Goal: Task Accomplishment & Management: Manage account settings

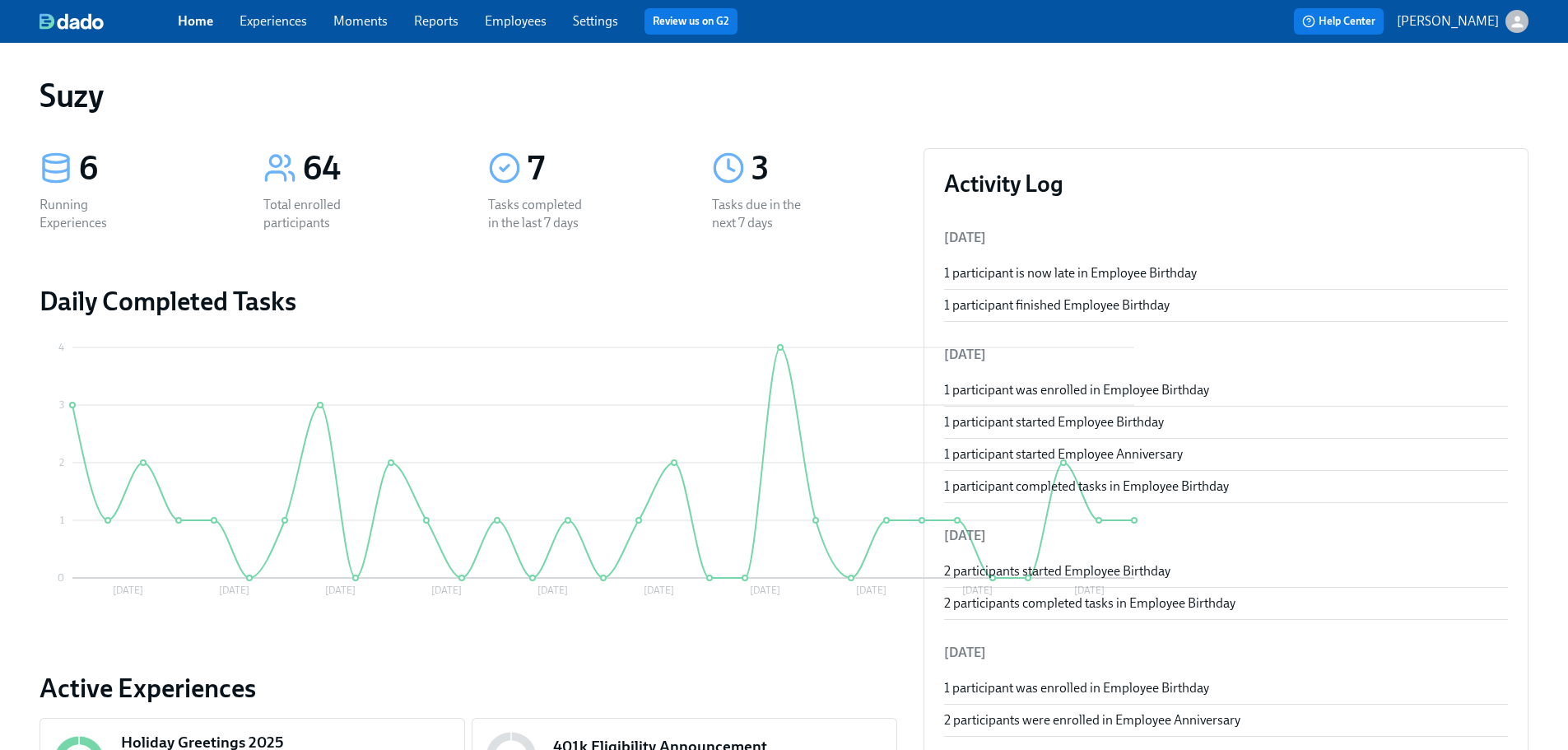
click at [514, 19] on link "Employees" at bounding box center [516, 21] width 62 height 16
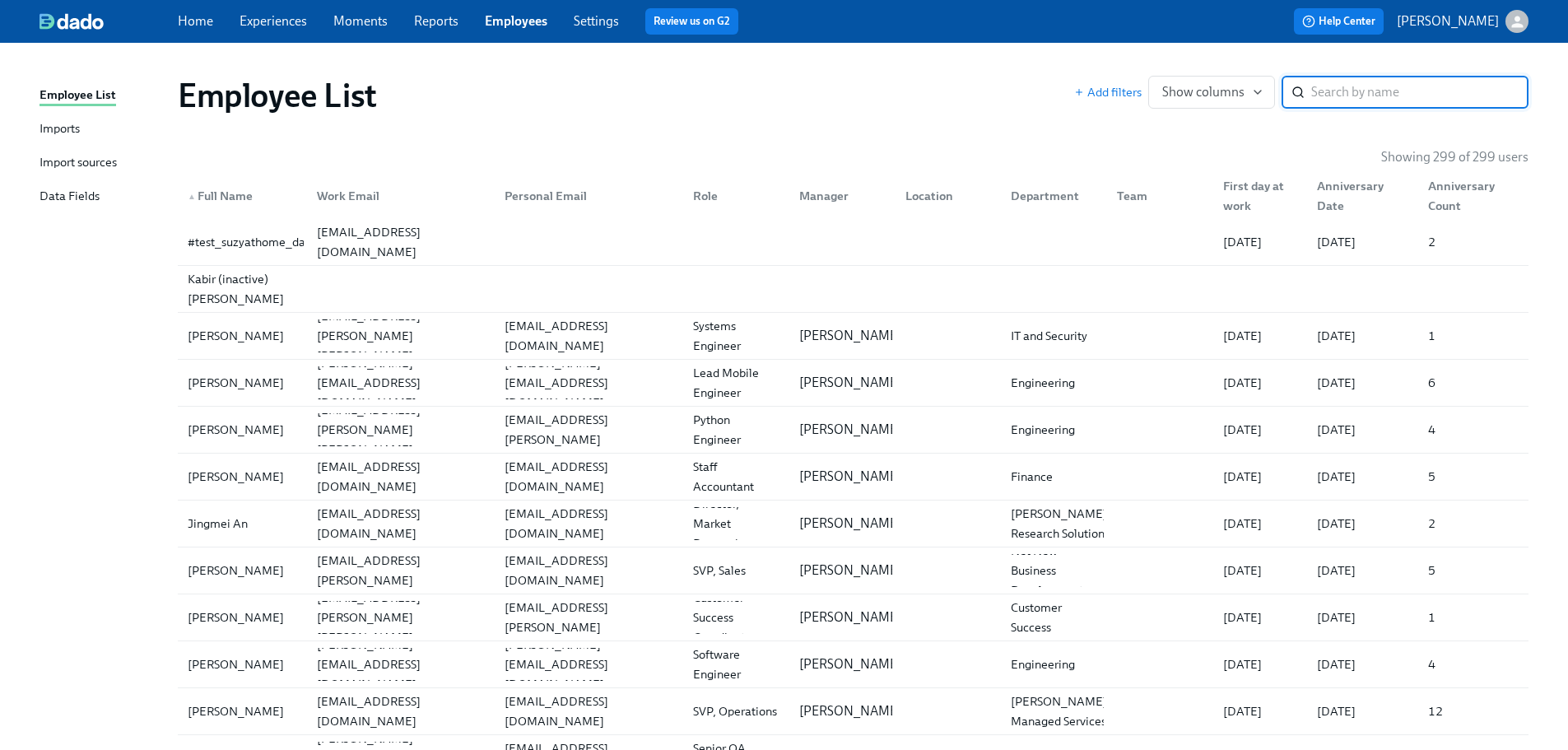
click at [1342, 78] on input "search" at bounding box center [1419, 92] width 218 height 33
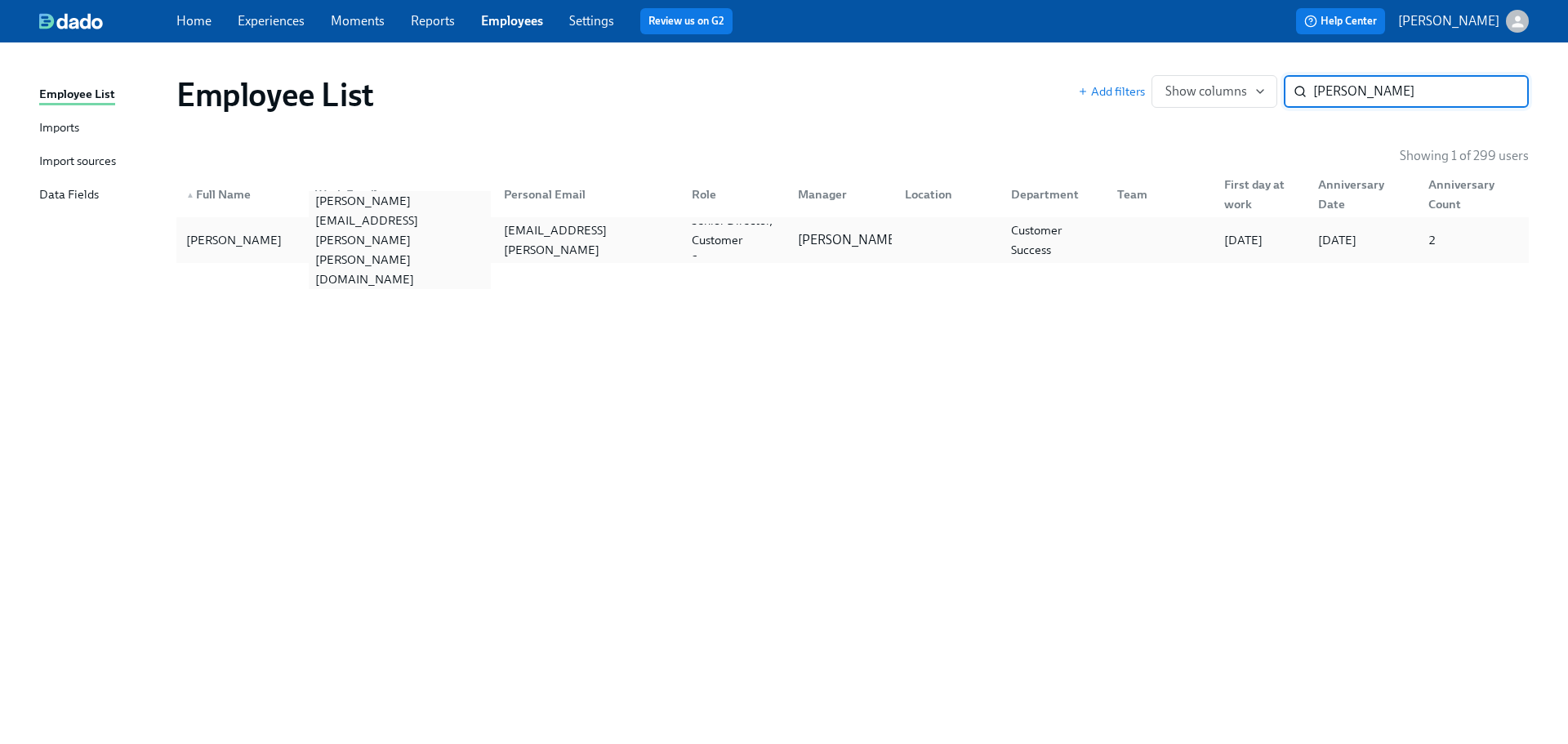
type input "[PERSON_NAME]"
click at [325, 236] on div "[PERSON_NAME][EMAIL_ADDRESS][PERSON_NAME][PERSON_NAME][DOMAIN_NAME]" at bounding box center [399, 240] width 182 height 98
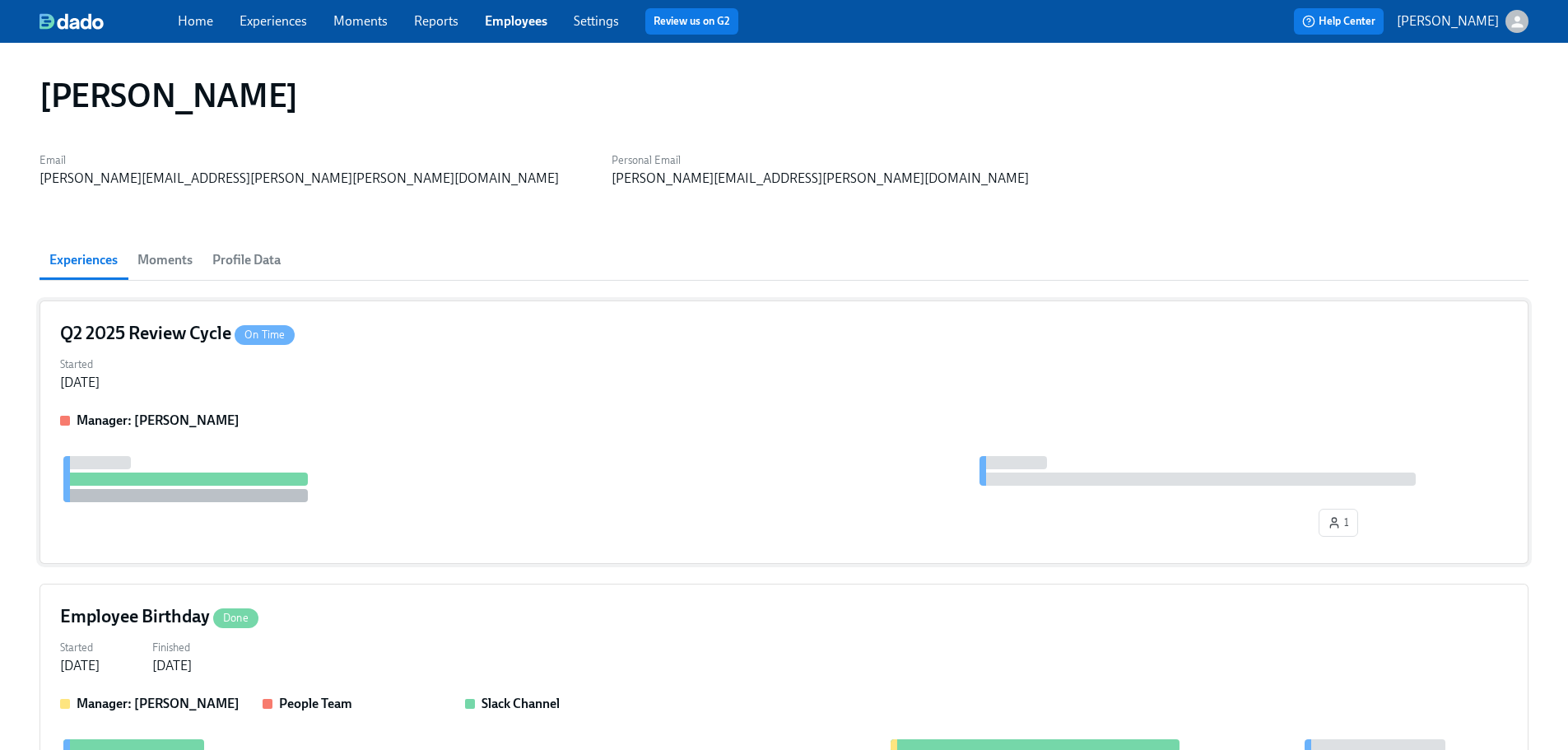
click at [541, 409] on div "Q2 2025 Review Cycle On Time Started [DATE] Manager: [PERSON_NAME] 1" at bounding box center [784, 432] width 1488 height 264
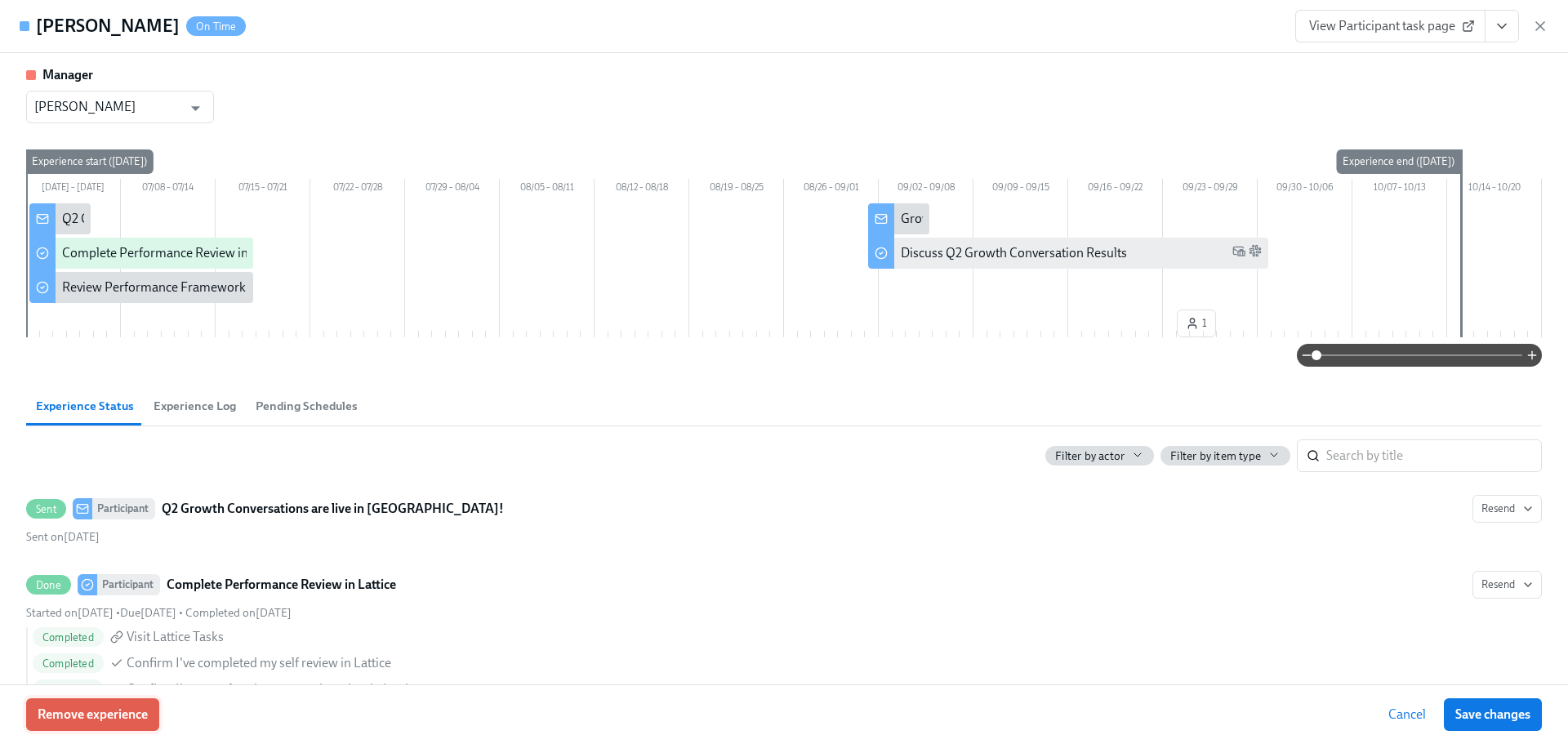
click at [116, 698] on button "Remove experience" at bounding box center [93, 714] width 133 height 32
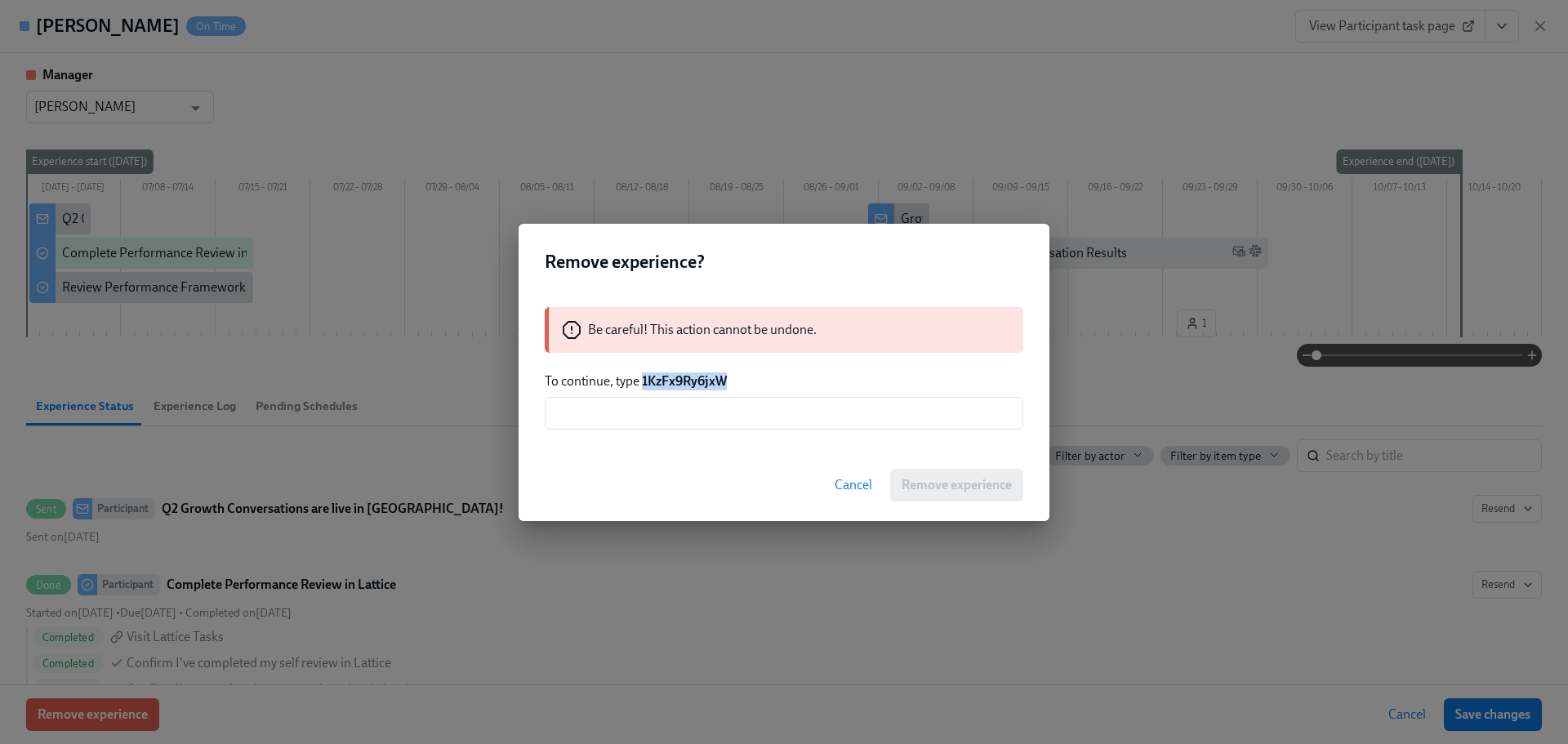
drag, startPoint x: 734, startPoint y: 372, endPoint x: 644, endPoint y: 372, distance: 90.0
click at [644, 372] on p "To continue, type 1KzFx9Ry6jxW" at bounding box center [784, 381] width 478 height 18
copy strong "1KzFx9Ry6jxW"
click at [696, 426] on input "text" at bounding box center [784, 412] width 478 height 32
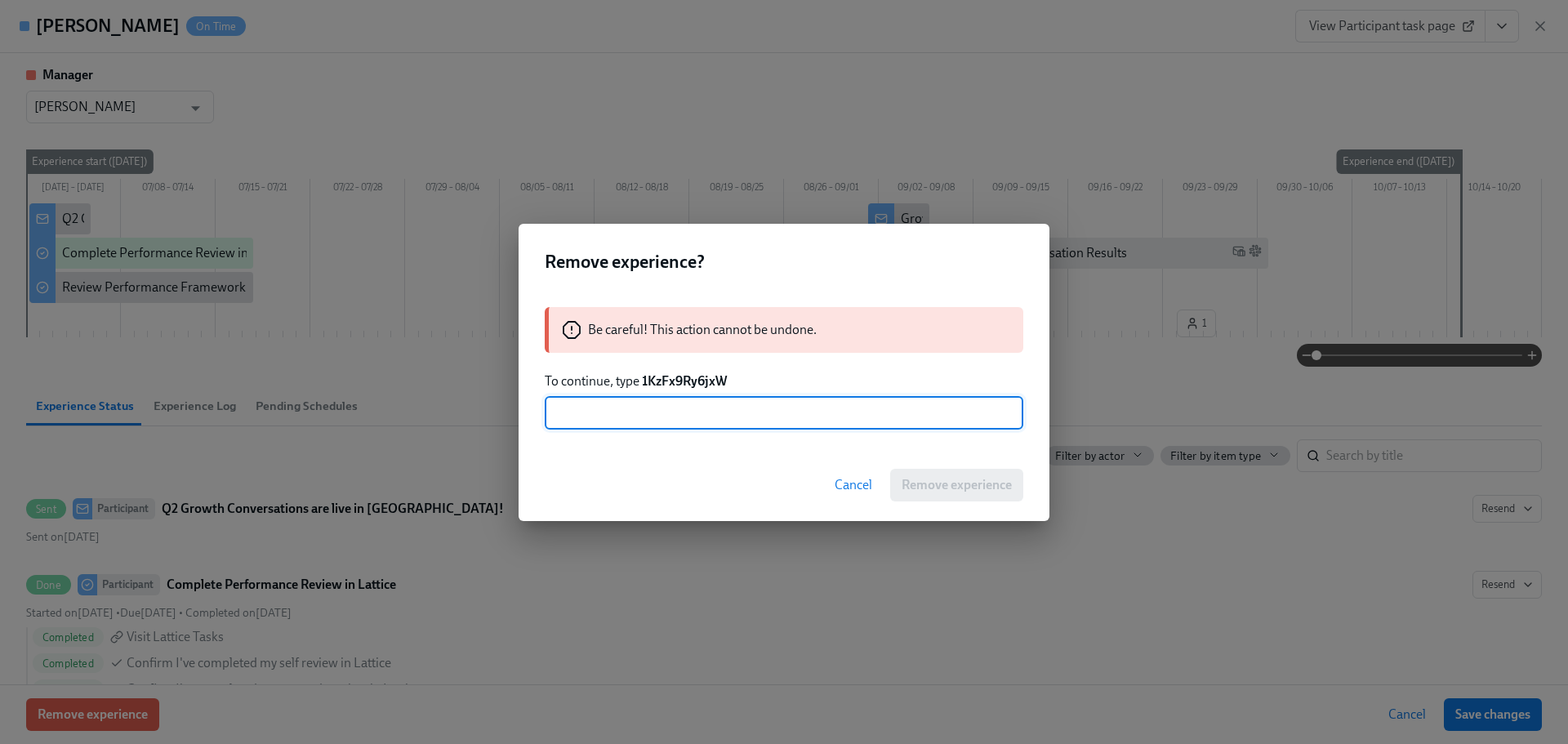
paste input "1KzFx9Ry6jxW"
type input "1KzFx9Ry6jxW"
click at [926, 469] on button "Remove experience" at bounding box center [956, 484] width 133 height 32
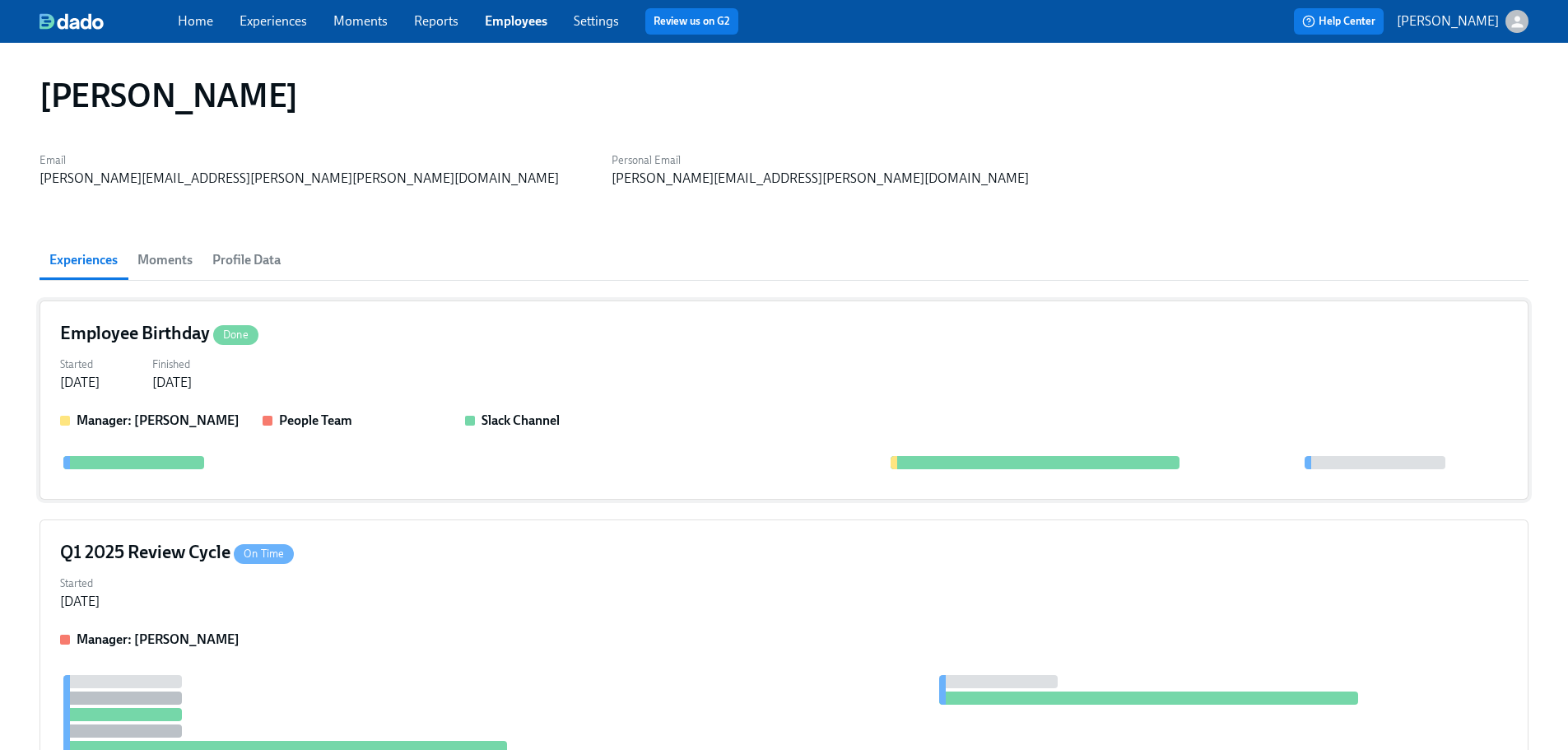
click at [376, 339] on div "Employee Birthday Done" at bounding box center [784, 333] width 1448 height 25
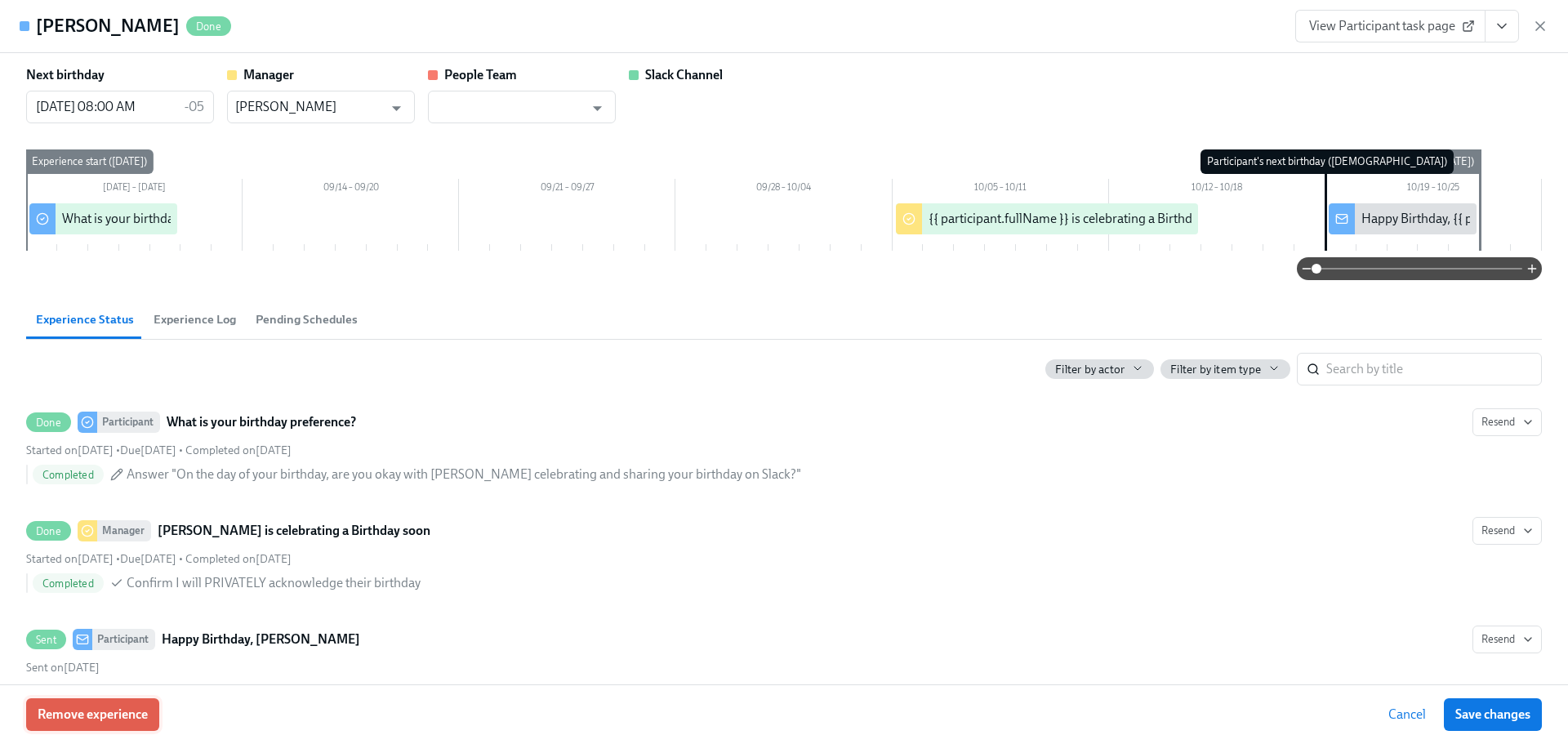
click at [86, 722] on span "Remove experience" at bounding box center [93, 714] width 111 height 17
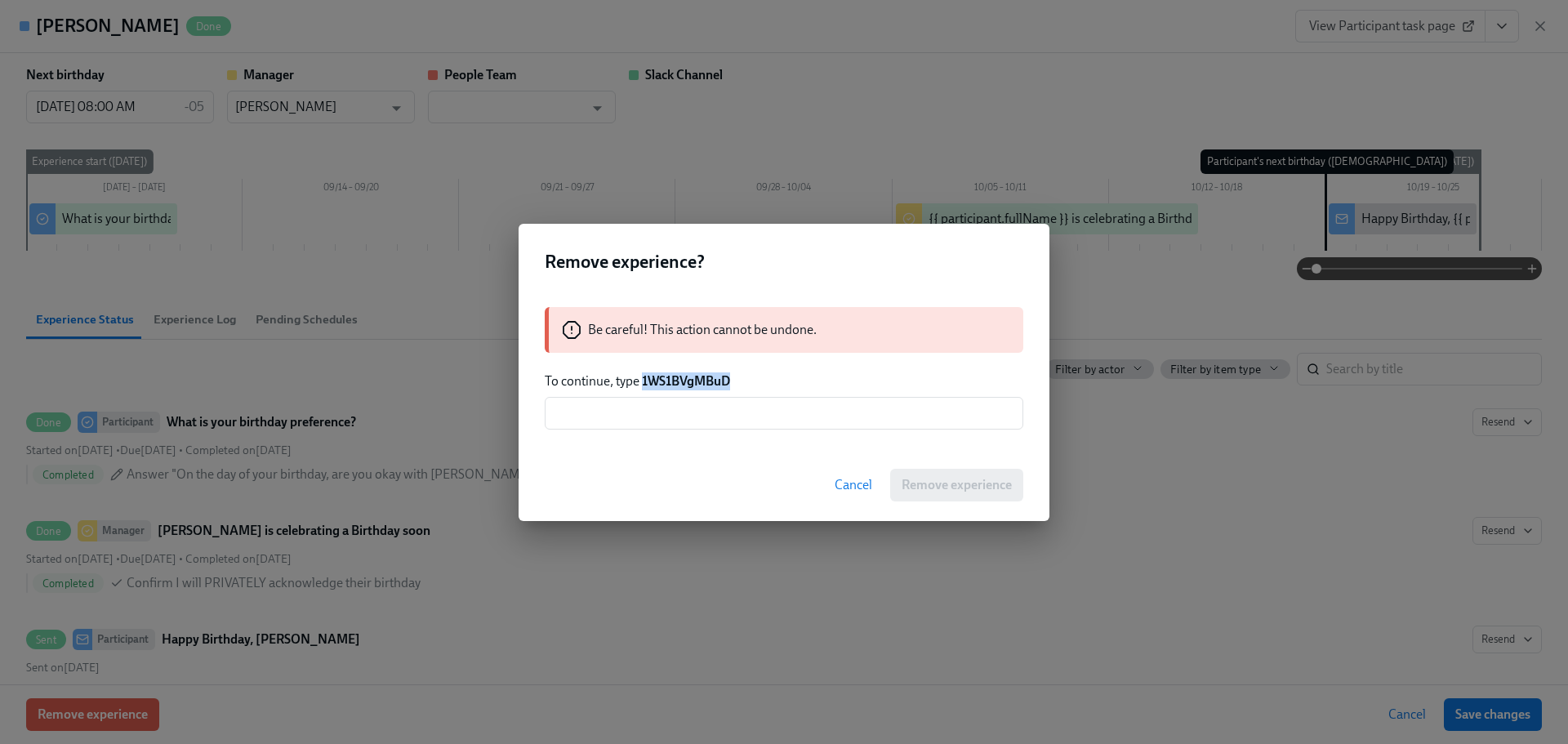
drag, startPoint x: 735, startPoint y: 385, endPoint x: 641, endPoint y: 382, distance: 94.0
click at [641, 382] on p "To continue, type 1WS1BVgMBuD" at bounding box center [784, 381] width 478 height 18
copy strong "1WS1BVgMBuD"
click at [677, 417] on input "text" at bounding box center [784, 412] width 478 height 32
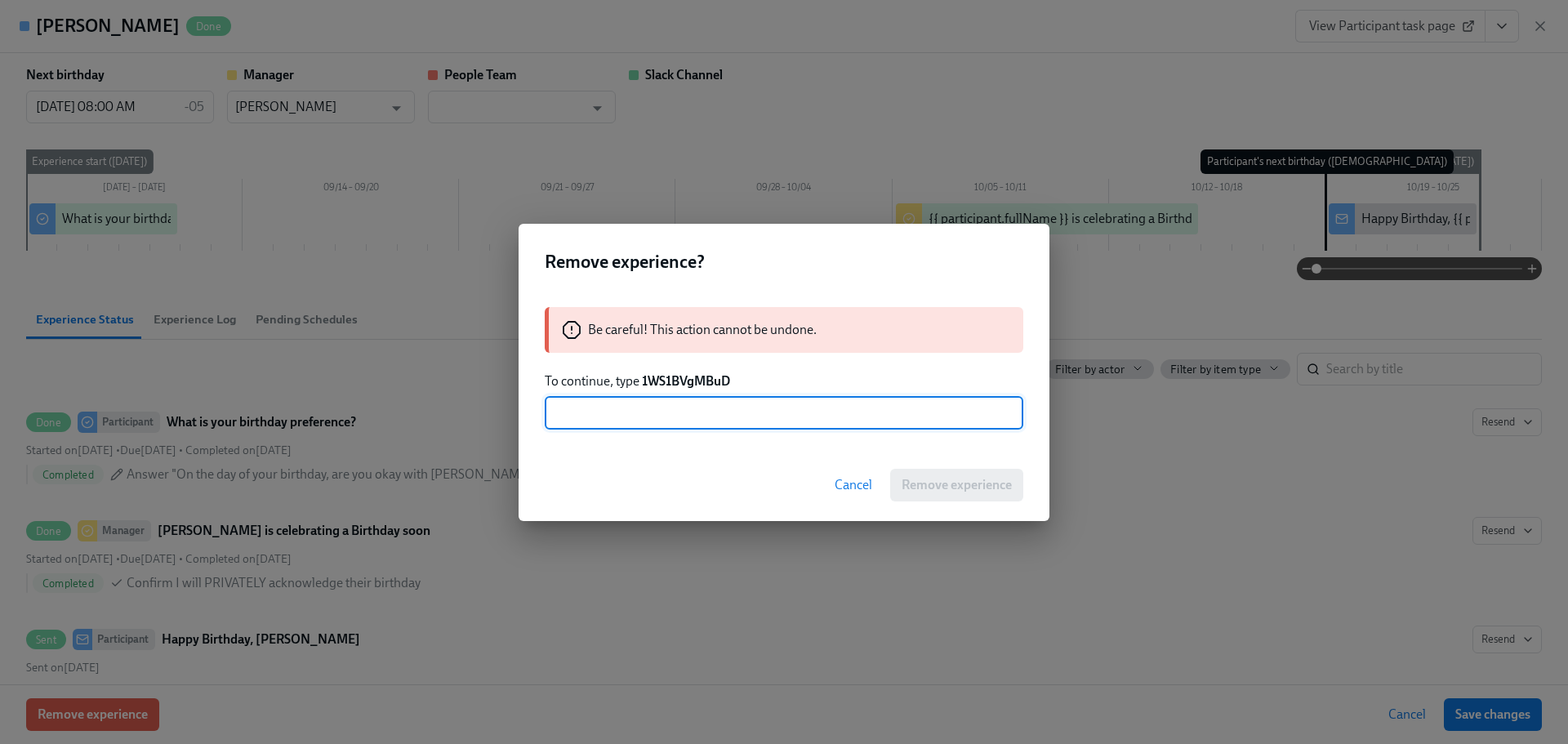
paste input "1WS1BVgMBuD"
type input "1WS1BVgMBuD"
click at [972, 489] on span "Remove experience" at bounding box center [956, 484] width 111 height 17
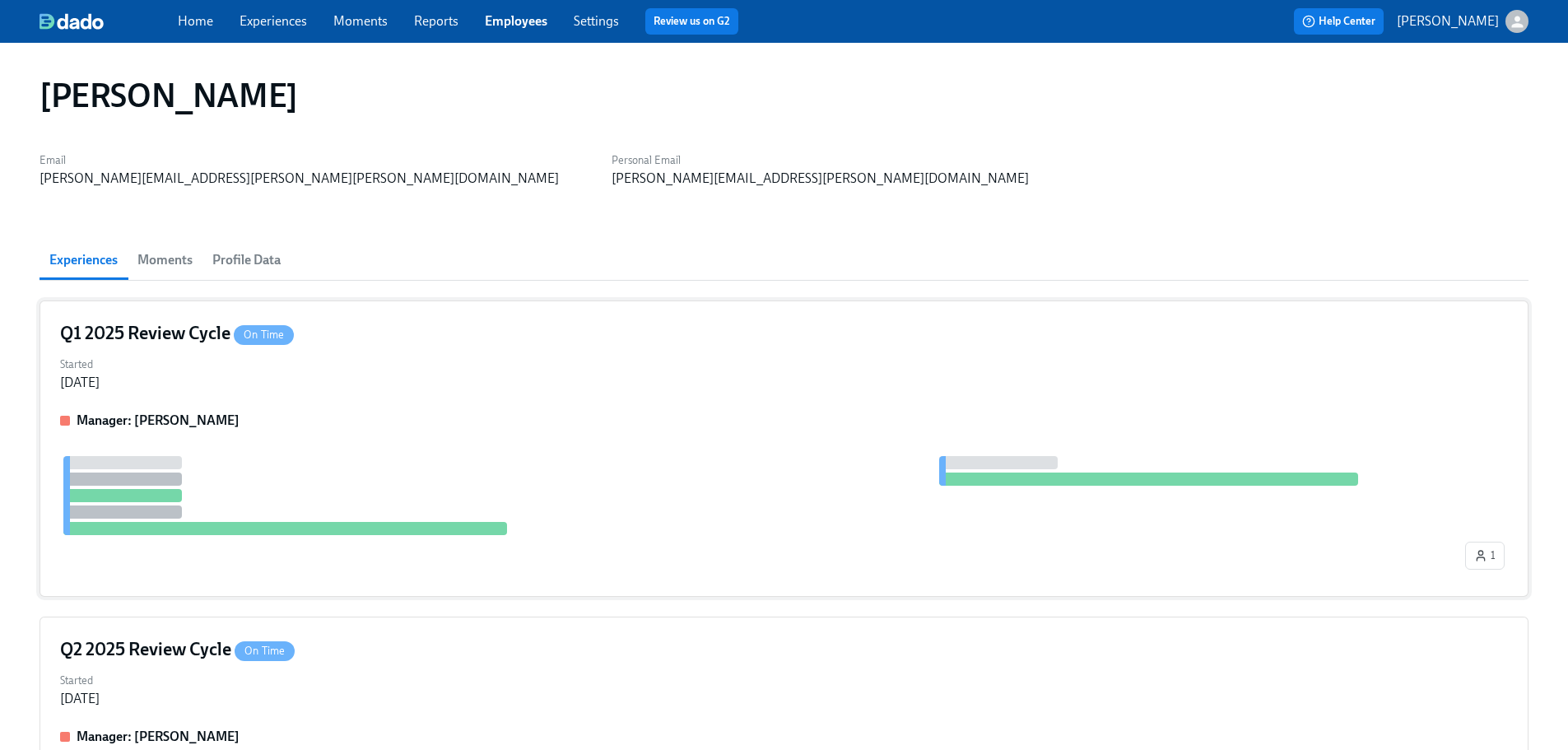
click at [486, 458] on div at bounding box center [761, 494] width 1402 height 79
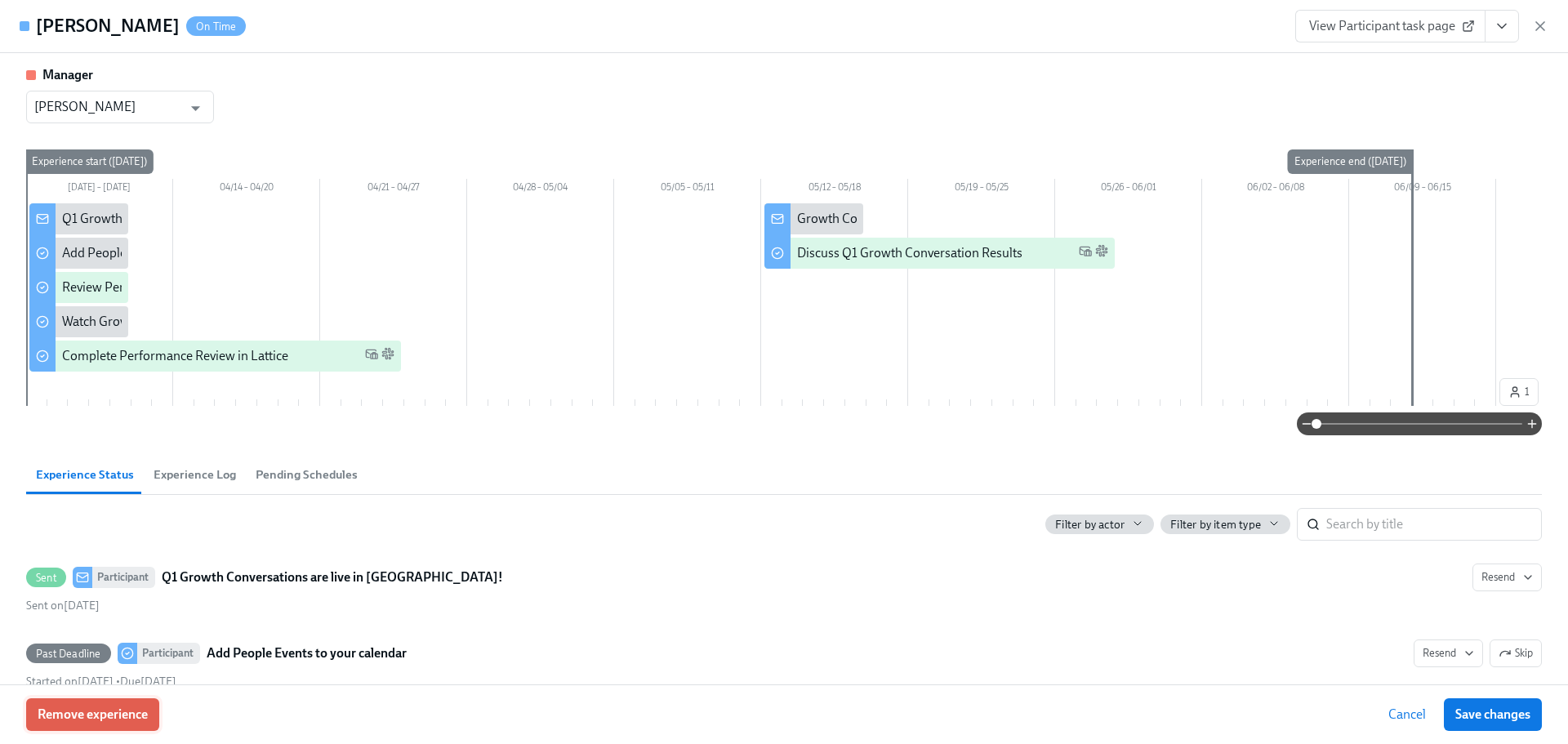
click at [138, 712] on span "Remove experience" at bounding box center [93, 714] width 111 height 17
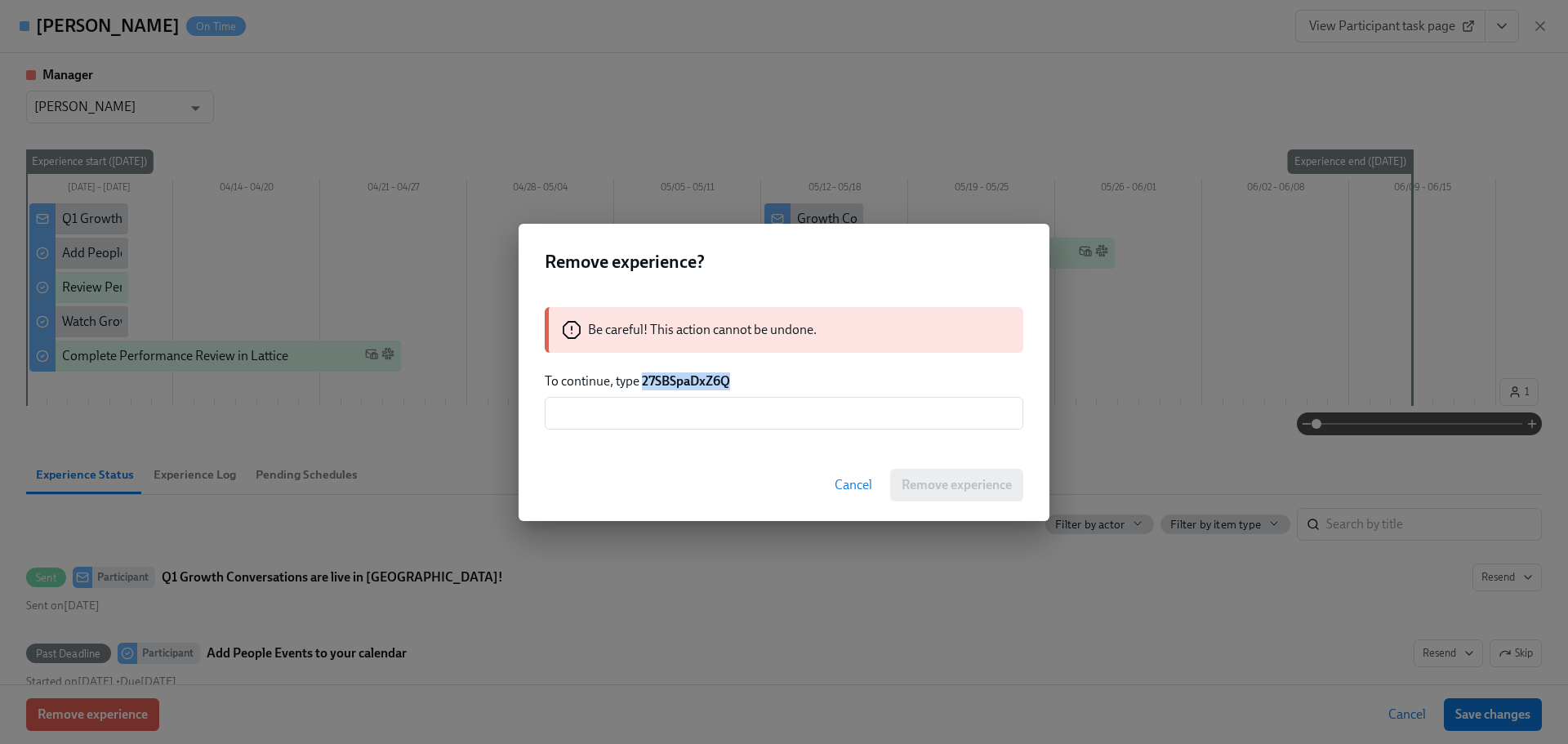
drag, startPoint x: 750, startPoint y: 376, endPoint x: 643, endPoint y: 379, distance: 107.0
click at [643, 379] on p "To continue, type 27SBSpaDxZ6Q" at bounding box center [784, 381] width 478 height 18
copy strong "27SBSpaDxZ6Q"
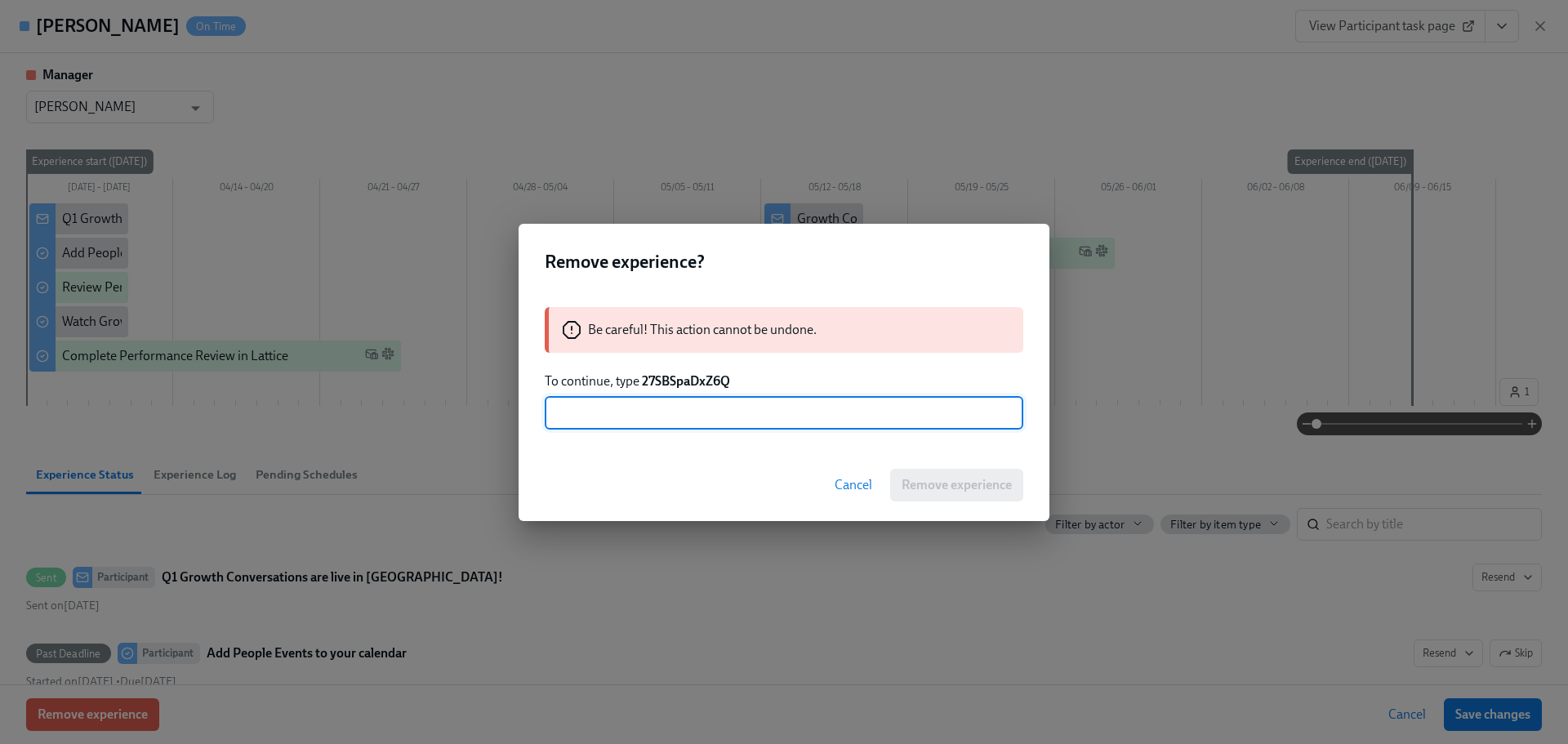
drag, startPoint x: 684, startPoint y: 416, endPoint x: 720, endPoint y: 425, distance: 37.1
click at [684, 415] on input "text" at bounding box center [784, 412] width 478 height 32
paste input "27SBSpaDxZ6Q"
type input "27SBSpaDxZ6Q"
click at [980, 496] on button "Remove experience" at bounding box center [956, 484] width 133 height 32
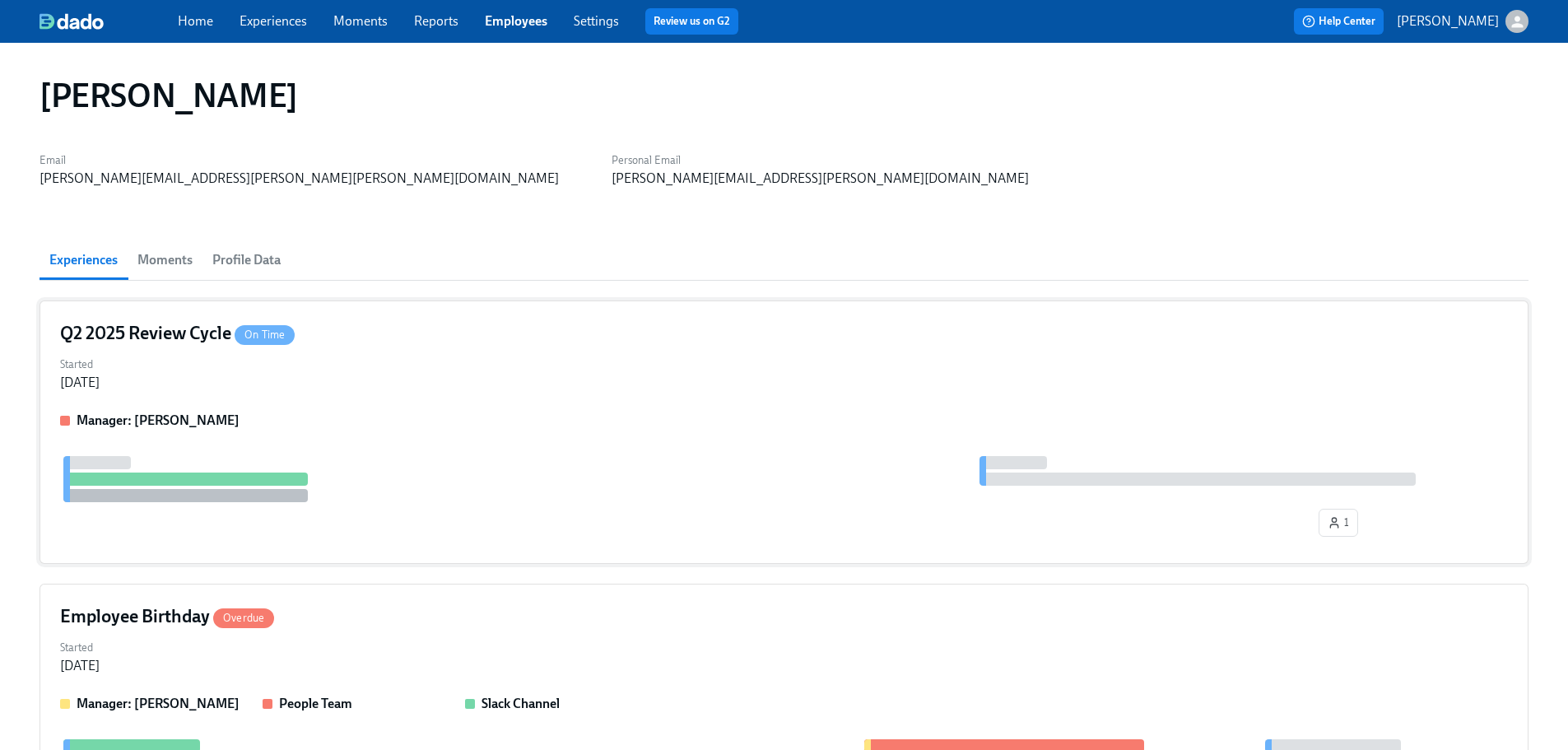
click at [486, 310] on div "Q2 2025 Review Cycle On Time Started [DATE] Manager: [PERSON_NAME] 1" at bounding box center [784, 432] width 1488 height 264
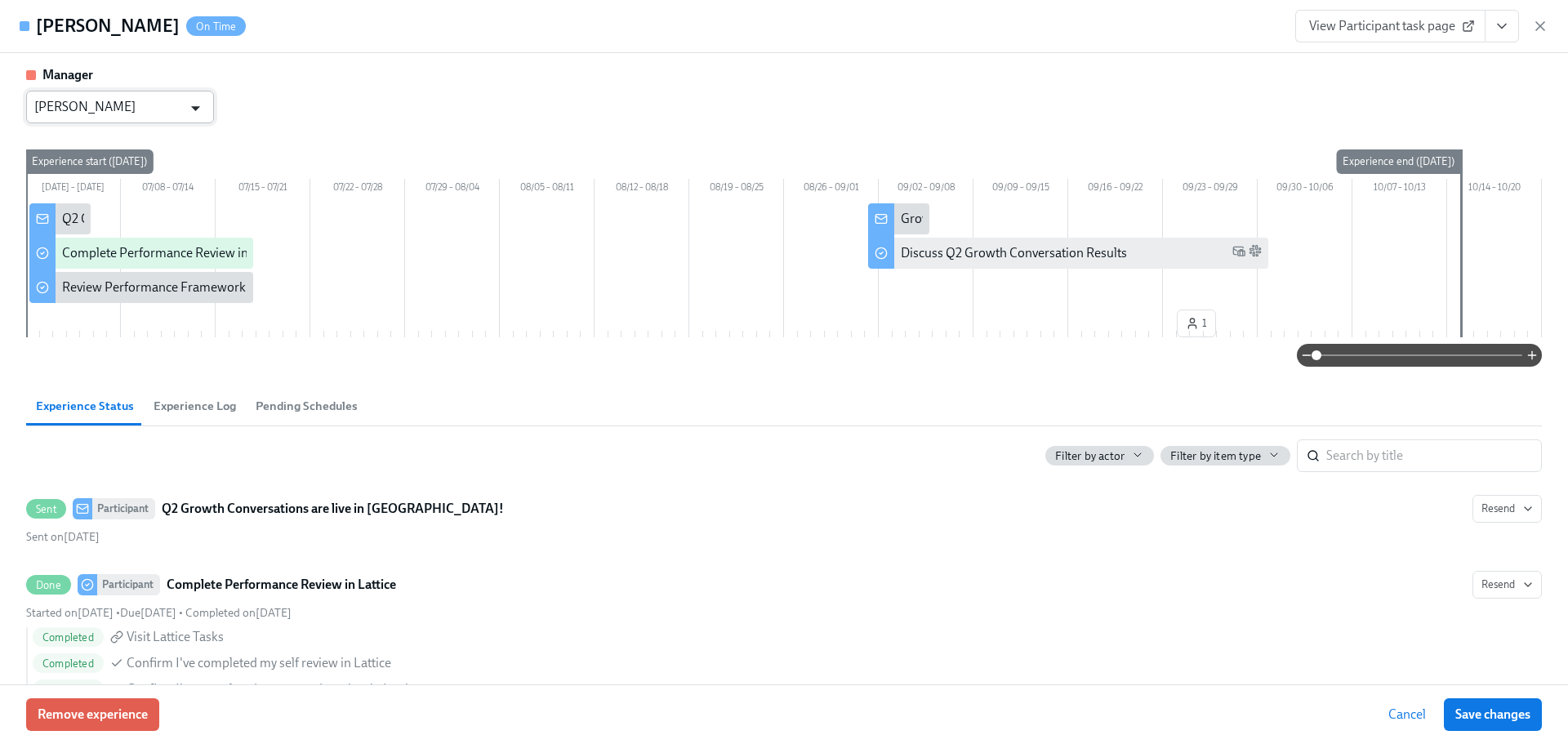
click at [183, 105] on button "Open" at bounding box center [195, 108] width 25 height 25
click at [132, 143] on li "[PERSON_NAME]" at bounding box center [120, 147] width 188 height 28
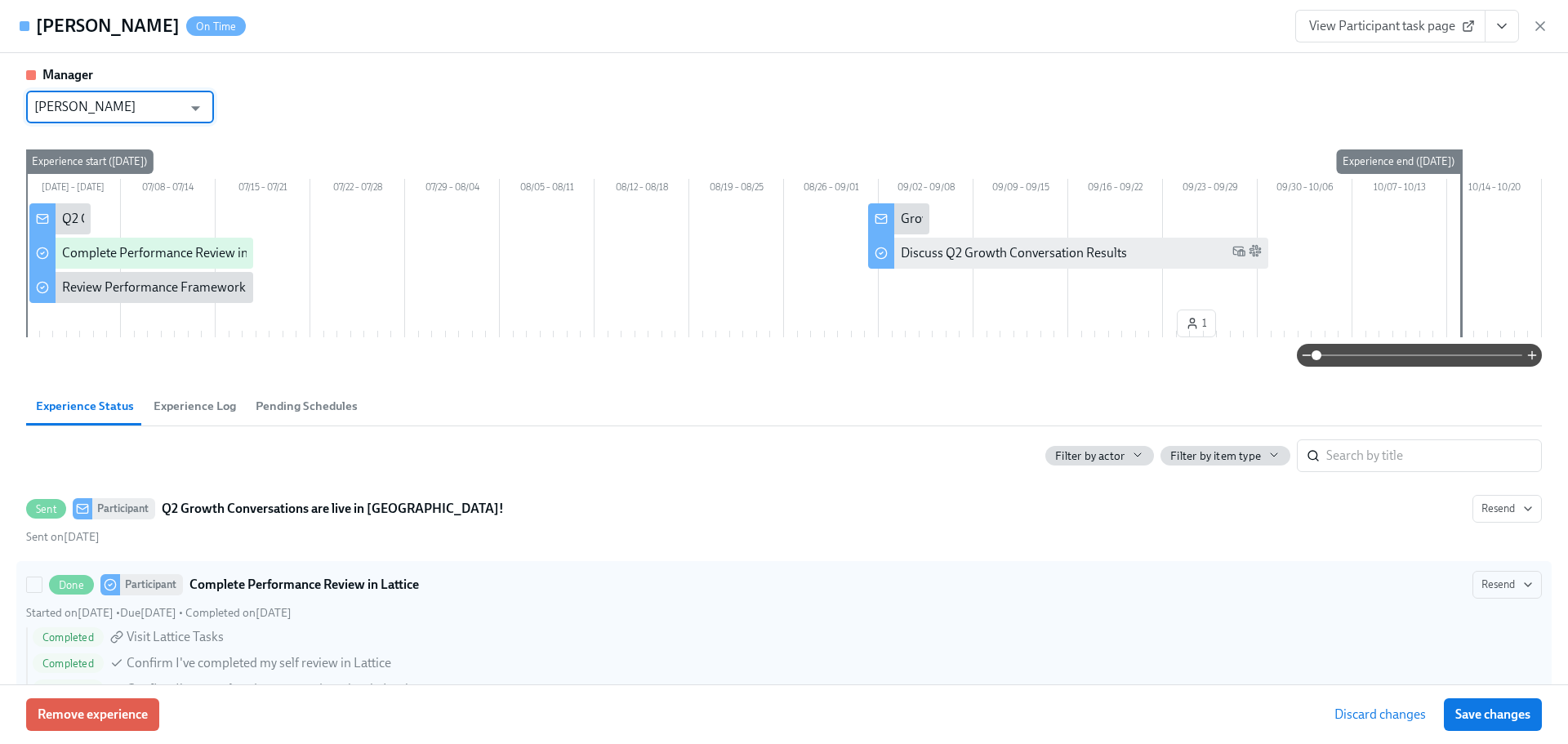
scroll to position [163, 0]
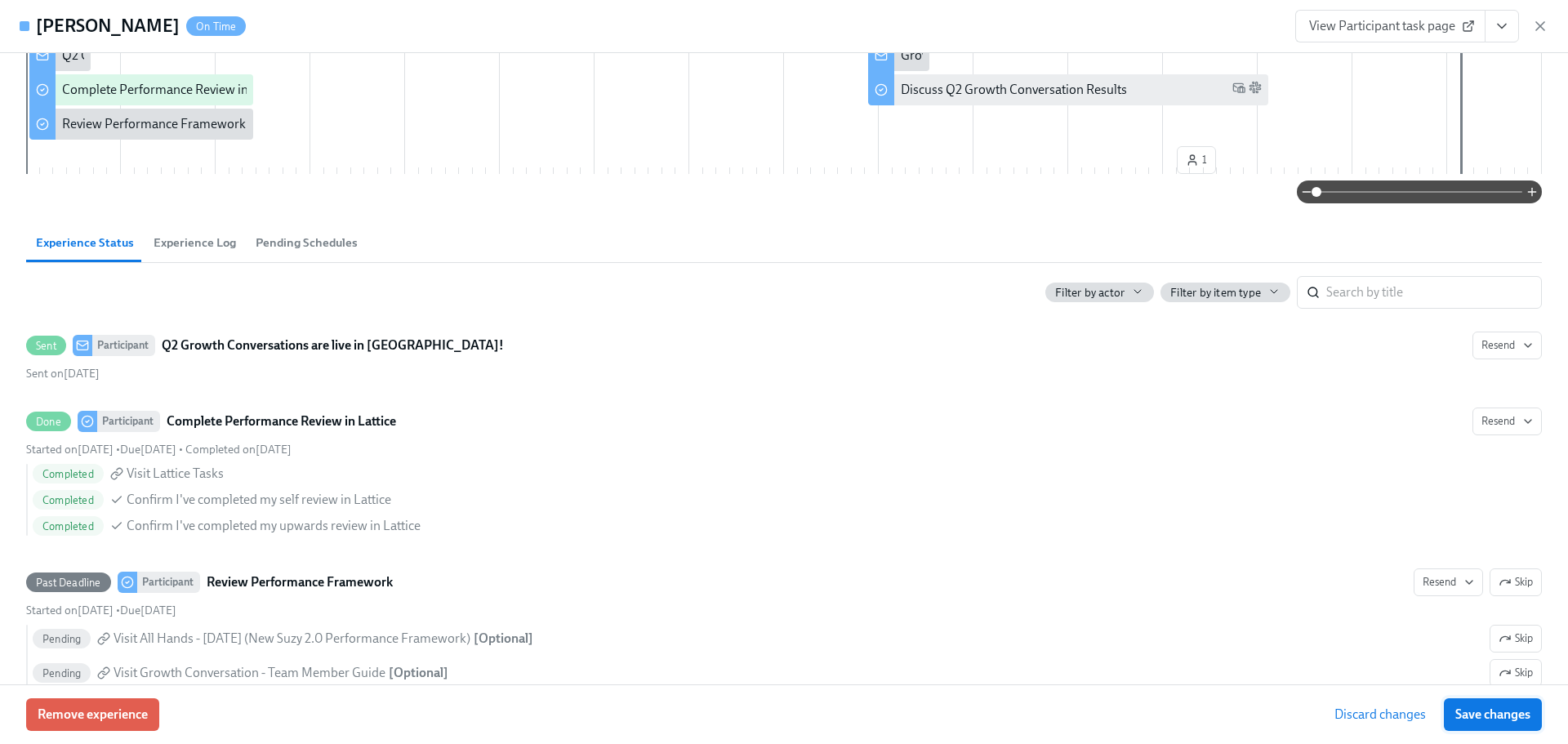
type input "[PERSON_NAME]"
click at [1474, 730] on button "Save changes" at bounding box center [1493, 714] width 98 height 32
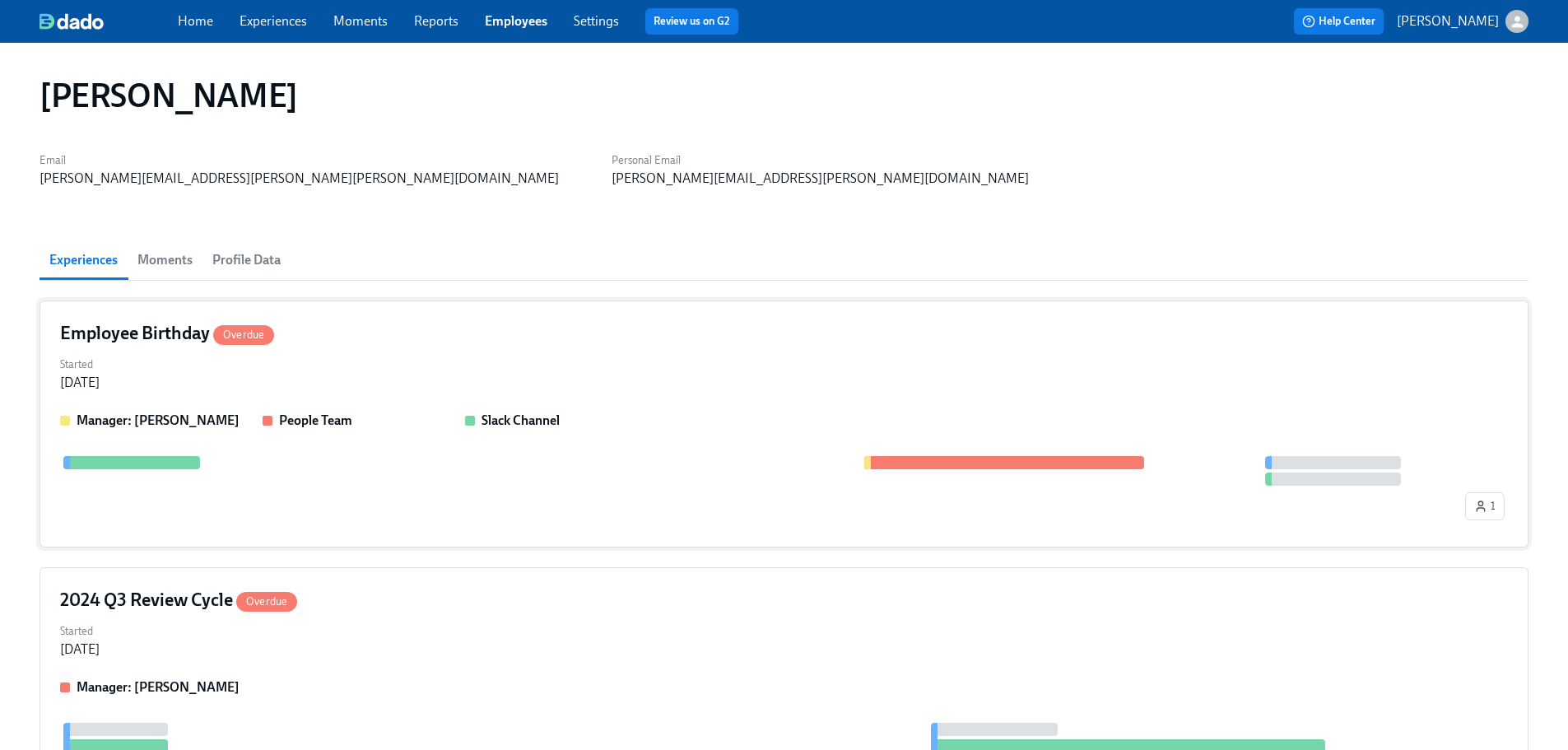
click at [320, 428] on p "People Team" at bounding box center [315, 420] width 73 height 18
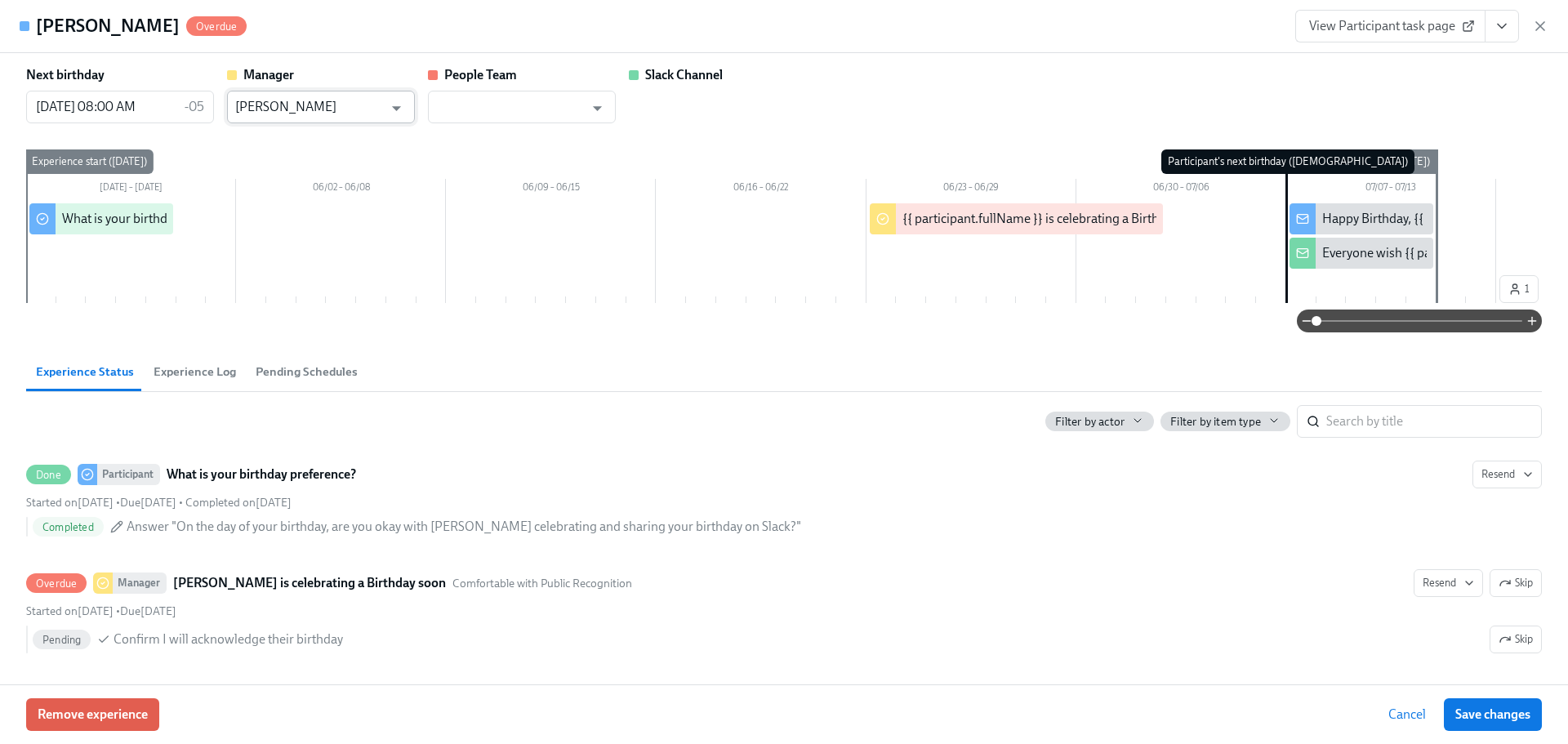
click at [360, 118] on input "[PERSON_NAME]" at bounding box center [309, 106] width 147 height 32
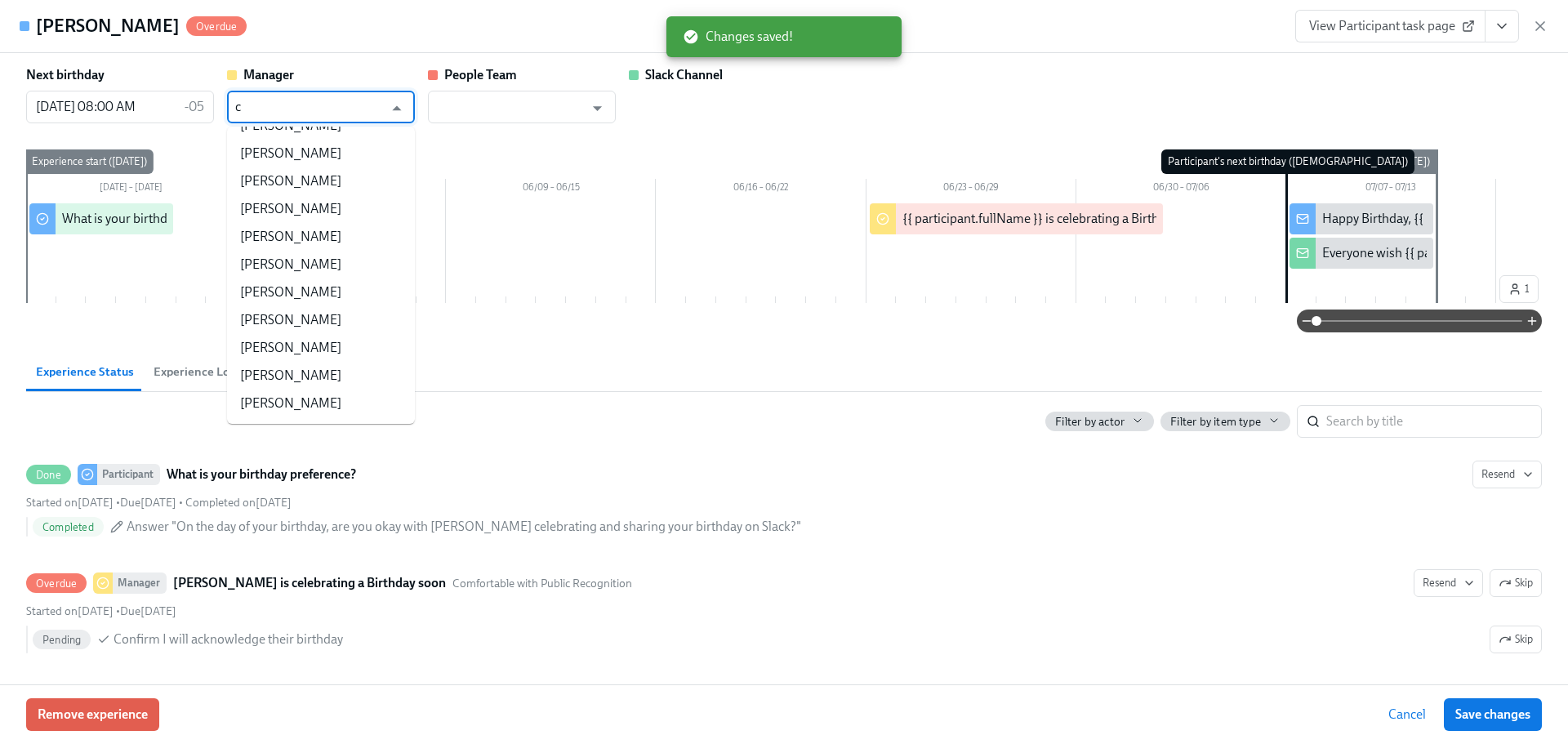
scroll to position [0, 0]
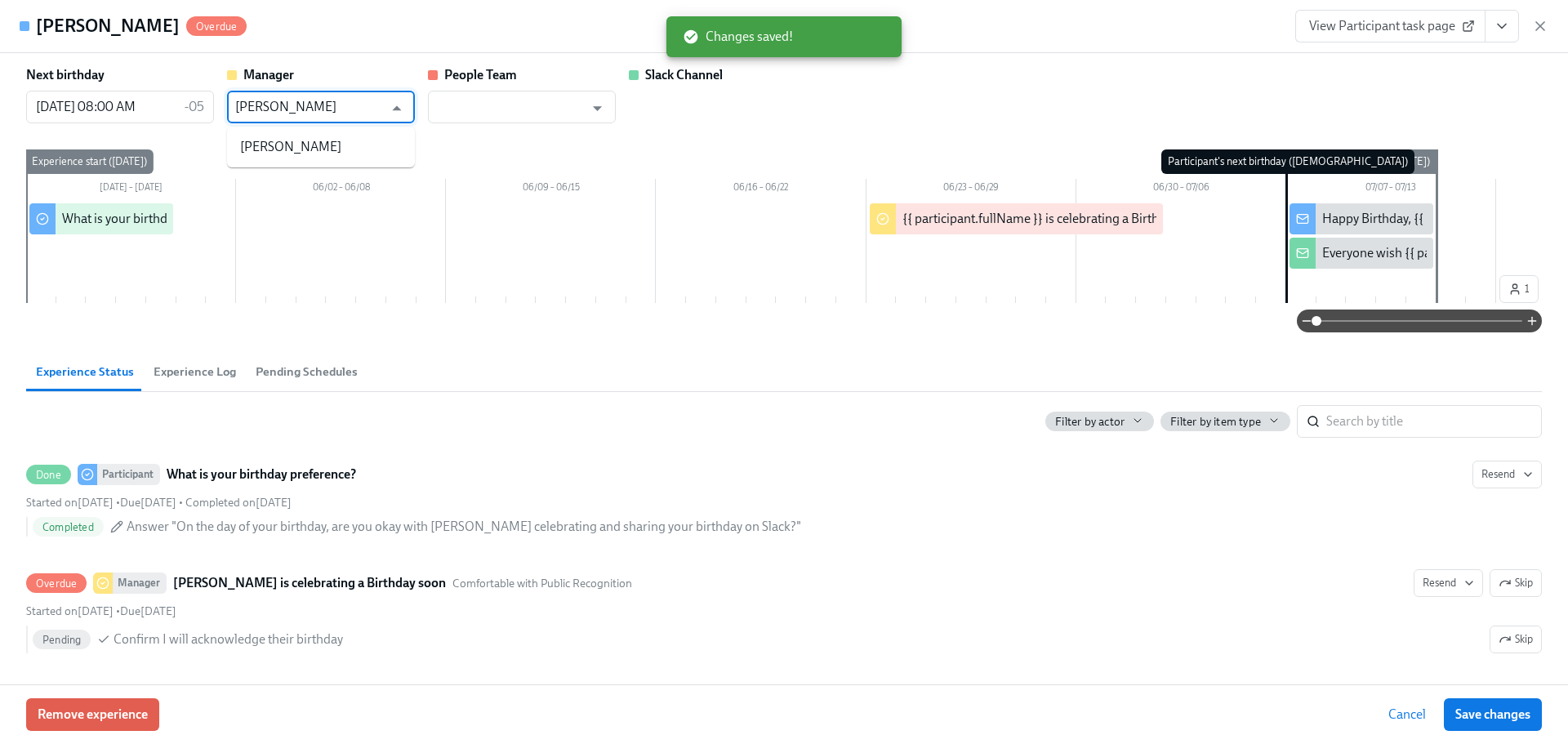
click at [336, 147] on li "[PERSON_NAME]" at bounding box center [321, 147] width 188 height 28
type input "[PERSON_NAME]"
click at [1474, 719] on span "Save changes" at bounding box center [1493, 714] width 75 height 17
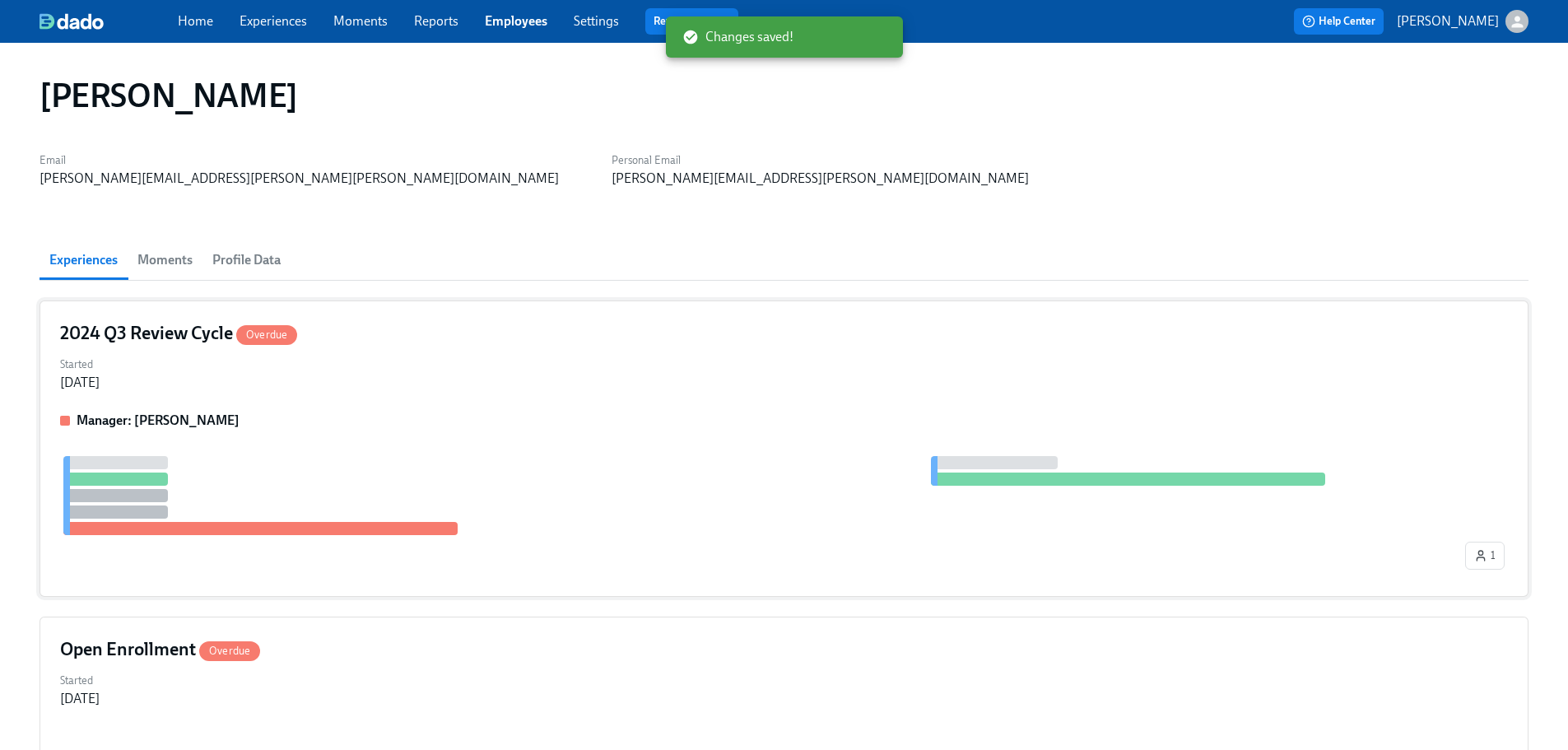
click at [515, 371] on div "Started [DATE]" at bounding box center [784, 371] width 1448 height 40
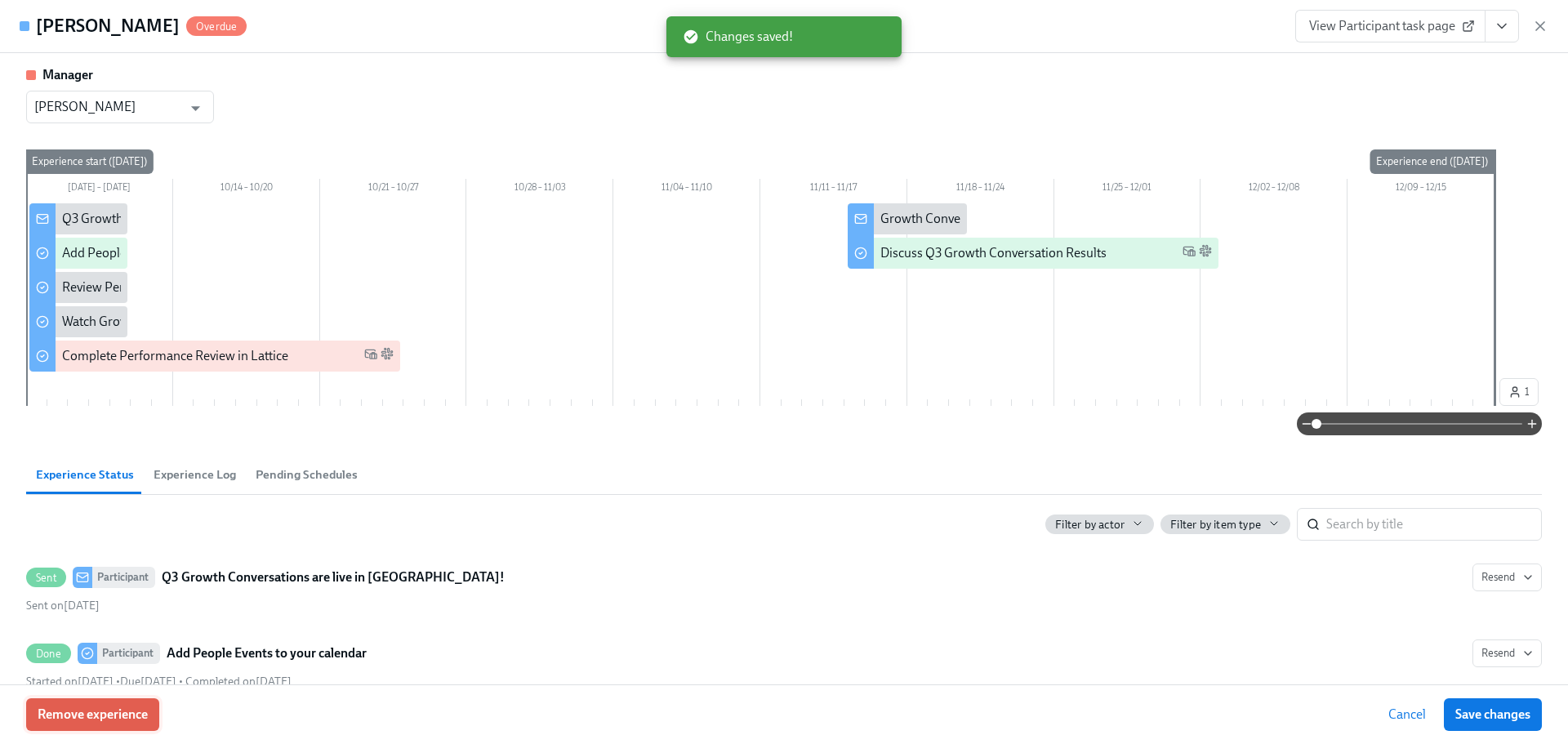
click at [103, 720] on span "Remove experience" at bounding box center [93, 714] width 111 height 17
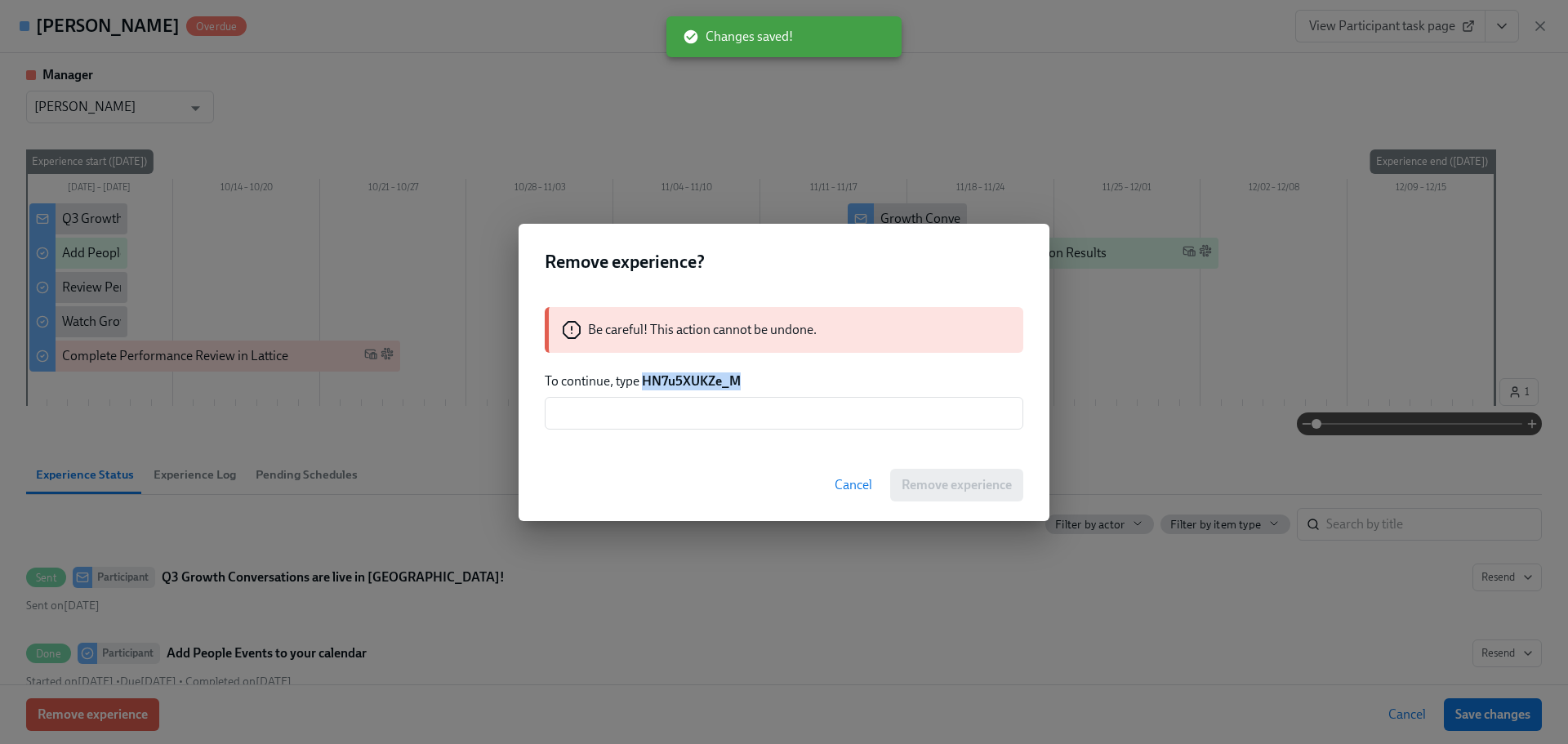
drag, startPoint x: 770, startPoint y: 385, endPoint x: 641, endPoint y: 383, distance: 129.0
click at [641, 383] on p "To continue, type HN7u5XUKZe_M" at bounding box center [784, 381] width 478 height 18
copy strong "HN7u5XUKZe_M"
click at [662, 408] on input "text" at bounding box center [784, 412] width 478 height 32
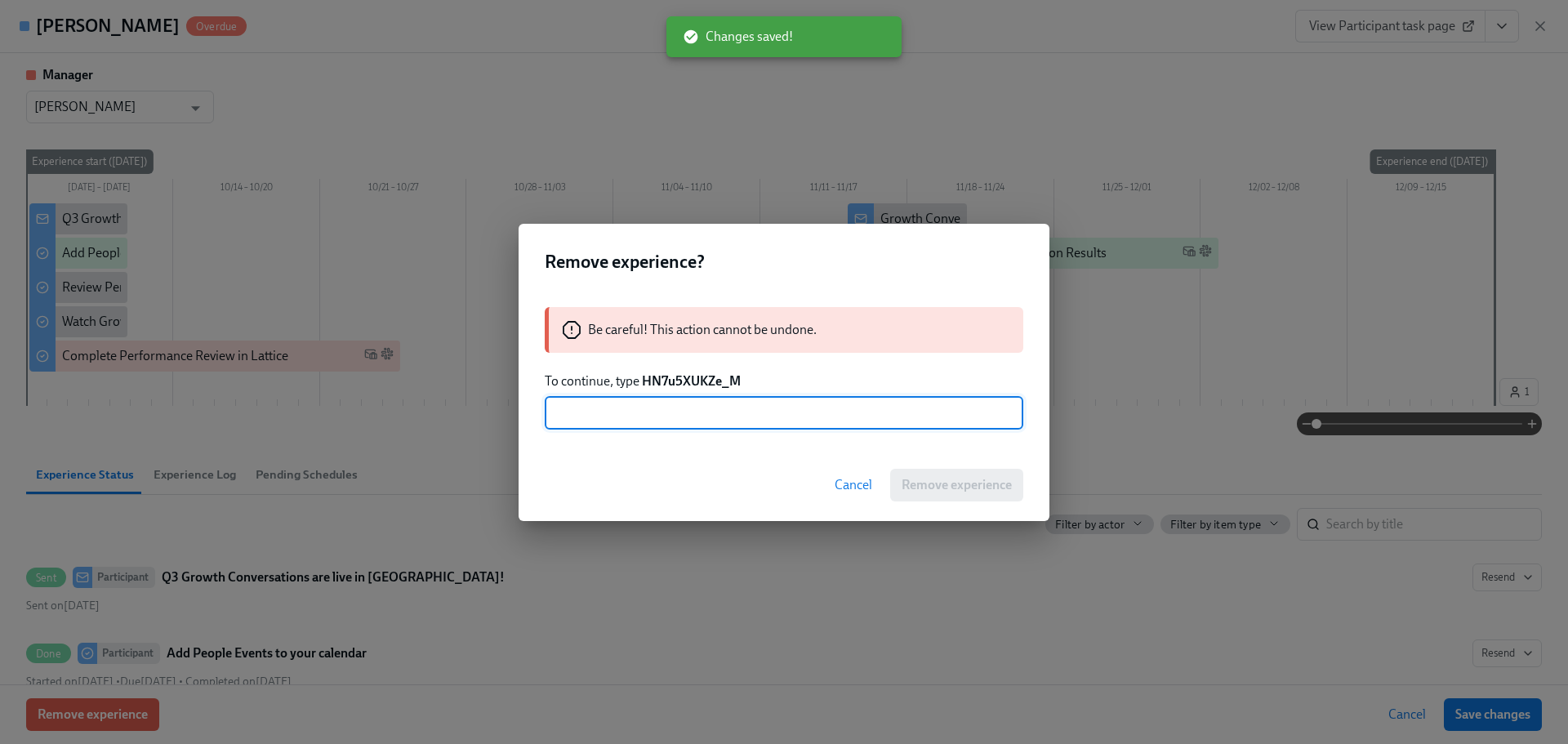
paste input "HN7u5XUKZe_M"
type input "HN7u5XUKZe_M"
click at [869, 464] on div "Cancel Remove experience" at bounding box center [784, 485] width 531 height 72
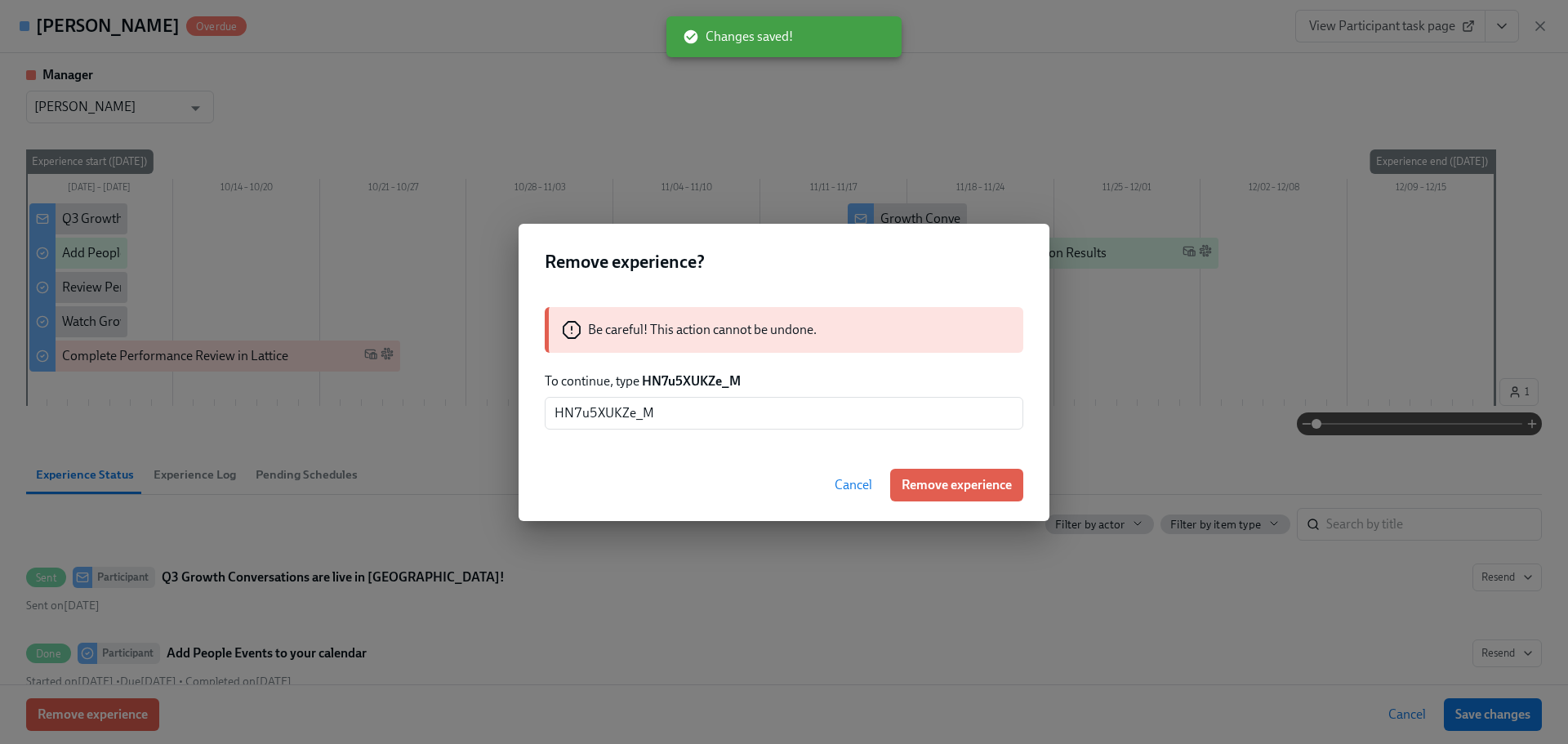
click at [940, 481] on span "Remove experience" at bounding box center [956, 484] width 111 height 17
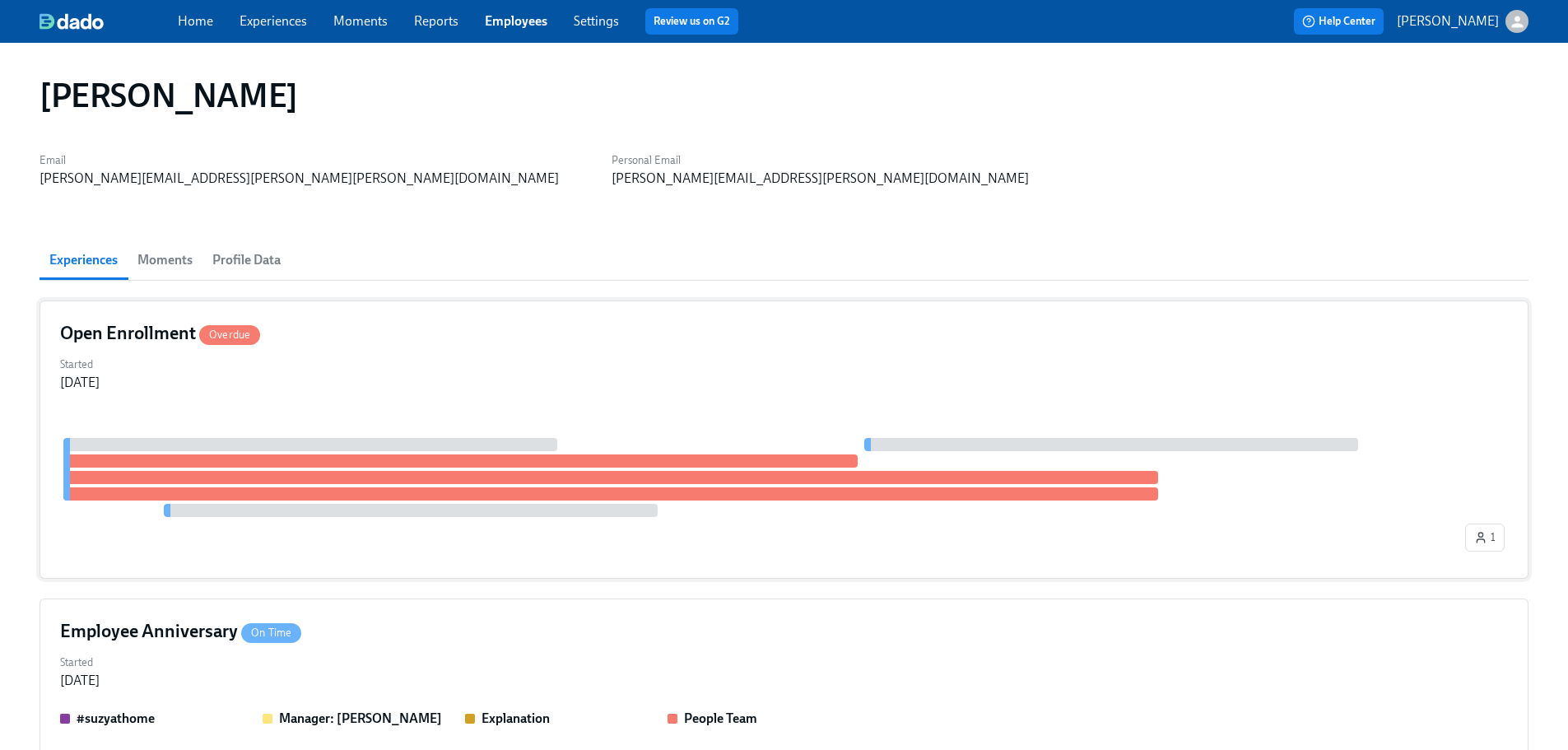
click at [598, 330] on div "Open Enrollment Overdue" at bounding box center [784, 333] width 1448 height 25
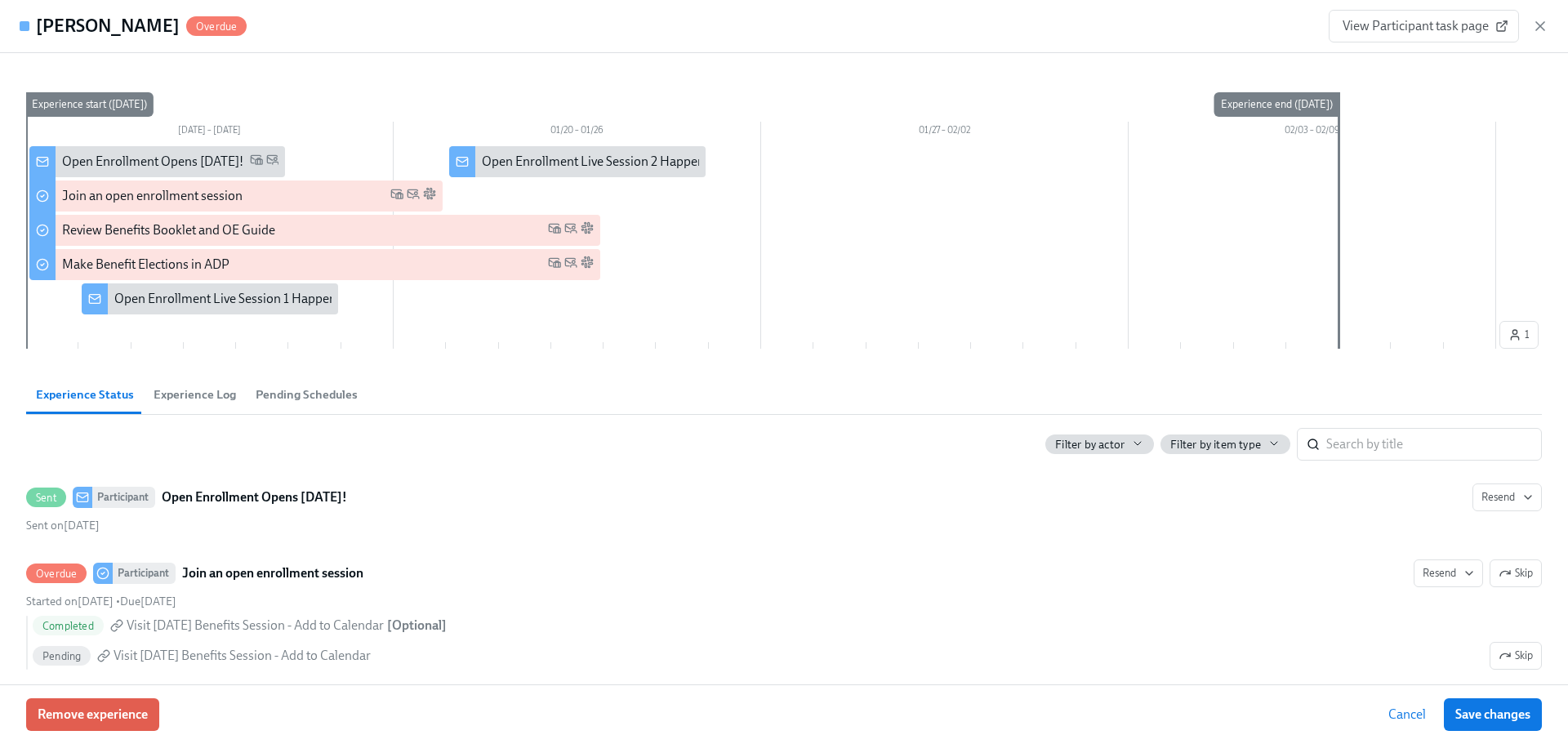
click at [128, 733] on div "Remove experience Cancel Save changes" at bounding box center [784, 714] width 1568 height 60
click at [134, 719] on span "Remove experience" at bounding box center [93, 714] width 111 height 17
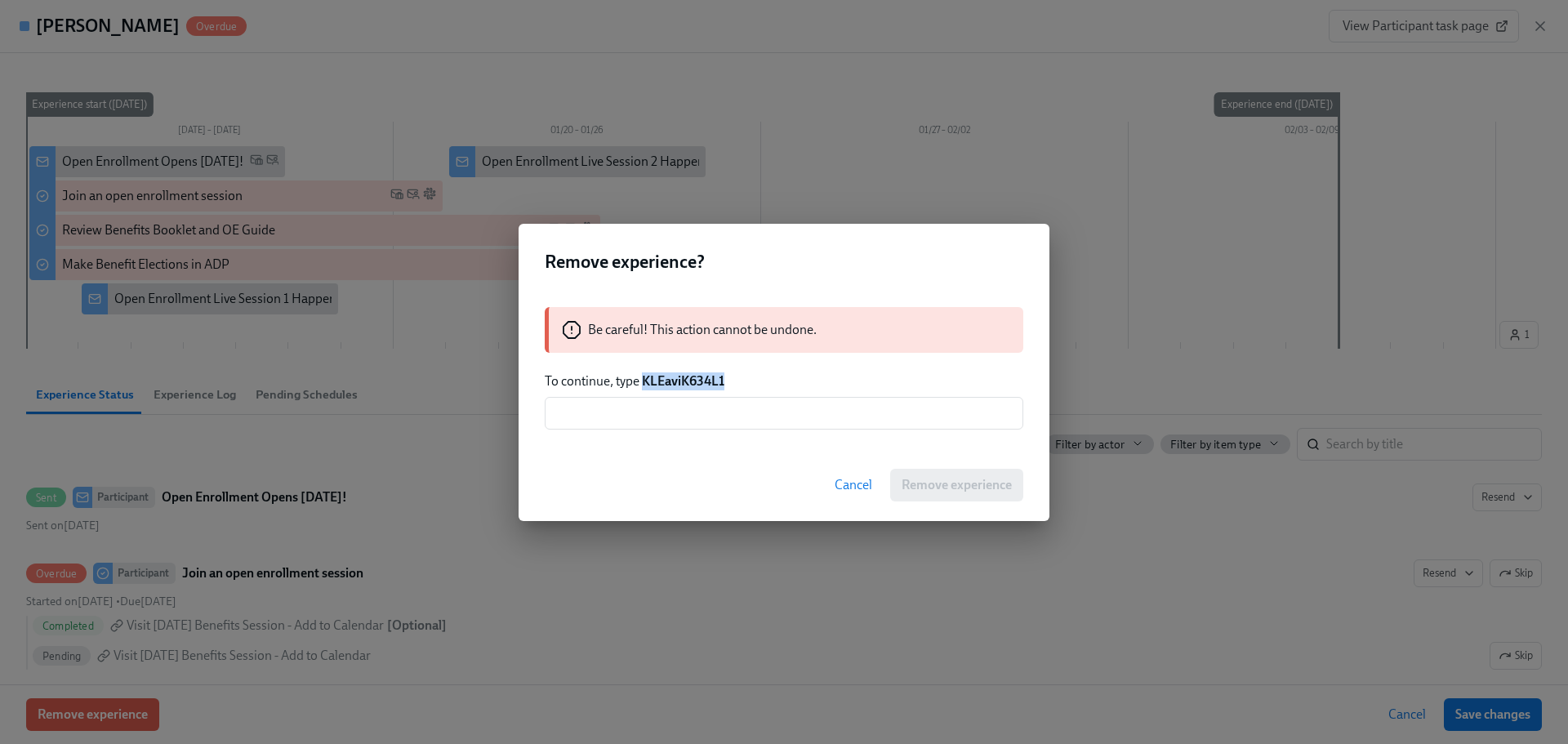
drag, startPoint x: 736, startPoint y: 388, endPoint x: 642, endPoint y: 385, distance: 94.0
click at [642, 385] on p "To continue, type KLEaviK634L1" at bounding box center [784, 381] width 478 height 18
copy strong "KLEaviK634L1"
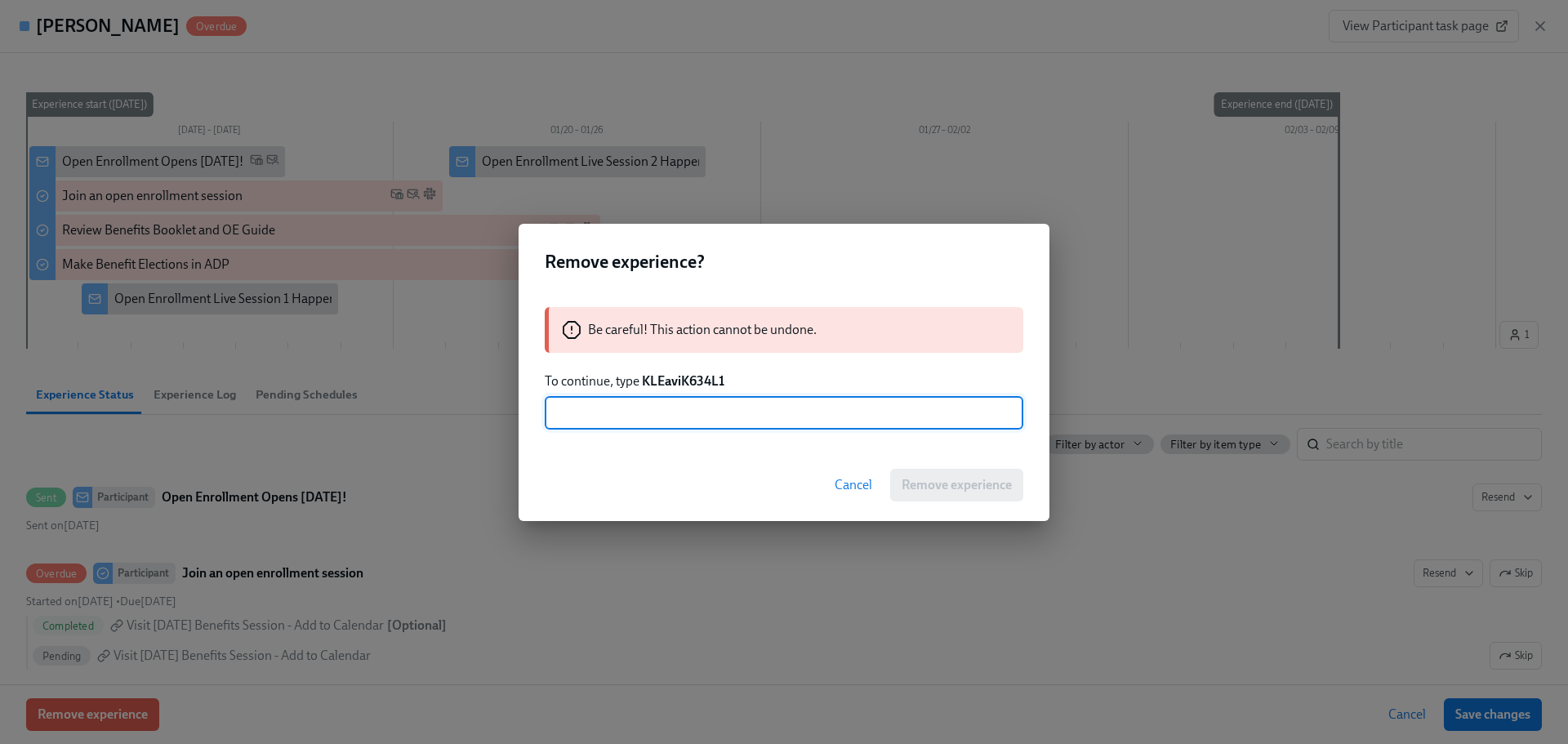
drag, startPoint x: 677, startPoint y: 411, endPoint x: 770, endPoint y: 443, distance: 98.4
click at [678, 411] on input "text" at bounding box center [784, 412] width 478 height 32
paste input "KLEaviK634L1"
type input "KLEaviK634L1"
click at [943, 482] on span "Remove experience" at bounding box center [956, 484] width 111 height 17
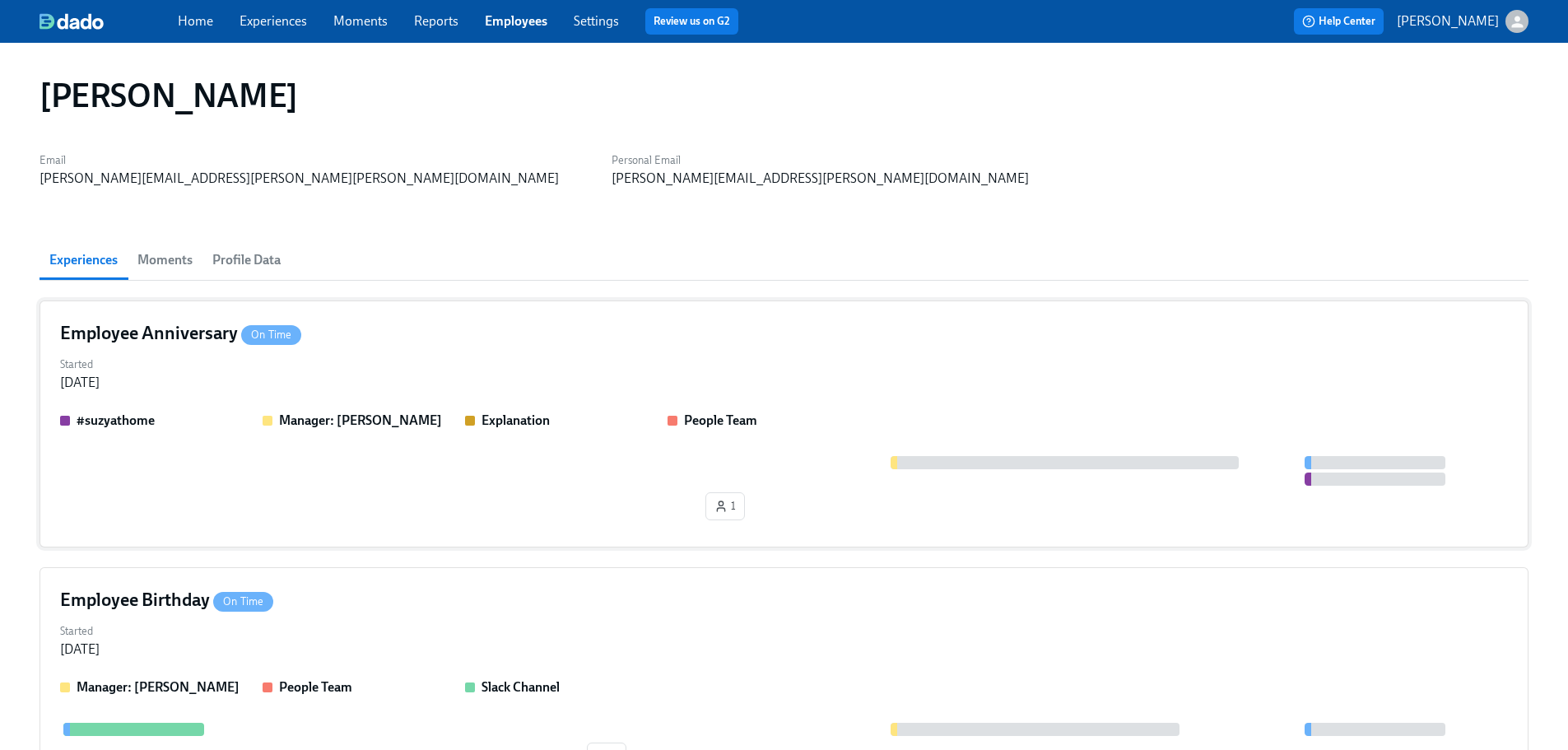
click at [420, 374] on div "Started [DATE]" at bounding box center [784, 371] width 1448 height 40
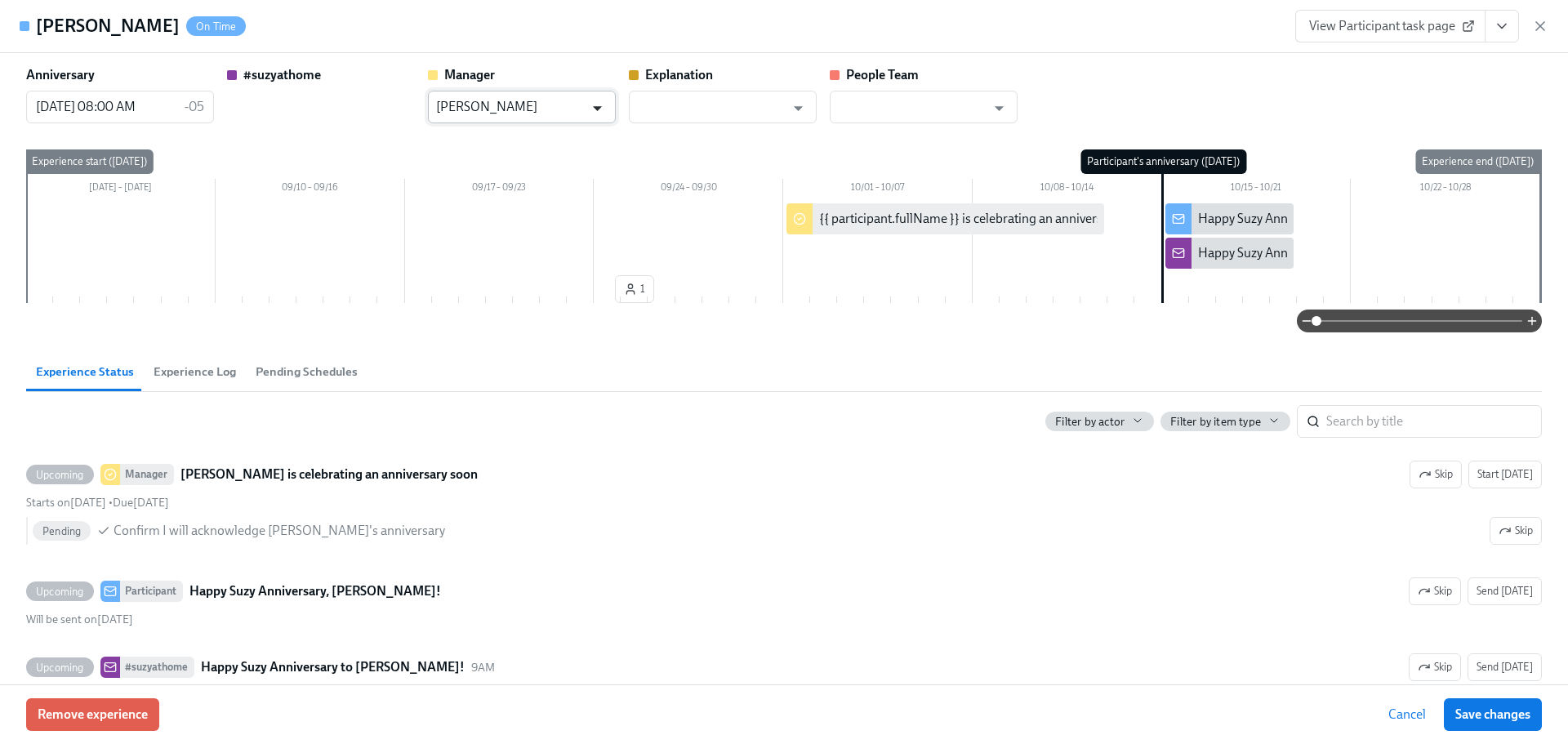
click at [596, 111] on icon "Open" at bounding box center [597, 108] width 22 height 22
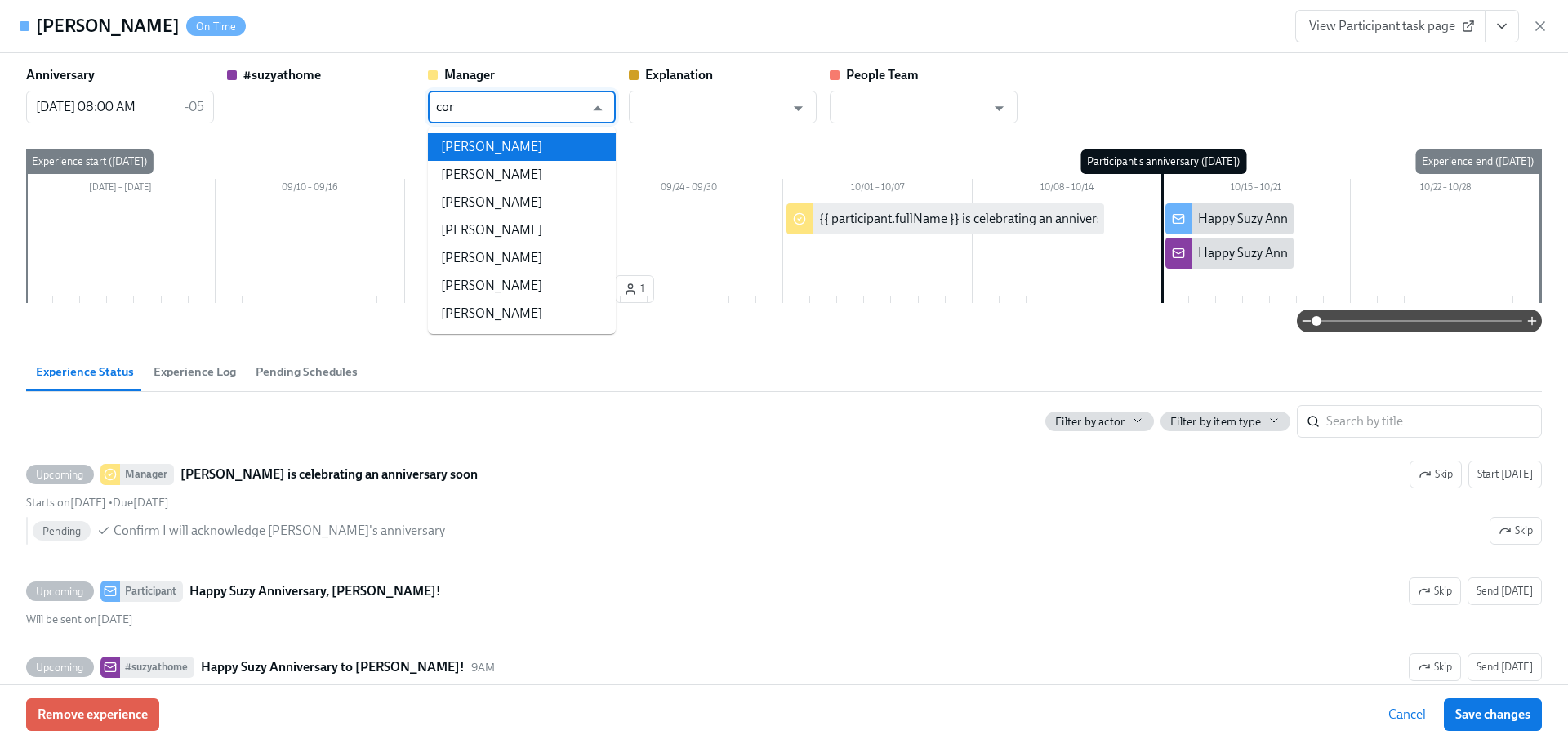
click at [541, 172] on li "[PERSON_NAME]" at bounding box center [522, 175] width 188 height 28
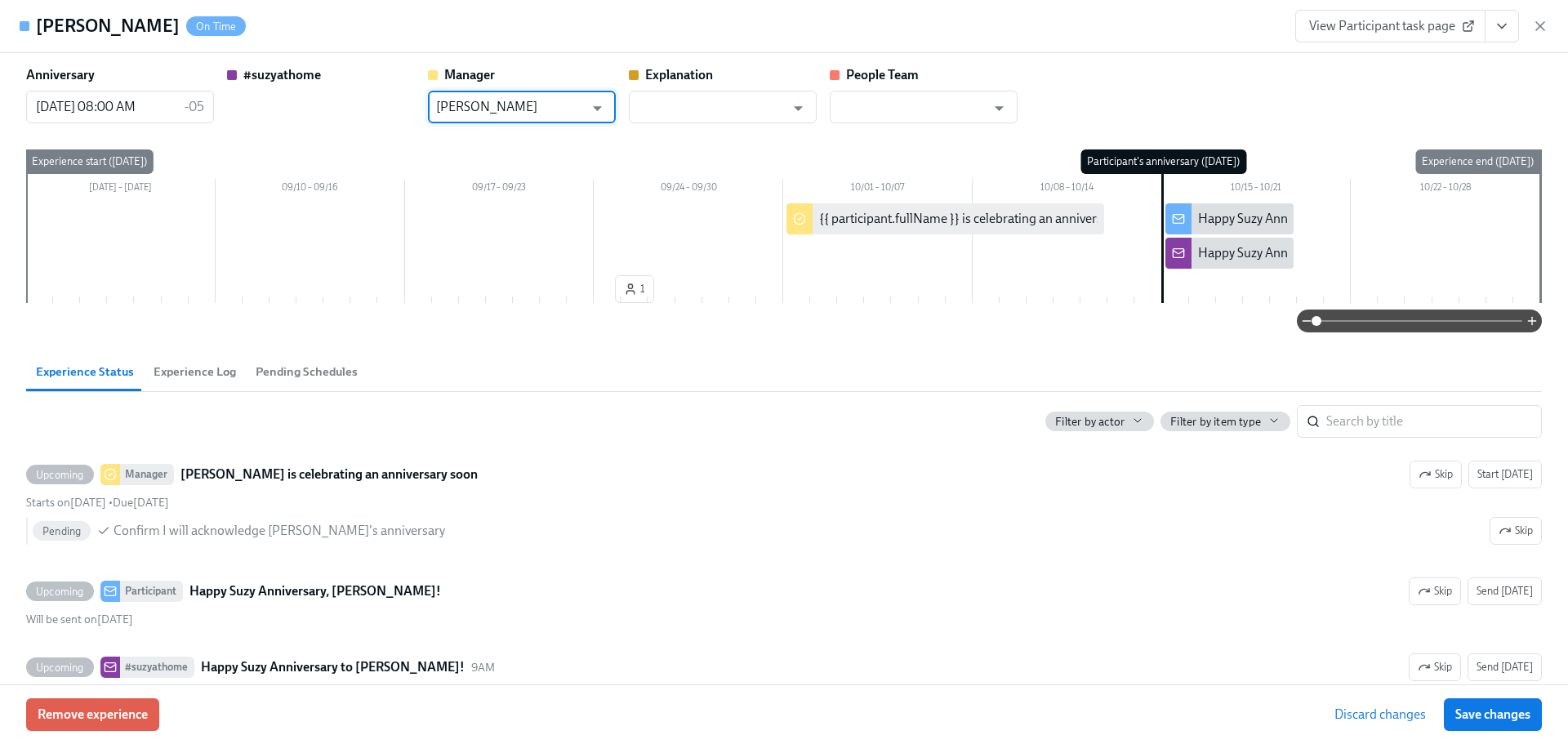
type input "[PERSON_NAME]"
click at [1467, 697] on div "Remove experience Discard changes Save changes" at bounding box center [784, 714] width 1568 height 60
click at [1461, 707] on span "Save changes" at bounding box center [1493, 714] width 75 height 17
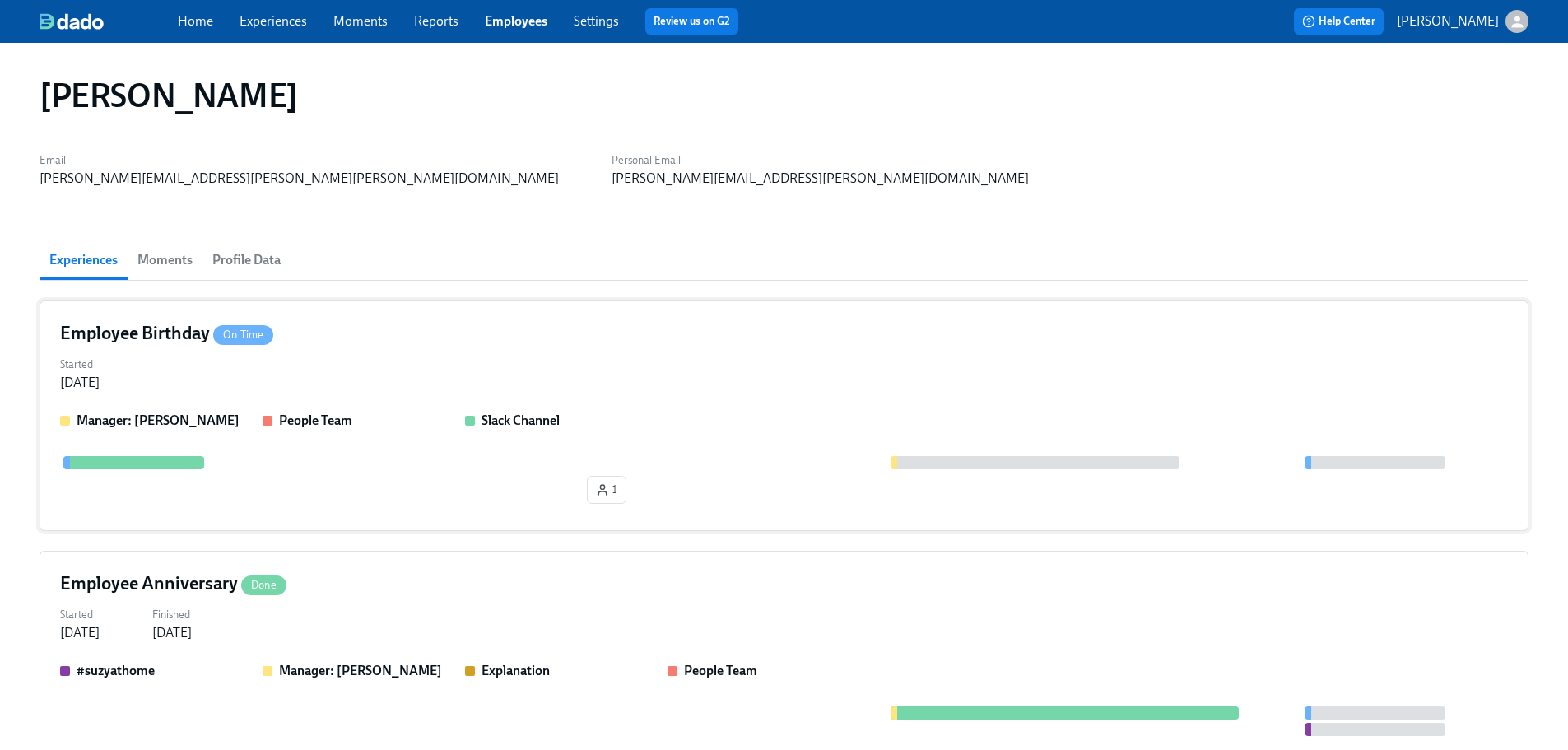
click at [566, 391] on div "Started [DATE]" at bounding box center [784, 371] width 1448 height 40
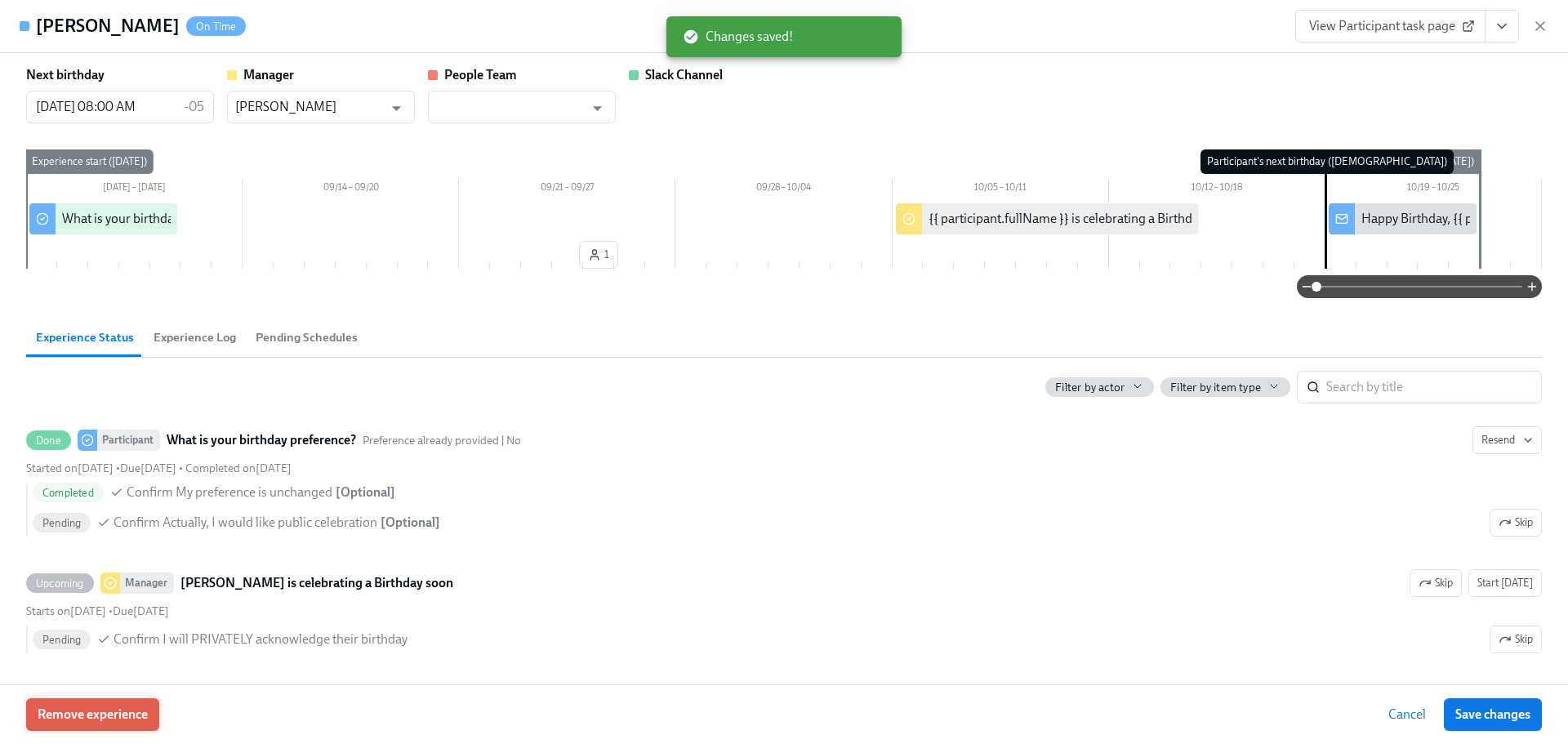
click at [119, 700] on button "Remove experience" at bounding box center [93, 714] width 133 height 32
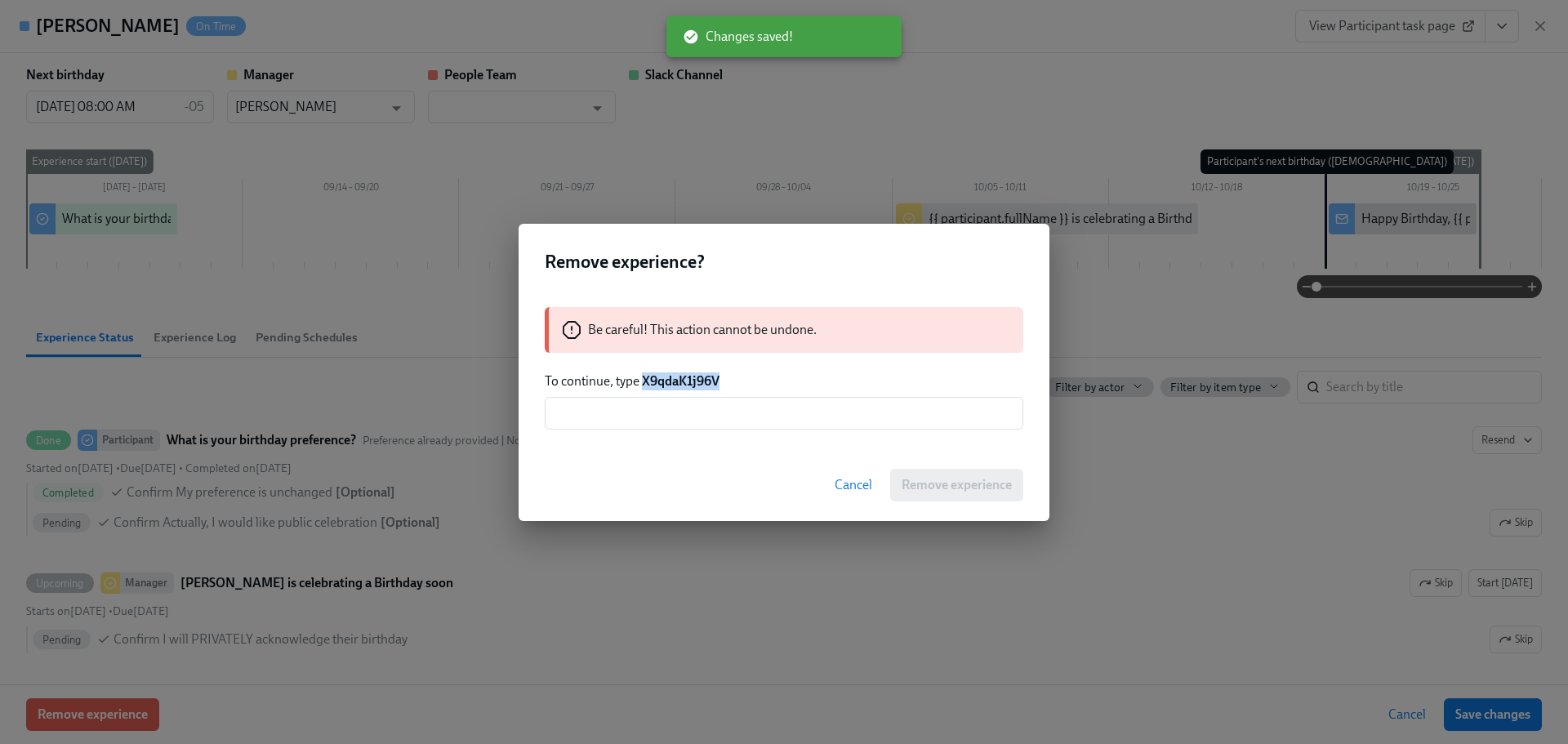
drag, startPoint x: 741, startPoint y: 370, endPoint x: 646, endPoint y: 373, distance: 95.0
click at [646, 373] on div "Be careful! This action cannot be undone. To continue, type X9qdaK1j96V ​" at bounding box center [784, 368] width 531 height 161
copy strong "X9qdaK1j96V"
click at [691, 443] on div "Be careful! This action cannot be undone. To continue, type X9qdaK1j96V ​" at bounding box center [784, 368] width 531 height 161
click at [694, 420] on input "text" at bounding box center [784, 412] width 478 height 32
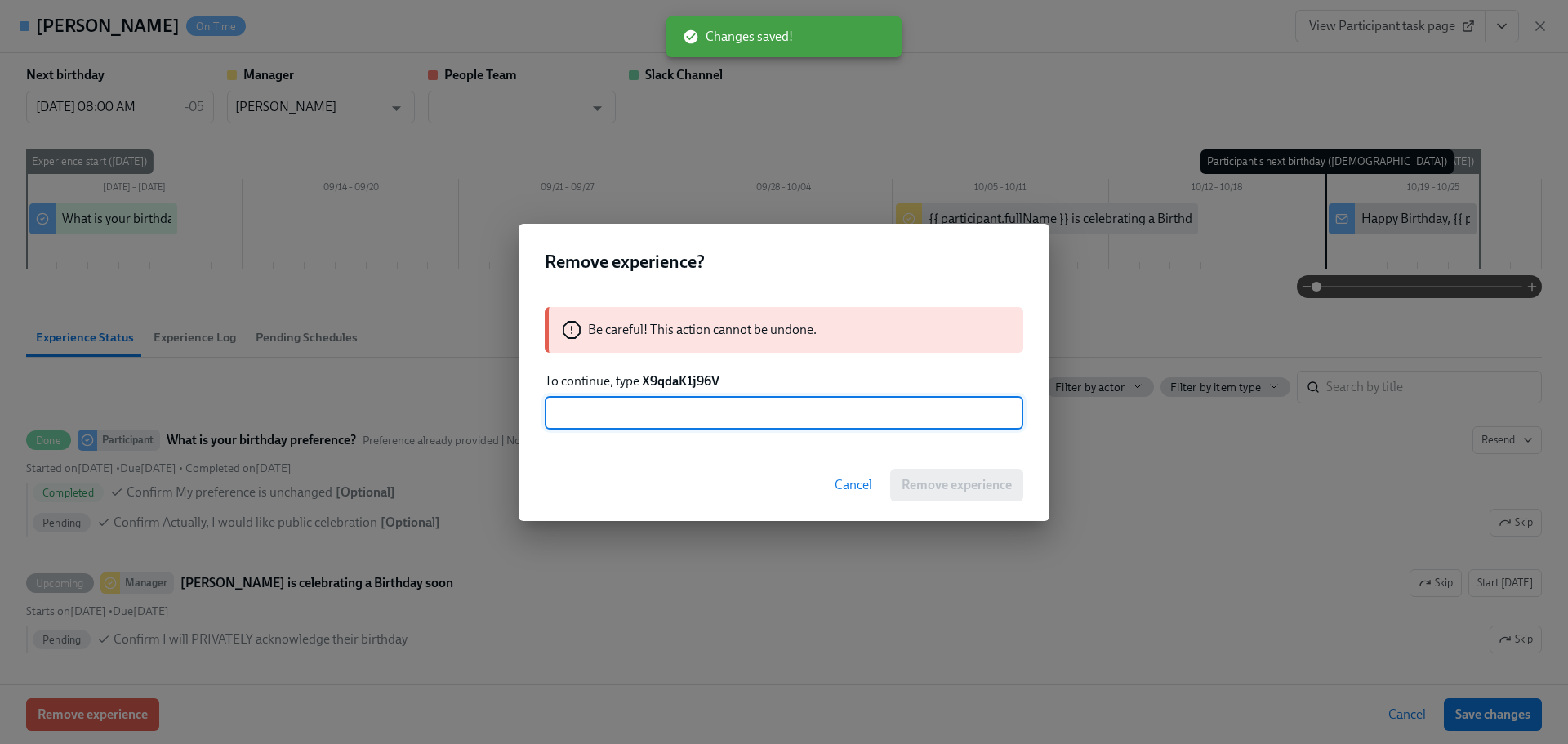
paste input "X9qdaK1j96V"
type input "X9qdaK1j96V"
click at [946, 488] on span "Remove experience" at bounding box center [956, 484] width 111 height 17
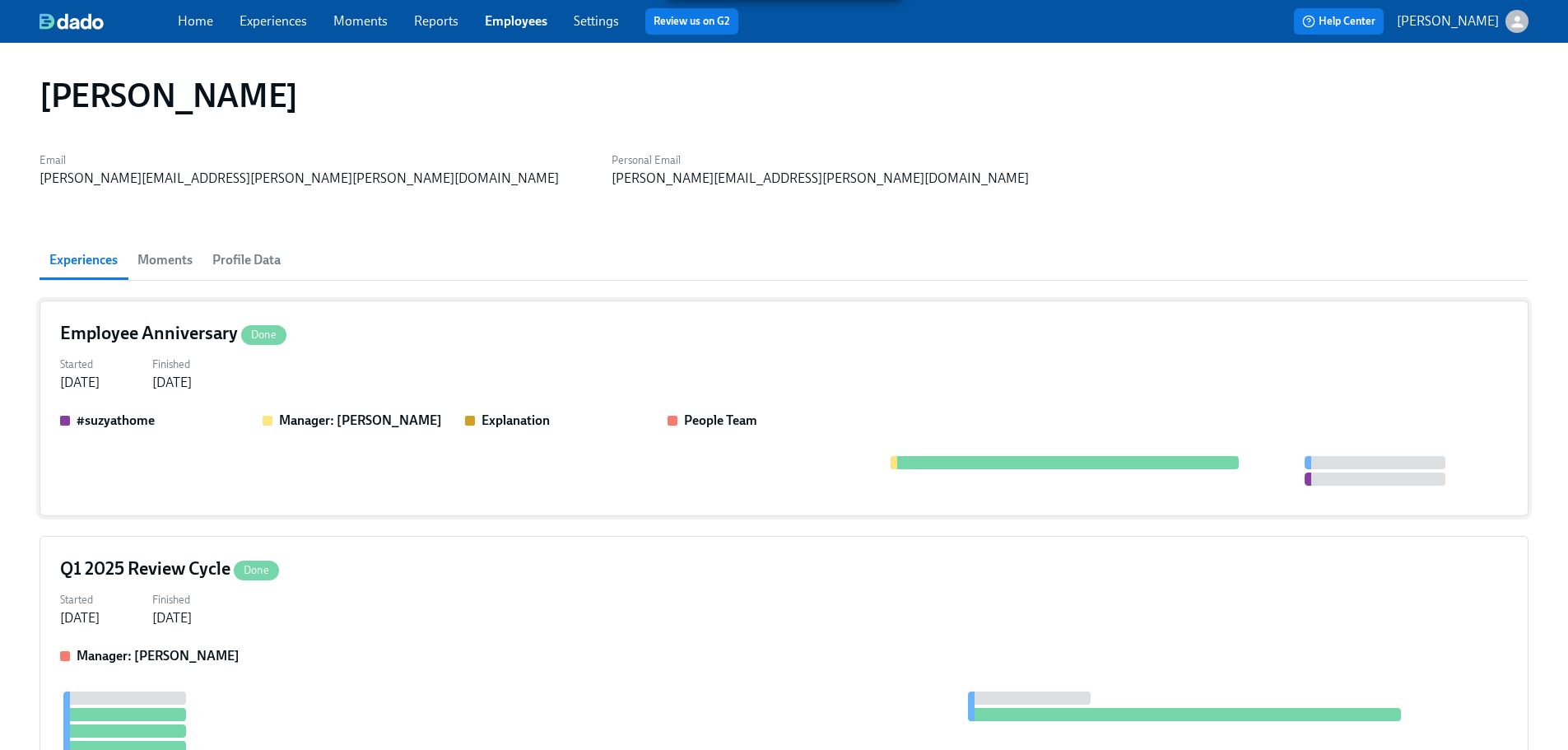
click at [447, 358] on div "Started [DATE] Finished [DATE]" at bounding box center [784, 371] width 1448 height 40
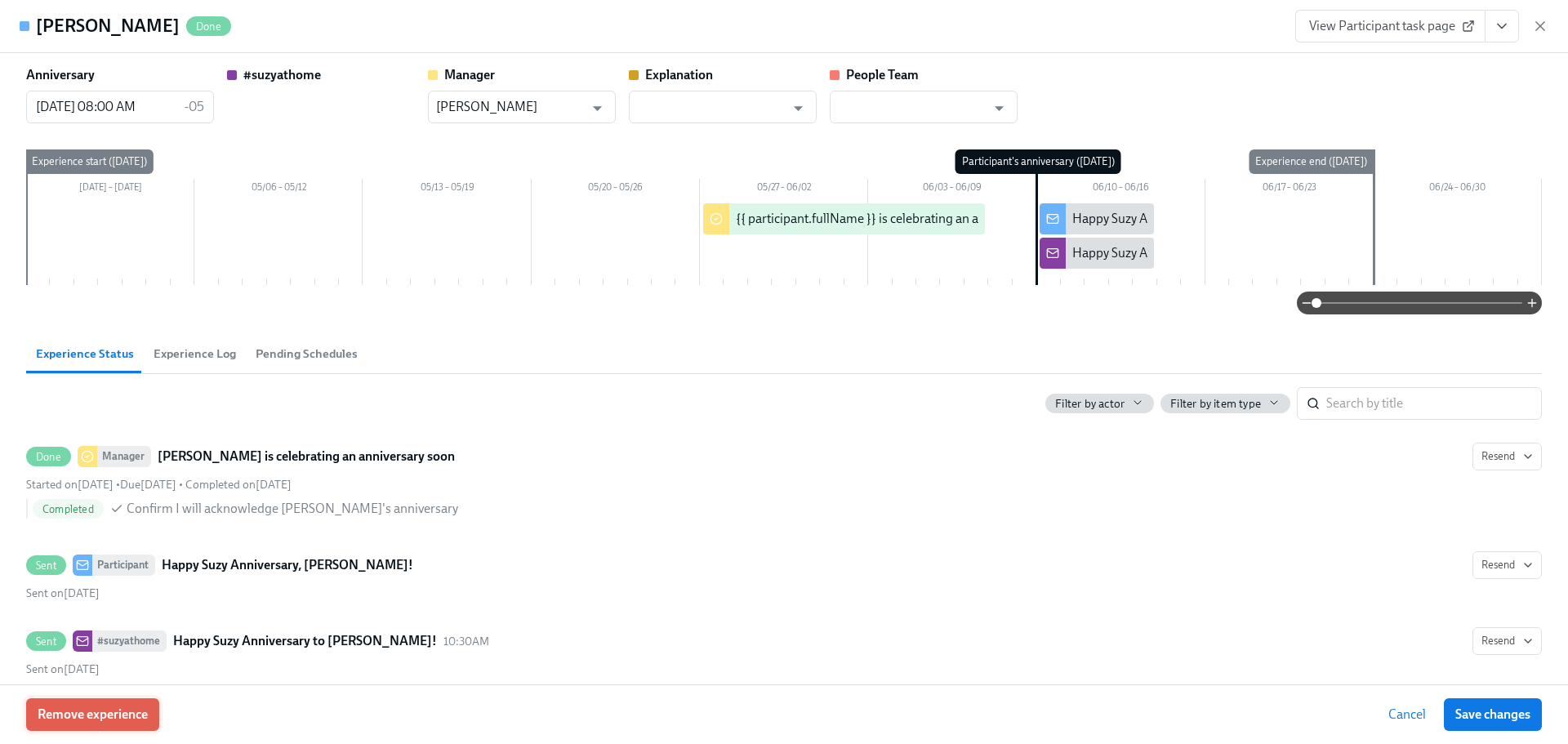
click at [147, 718] on button "Remove experience" at bounding box center [93, 714] width 133 height 32
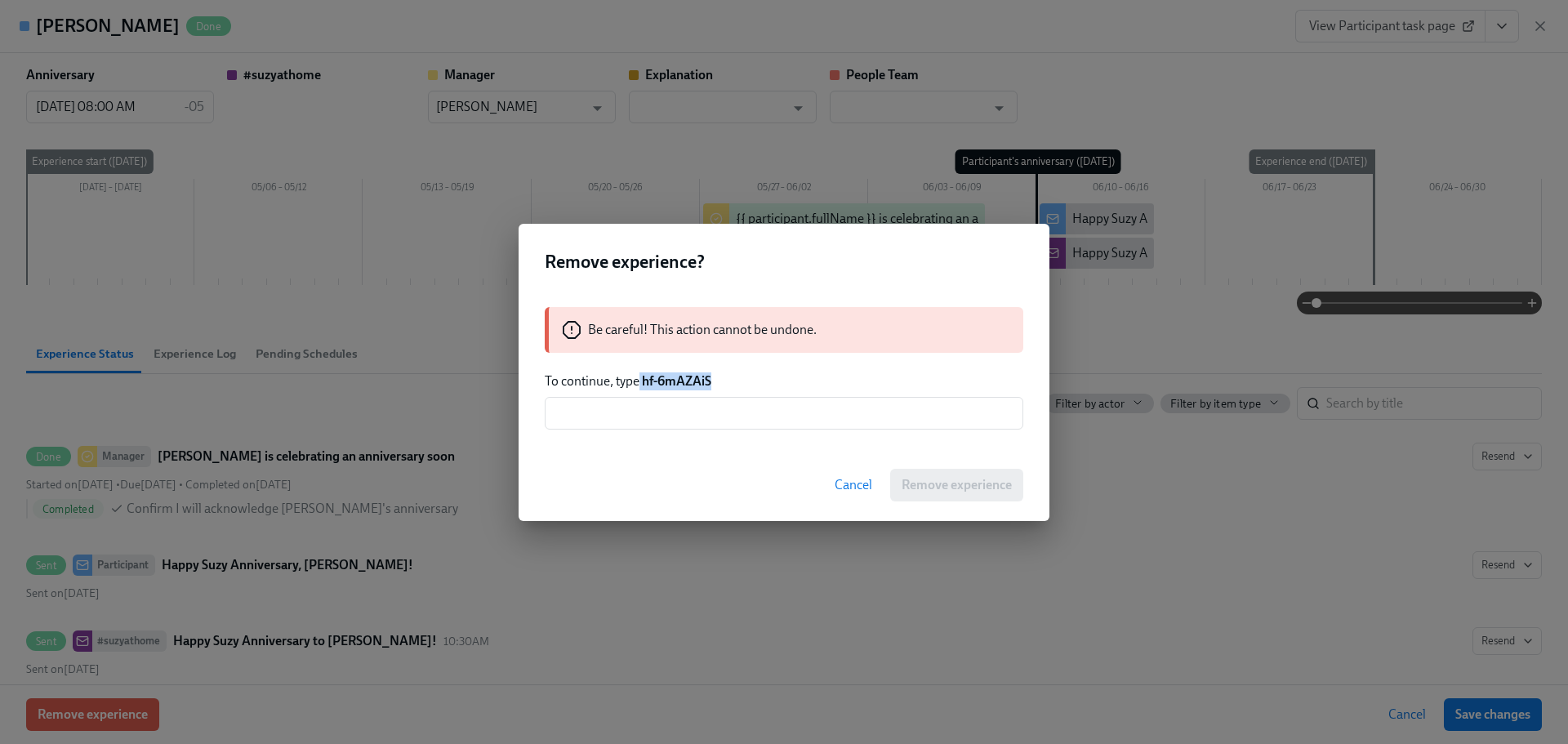
drag, startPoint x: 740, startPoint y: 390, endPoint x: 640, endPoint y: 387, distance: 100.0
click at [640, 387] on div "Be careful! This action cannot be undone. To continue, type hf-6mAZAiS ​" at bounding box center [784, 368] width 531 height 161
click at [760, 358] on div "Be careful! This action cannot be undone. To continue, type hf-6mAZAiS ​" at bounding box center [784, 368] width 531 height 161
drag, startPoint x: 715, startPoint y: 379, endPoint x: 645, endPoint y: 382, distance: 70.1
click at [645, 382] on p "To continue, type hf-6mAZAiS" at bounding box center [784, 381] width 478 height 18
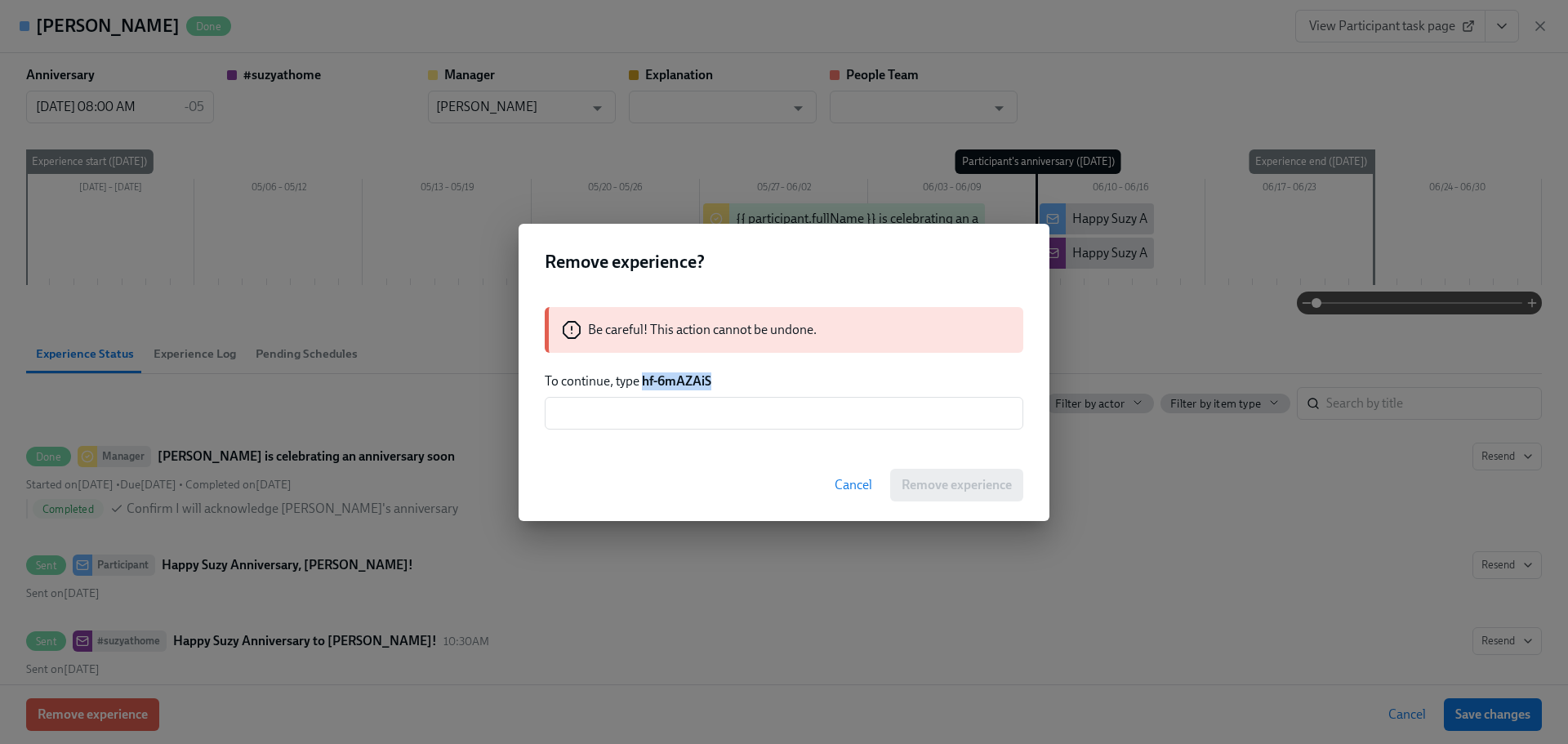
copy strong "hf-6mAZAiS"
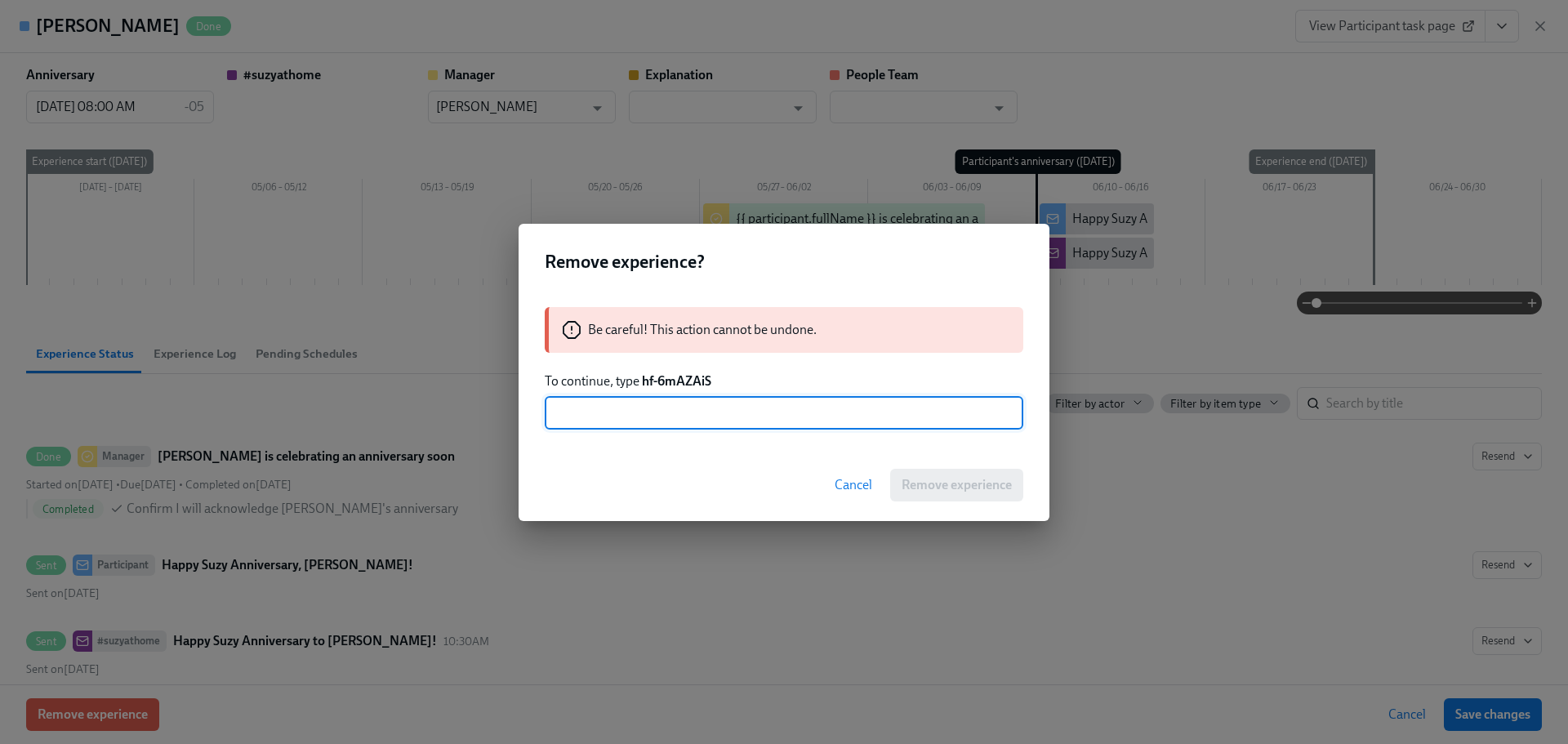
click at [677, 403] on input "text" at bounding box center [784, 412] width 478 height 32
paste input "hf-6mAZAiS"
type input "hf-6mAZAiS"
click at [903, 476] on span "Remove experience" at bounding box center [956, 484] width 111 height 17
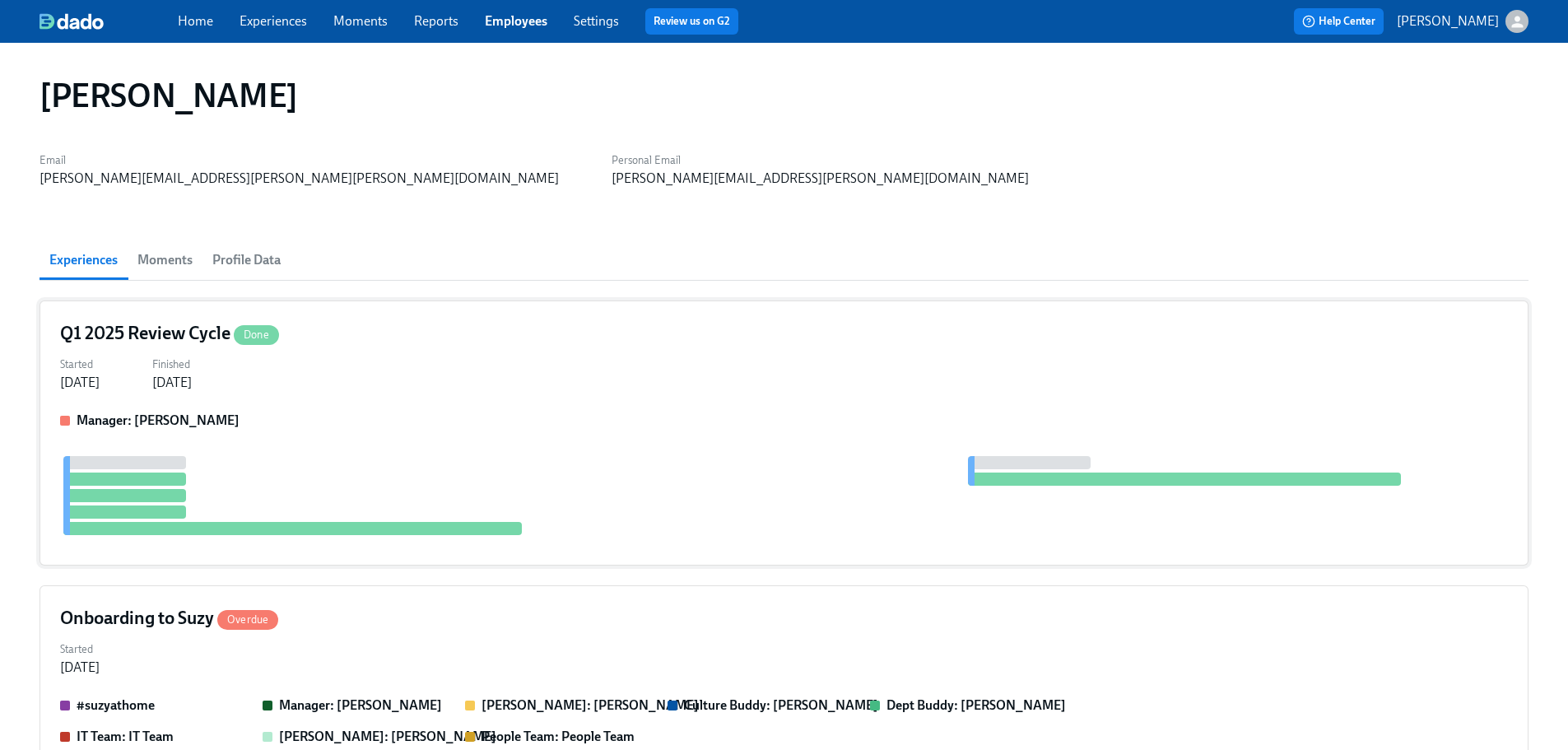
click at [405, 373] on div "Started [DATE] Finished [DATE]" at bounding box center [784, 371] width 1448 height 40
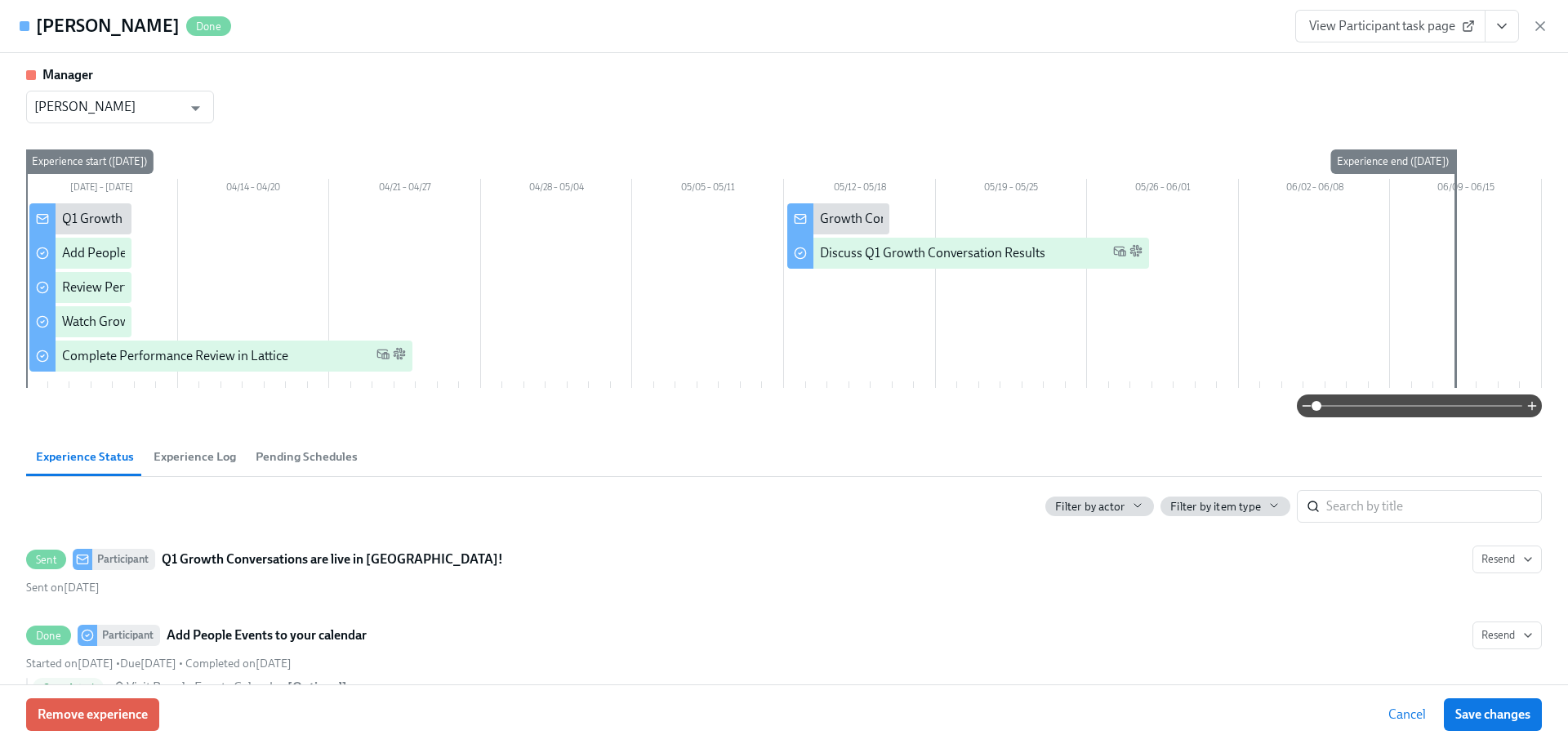
click at [218, 111] on div "Manager [PERSON_NAME] ​" at bounding box center [784, 94] width 1515 height 57
click at [197, 110] on icon "Open" at bounding box center [196, 109] width 9 height 5
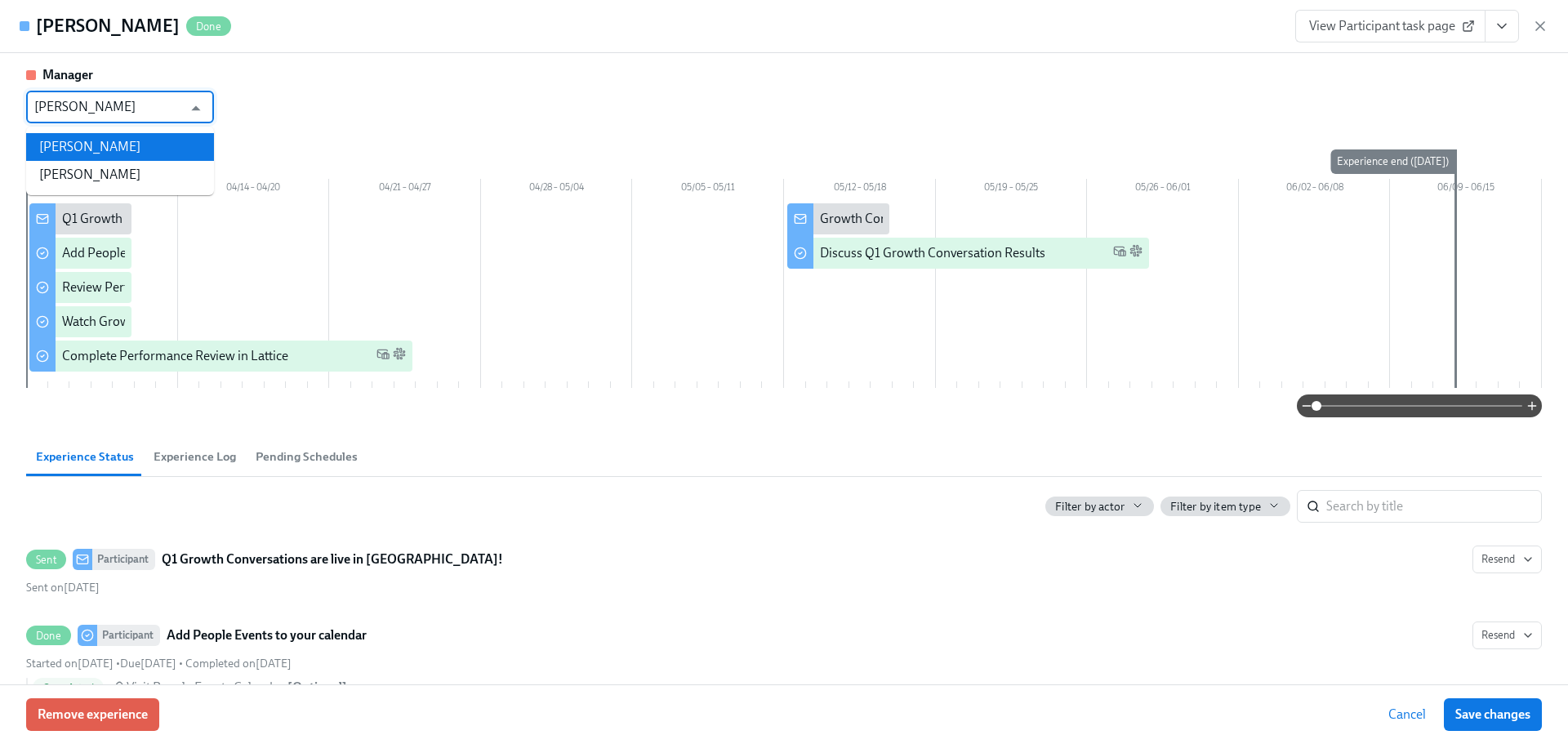
click at [135, 145] on li "[PERSON_NAME]" at bounding box center [120, 147] width 188 height 28
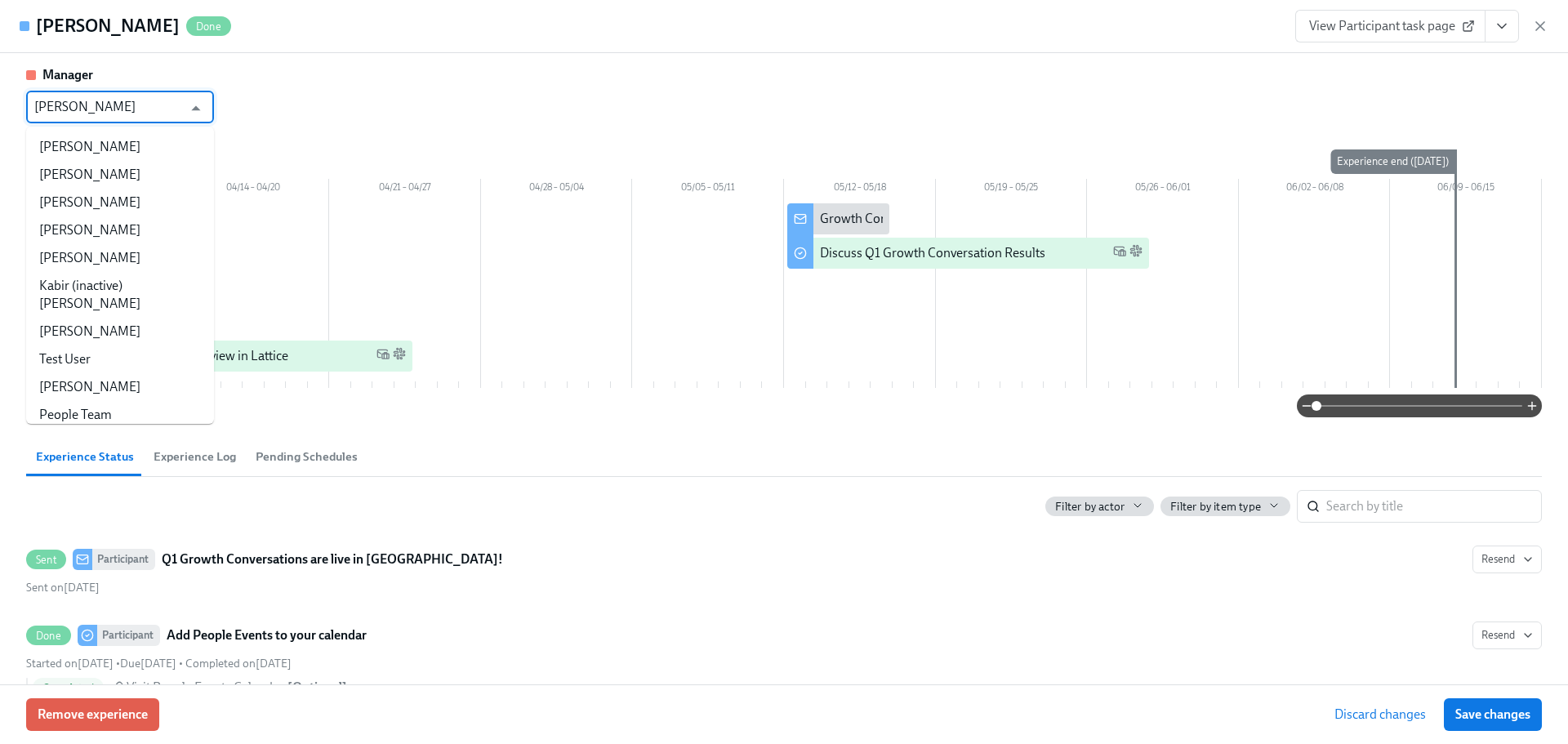
drag, startPoint x: 18, startPoint y: 101, endPoint x: -372, endPoint y: 79, distance: 390.6
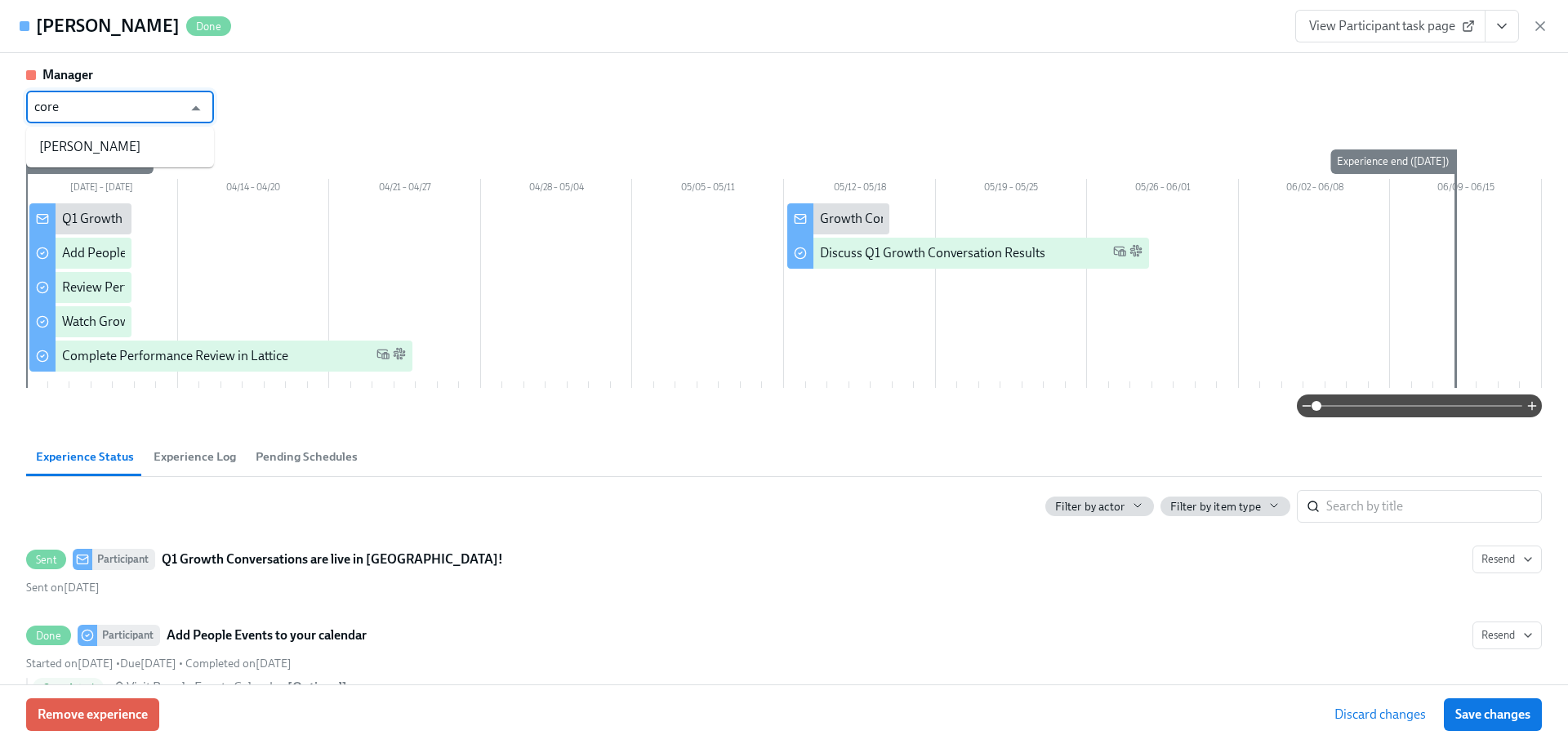
click at [101, 158] on li "[PERSON_NAME]" at bounding box center [120, 147] width 188 height 28
type input "[PERSON_NAME]"
click at [1496, 723] on button "Save changes" at bounding box center [1493, 714] width 98 height 32
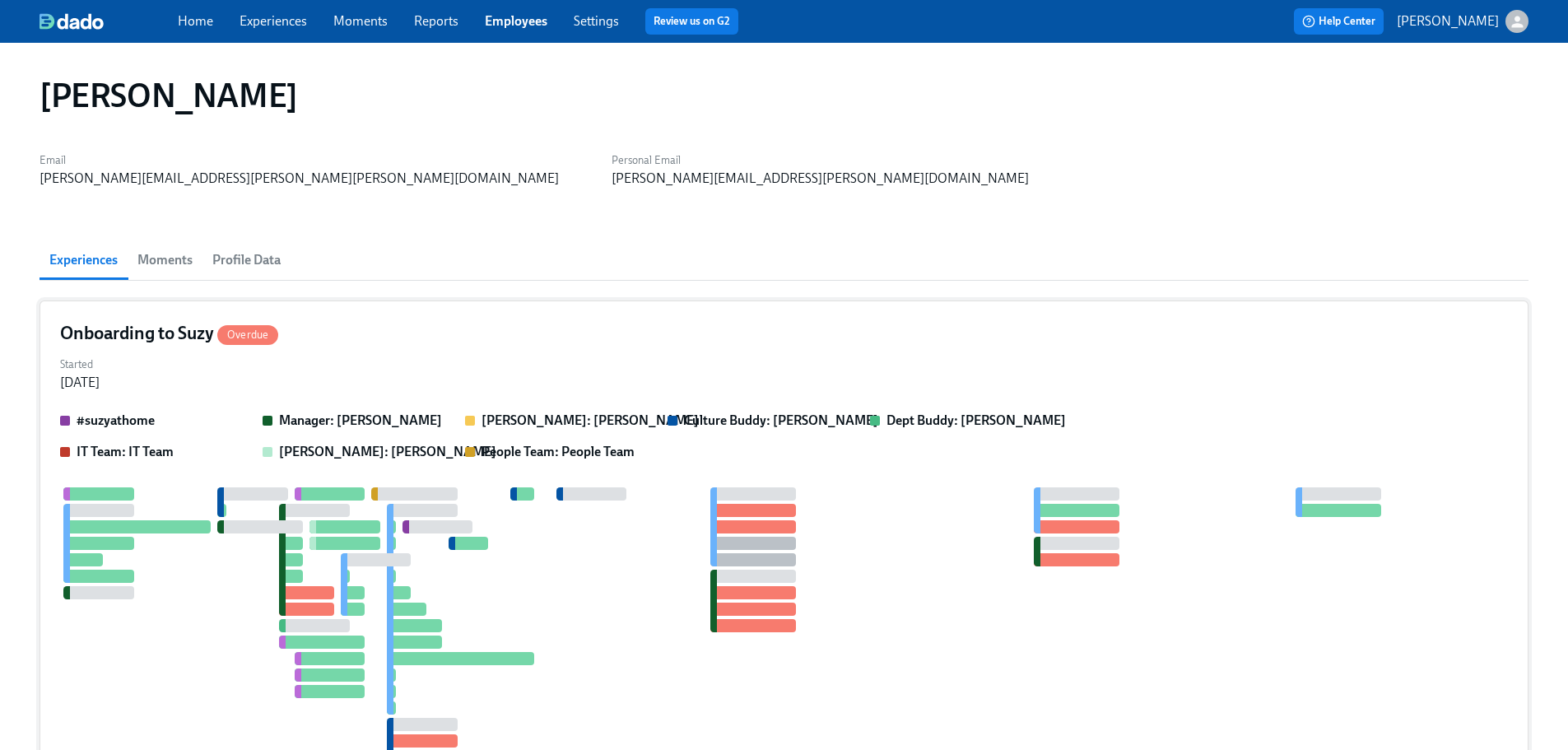
click at [489, 366] on div "Started [DATE]" at bounding box center [784, 371] width 1448 height 40
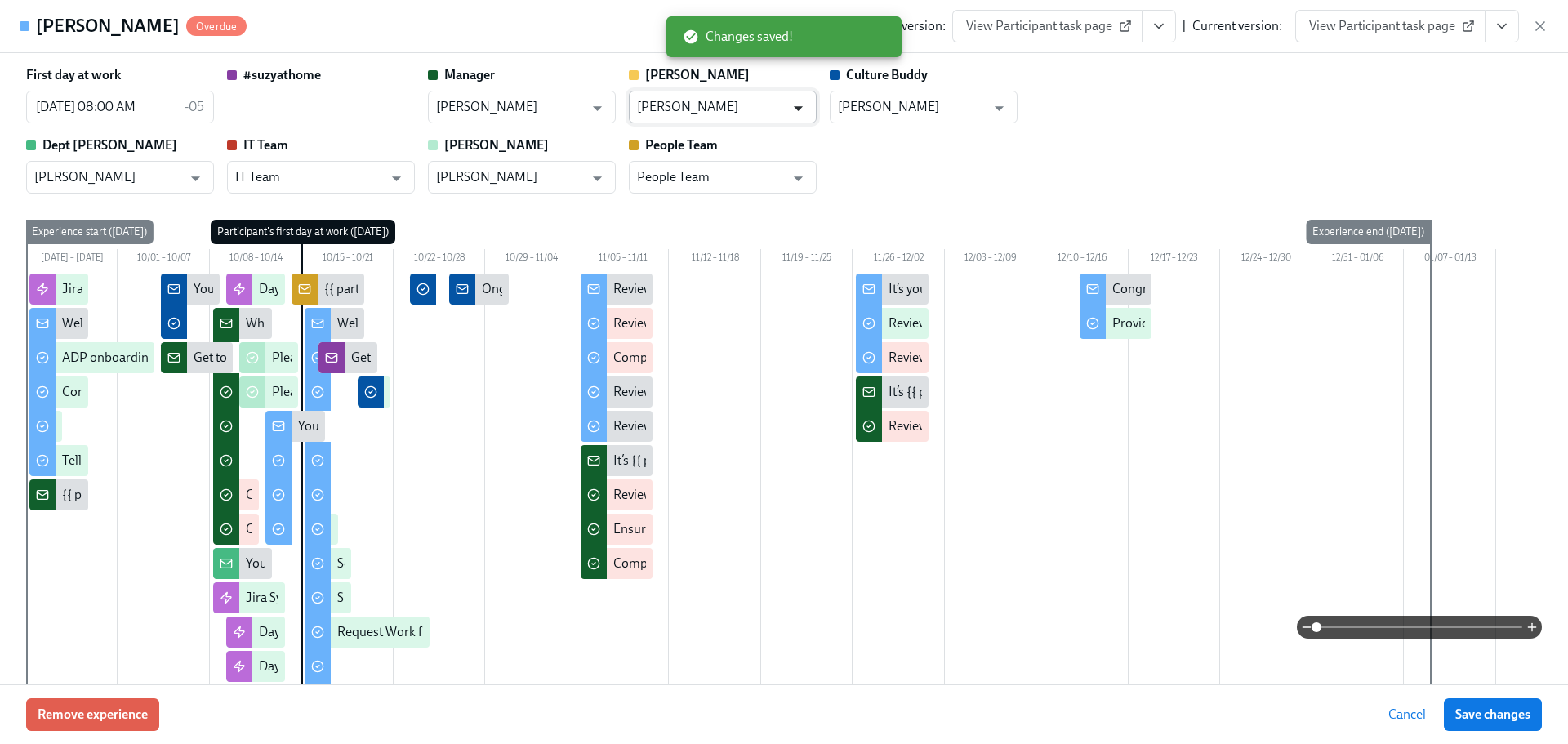
click at [797, 108] on icon "Open" at bounding box center [798, 109] width 9 height 5
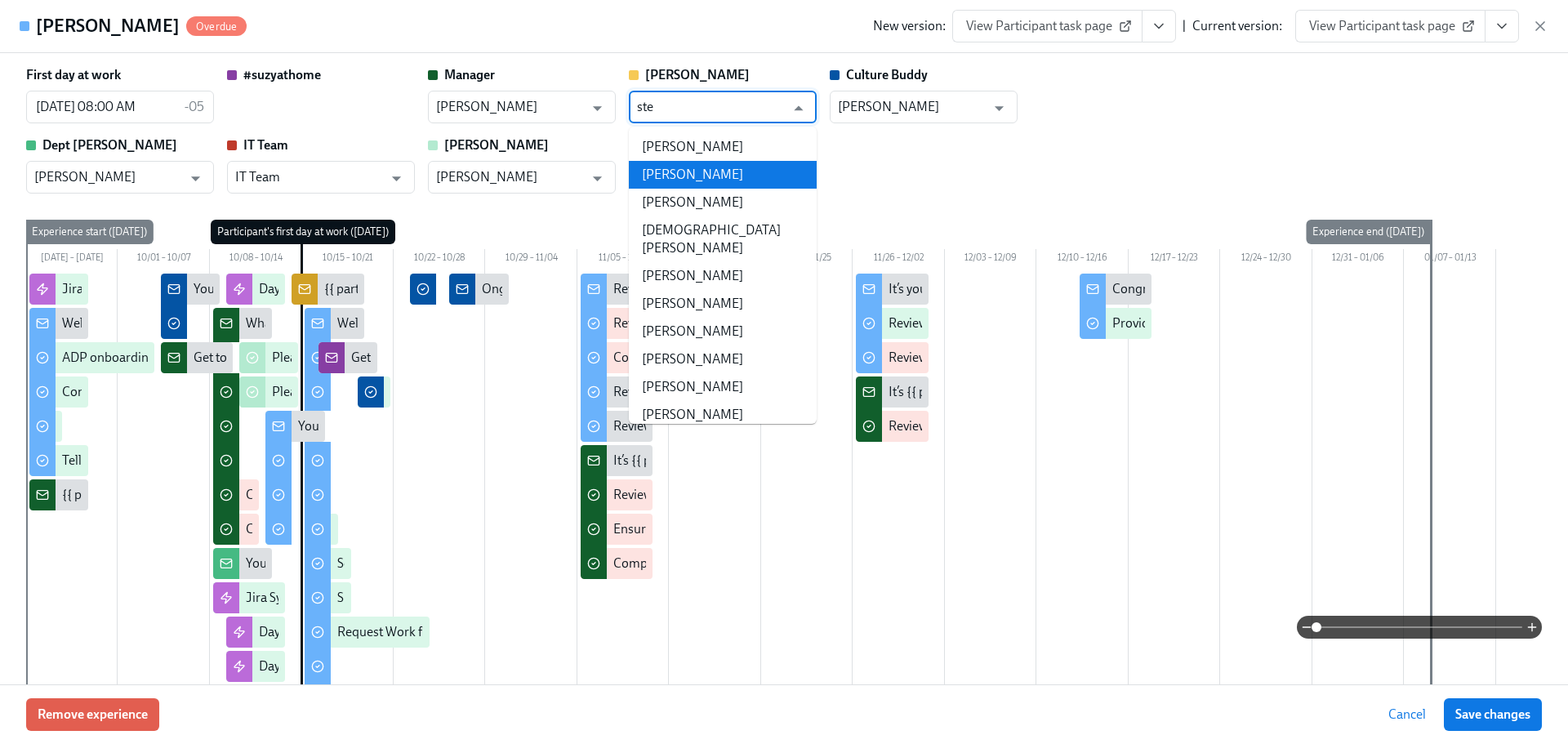
click at [734, 170] on li "[PERSON_NAME]" at bounding box center [722, 175] width 188 height 28
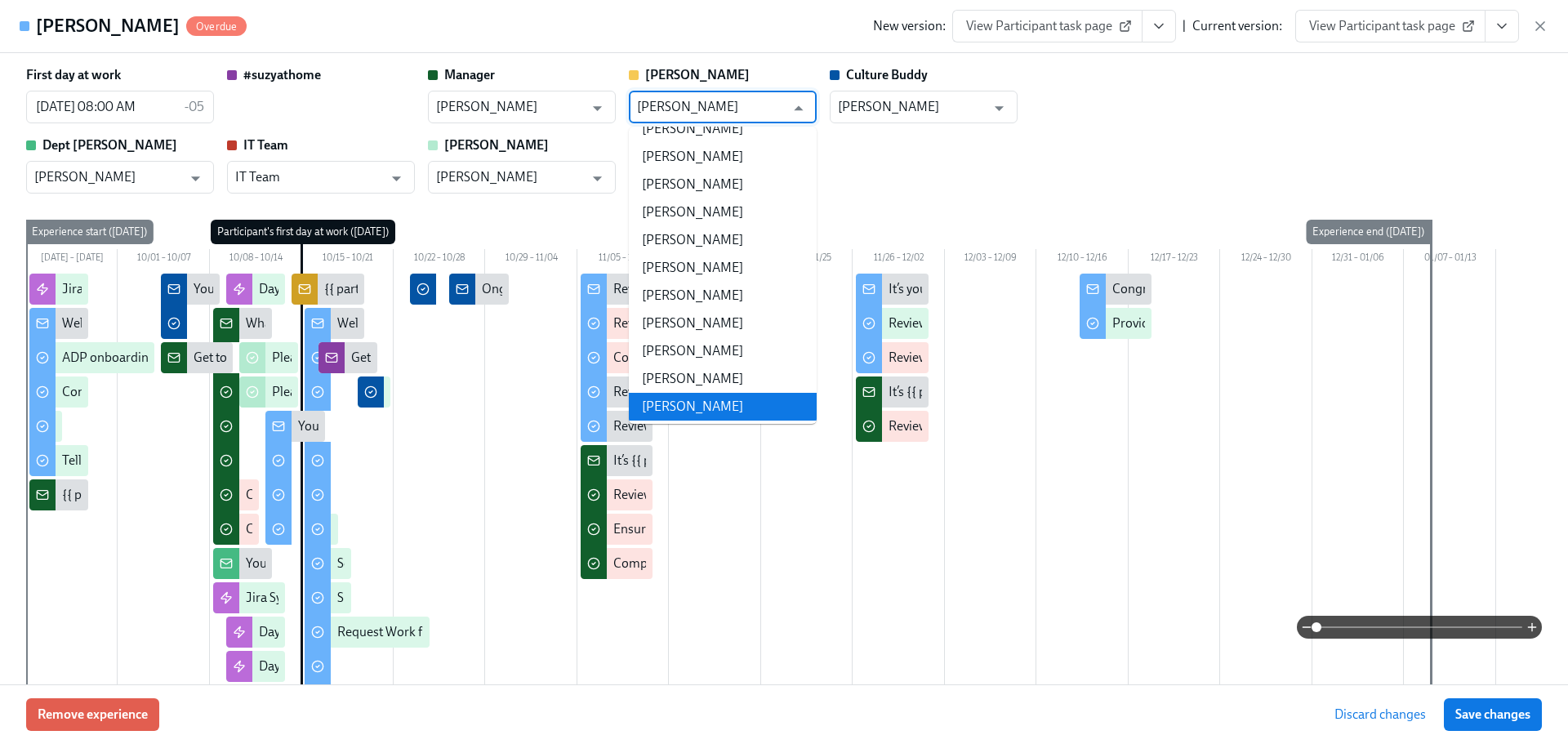
drag, startPoint x: 755, startPoint y: 105, endPoint x: 333, endPoint y: 102, distance: 422.0
click at [333, 102] on div "First day at work [DATE] 08:00 AM -05 ​ #suzyathome Manager [PERSON_NAME] ​ [PE…" at bounding box center [784, 129] width 1515 height 127
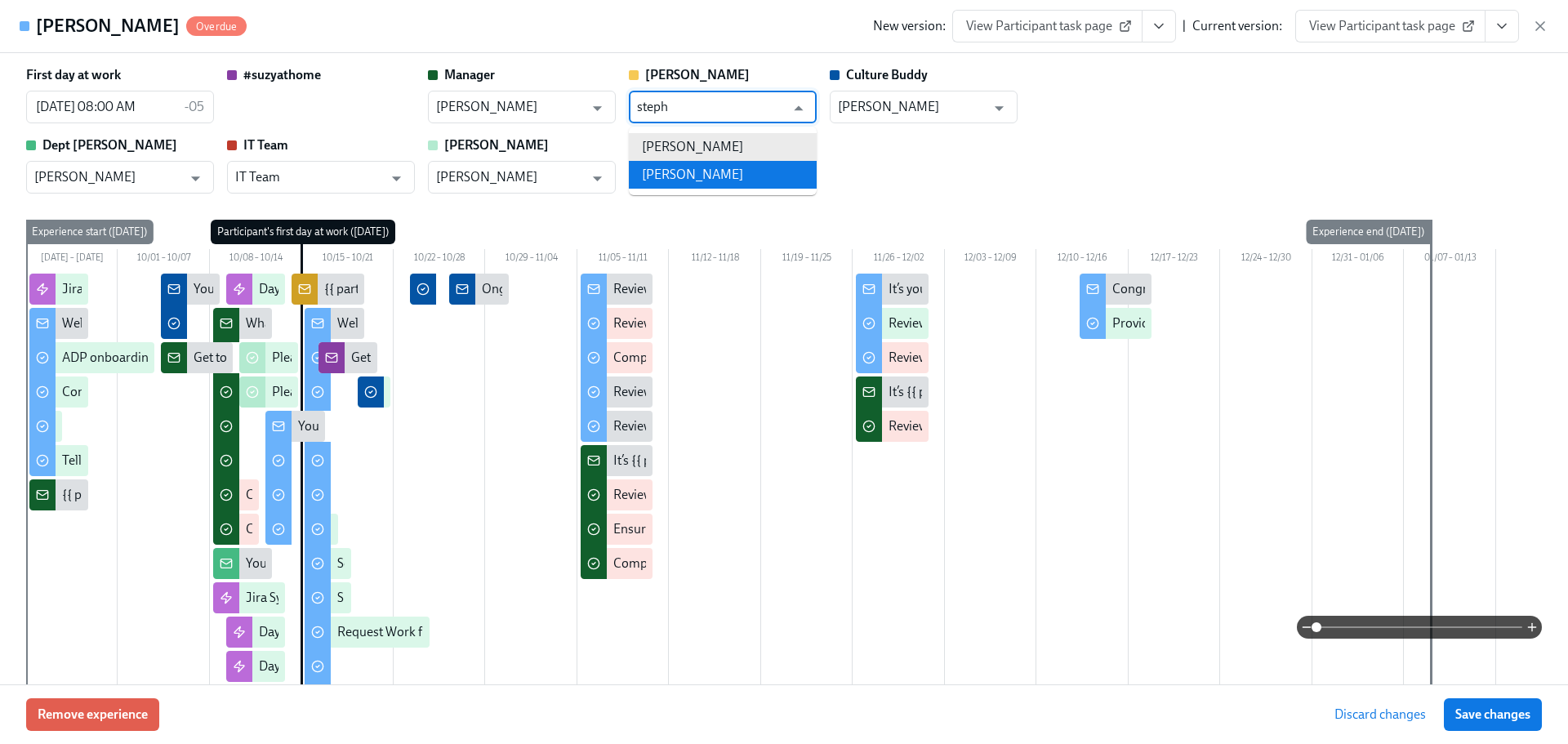
click at [697, 171] on li "[PERSON_NAME]" at bounding box center [722, 175] width 188 height 28
type input "[PERSON_NAME]"
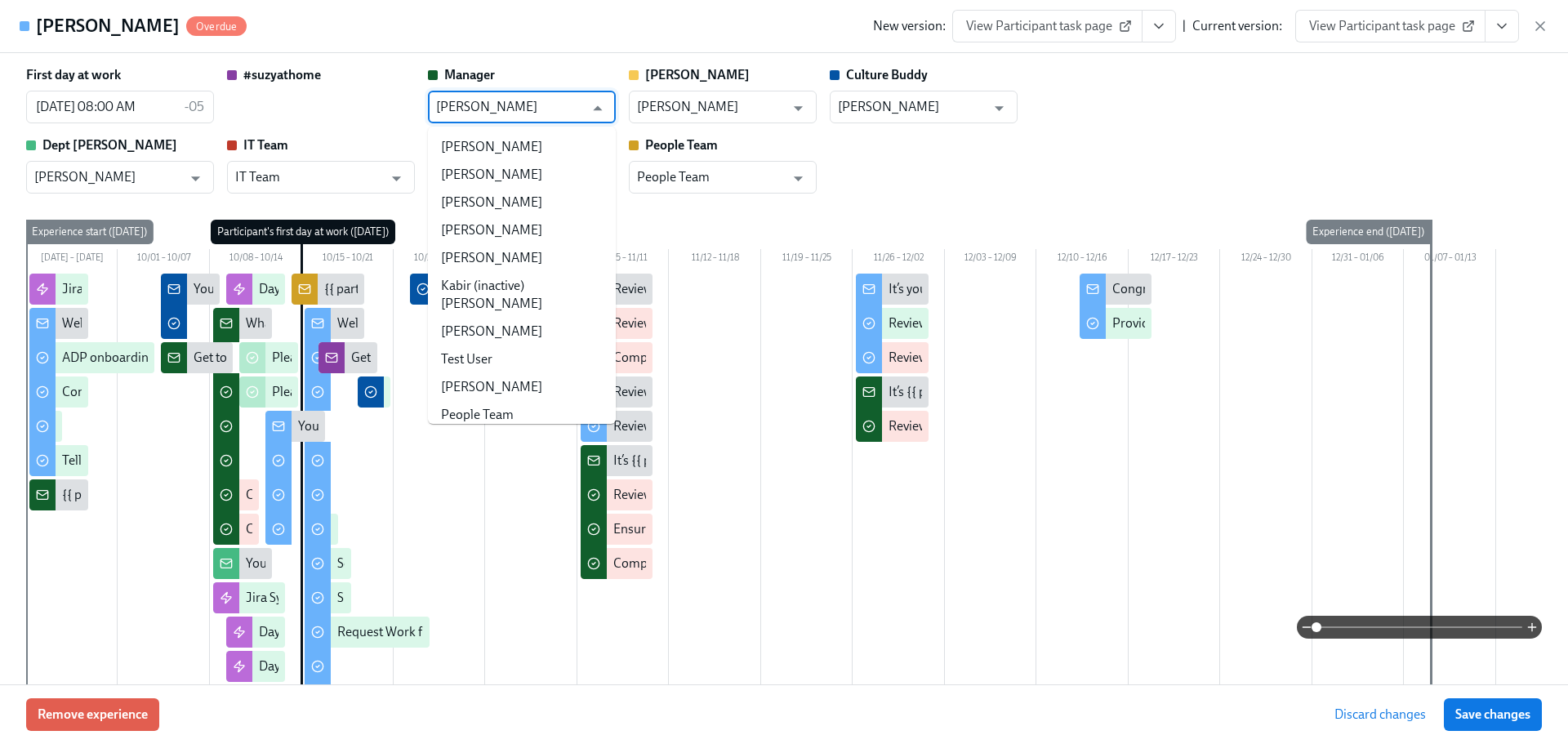
click at [538, 112] on input "[PERSON_NAME]" at bounding box center [510, 106] width 147 height 32
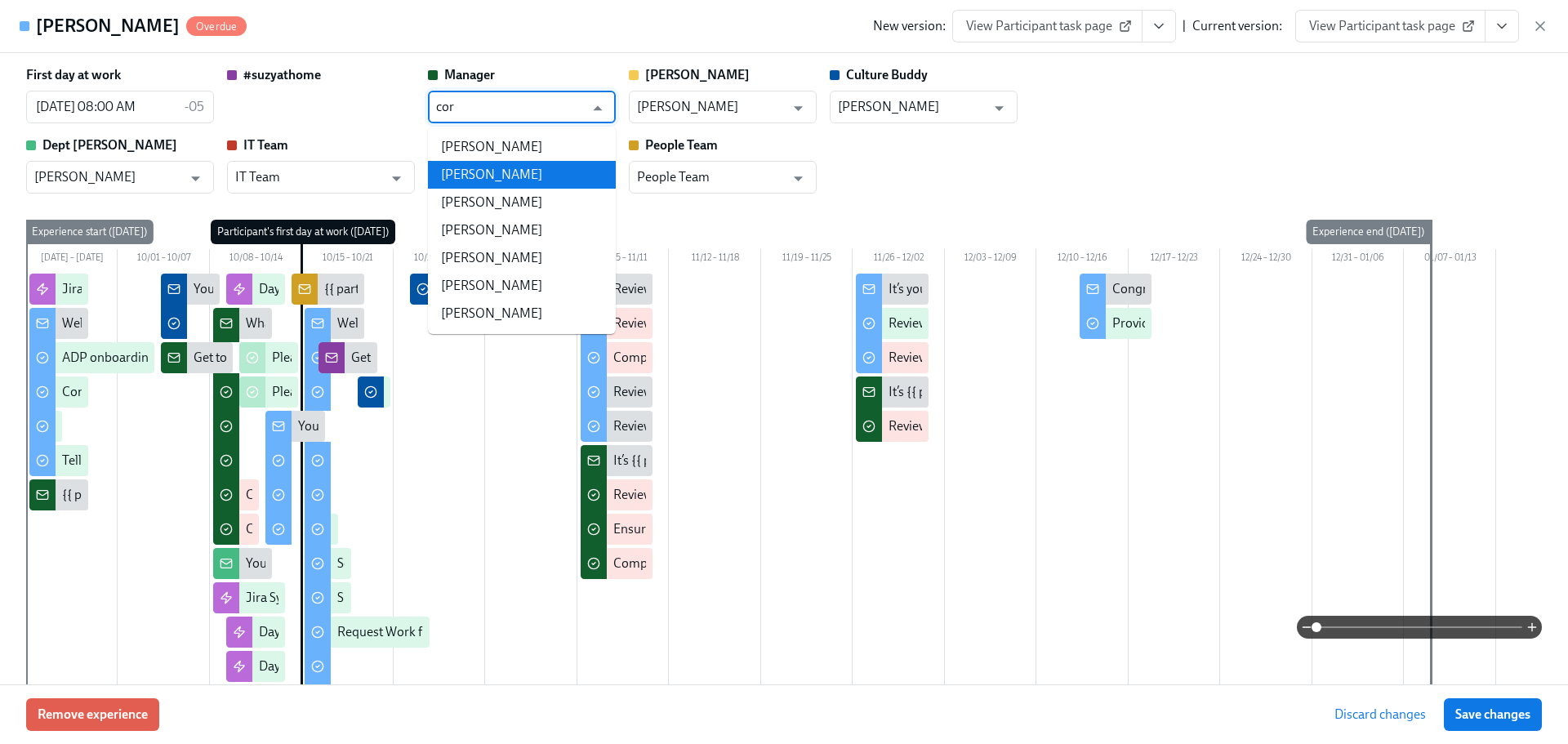
click at [533, 172] on li "[PERSON_NAME]" at bounding box center [522, 175] width 188 height 28
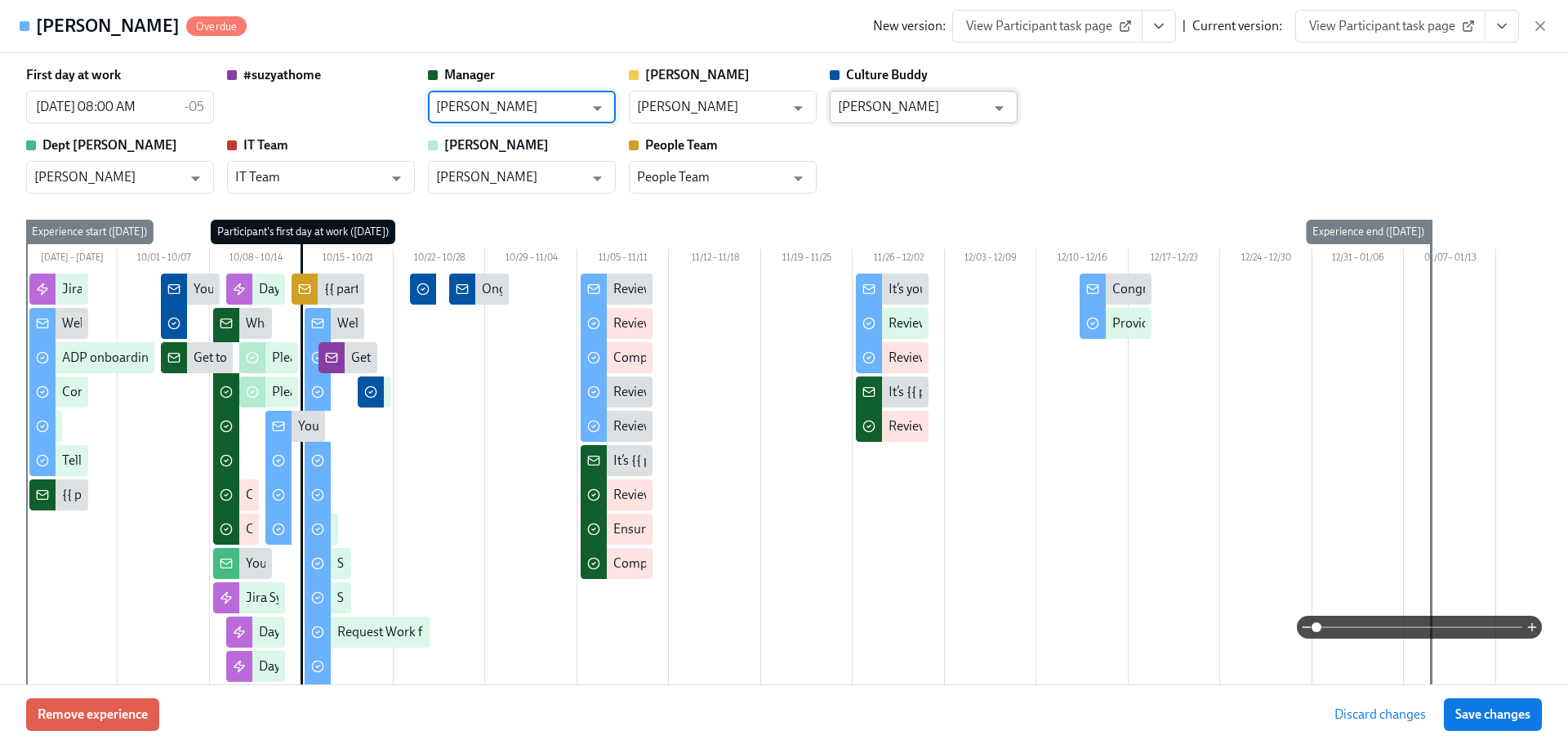
type input "[PERSON_NAME]"
click at [882, 97] on input "[PERSON_NAME]" at bounding box center [912, 106] width 147 height 32
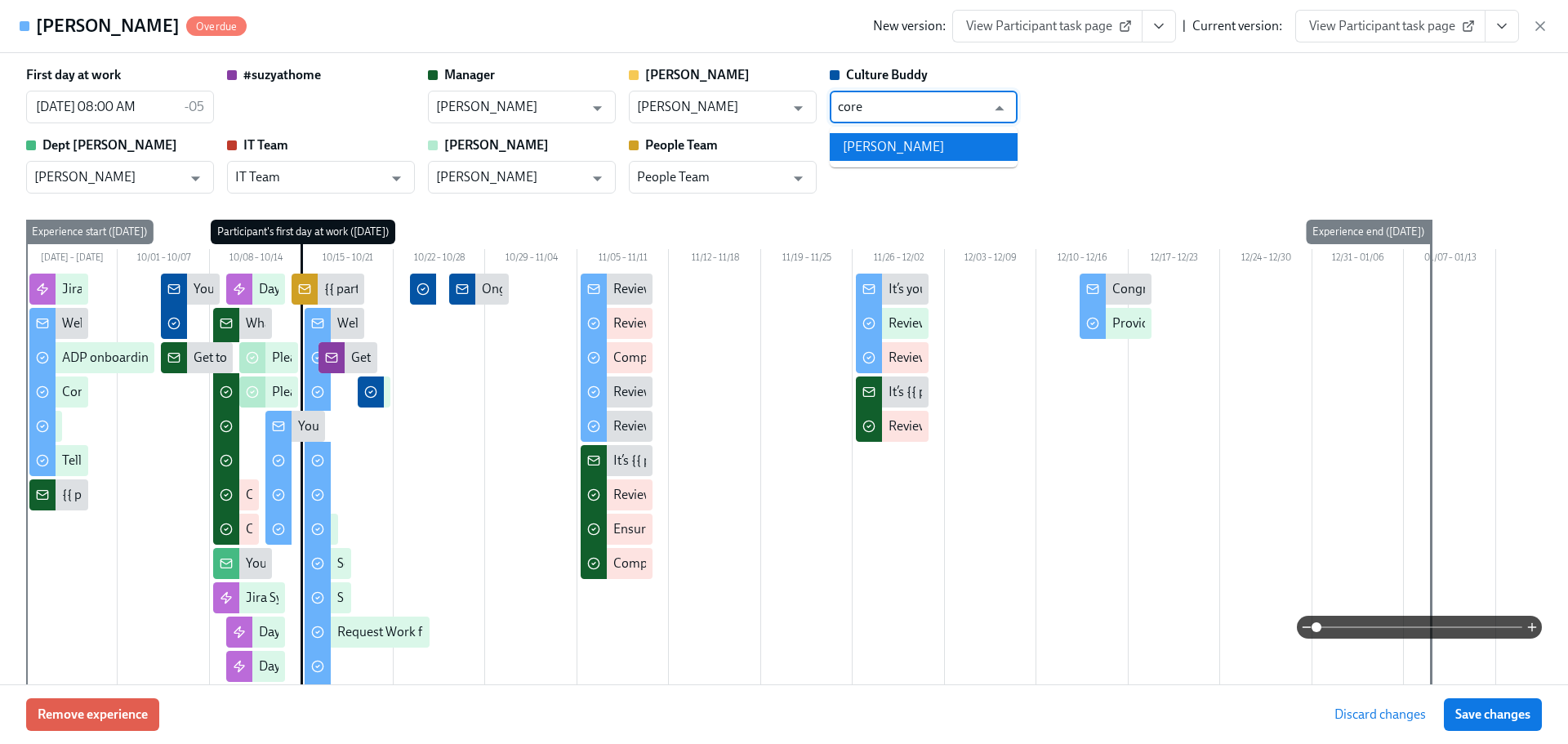
click at [868, 143] on li "[PERSON_NAME]" at bounding box center [923, 147] width 188 height 28
type input "[PERSON_NAME]"
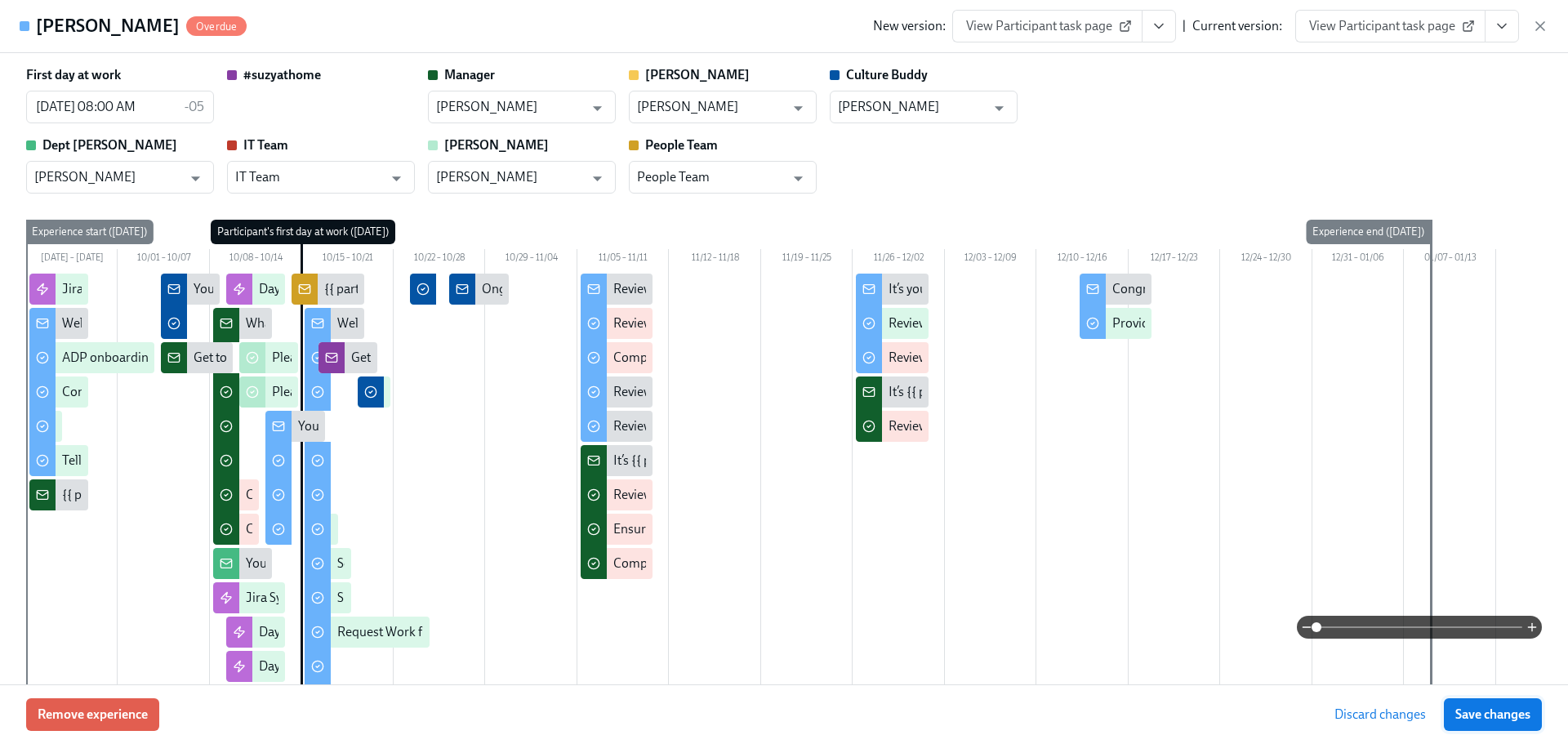
click at [1497, 717] on span "Save changes" at bounding box center [1493, 714] width 75 height 17
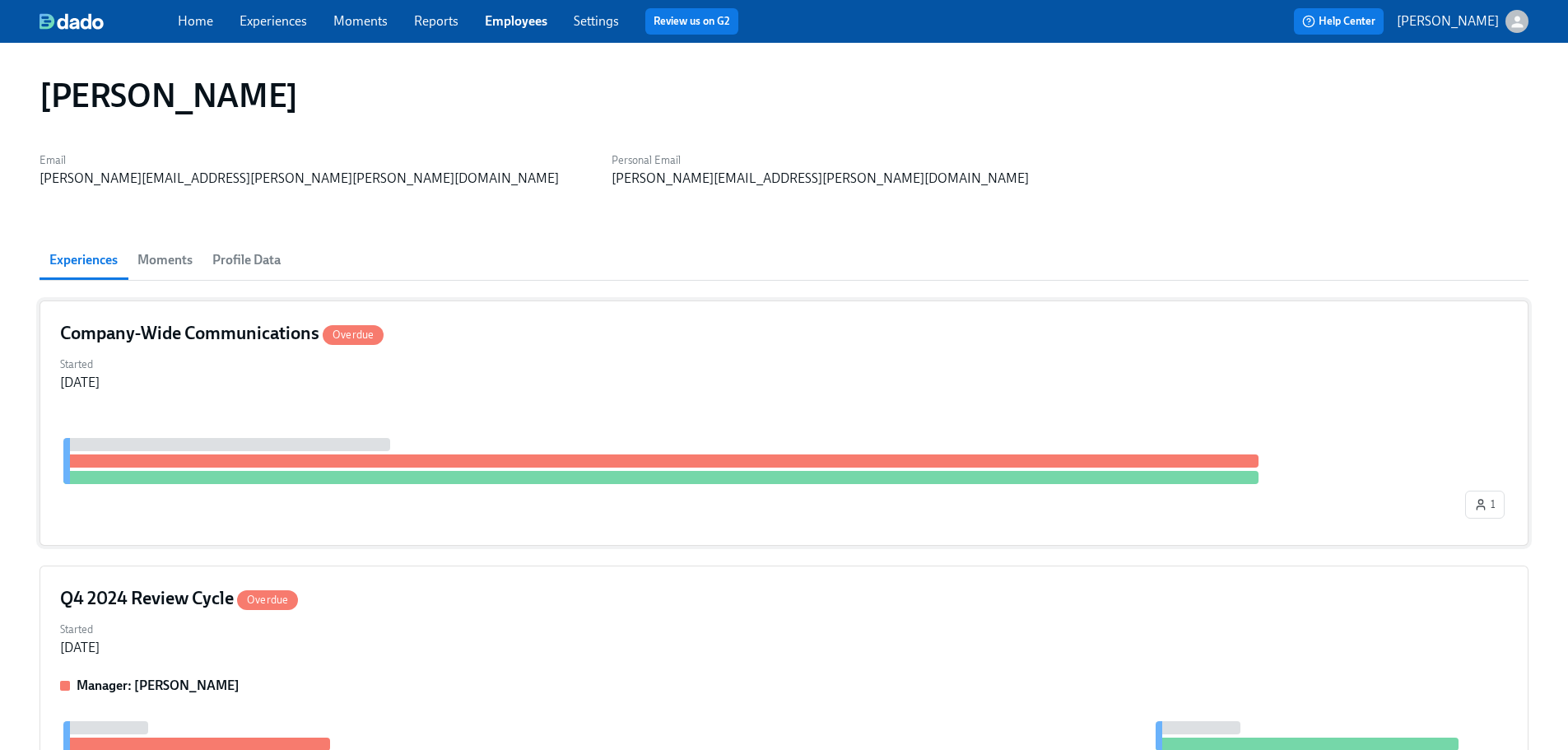
click at [548, 392] on div "Company-Wide Communications Overdue Started [DATE] 1" at bounding box center [784, 423] width 1488 height 245
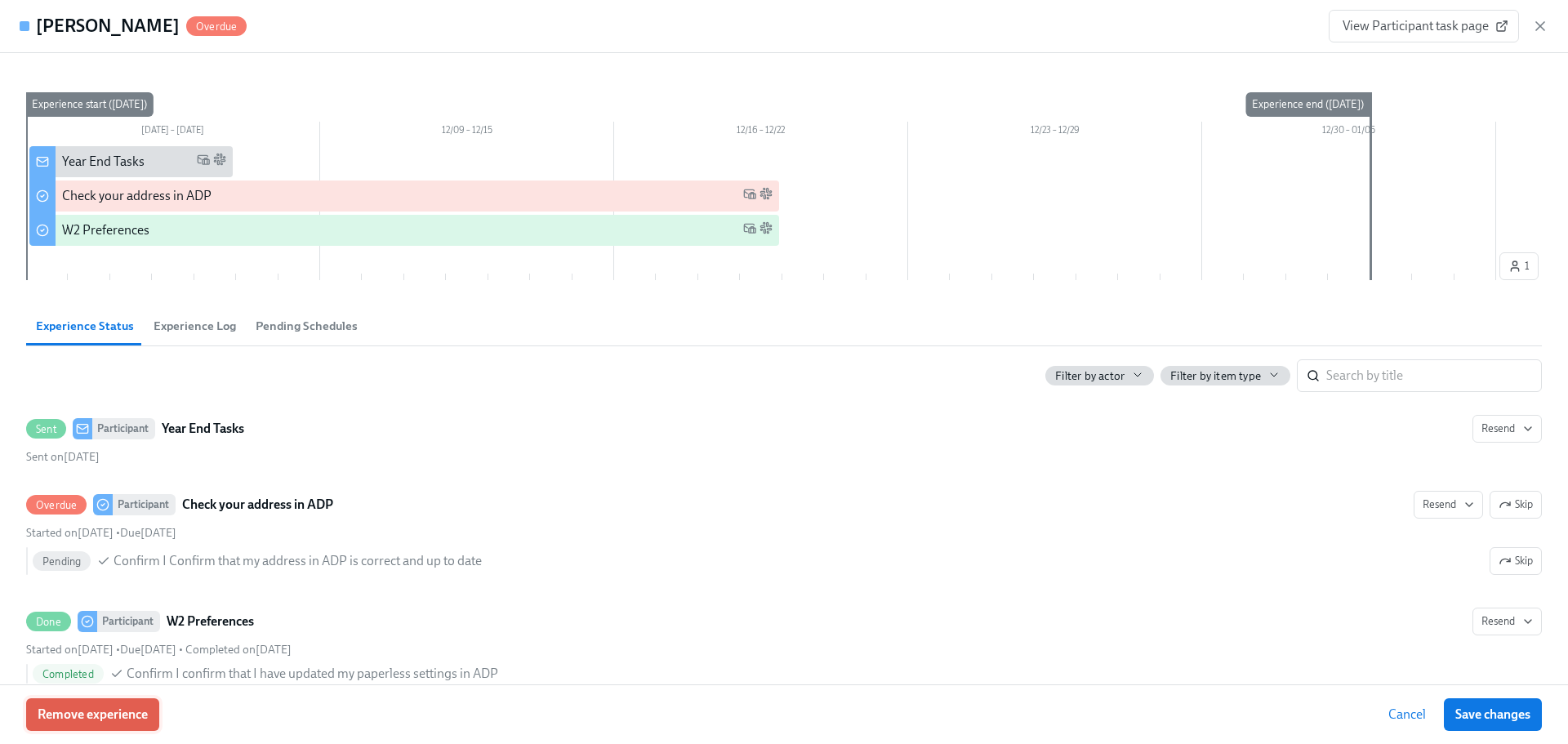
click at [88, 729] on button "Remove experience" at bounding box center [93, 714] width 133 height 32
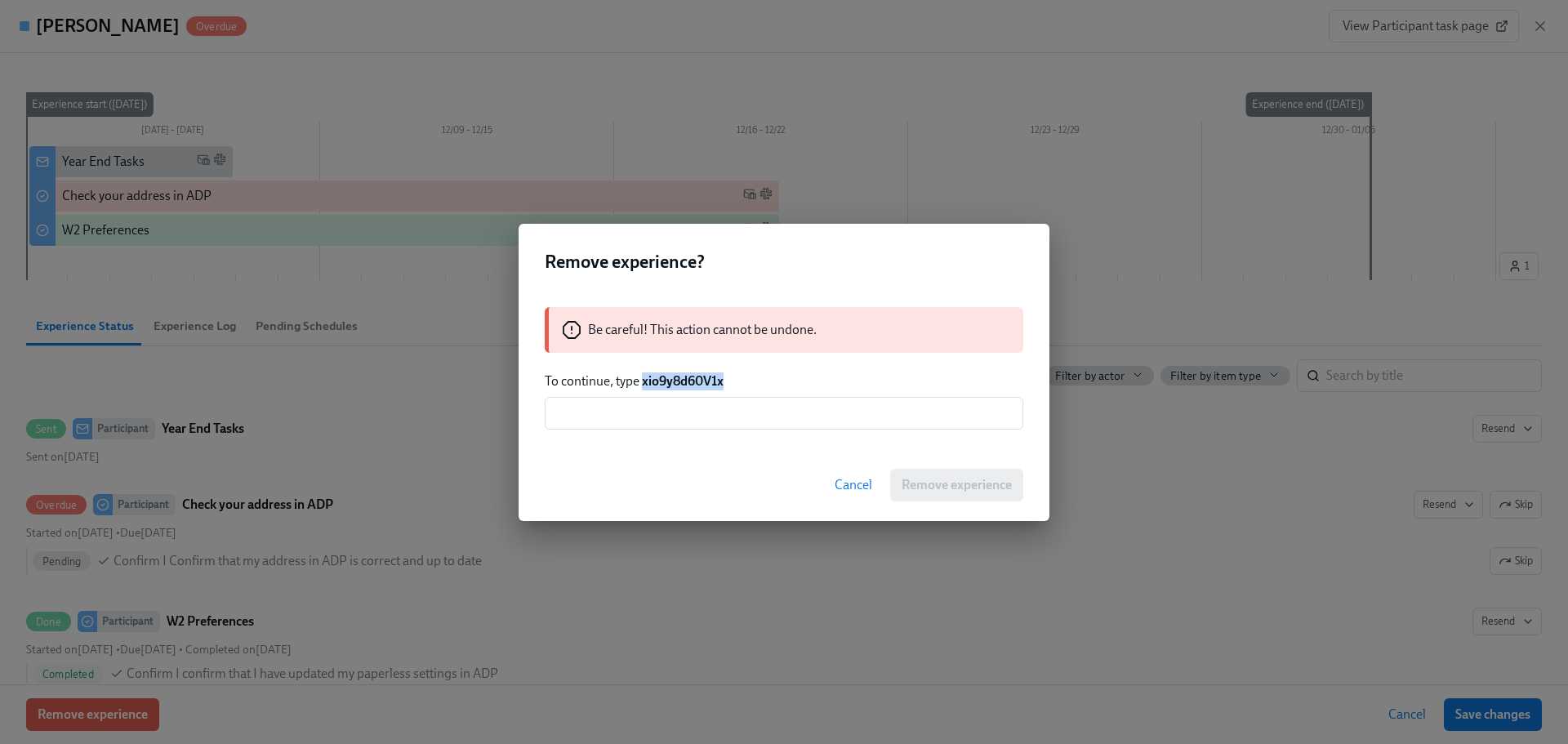
drag, startPoint x: 745, startPoint y: 370, endPoint x: 644, endPoint y: 377, distance: 101.2
click at [644, 377] on div "Be careful! This action cannot be undone. To continue, type xio9y8d60V1x ​" at bounding box center [784, 368] width 531 height 161
copy strong "xio9y8d60V1x"
click at [676, 397] on input "text" at bounding box center [784, 412] width 478 height 32
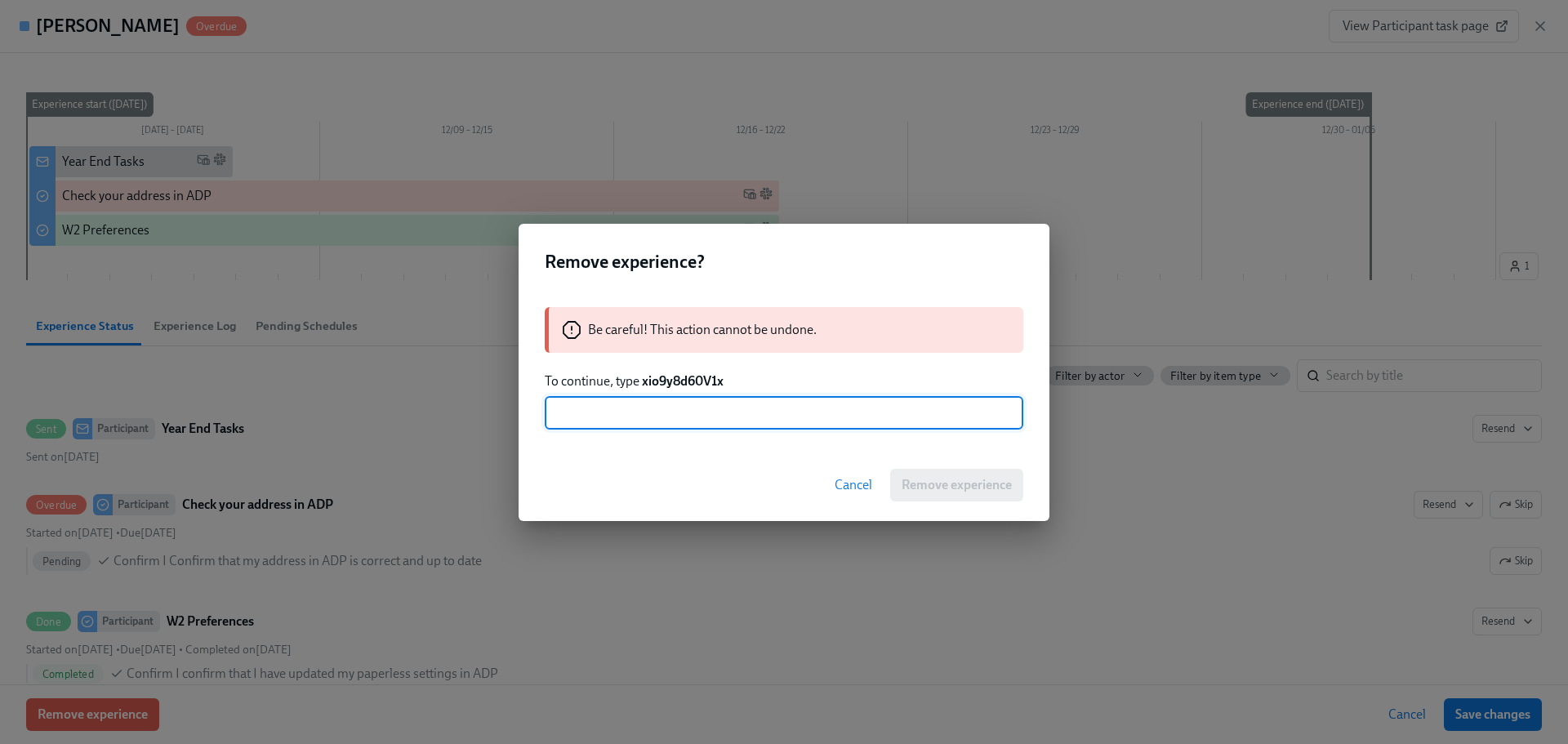
paste input "xio9y8d60V1x"
type input "xio9y8d60V1x"
click at [920, 472] on button "Remove experience" at bounding box center [956, 484] width 133 height 32
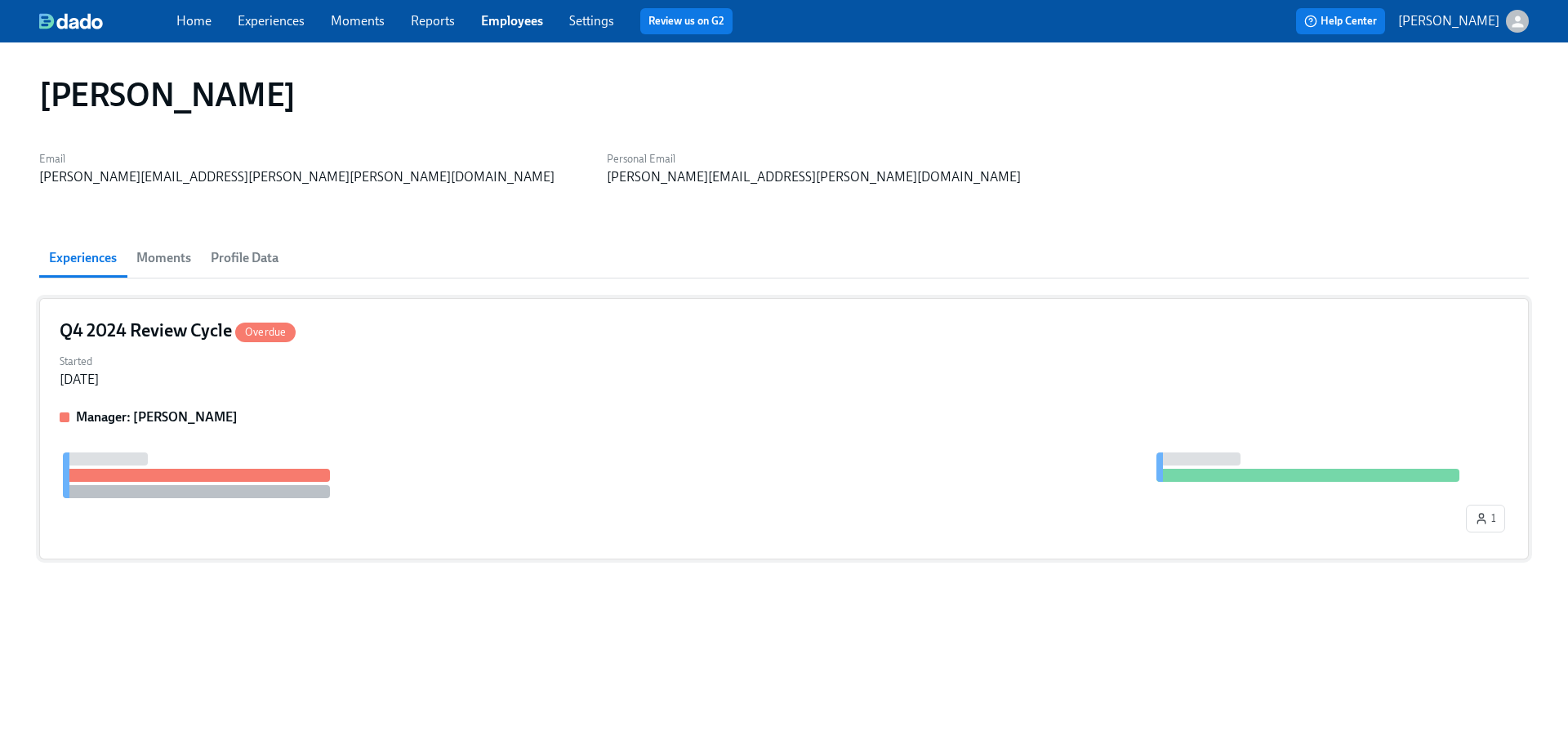
click at [521, 325] on div "Q4 2024 Review Cycle Overdue" at bounding box center [784, 331] width 1449 height 25
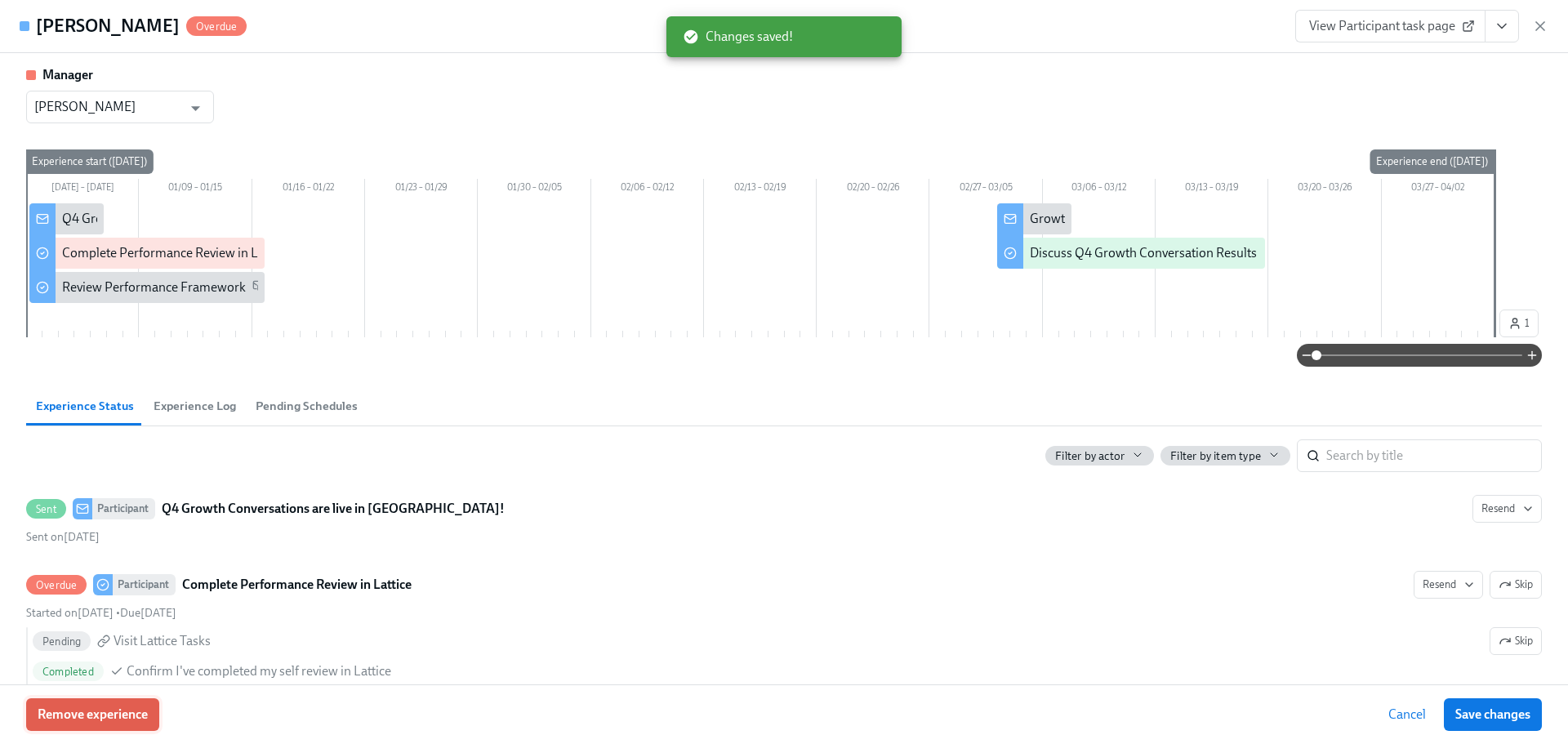
click at [97, 711] on span "Remove experience" at bounding box center [93, 714] width 111 height 17
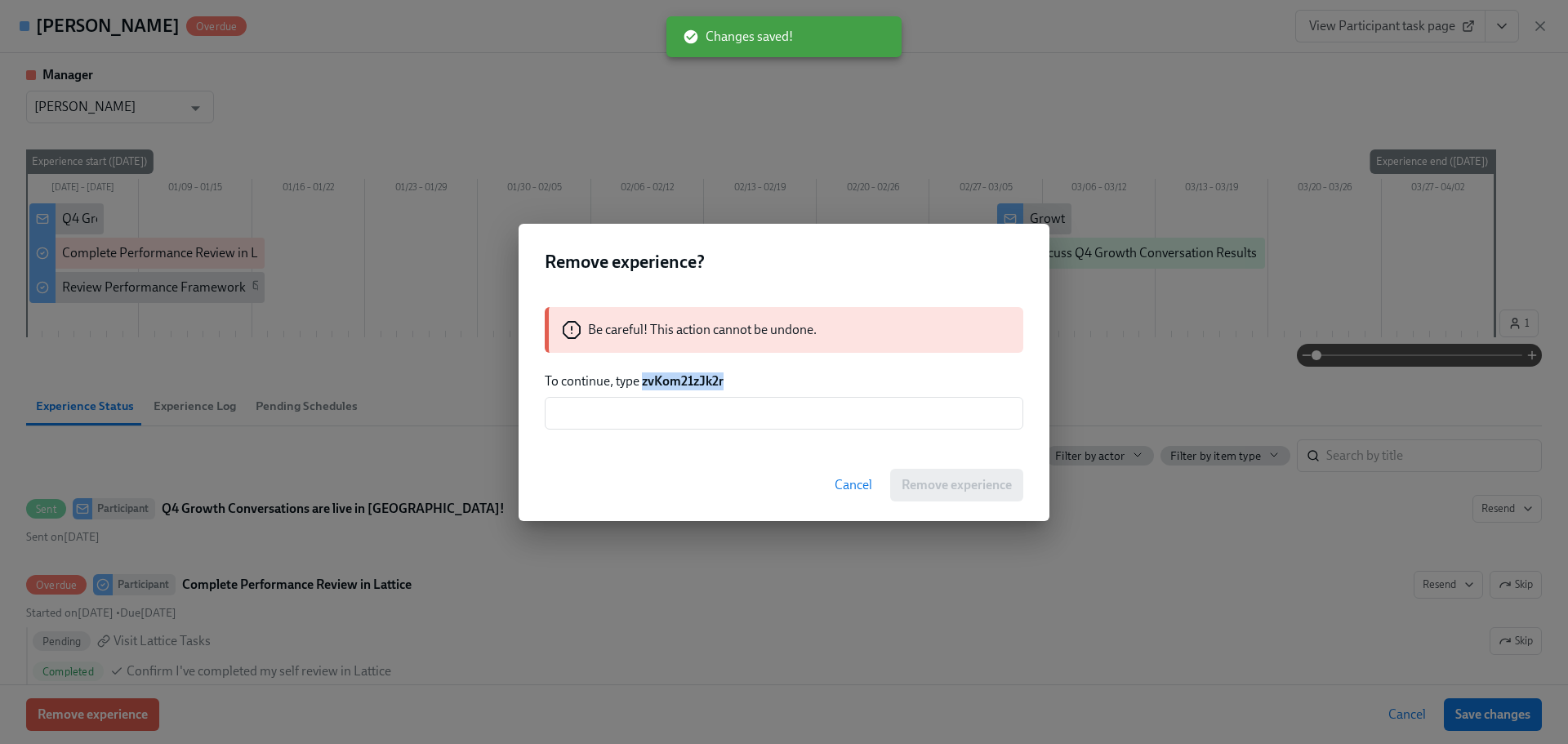
drag, startPoint x: 727, startPoint y: 377, endPoint x: 644, endPoint y: 380, distance: 83.1
click at [644, 380] on p "To continue, type zvKom21zJk2r" at bounding box center [784, 381] width 478 height 18
copy strong "zvKom21zJk2r"
click at [665, 393] on div "Be careful! This action cannot be undone. To continue, type zvKom21zJk2r ​" at bounding box center [784, 368] width 531 height 161
click at [691, 415] on input "text" at bounding box center [784, 412] width 478 height 32
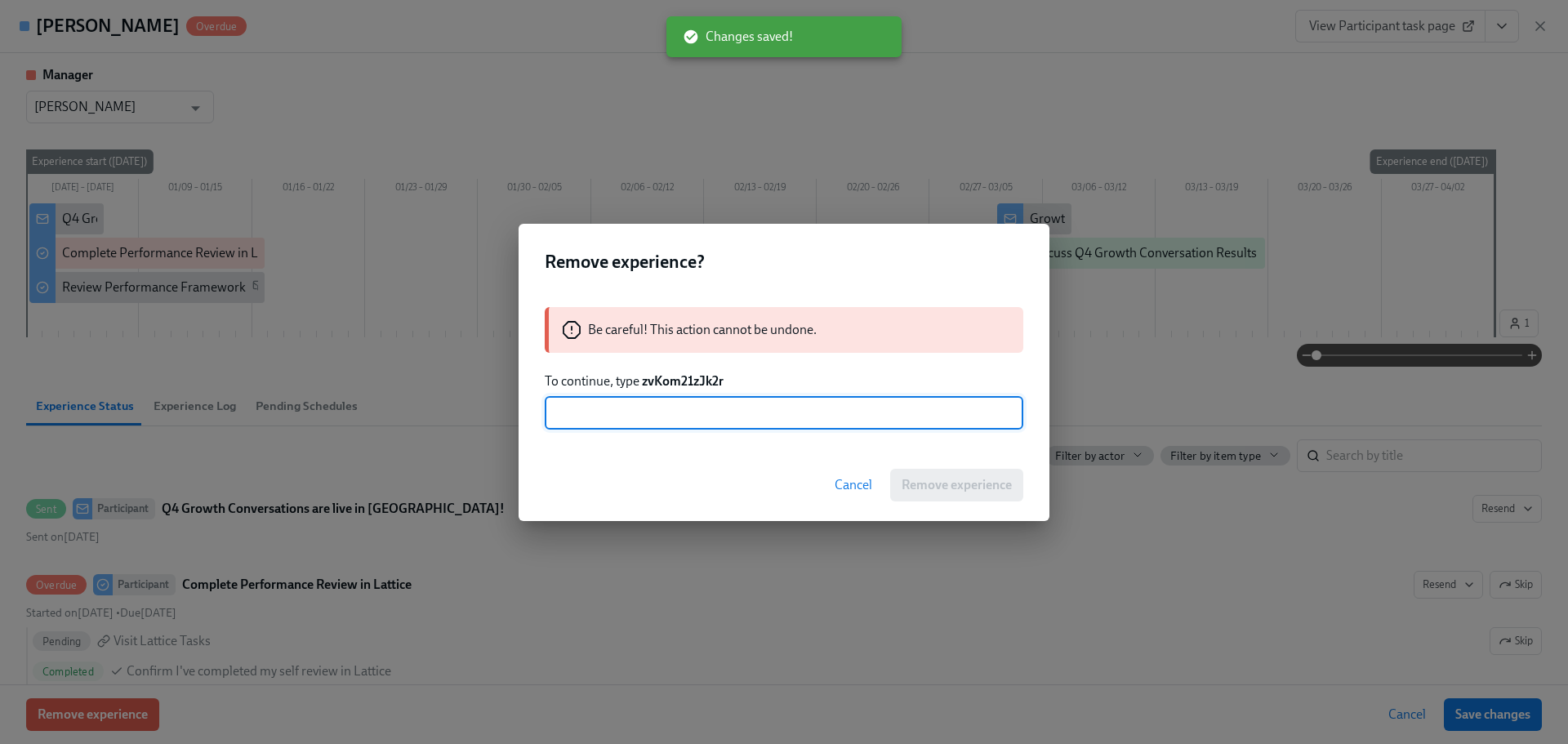
paste input "zvKom21zJk2r"
type input "zvKom21zJk2r"
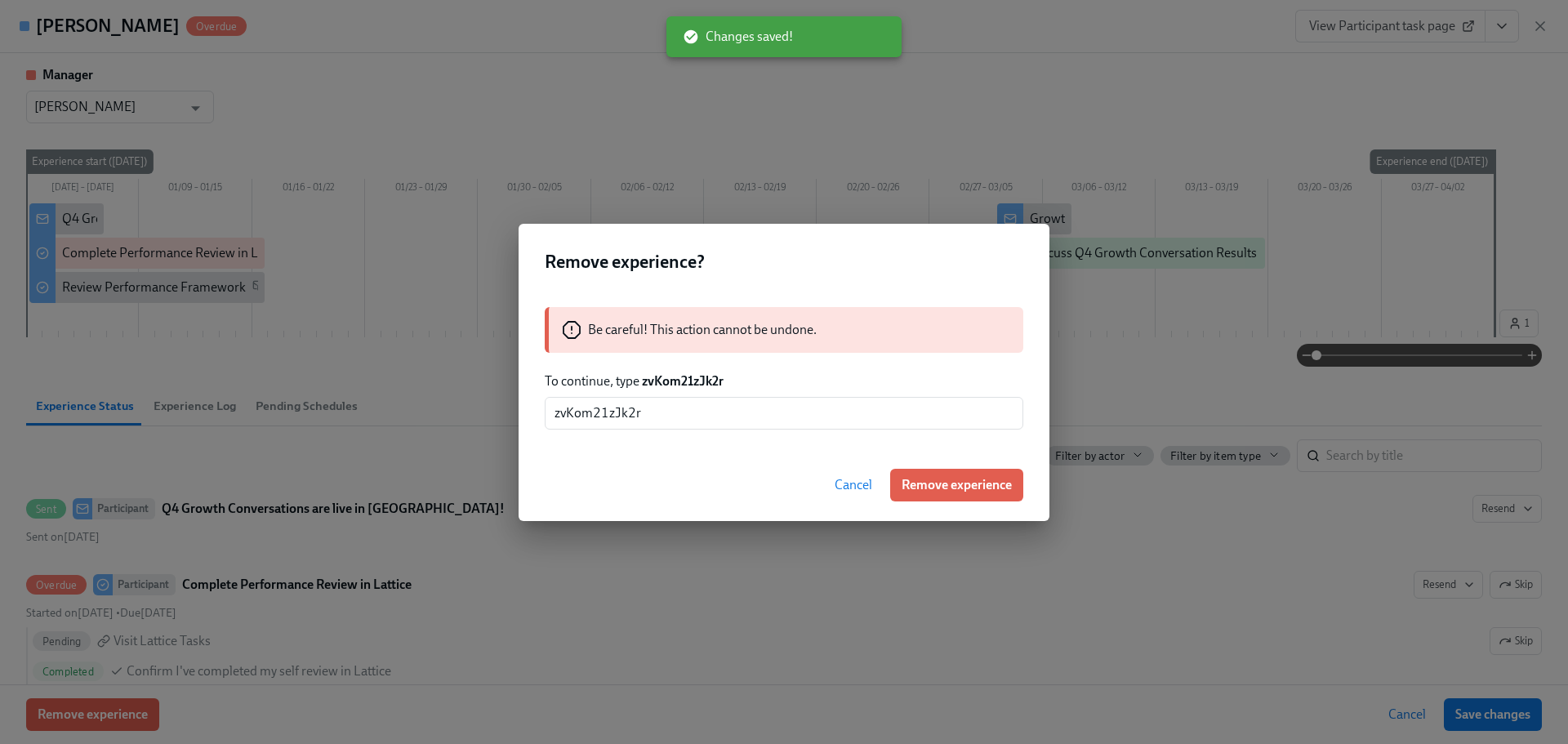
click at [918, 490] on button "Remove experience" at bounding box center [956, 484] width 133 height 32
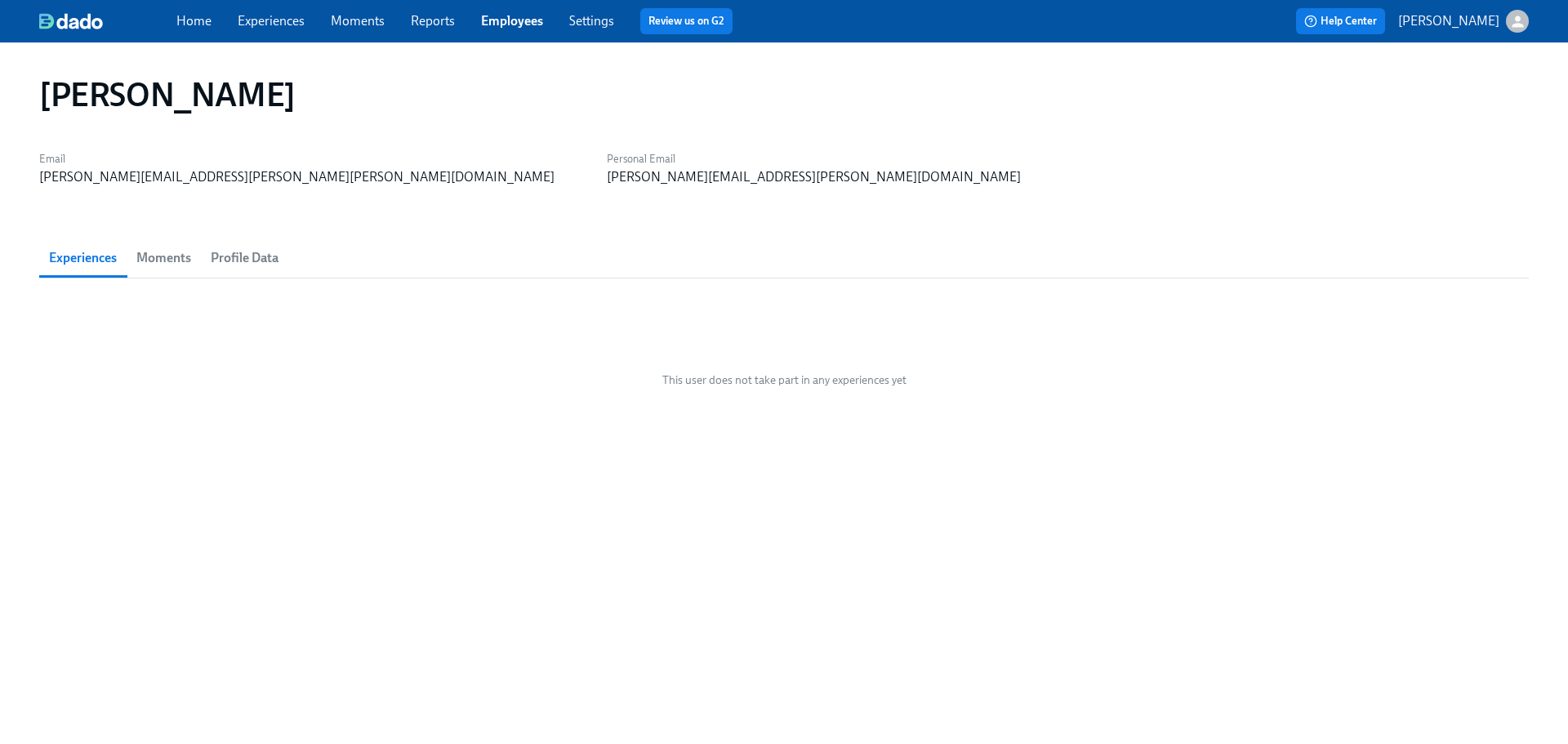
click at [490, 20] on link "Employees" at bounding box center [512, 21] width 62 height 16
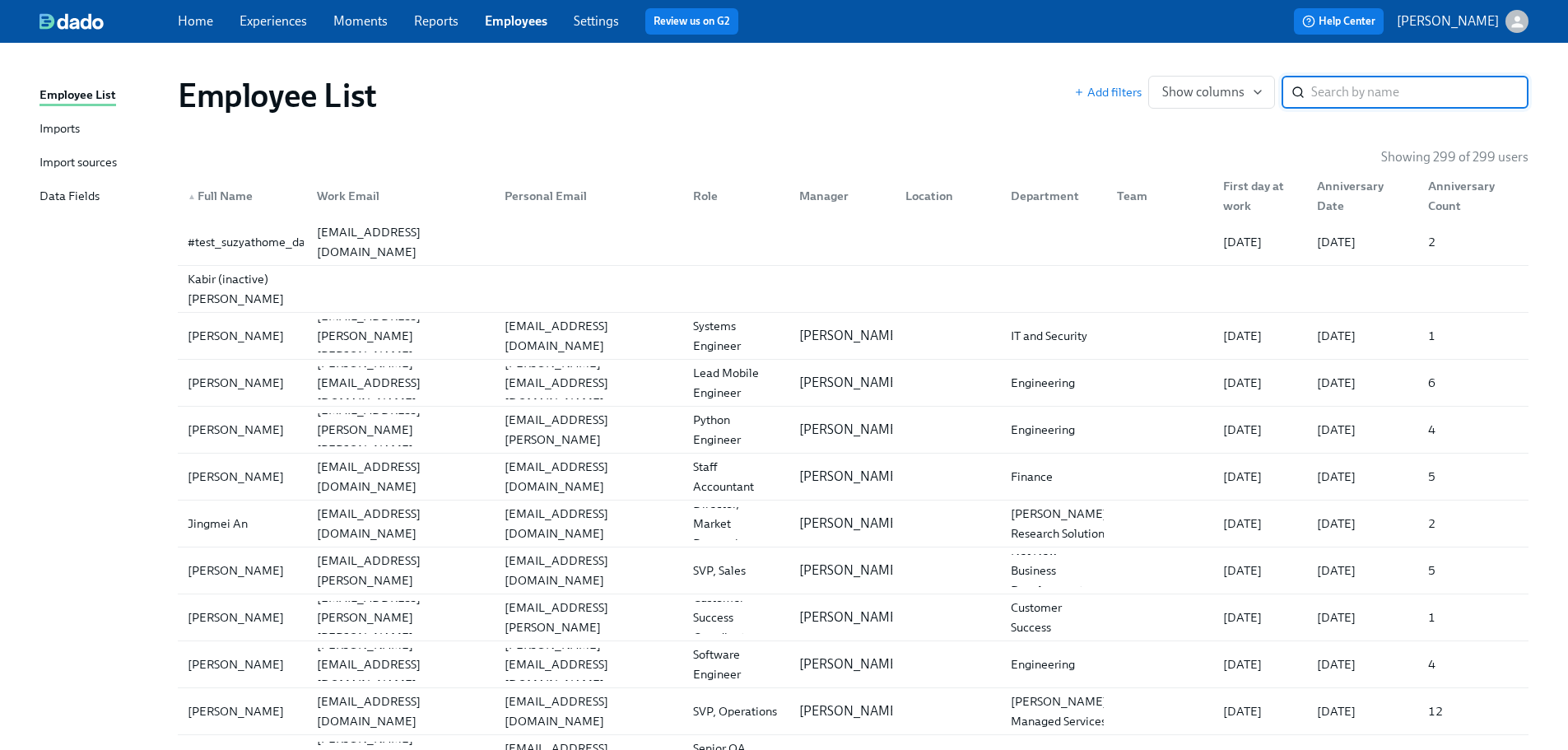
click at [1322, 87] on input "search" at bounding box center [1419, 92] width 218 height 33
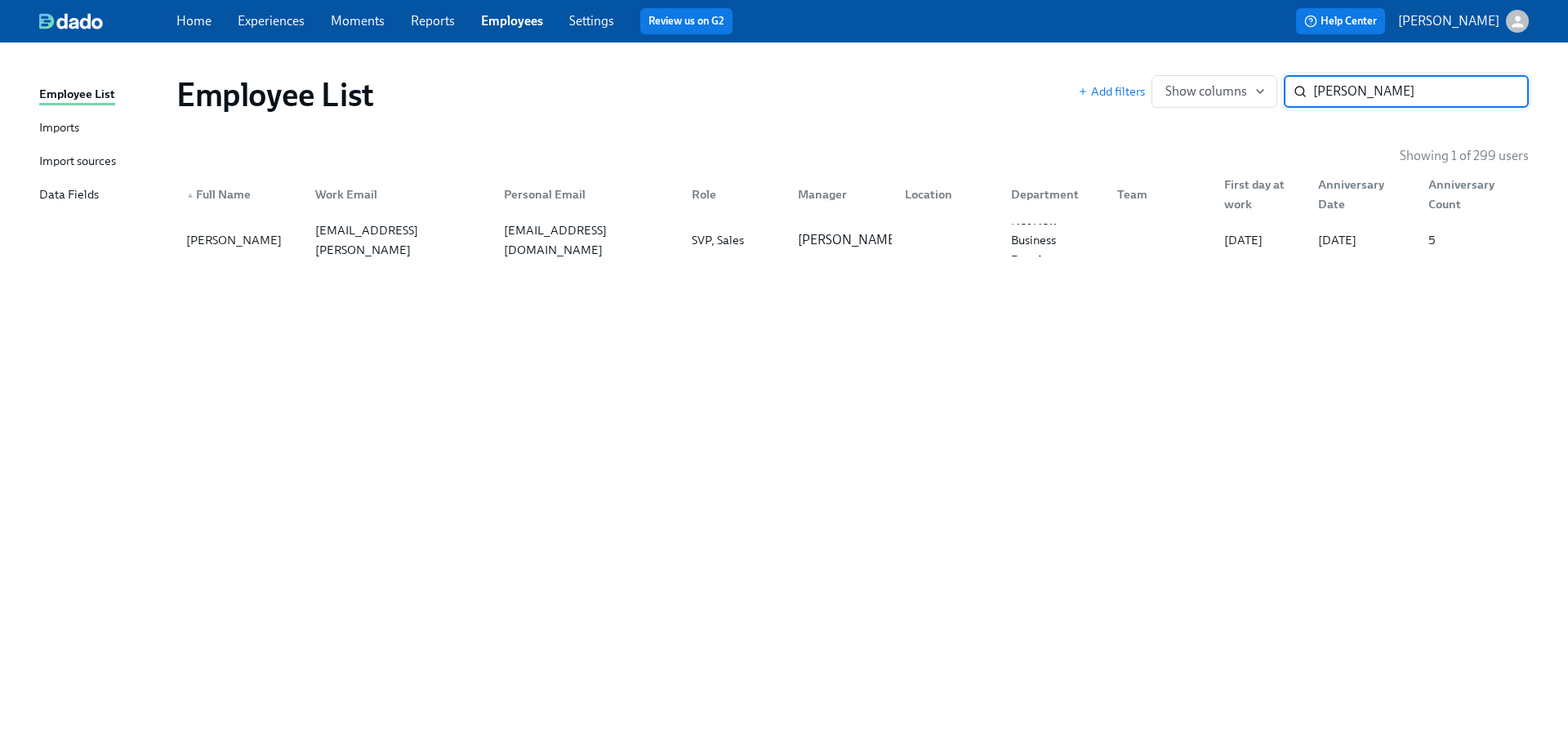
type input "[PERSON_NAME]"
click at [298, 209] on div "▲ Full Name" at bounding box center [241, 194] width 123 height 32
click at [283, 253] on div "[PERSON_NAME]" at bounding box center [241, 240] width 123 height 32
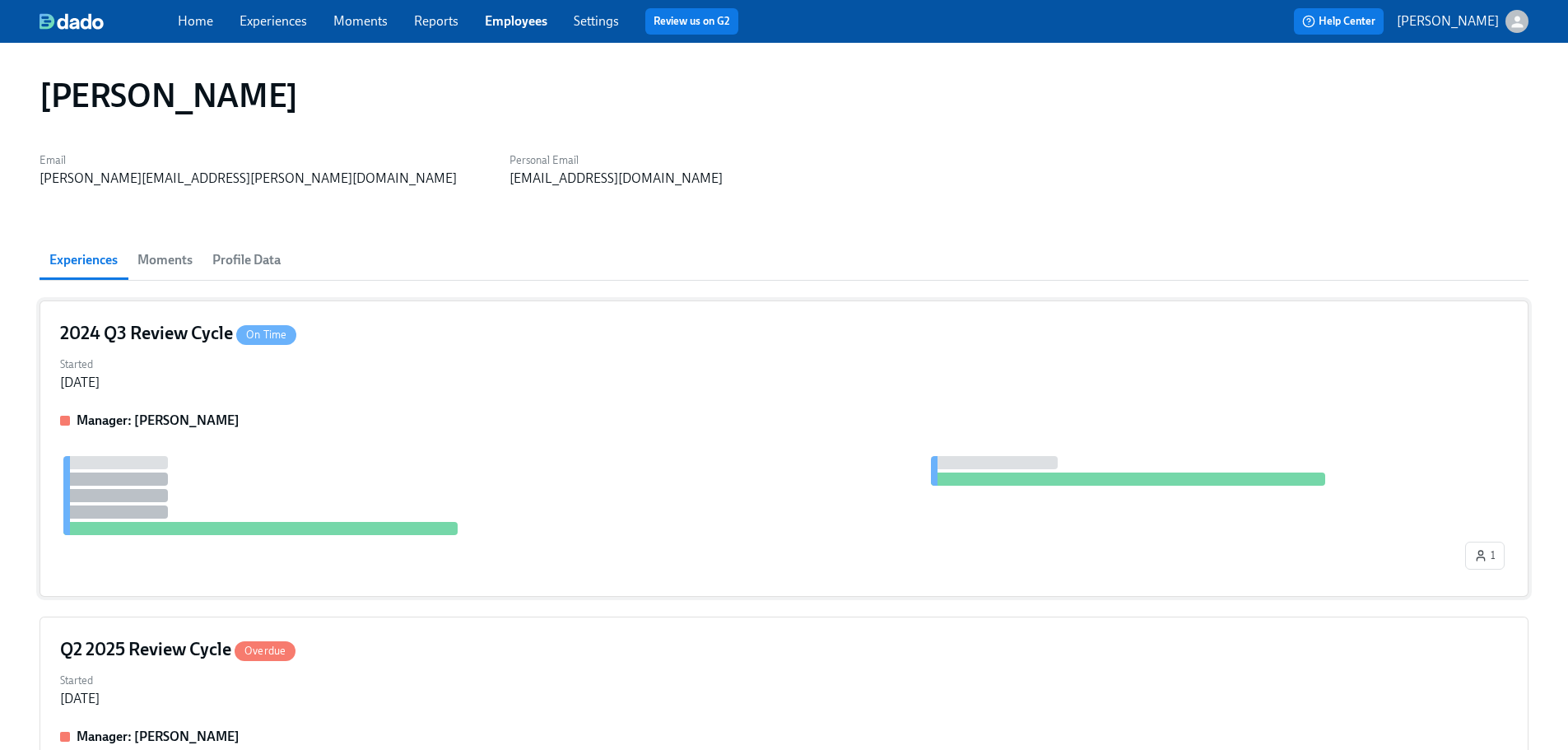
click at [630, 352] on div "Started [DATE]" at bounding box center [784, 371] width 1448 height 40
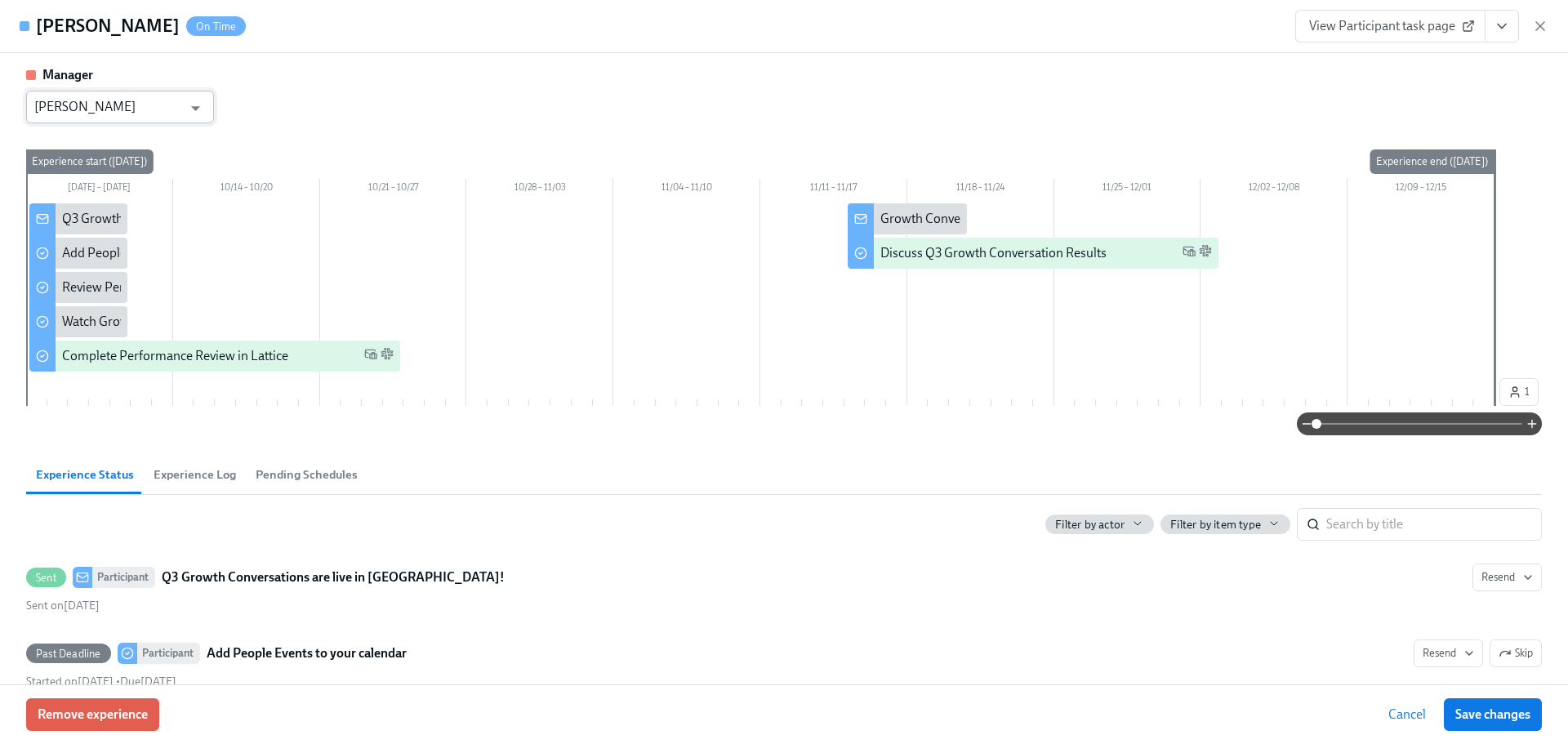
click at [170, 105] on input "[PERSON_NAME]" at bounding box center [108, 106] width 147 height 32
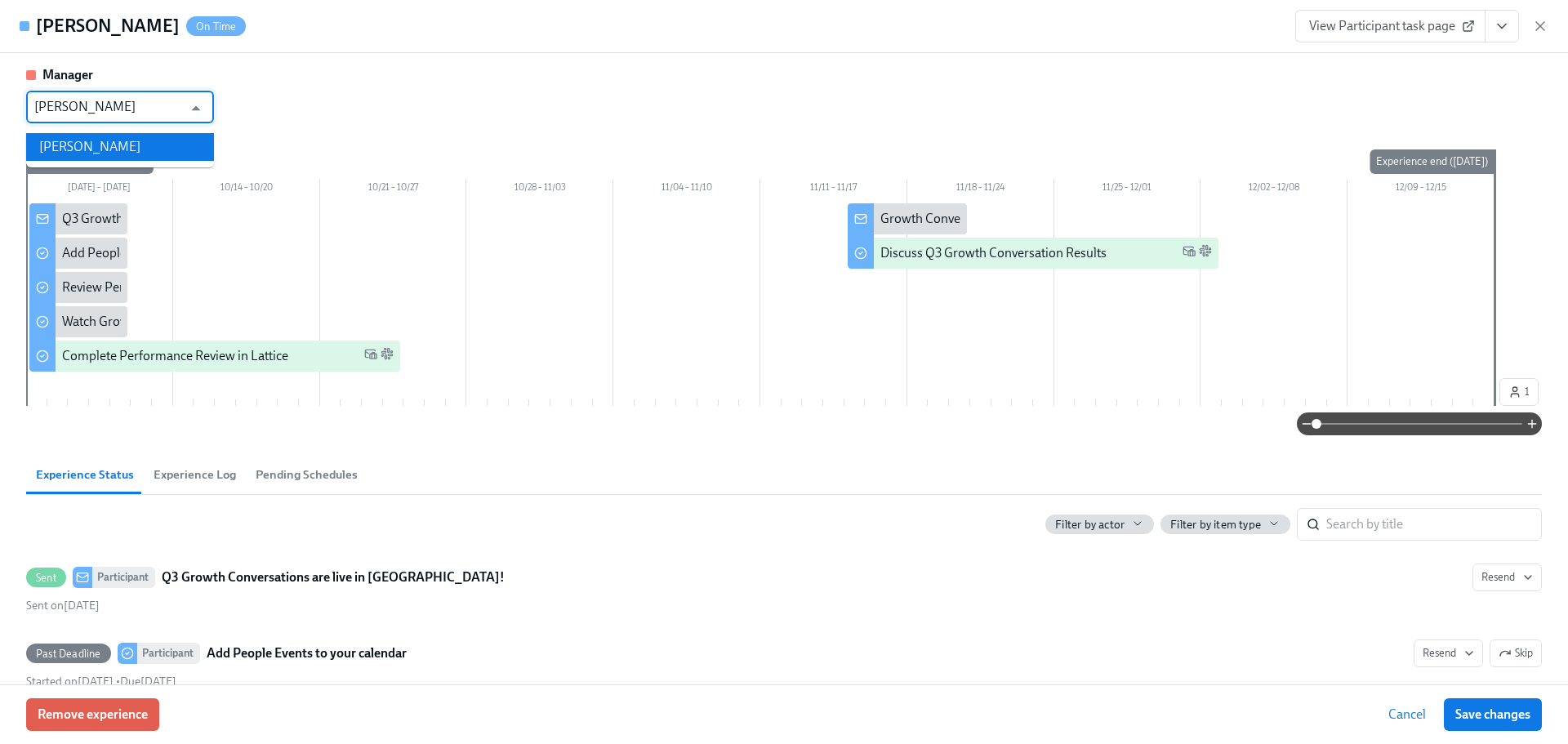
click at [169, 150] on li "[PERSON_NAME]" at bounding box center [120, 147] width 188 height 28
type input "[PERSON_NAME]"
click at [1466, 719] on span "Save changes" at bounding box center [1493, 714] width 75 height 17
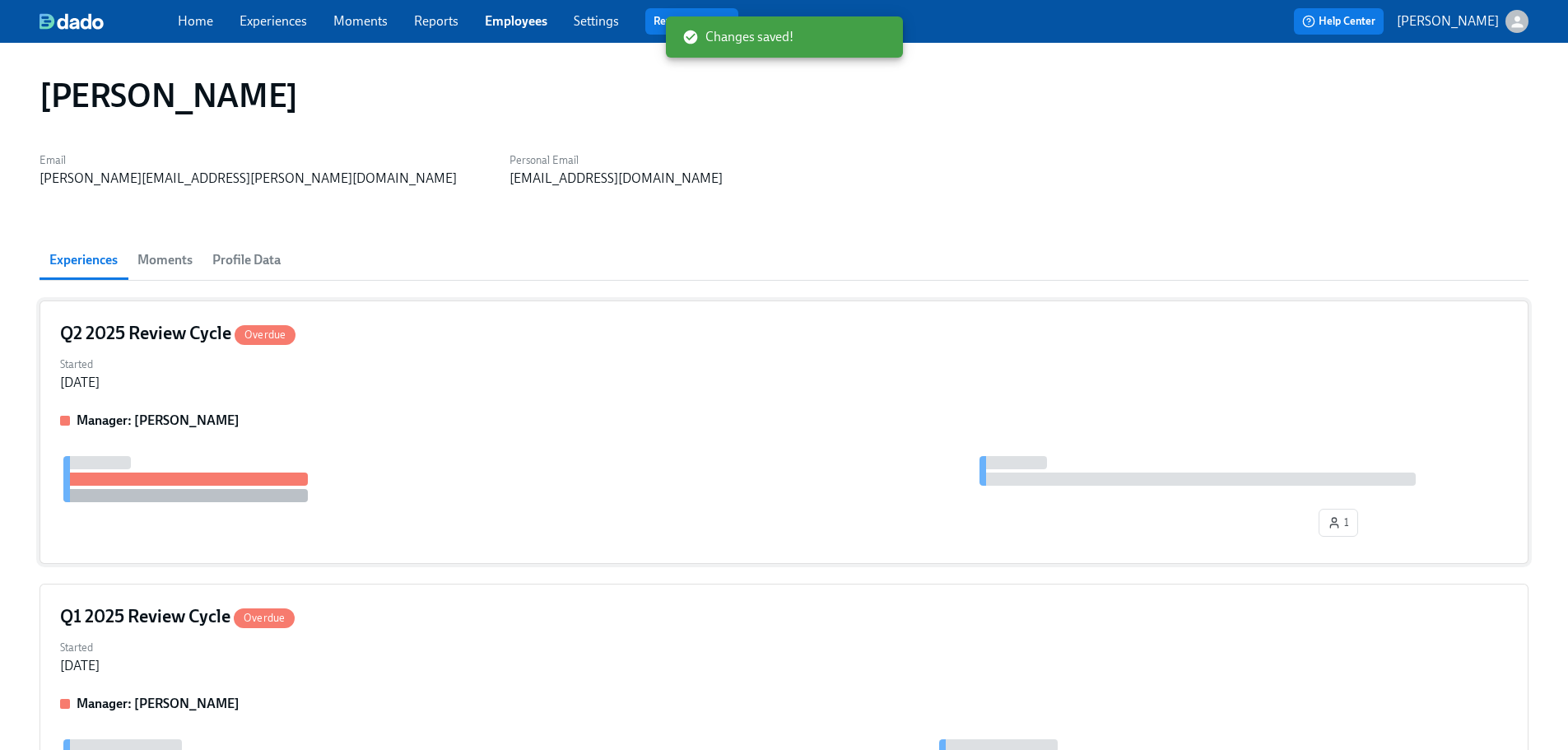
click at [538, 358] on div "Started [DATE]" at bounding box center [784, 371] width 1448 height 40
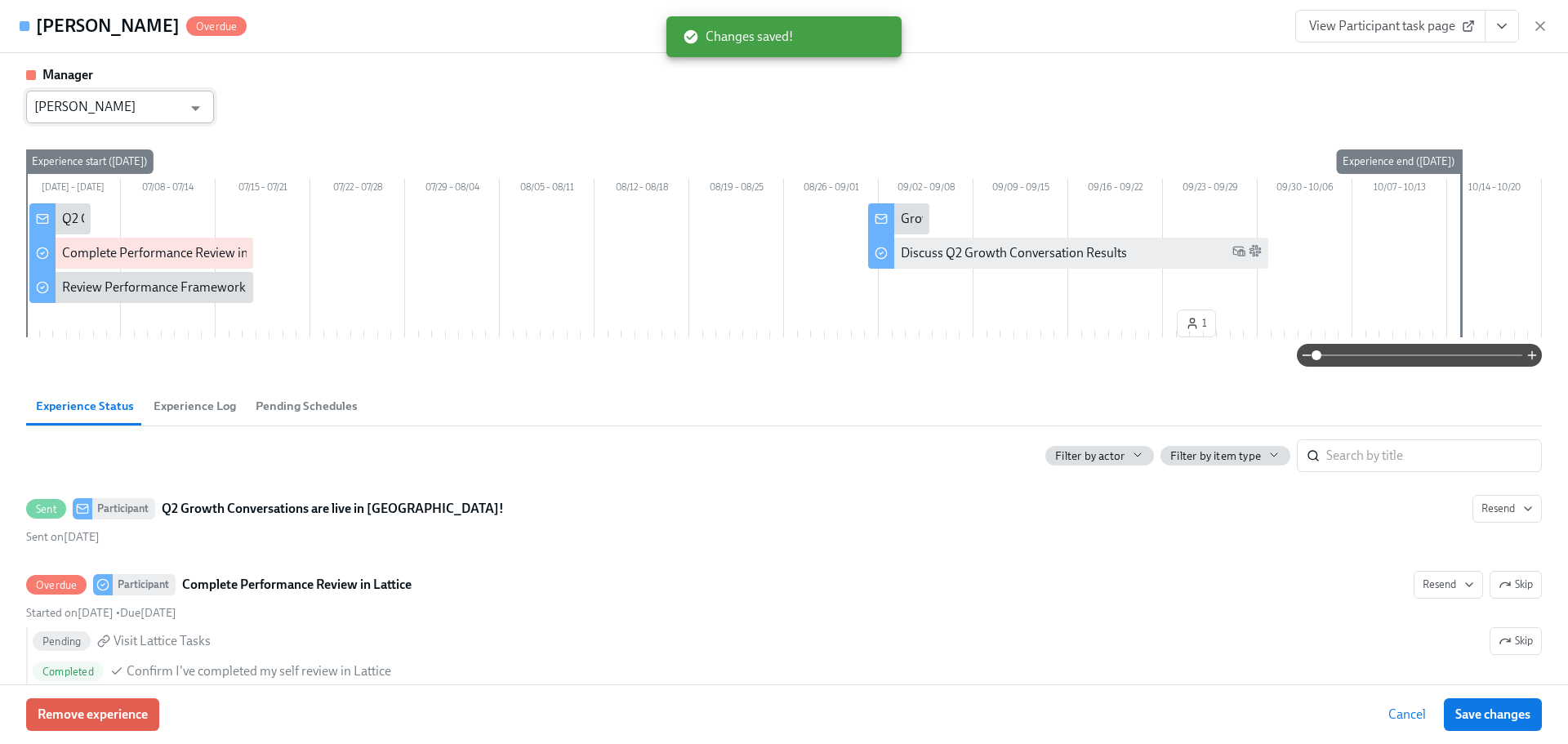
click at [165, 112] on input "[PERSON_NAME]" at bounding box center [108, 106] width 147 height 32
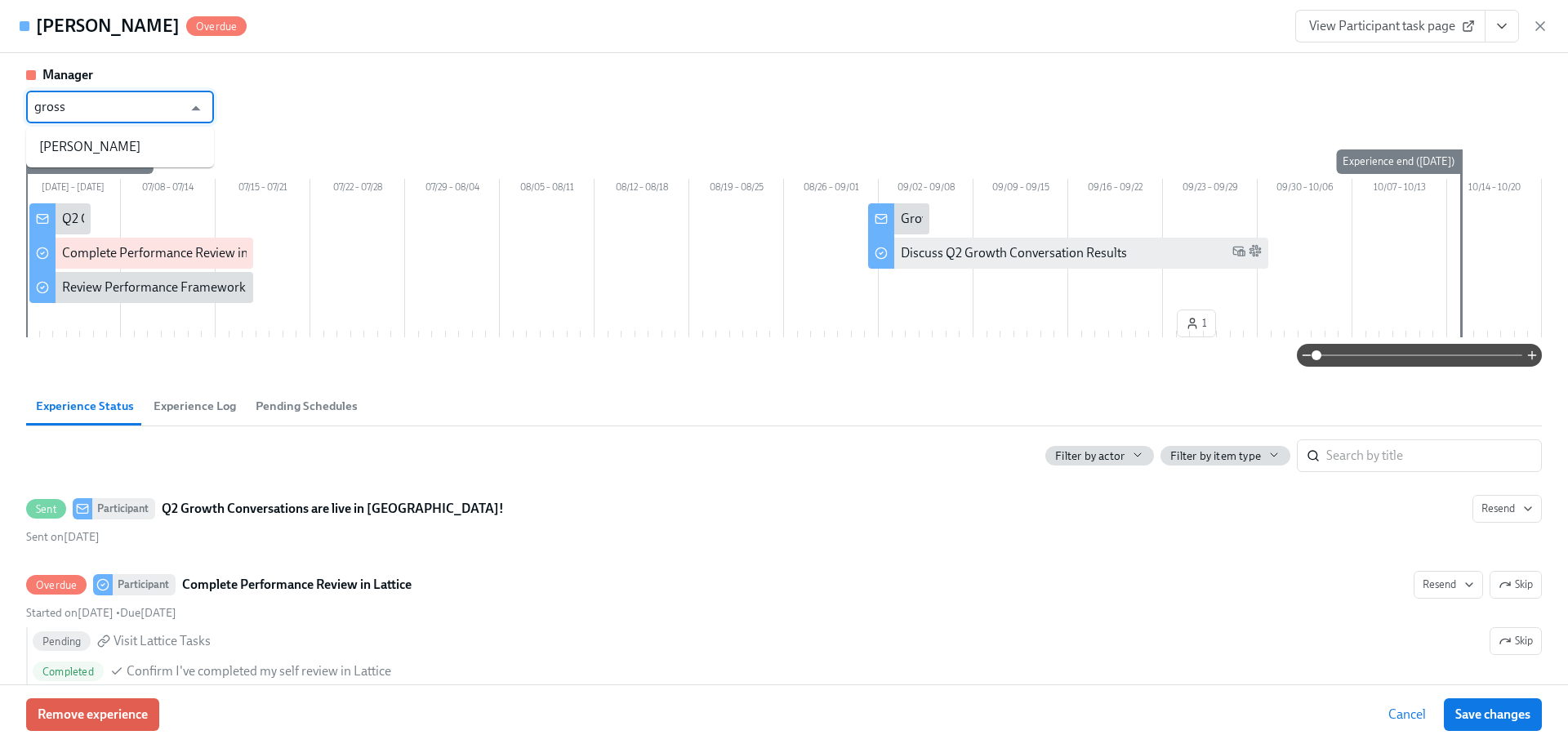
click at [149, 139] on li "[PERSON_NAME]" at bounding box center [120, 147] width 188 height 28
type input "[PERSON_NAME]"
click at [1508, 710] on span "Save changes" at bounding box center [1493, 714] width 75 height 17
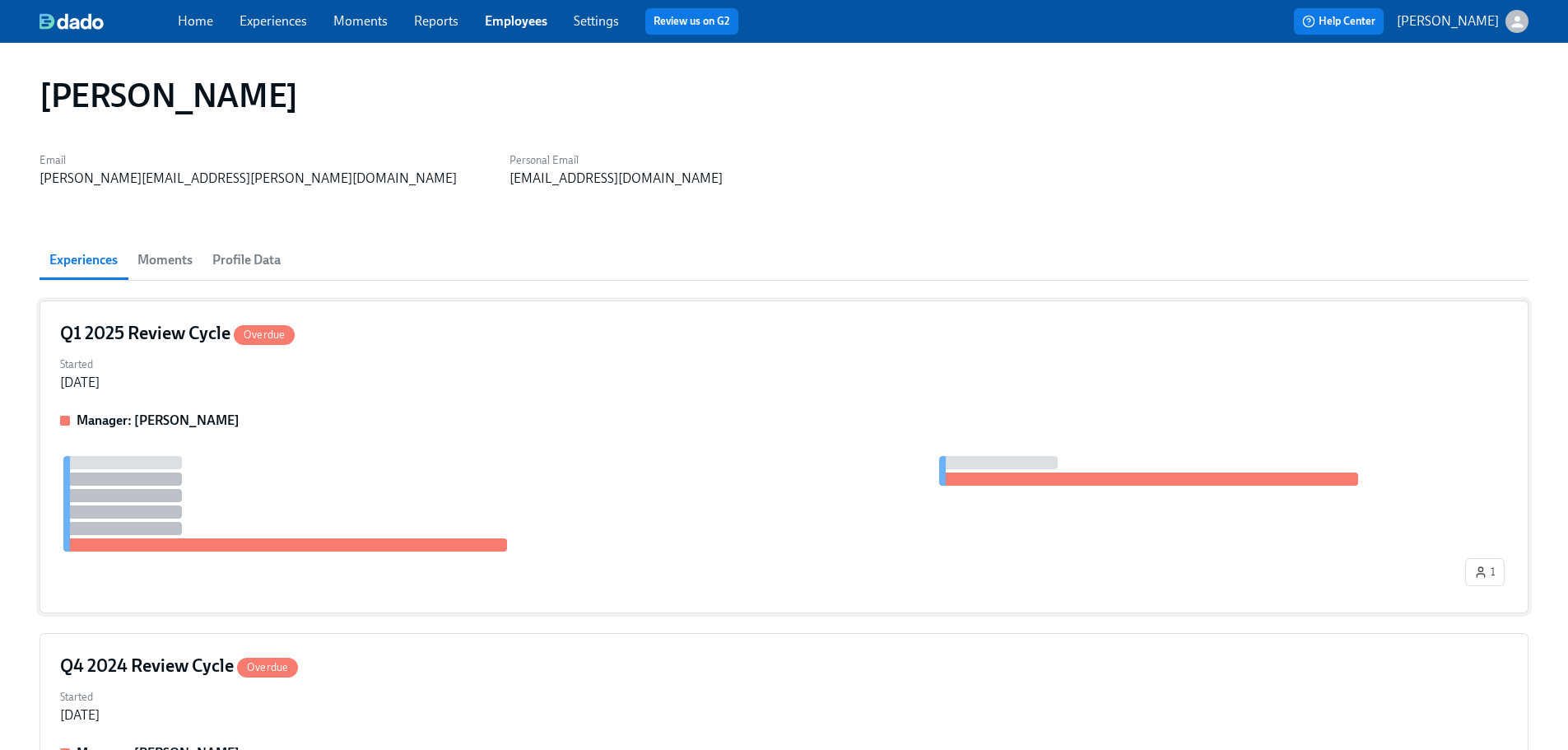
click at [449, 337] on div "Q1 2025 Review Cycle Overdue" at bounding box center [784, 333] width 1448 height 25
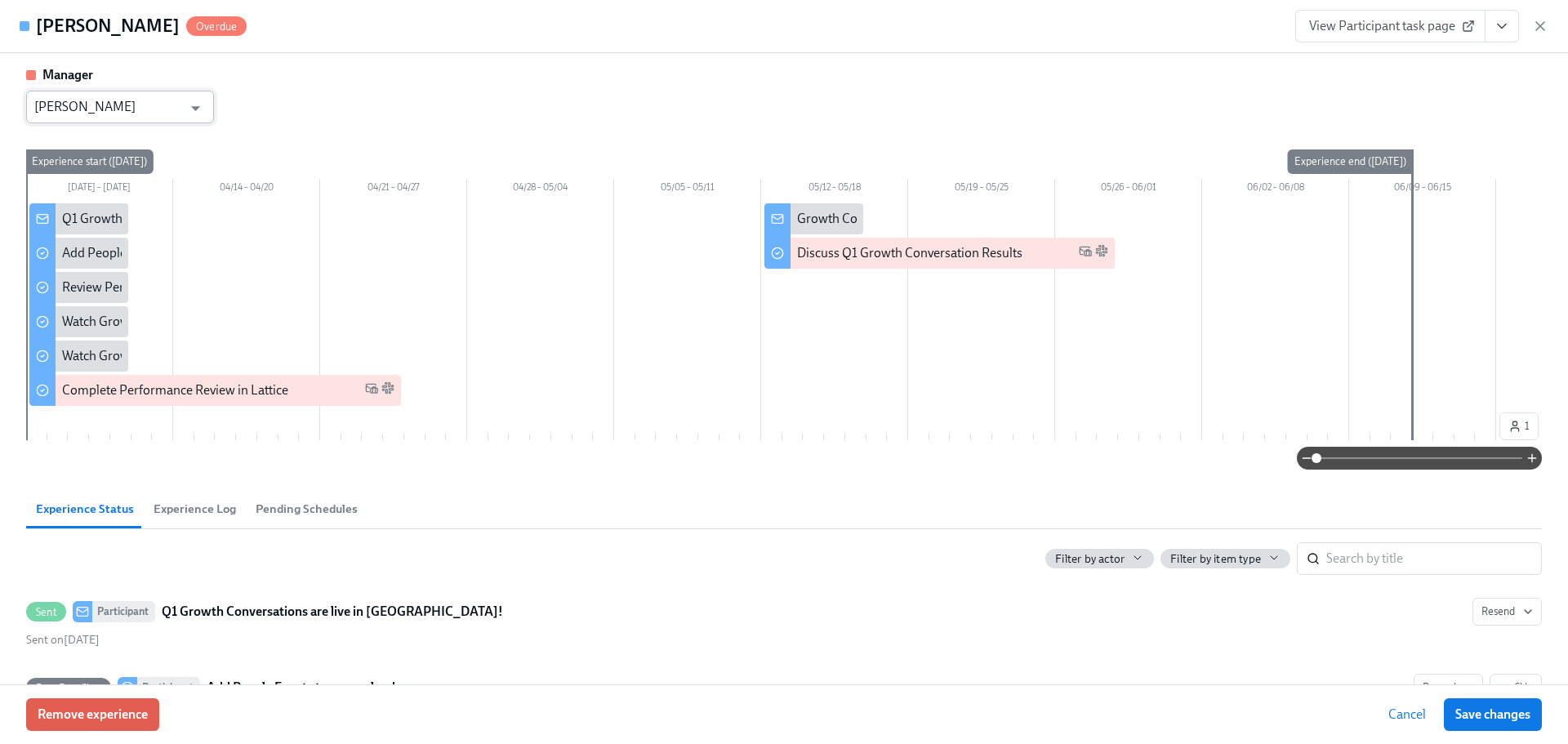
click at [183, 112] on div at bounding box center [194, 108] width 24 height 25
click at [168, 132] on ul "[PERSON_NAME]" at bounding box center [120, 147] width 188 height 41
click at [155, 140] on li "[PERSON_NAME]" at bounding box center [120, 147] width 188 height 28
type input "[PERSON_NAME]"
click at [1474, 703] on button "Save changes" at bounding box center [1493, 714] width 98 height 32
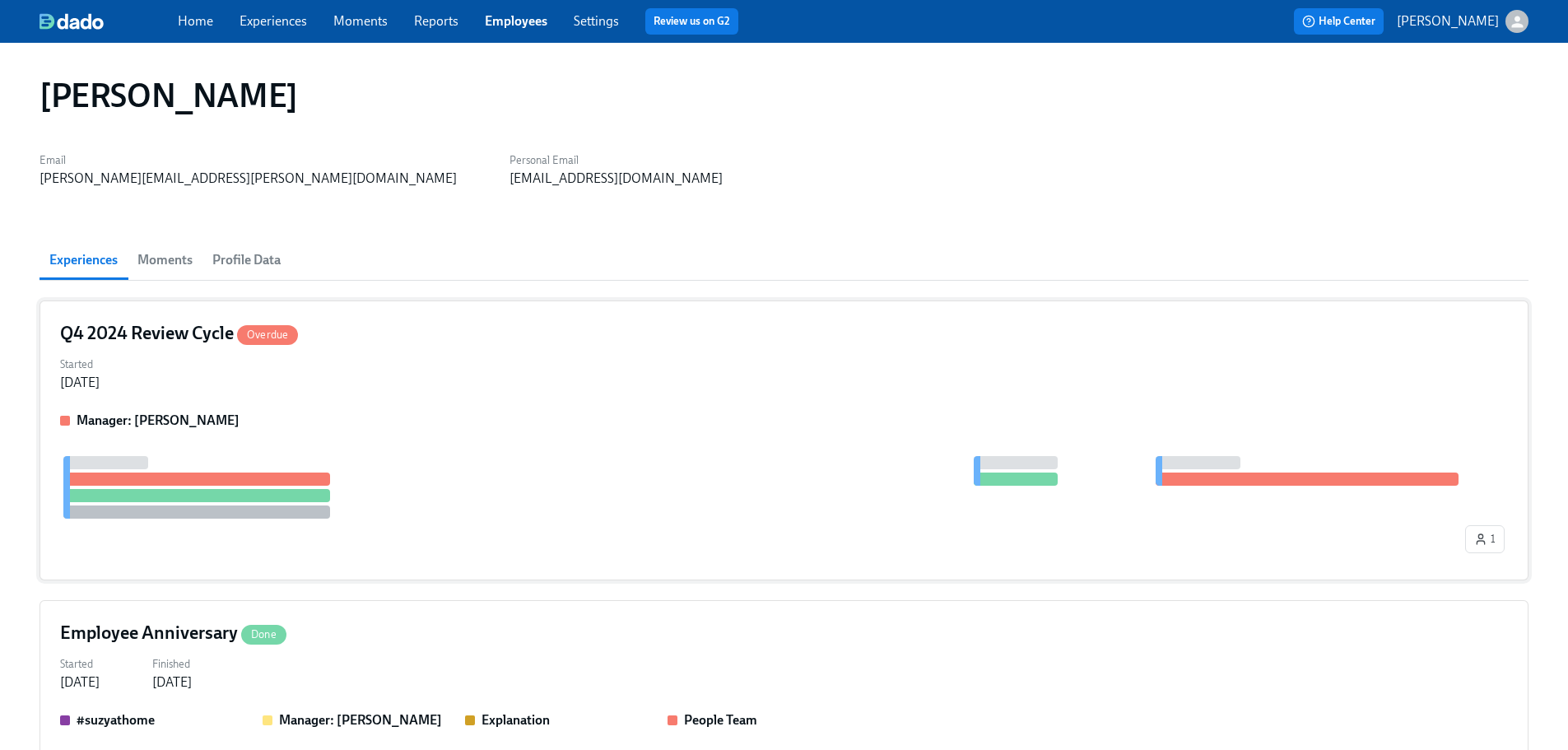
click at [475, 403] on div "Q4 2024 Review Cycle Overdue Started [DATE] Manager: [PERSON_NAME] 1" at bounding box center [784, 440] width 1488 height 279
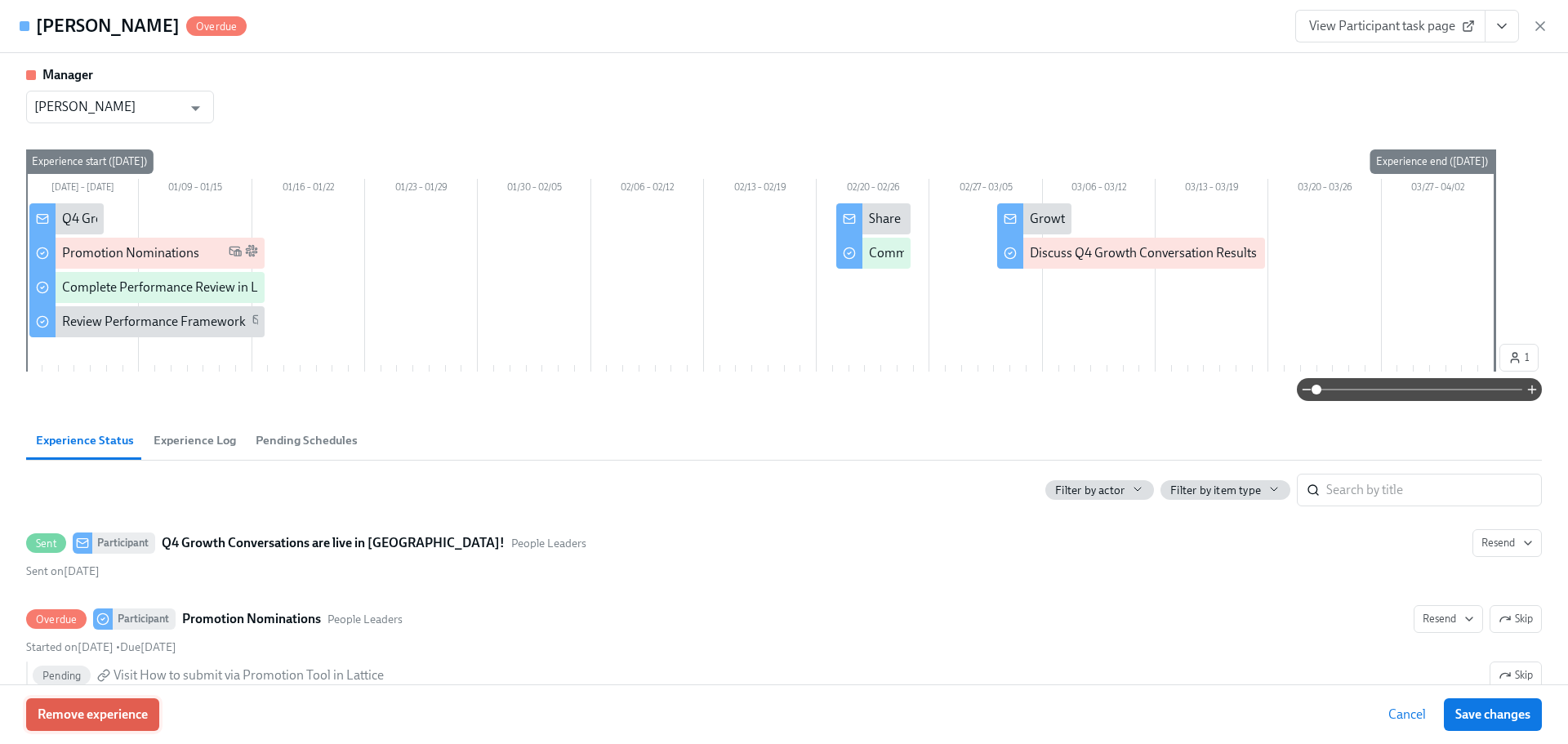
click at [127, 701] on button "Remove experience" at bounding box center [93, 714] width 133 height 32
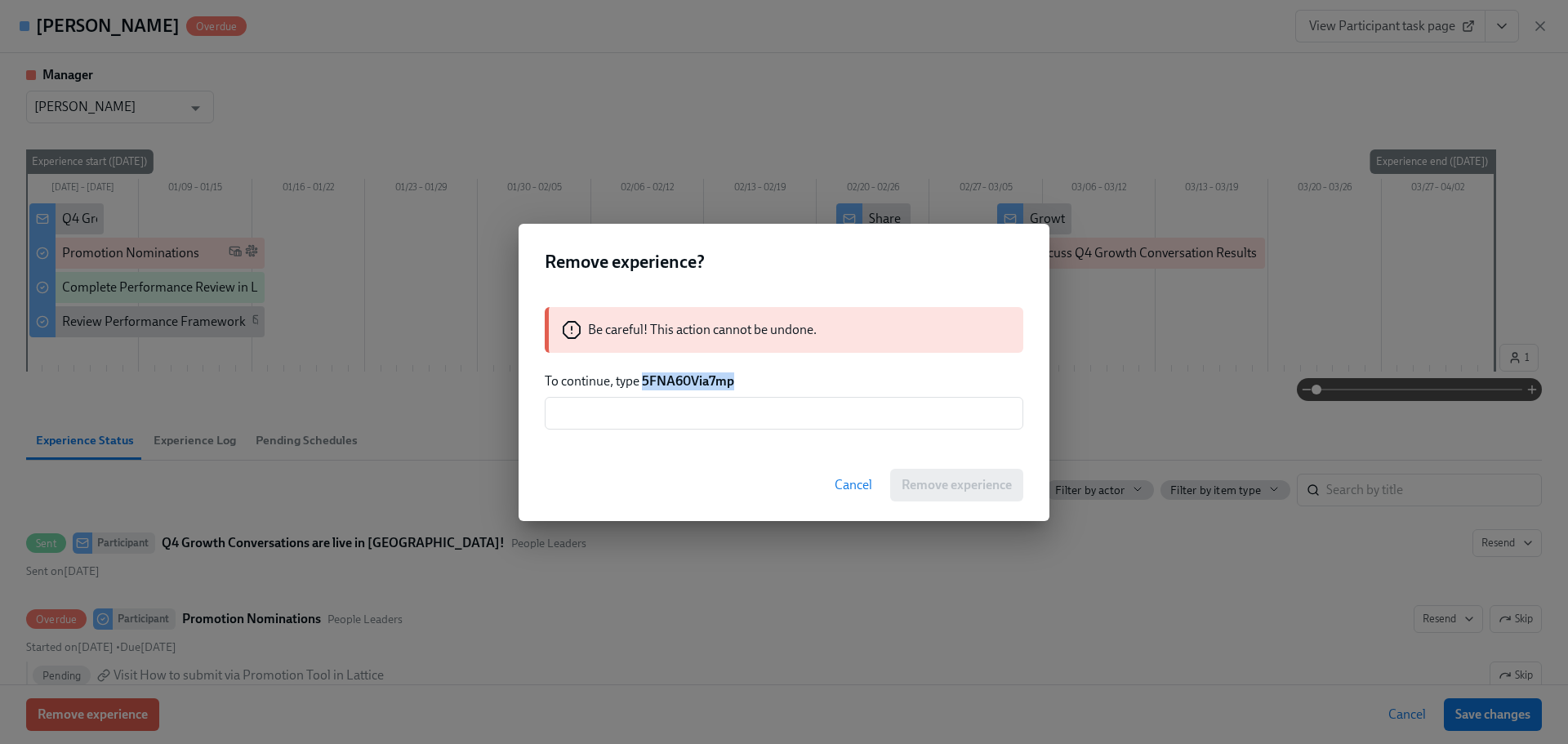
drag, startPoint x: 735, startPoint y: 381, endPoint x: 644, endPoint y: 382, distance: 91.0
click at [644, 382] on p "To continue, type 5FNA60Via7mp" at bounding box center [784, 381] width 478 height 18
copy strong "5FNA60Via7mp"
click at [704, 435] on div "Be careful! This action cannot be undone. To continue, type 5FNA60Via7mp ​" at bounding box center [784, 368] width 531 height 161
click at [702, 418] on input "text" at bounding box center [784, 412] width 478 height 32
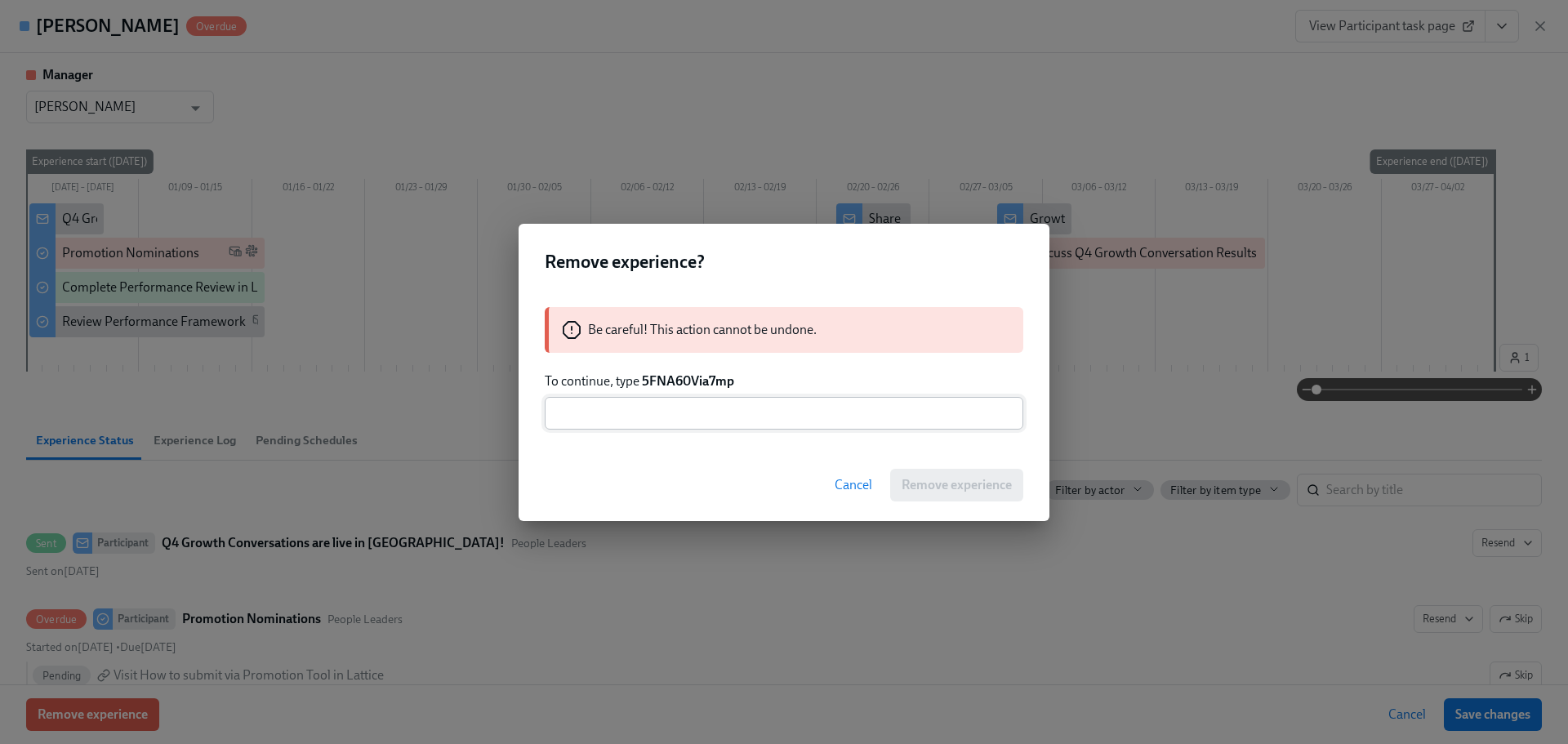
paste input "5FNA60Via7mp"
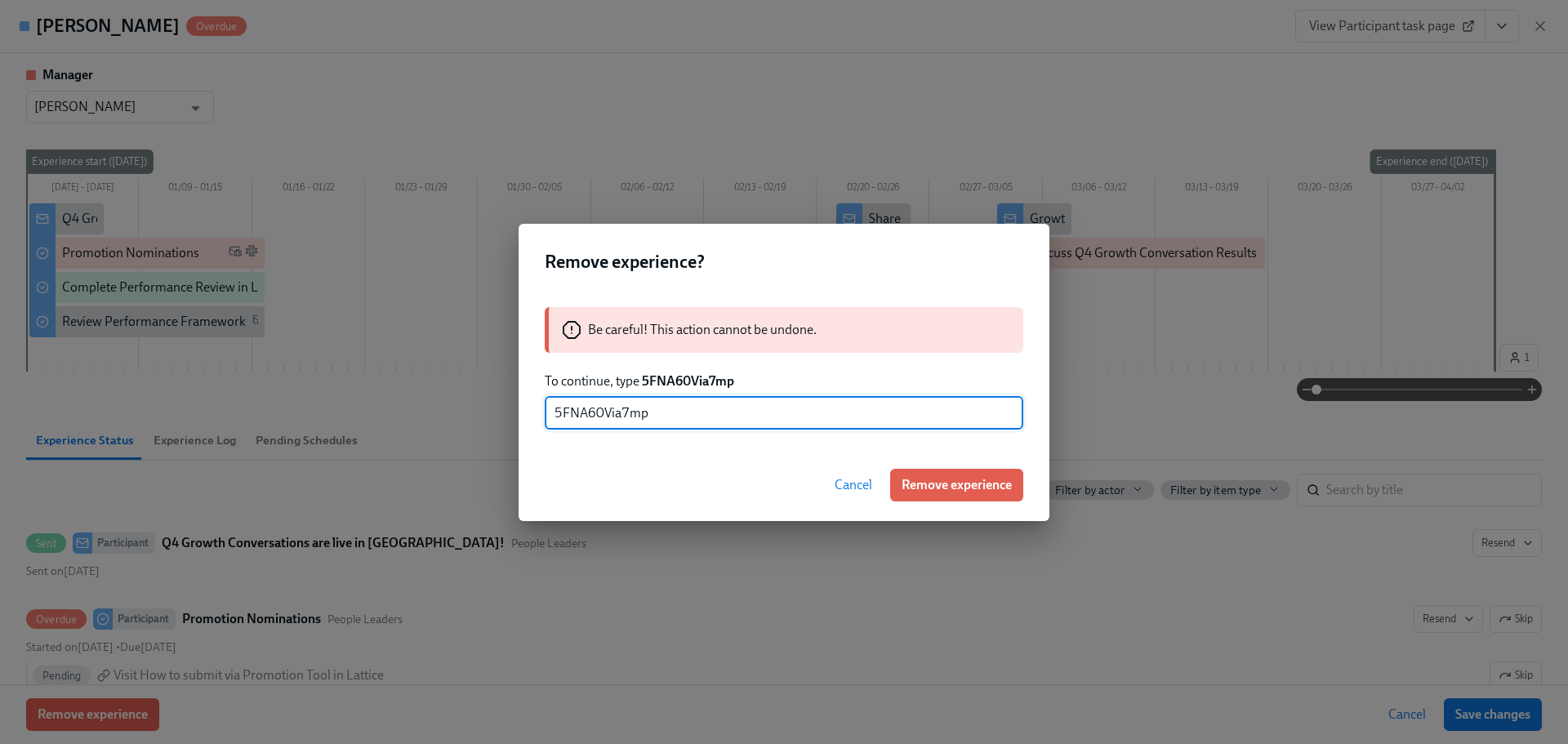
type input "5FNA60Via7mp"
click at [947, 488] on span "Remove experience" at bounding box center [956, 484] width 111 height 17
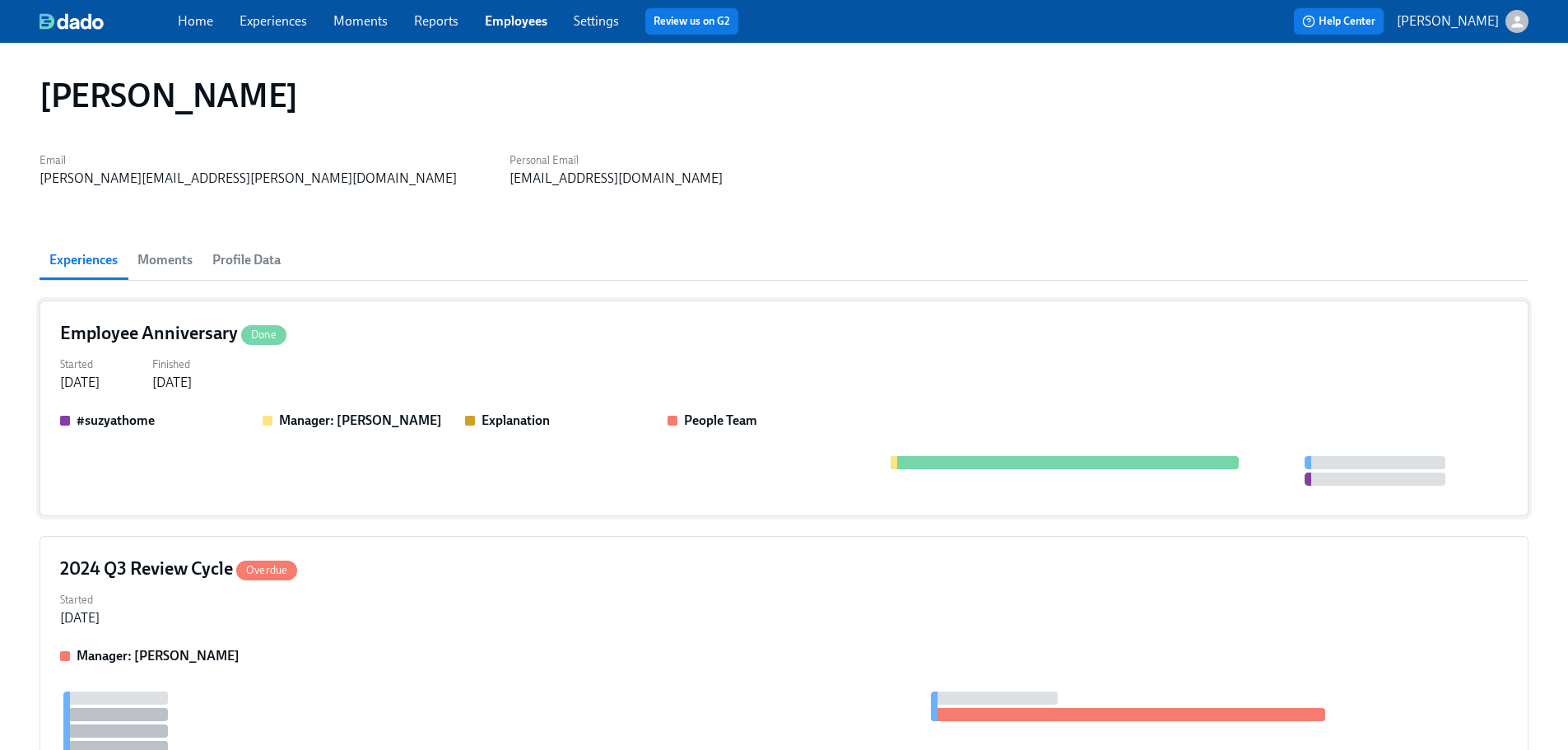
click at [400, 333] on div "Employee Anniversary Done" at bounding box center [784, 333] width 1448 height 25
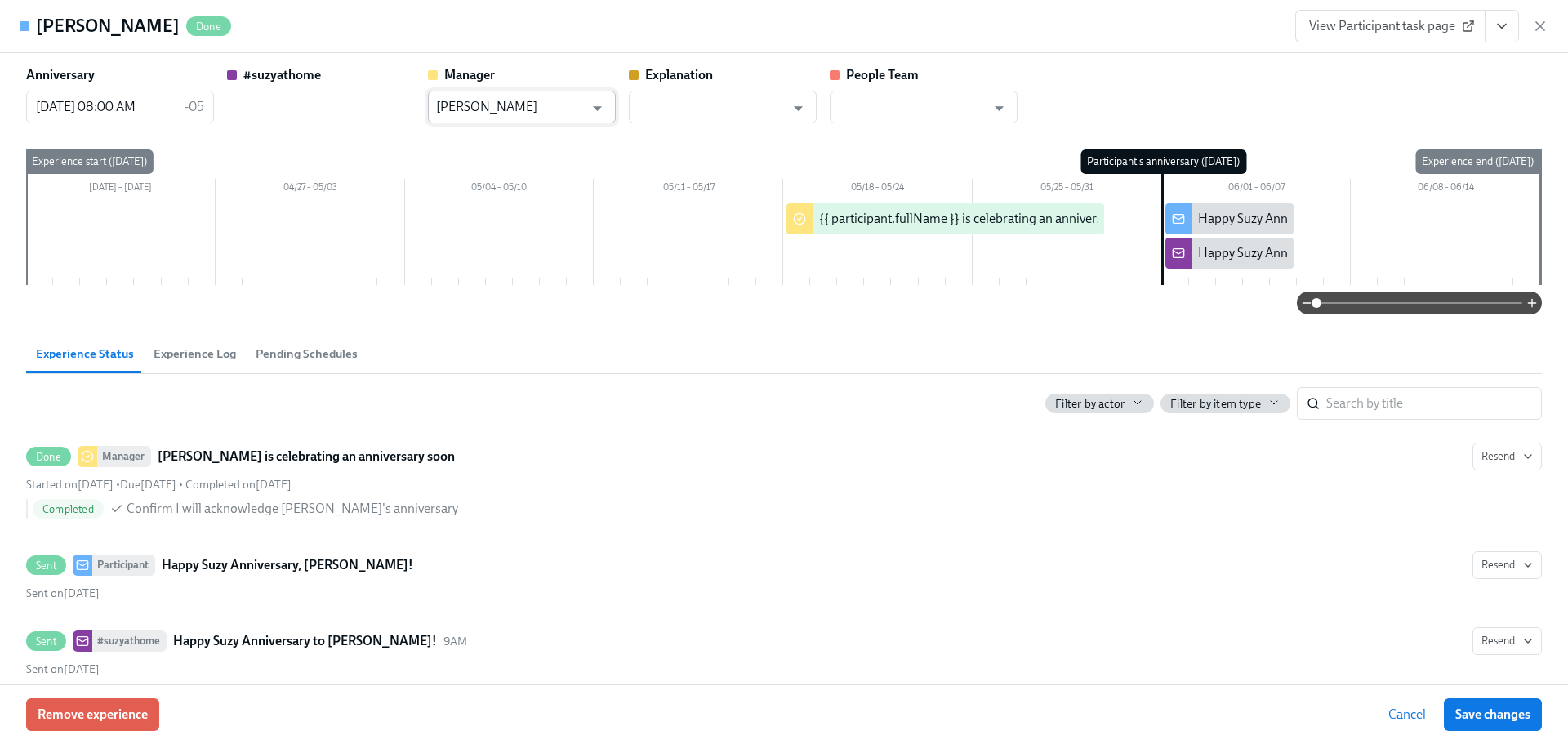
click at [533, 105] on input "[PERSON_NAME]" at bounding box center [510, 106] width 147 height 32
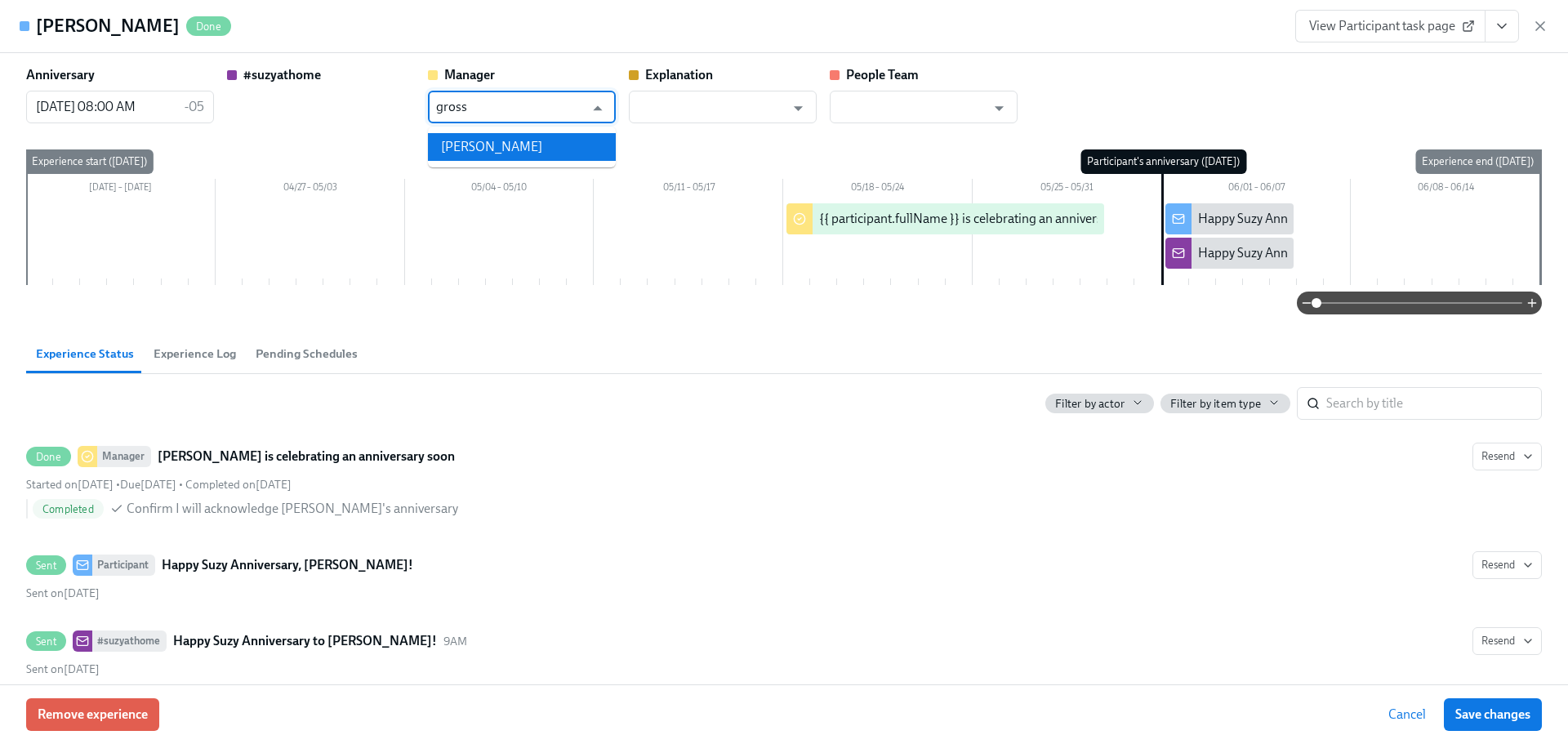
click at [509, 153] on li "[PERSON_NAME]" at bounding box center [522, 147] width 188 height 28
type input "[PERSON_NAME]"
click at [1515, 711] on span "Save changes" at bounding box center [1493, 714] width 75 height 17
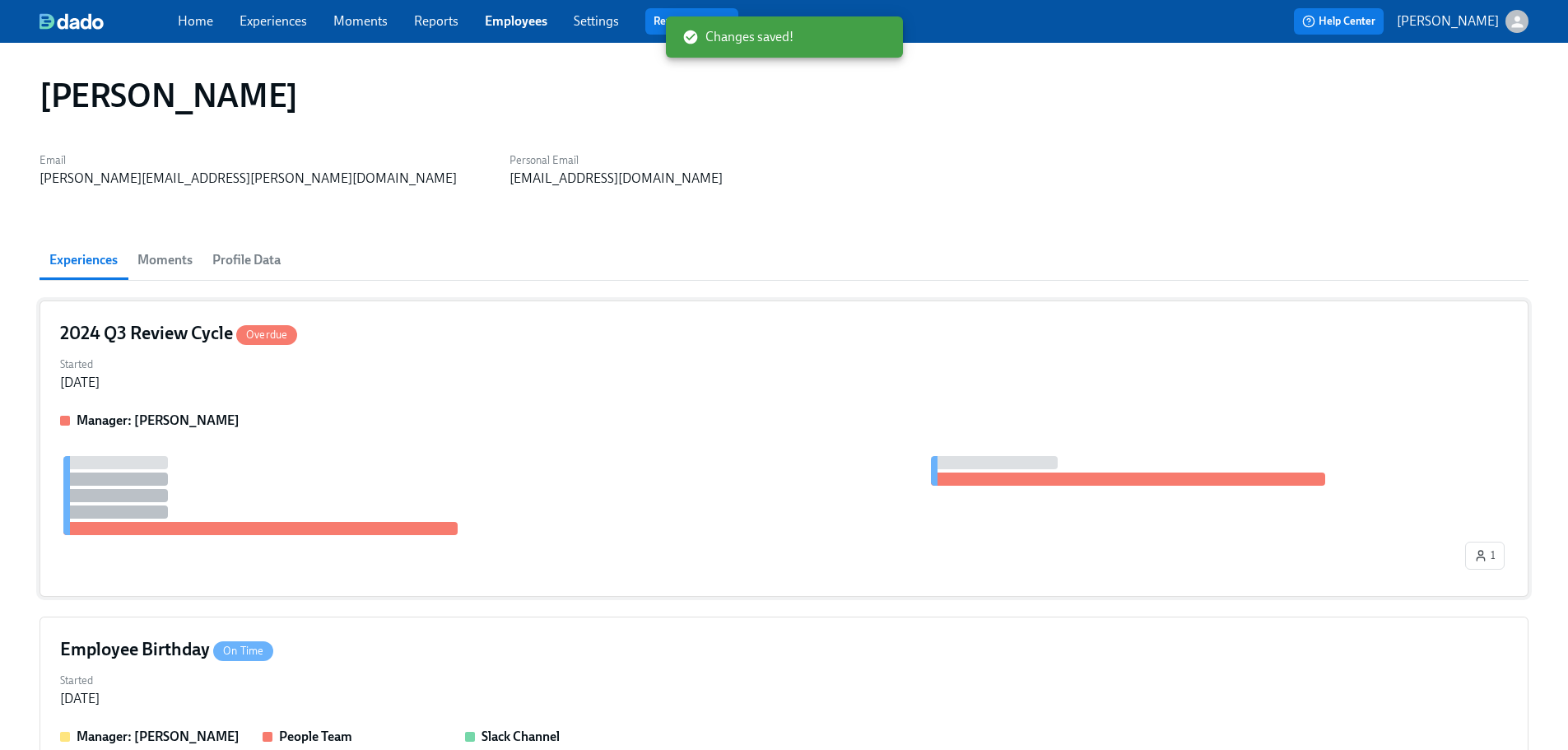
click at [612, 402] on div "2024 Q3 Review Cycle Overdue Started [DATE] Manager: [PERSON_NAME] 1" at bounding box center [784, 448] width 1488 height 296
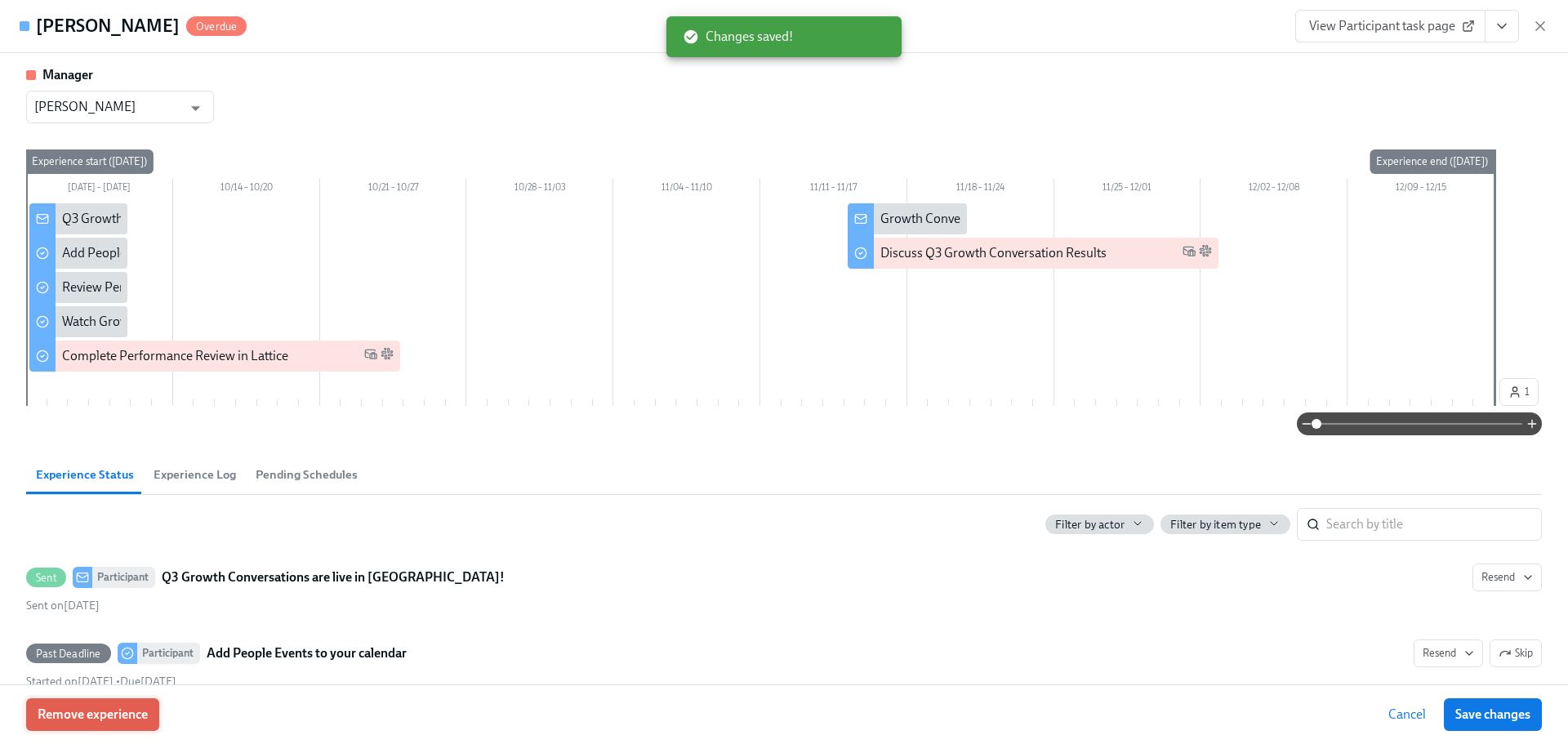
click at [116, 730] on button "Remove experience" at bounding box center [93, 714] width 133 height 32
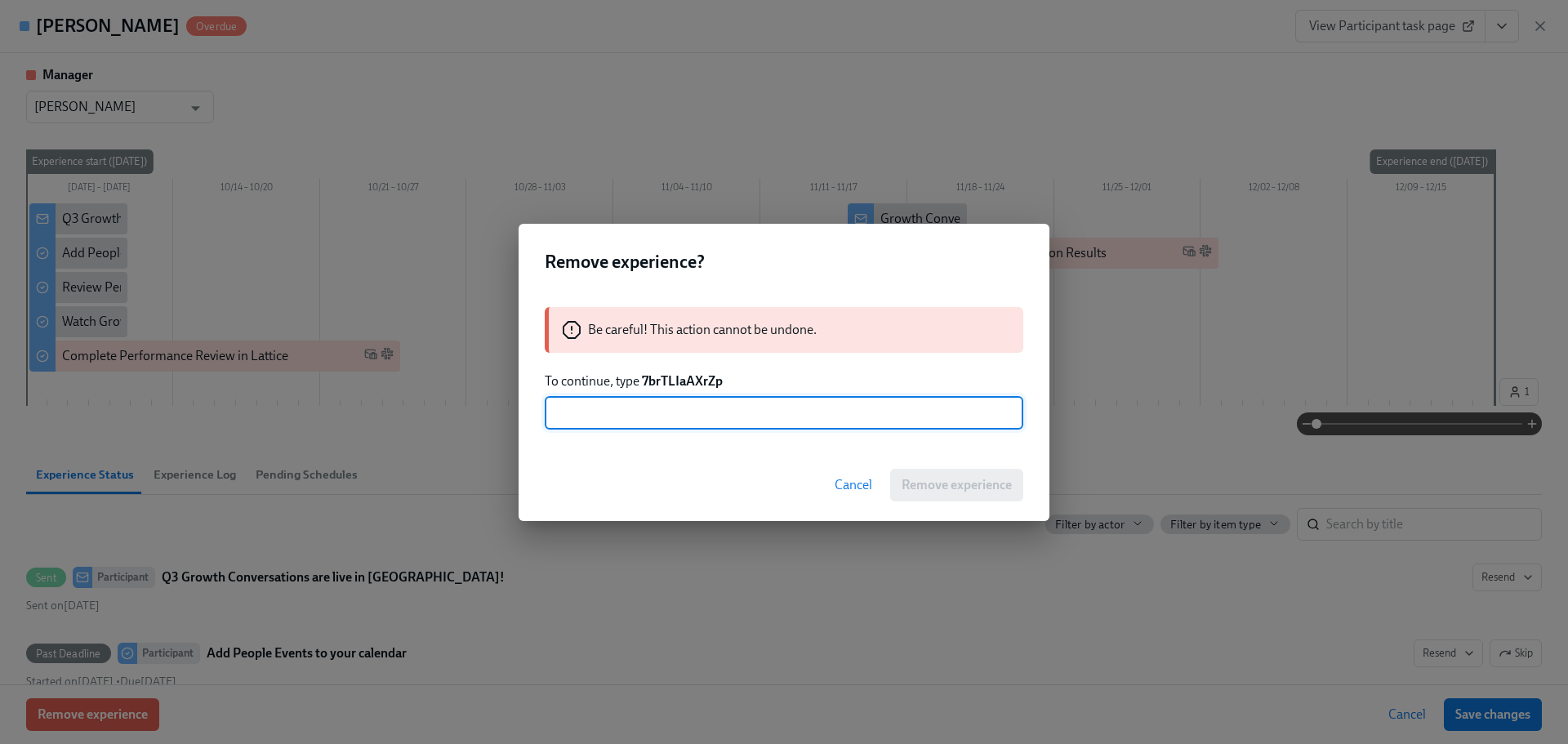
drag, startPoint x: 732, startPoint y: 396, endPoint x: 642, endPoint y: 377, distance: 92.0
click at [642, 377] on div "Be careful! This action cannot be undone. To continue, type 7brTLIaAXrZp ​" at bounding box center [784, 368] width 531 height 161
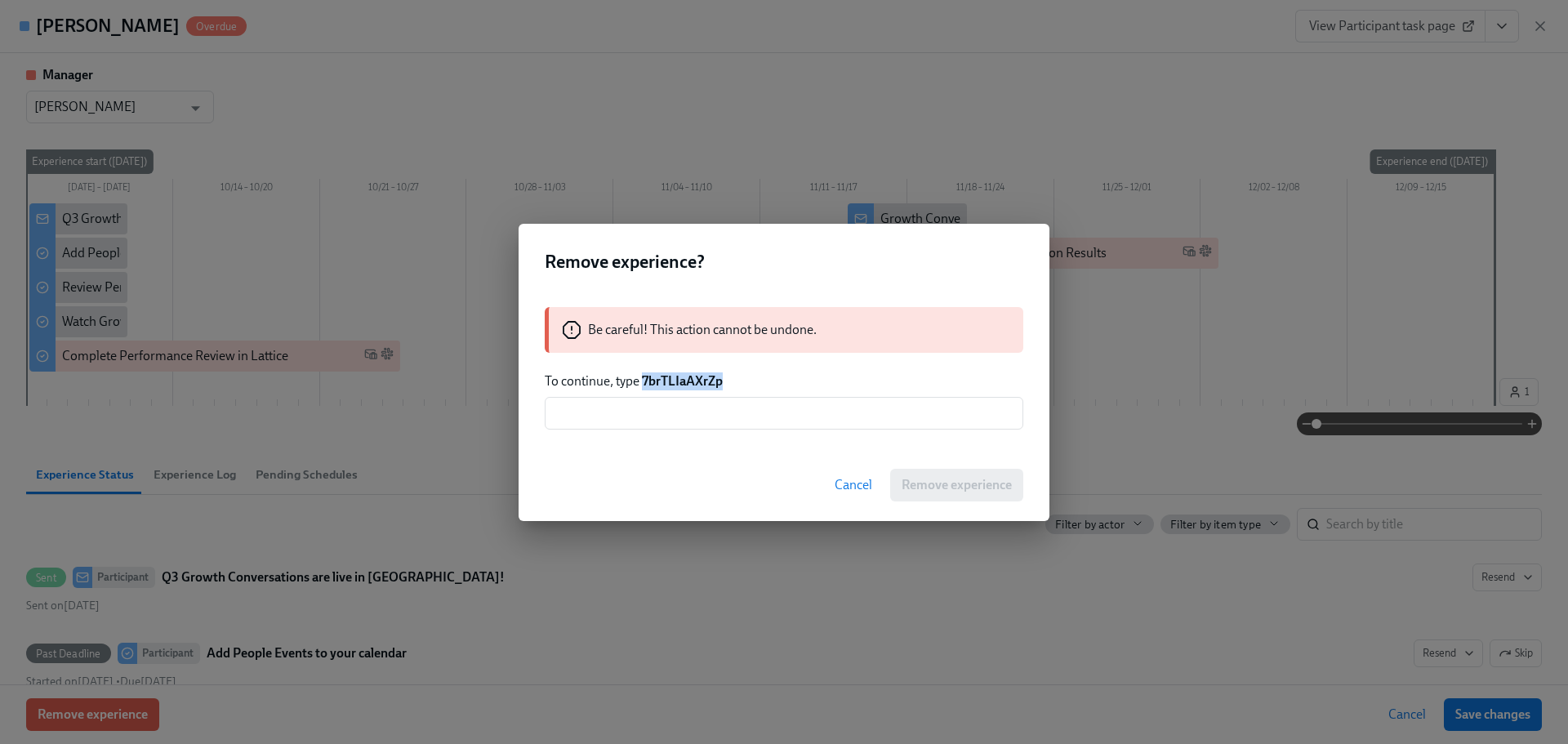
drag, startPoint x: 734, startPoint y: 377, endPoint x: 643, endPoint y: 378, distance: 91.0
click at [643, 378] on p "To continue, type 7brTLIaAXrZp" at bounding box center [784, 381] width 478 height 18
click at [654, 418] on input "text" at bounding box center [784, 412] width 478 height 32
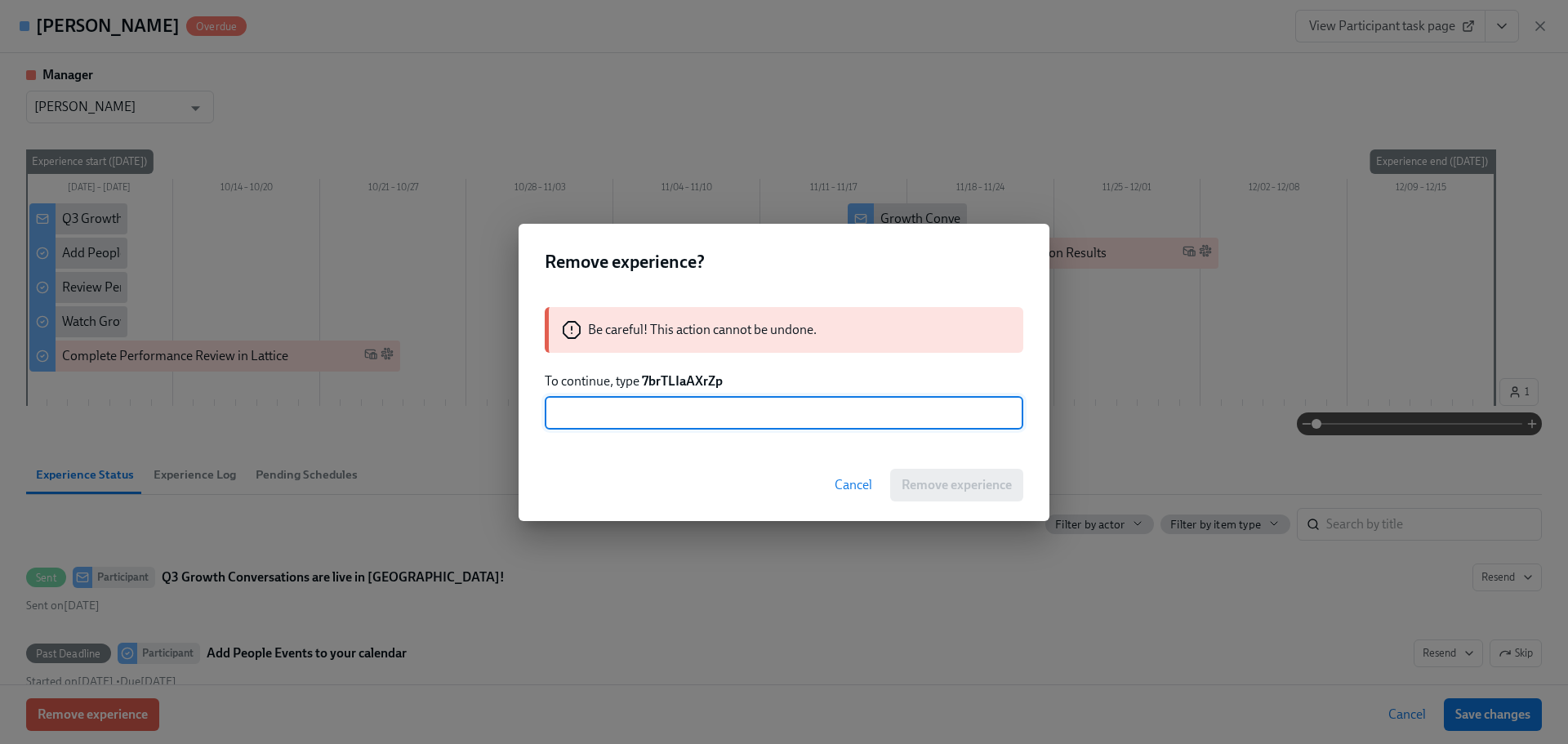
paste input "7brTLIaAXrZp"
type input "7brTLIaAXrZp"
click at [971, 482] on span "Remove experience" at bounding box center [956, 484] width 111 height 17
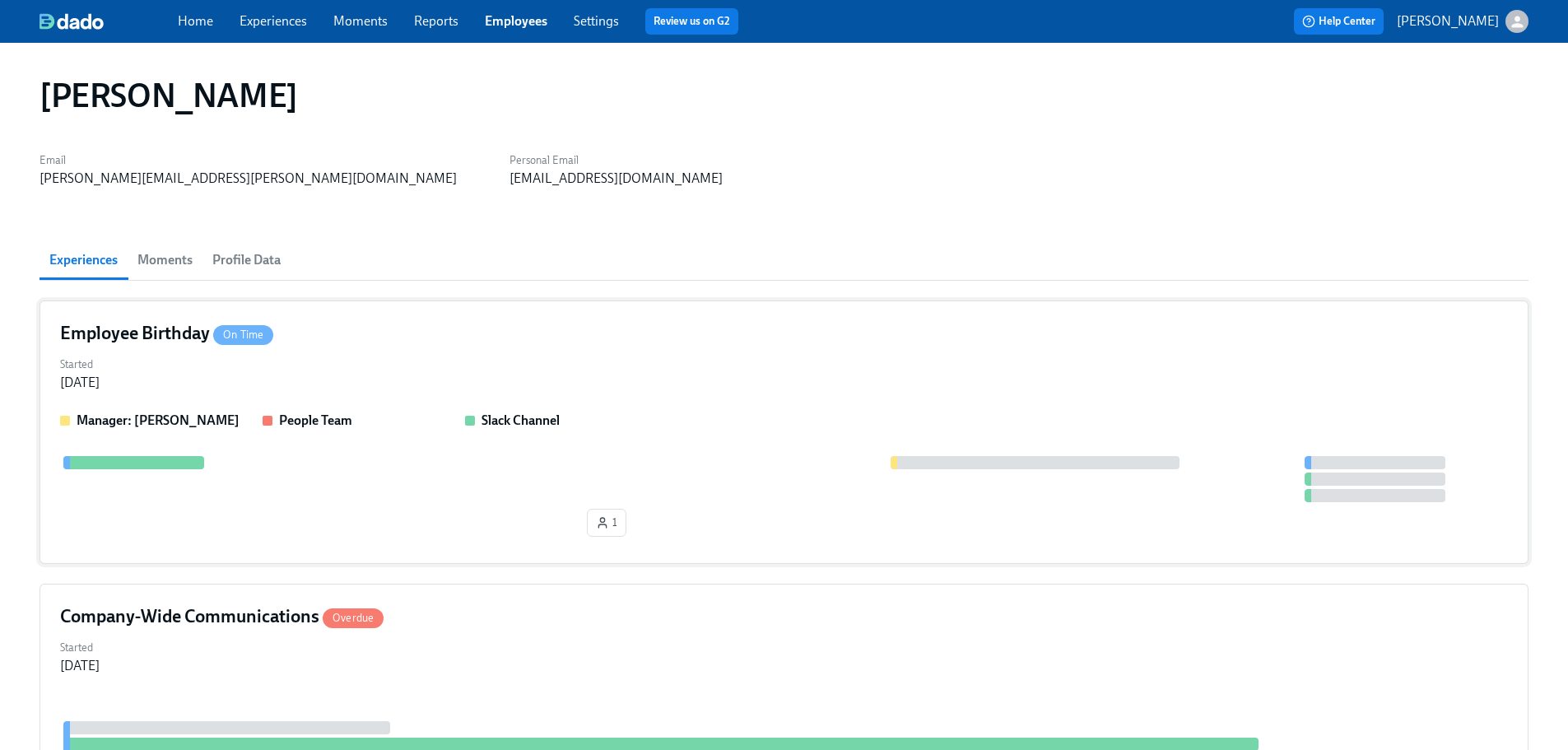
click at [393, 325] on div "Employee Birthday On Time" at bounding box center [784, 333] width 1448 height 25
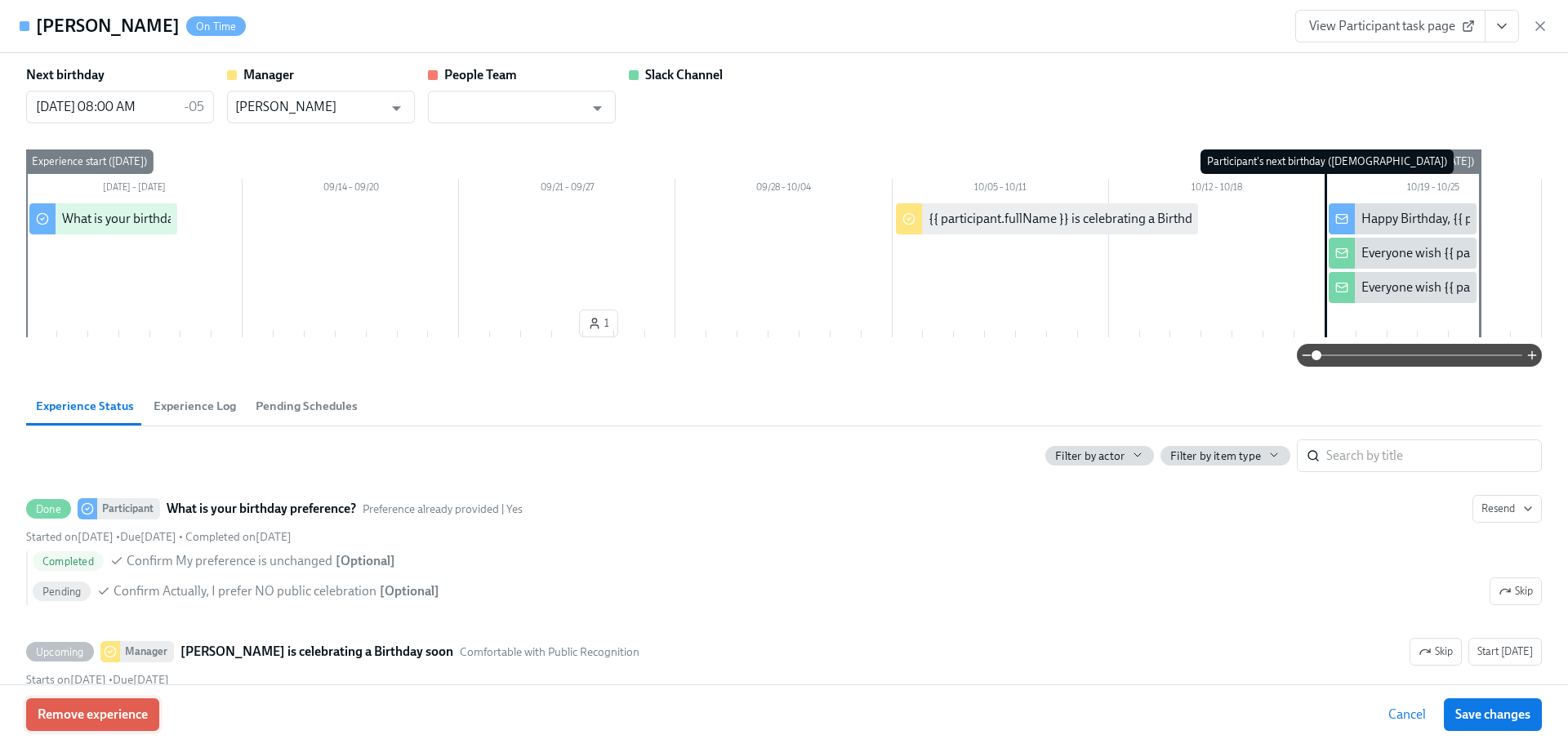
click at [151, 720] on button "Remove experience" at bounding box center [93, 714] width 133 height 32
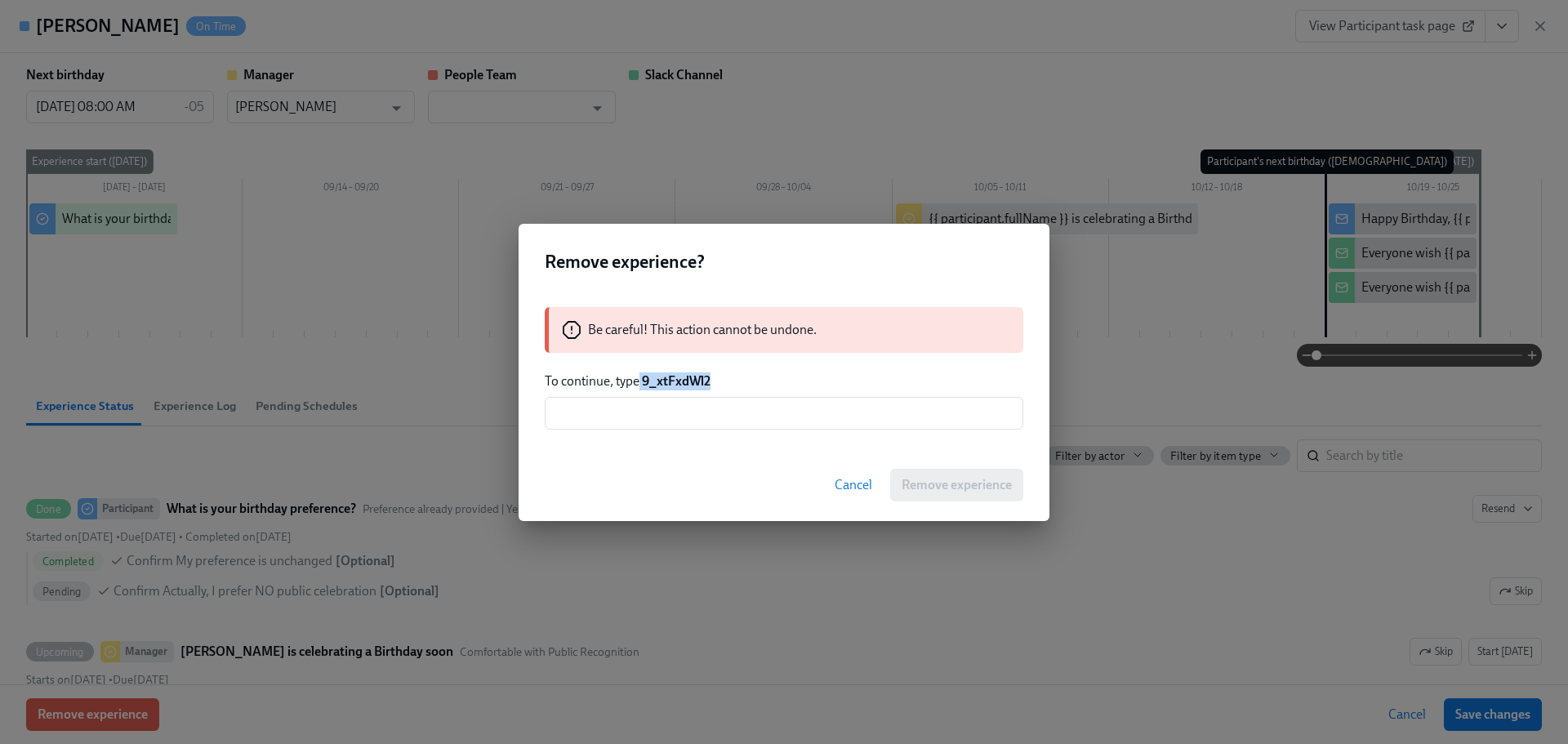
drag, startPoint x: 711, startPoint y: 375, endPoint x: 640, endPoint y: 376, distance: 71.0
click at [640, 376] on p "To continue, type 9_xtFxdWl2" at bounding box center [784, 381] width 478 height 18
click at [750, 388] on p "To continue, type 9_xtFxdWl2" at bounding box center [784, 381] width 478 height 18
drag, startPoint x: 715, startPoint y: 385, endPoint x: 646, endPoint y: 384, distance: 69.0
click at [646, 384] on p "To continue, type 9_xtFxdWl2" at bounding box center [784, 381] width 478 height 18
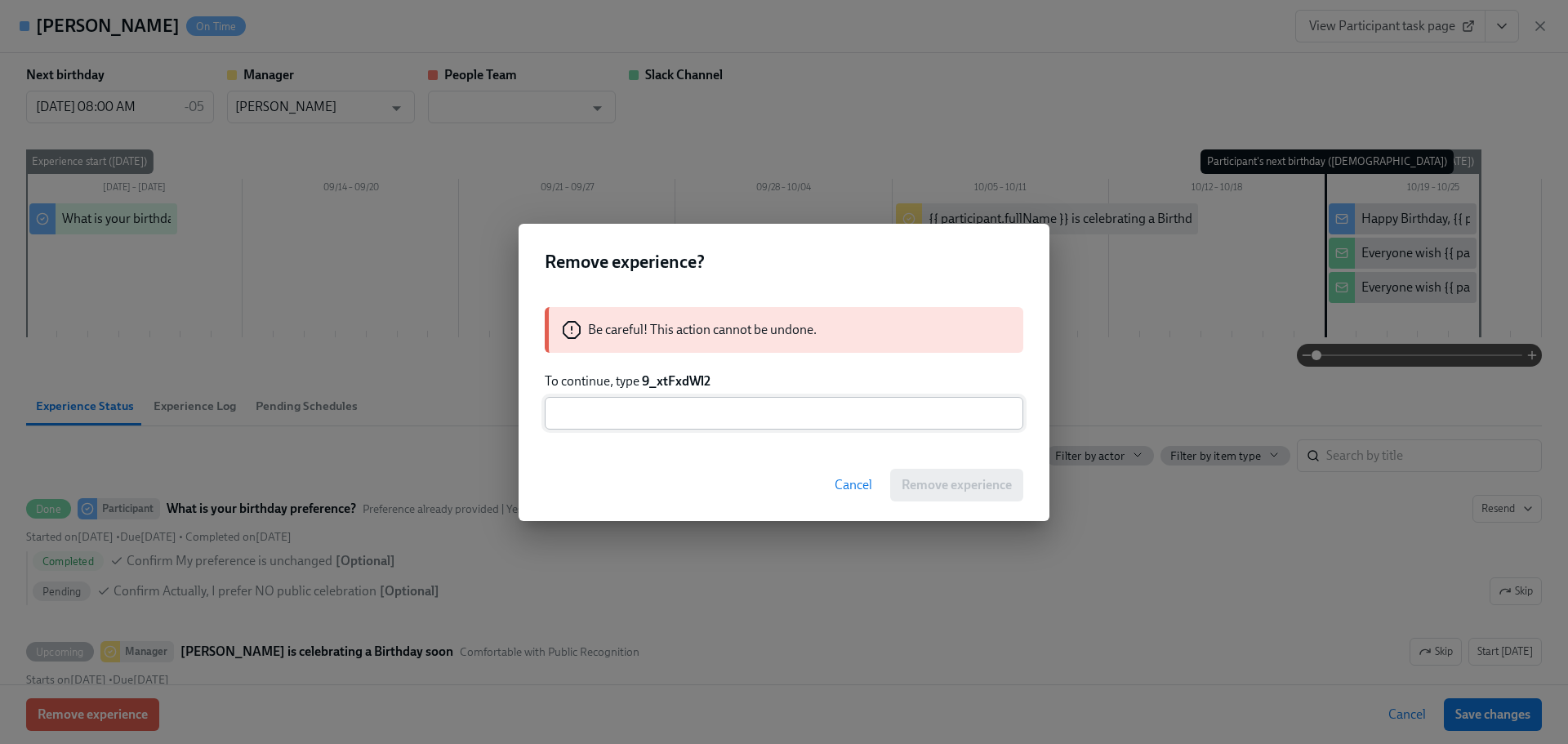
click at [663, 403] on input "text" at bounding box center [784, 412] width 478 height 32
paste input "9_xtFxdWl2"
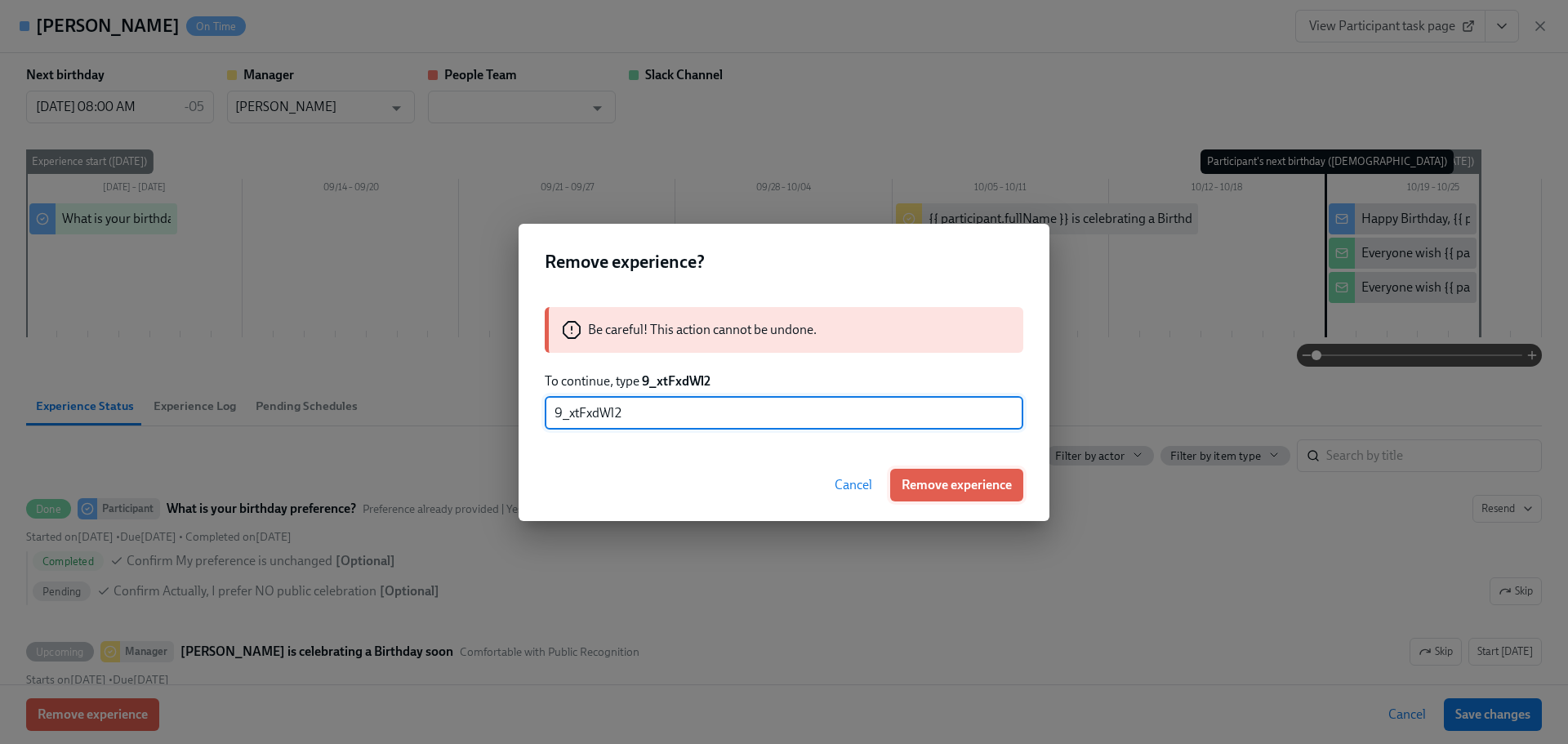
type input "9_xtFxdWl2"
click at [917, 485] on span "Remove experience" at bounding box center [956, 484] width 111 height 17
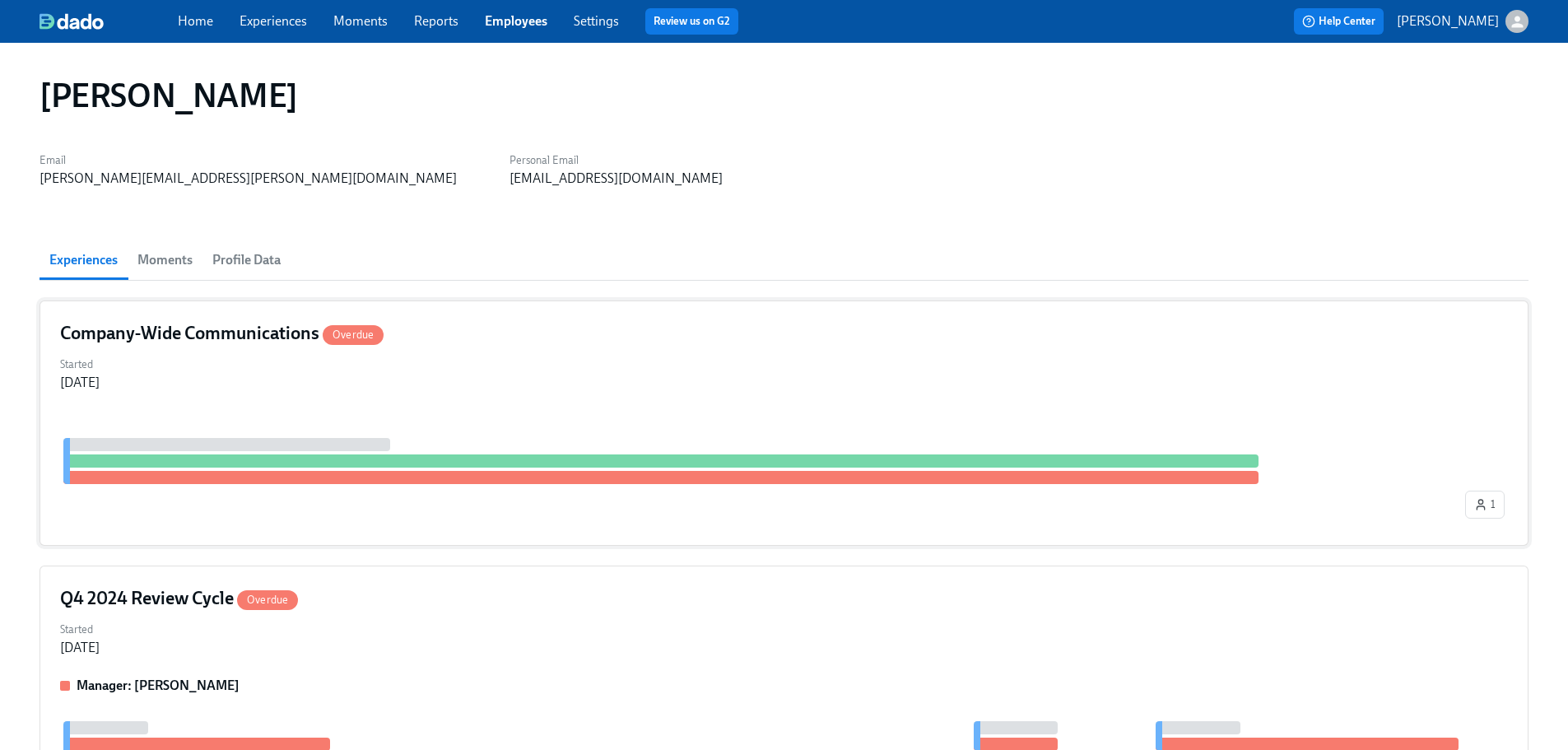
click at [437, 403] on div "Company-Wide Communications Overdue Started [DATE] 1" at bounding box center [784, 423] width 1488 height 245
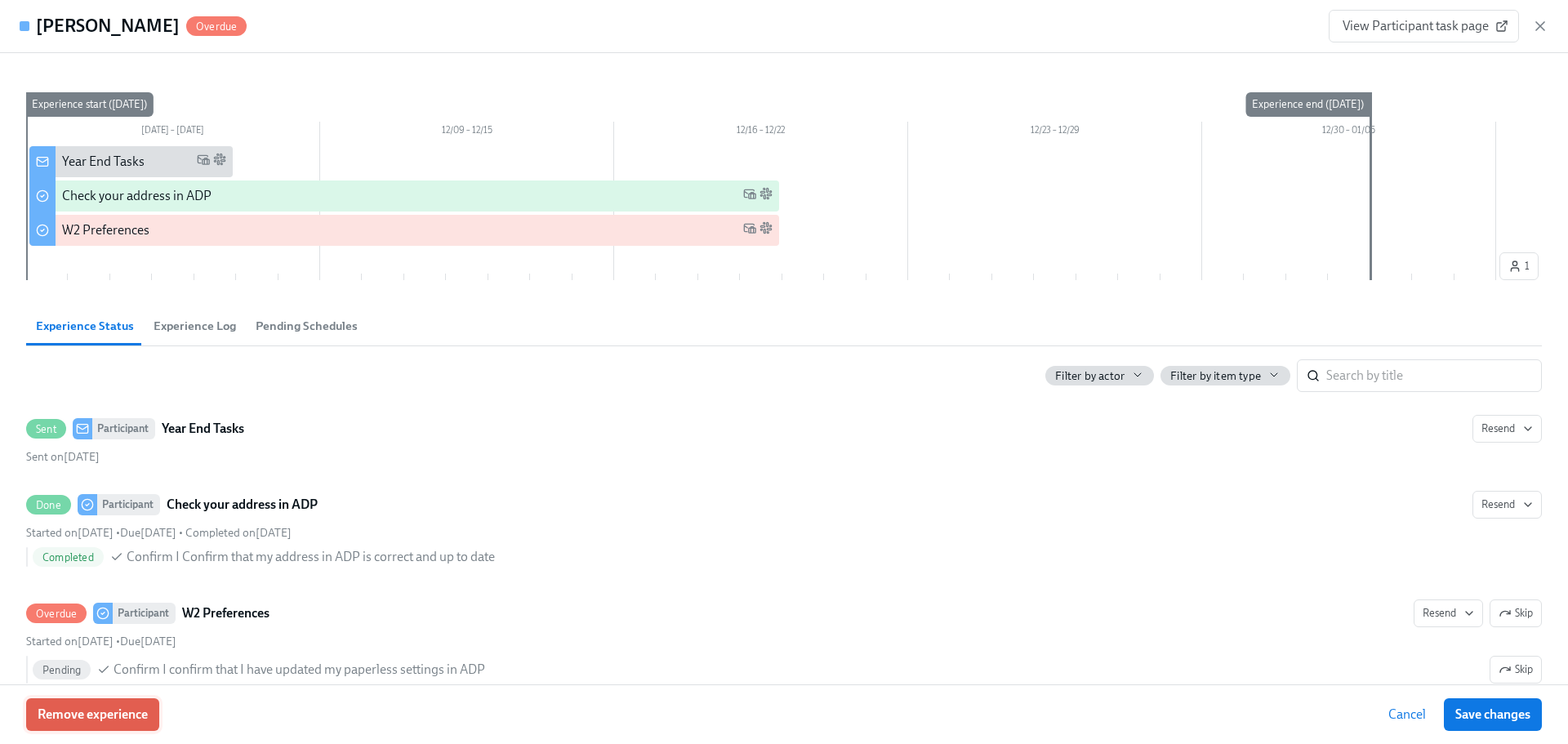
click at [130, 710] on span "Remove experience" at bounding box center [93, 714] width 111 height 17
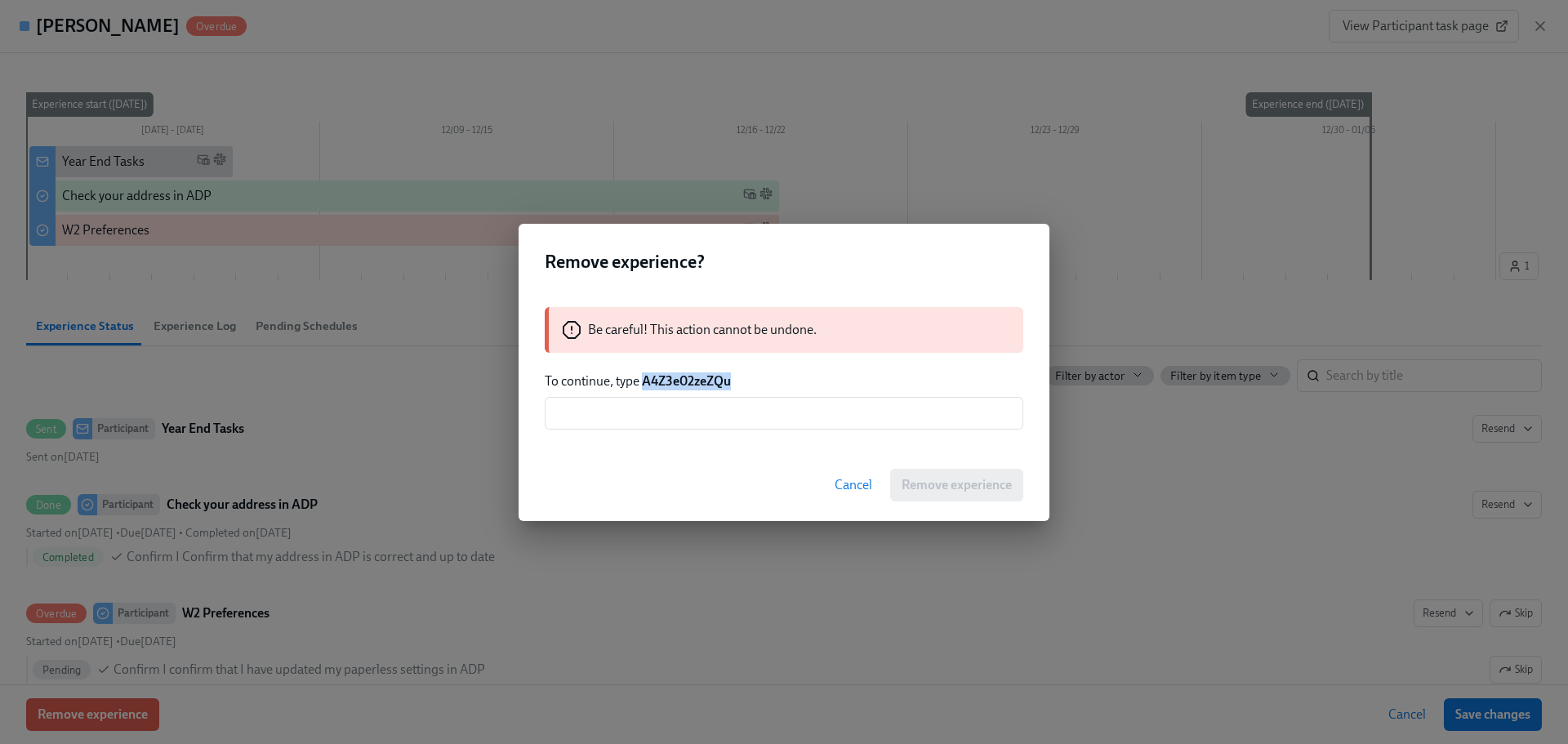
drag, startPoint x: 739, startPoint y: 377, endPoint x: 645, endPoint y: 387, distance: 94.5
click at [645, 387] on p "To continue, type A4Z3e02zeZQu" at bounding box center [784, 381] width 478 height 18
click at [670, 414] on input "text" at bounding box center [784, 412] width 478 height 32
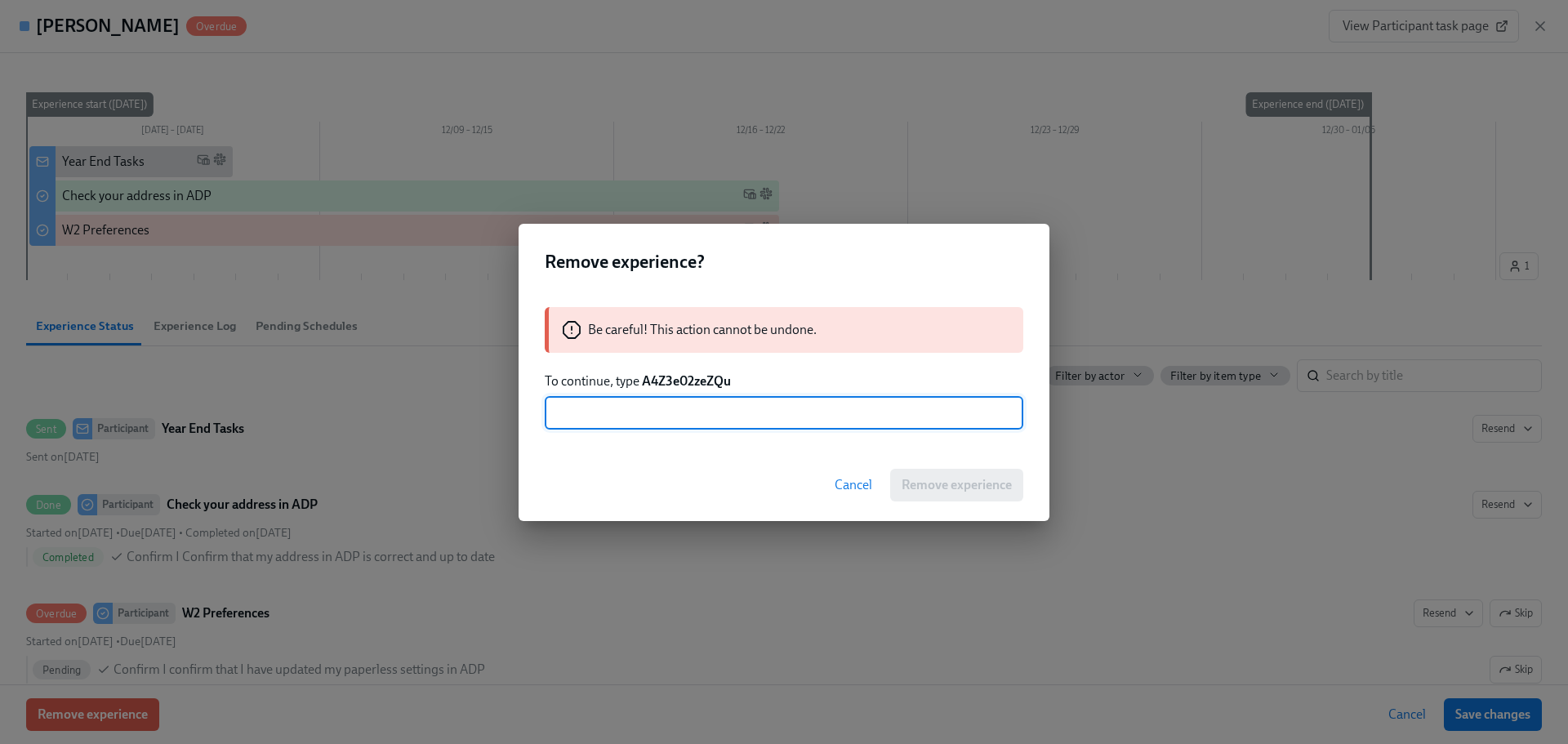
paste input "A4Z3e02zeZQu"
type input "A4Z3e02zeZQu"
click at [947, 502] on div "Cancel Remove experience" at bounding box center [784, 485] width 531 height 72
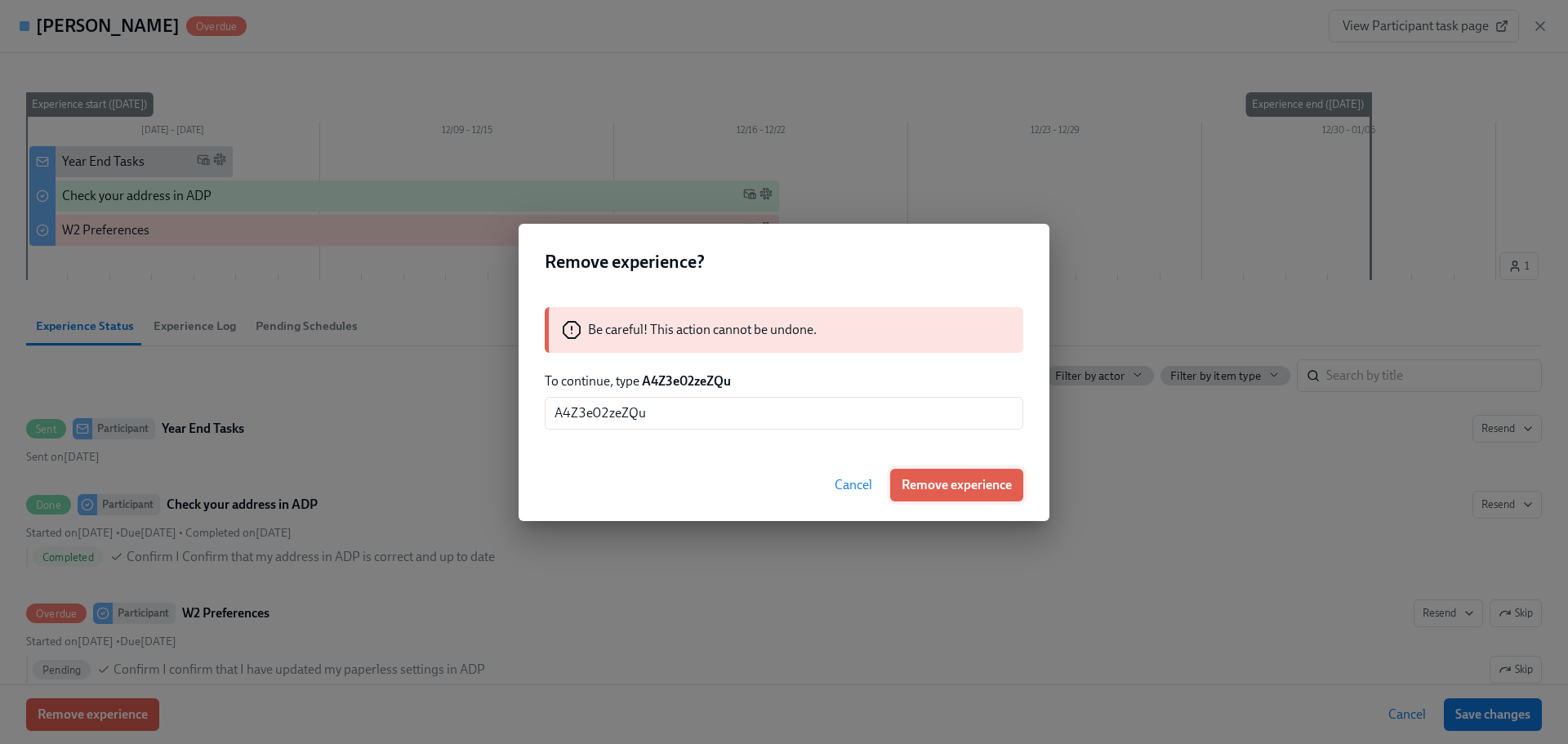
click at [949, 493] on button "Remove experience" at bounding box center [956, 484] width 133 height 32
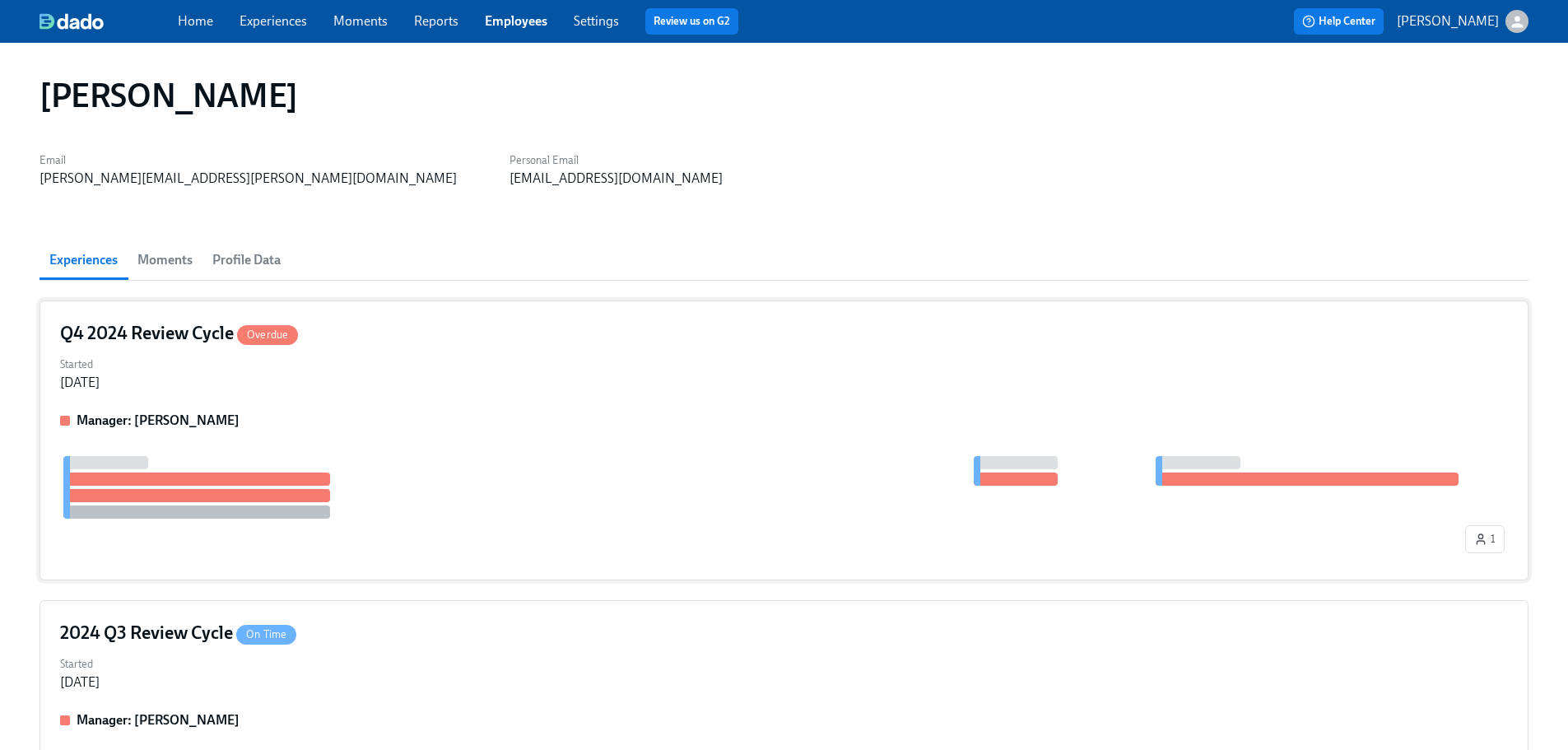
click at [419, 421] on div "Manager: [PERSON_NAME]" at bounding box center [784, 420] width 1448 height 18
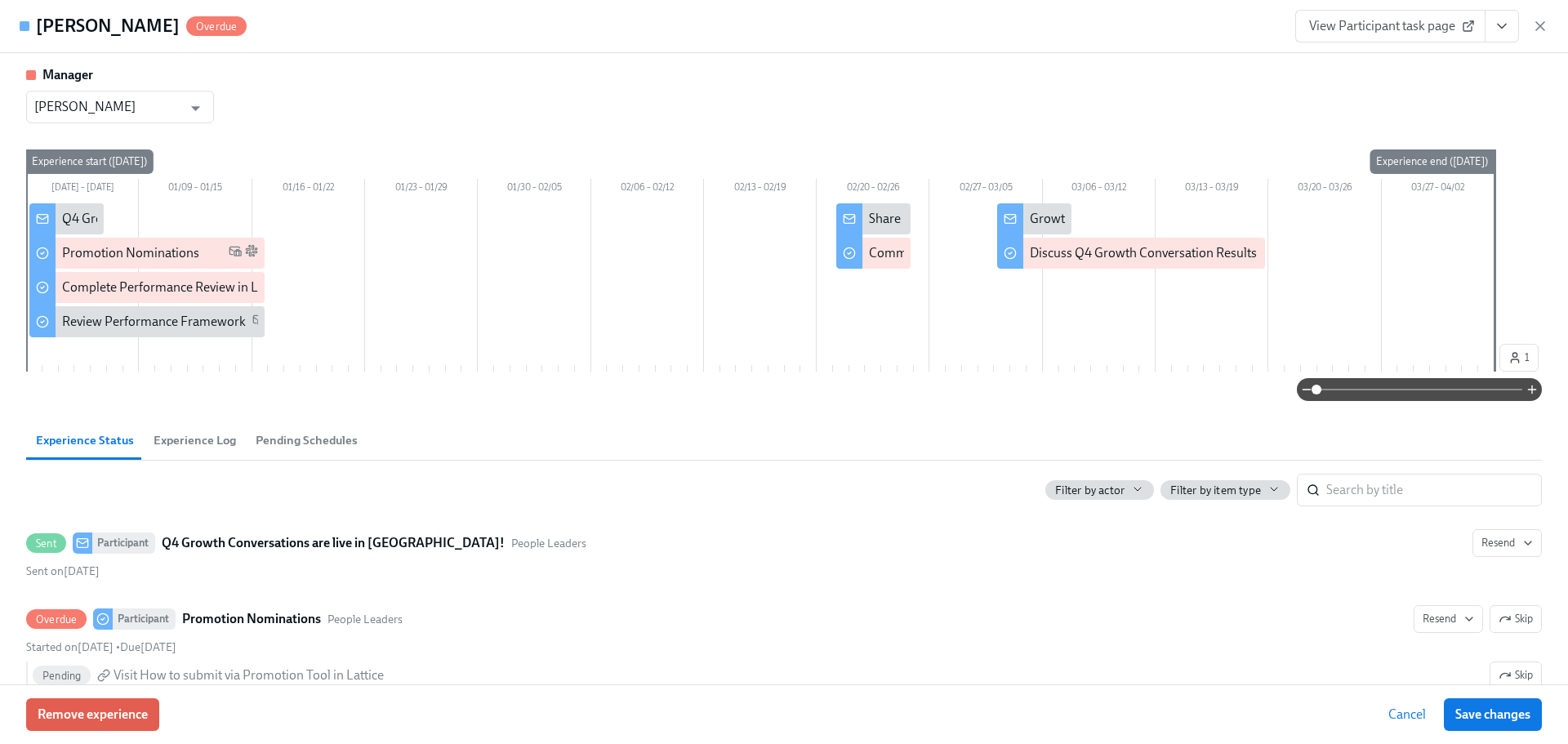
click at [145, 125] on div "Manager [PERSON_NAME] ​ [DATE] – [DATE] 01/09 – 01/15 01/16 – 01/22 01/23 – 01/…" at bounding box center [784, 232] width 1515 height 334
click at [153, 111] on input "[PERSON_NAME]" at bounding box center [108, 106] width 147 height 32
click at [135, 144] on li "[PERSON_NAME]" at bounding box center [120, 147] width 188 height 28
type input "[PERSON_NAME]"
click at [1477, 700] on button "Save changes" at bounding box center [1493, 714] width 98 height 32
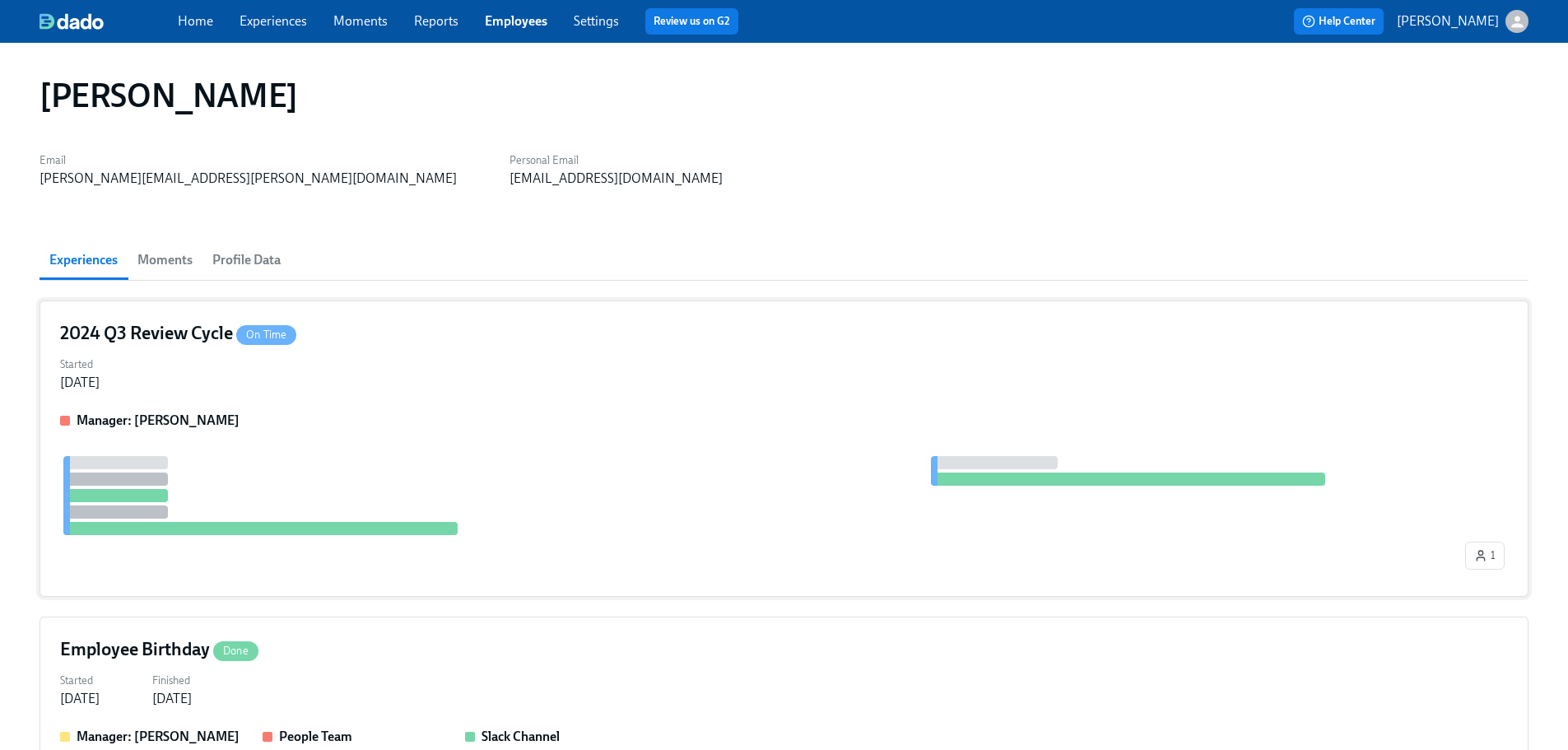
click at [447, 432] on div "Manager: [PERSON_NAME] 1" at bounding box center [784, 494] width 1448 height 165
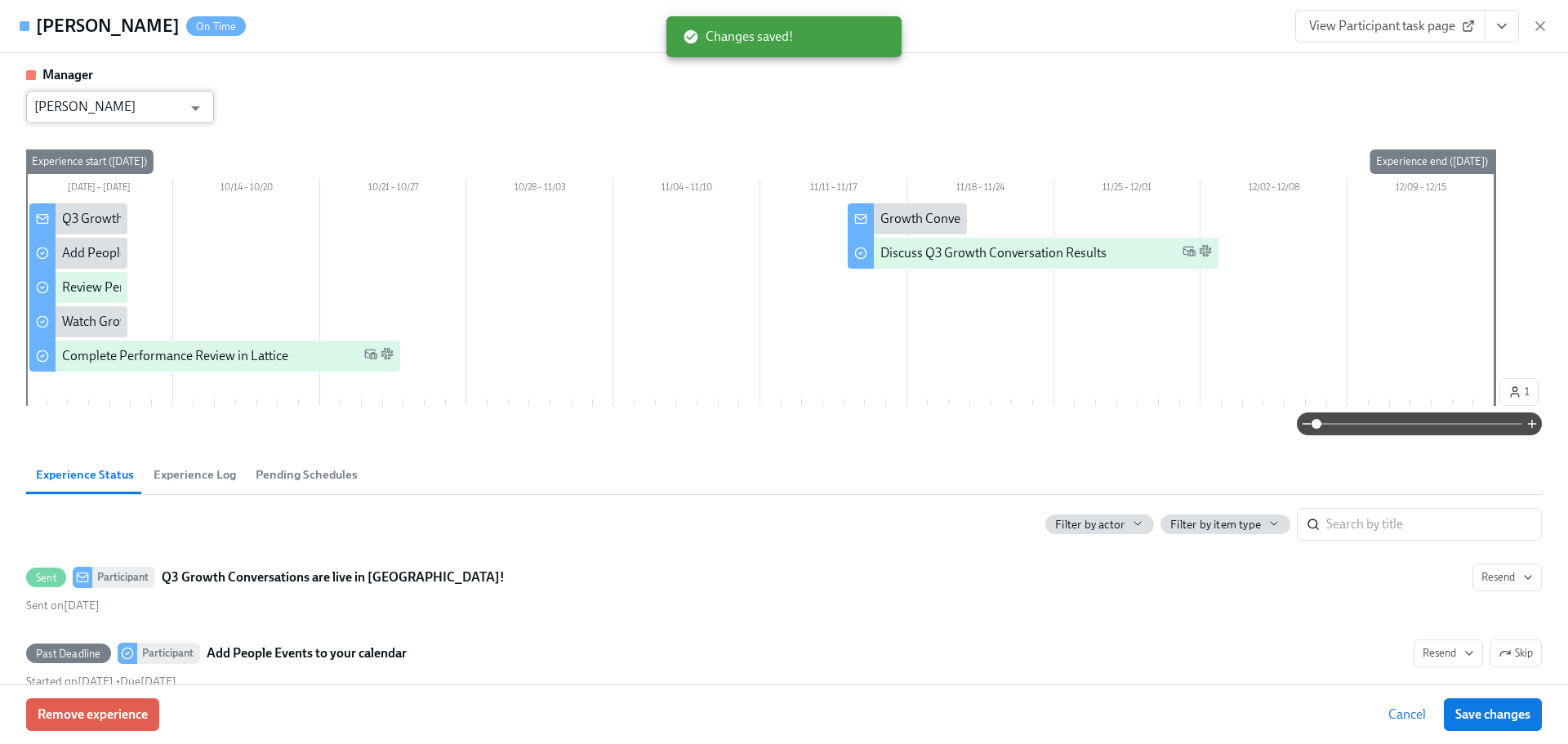
click at [194, 93] on div "[PERSON_NAME] ​" at bounding box center [120, 106] width 188 height 32
click at [196, 98] on icon "Open" at bounding box center [195, 108] width 22 height 22
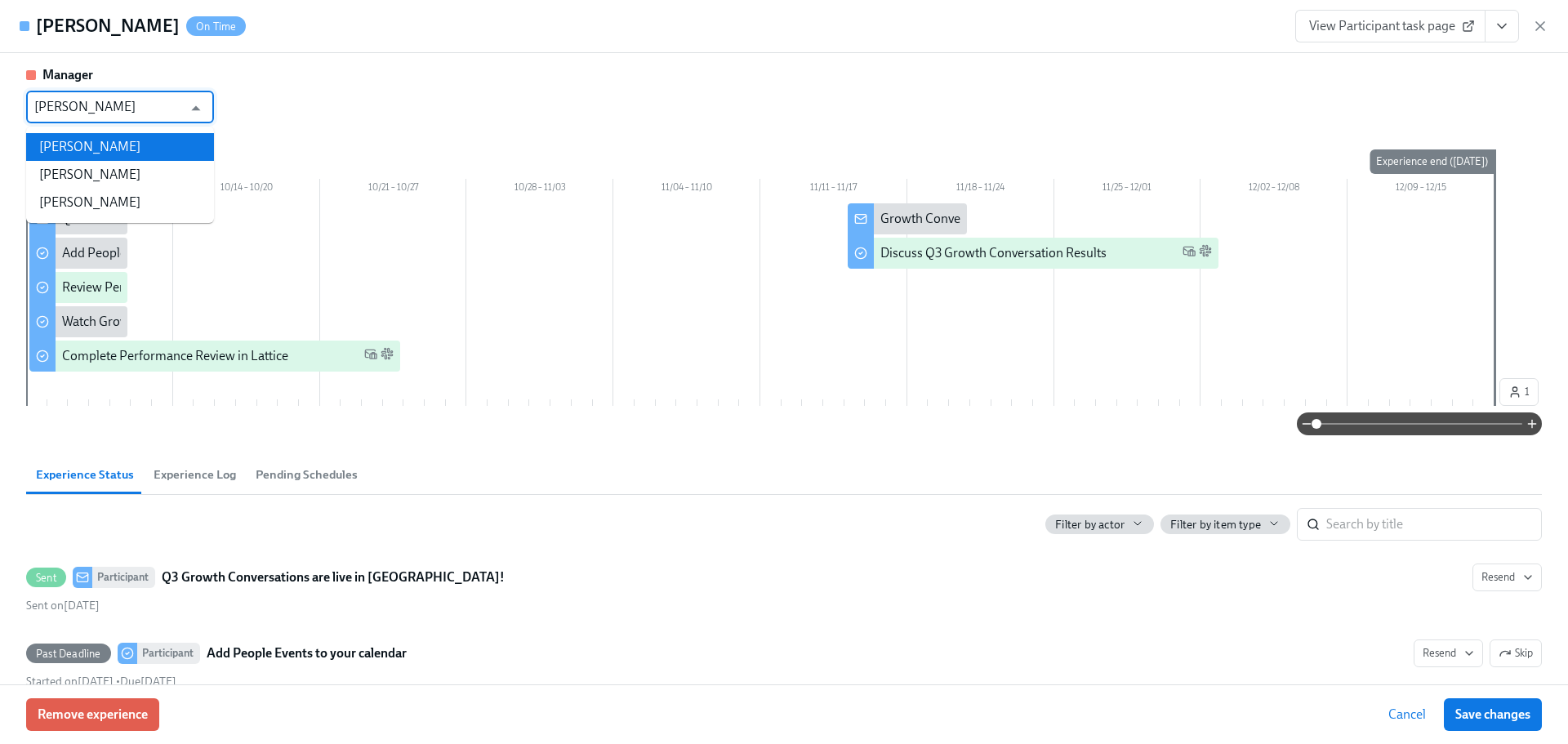
click at [161, 134] on li "[PERSON_NAME]" at bounding box center [120, 147] width 188 height 28
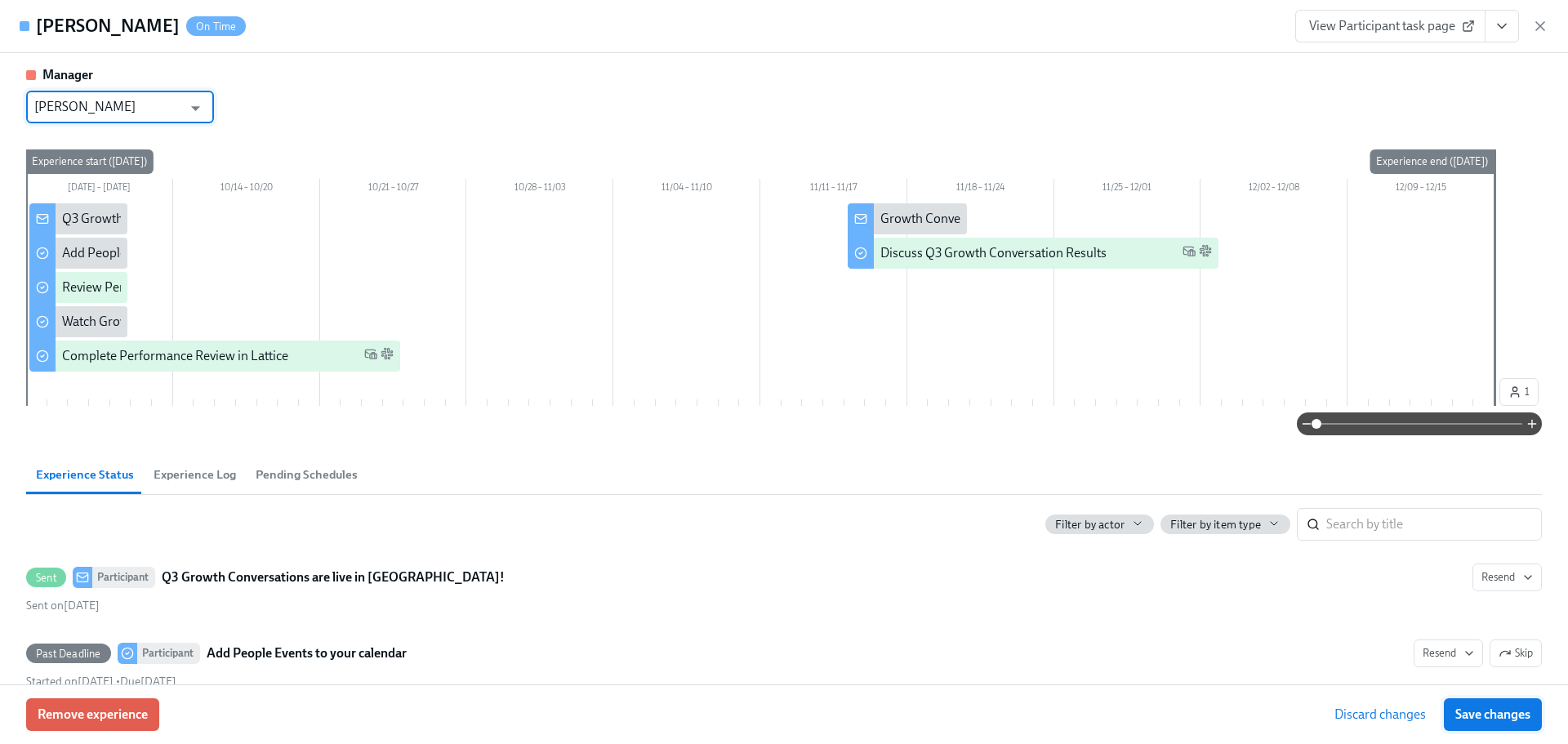
type input "[PERSON_NAME]"
click at [1491, 705] on button "Save changes" at bounding box center [1493, 714] width 98 height 32
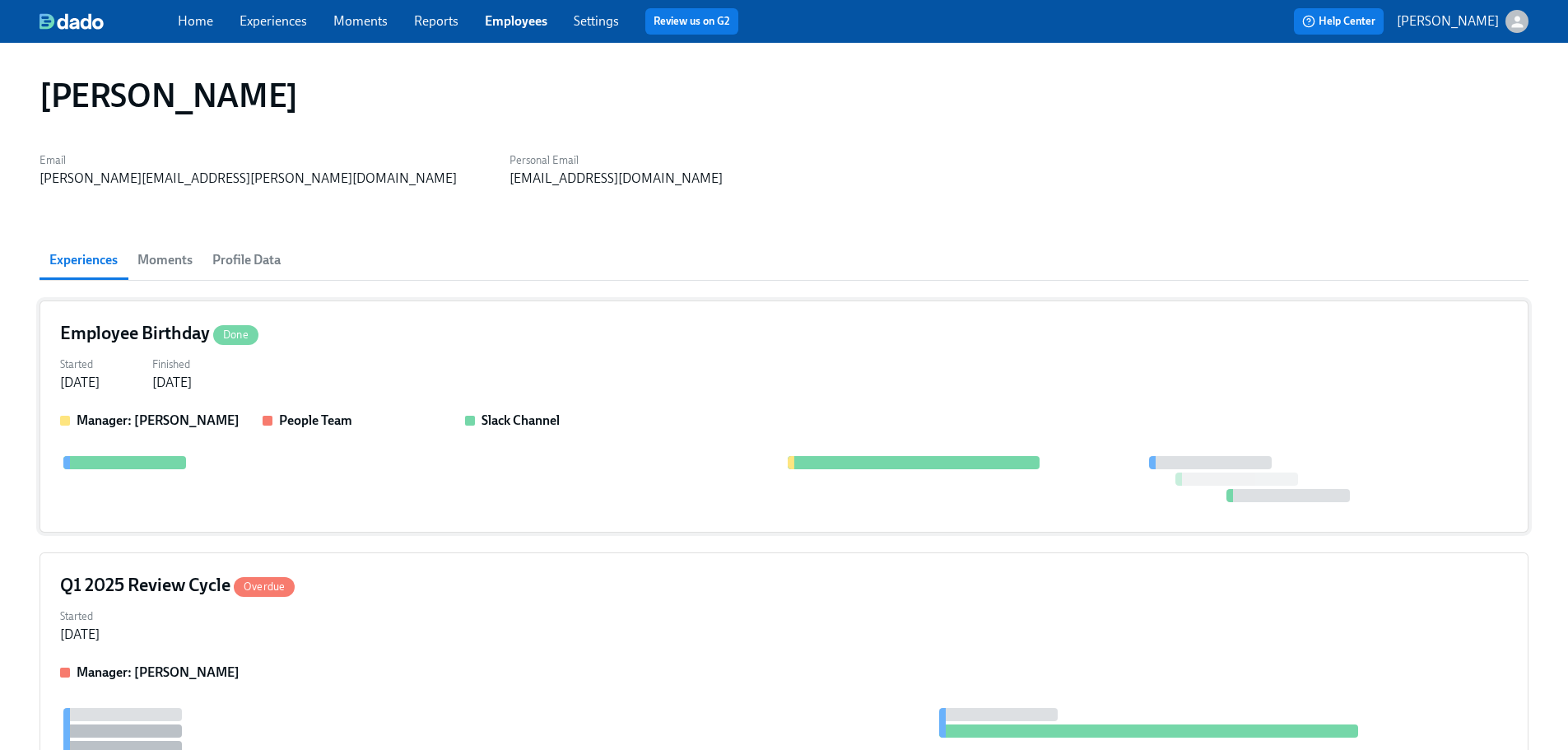
click at [418, 337] on div "Employee Birthday Done" at bounding box center [784, 333] width 1448 height 25
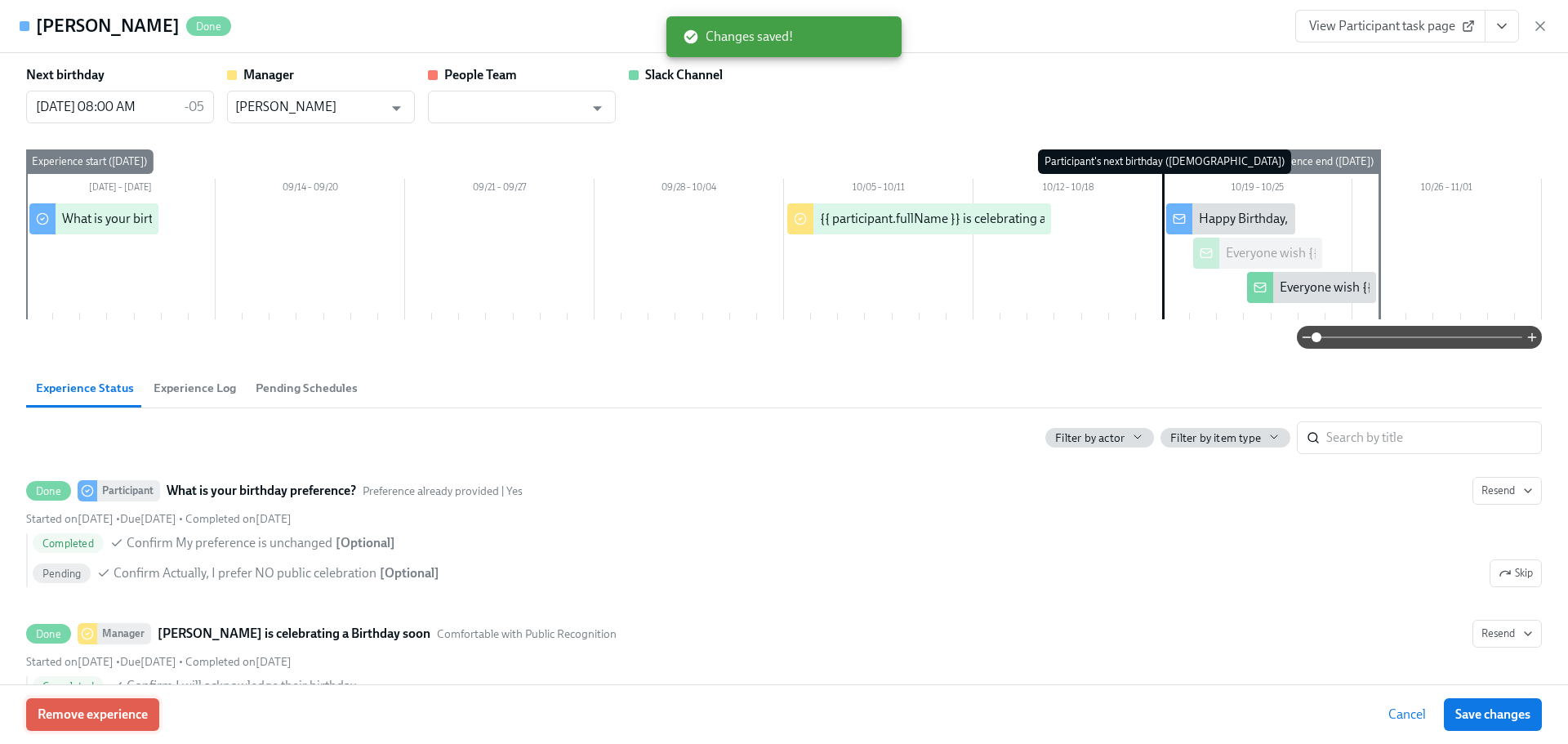
click at [100, 718] on span "Remove experience" at bounding box center [93, 714] width 111 height 17
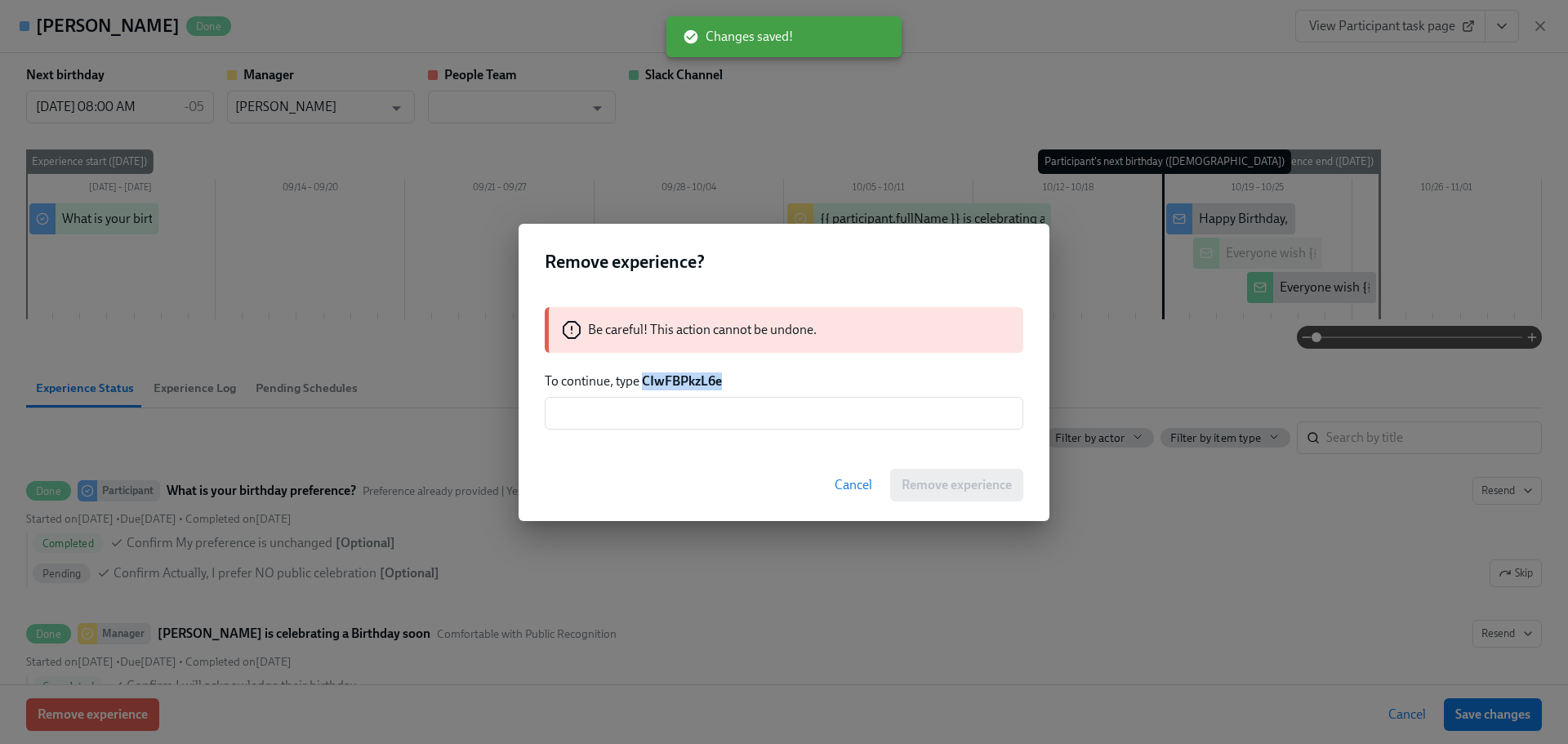
drag, startPoint x: 725, startPoint y: 383, endPoint x: 645, endPoint y: 383, distance: 80.0
click at [645, 383] on p "To continue, type CIwFBPkzL6e" at bounding box center [784, 381] width 478 height 18
click at [695, 408] on input "text" at bounding box center [784, 412] width 478 height 32
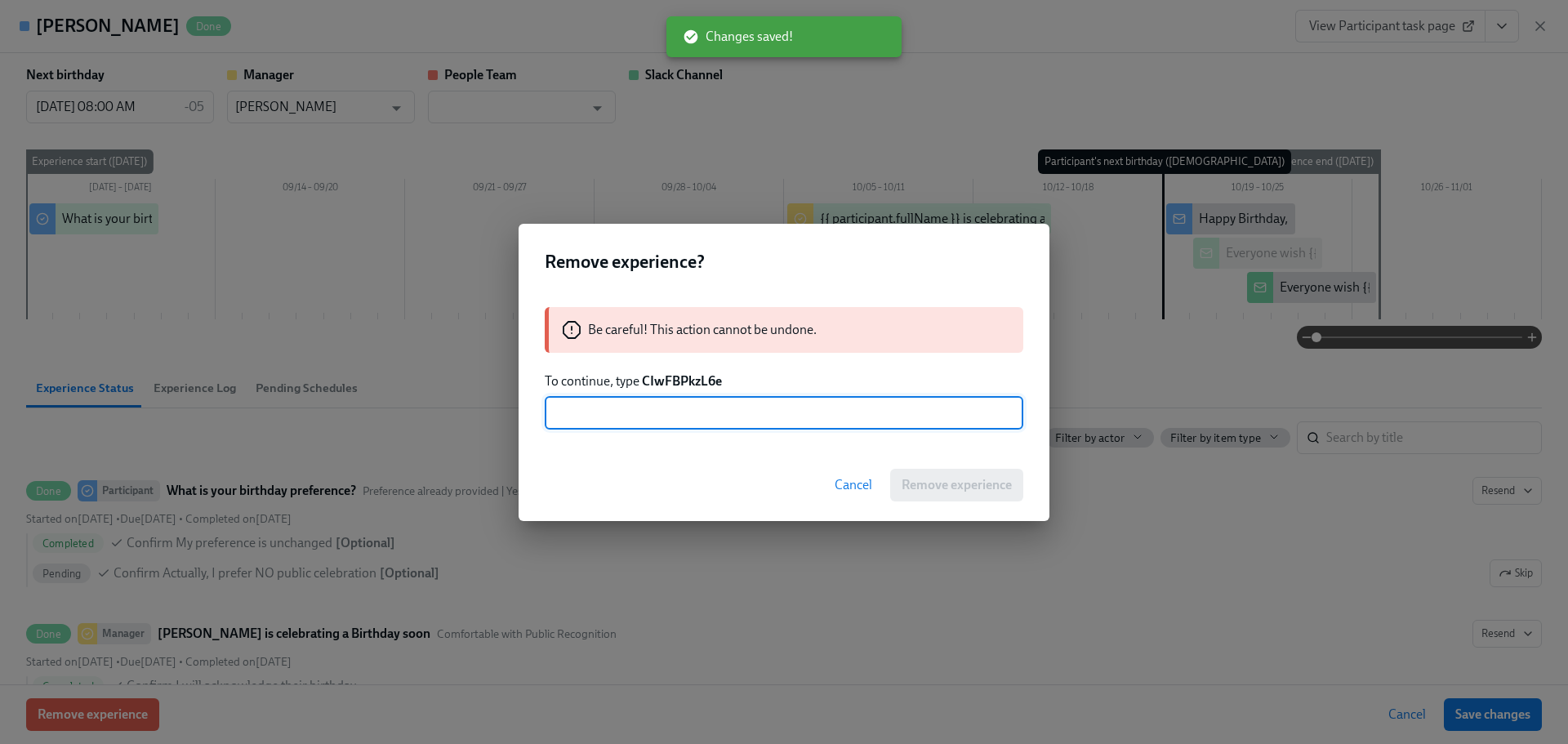
paste input "CIwFBPkzL6e"
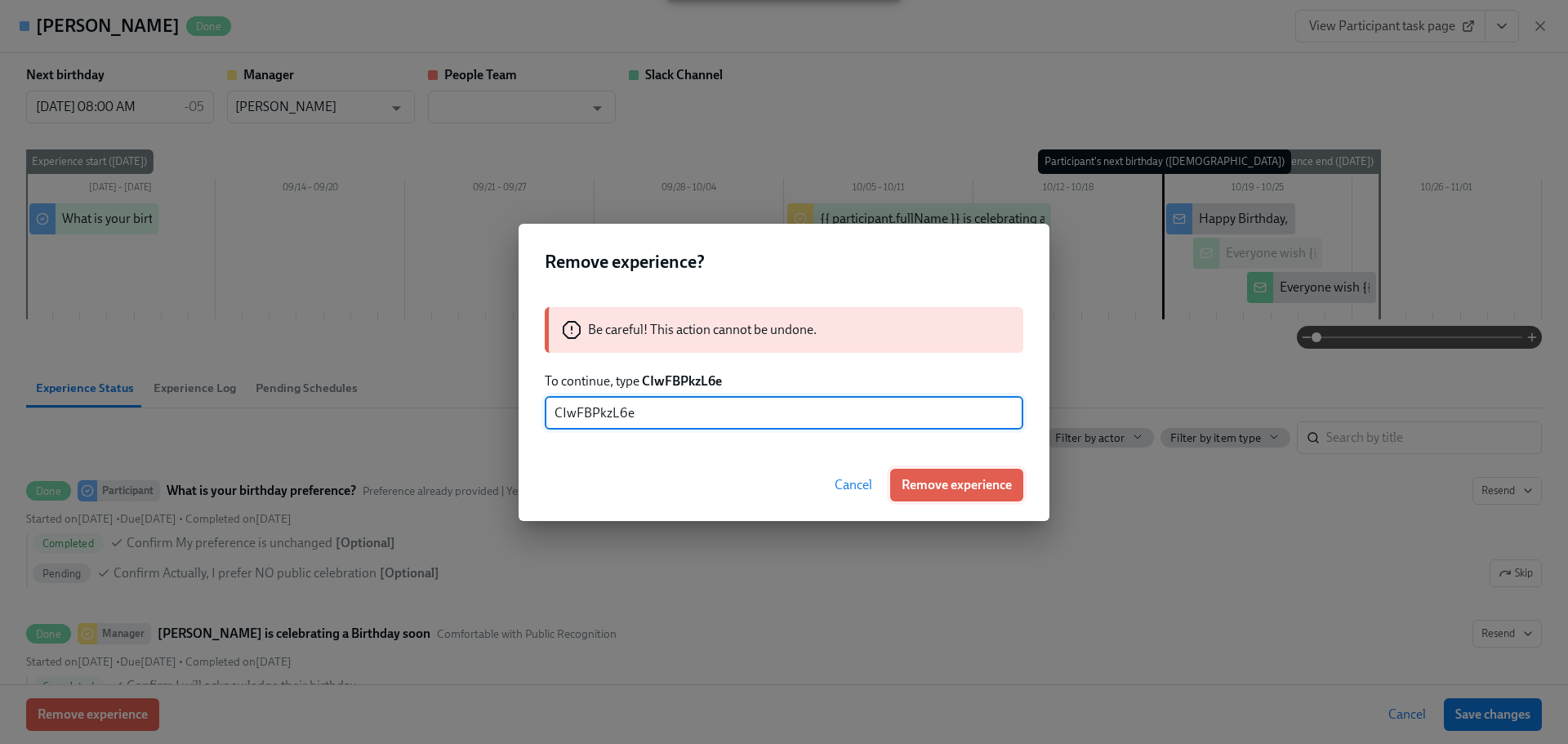
type input "CIwFBPkzL6e"
click at [959, 483] on span "Remove experience" at bounding box center [956, 484] width 111 height 17
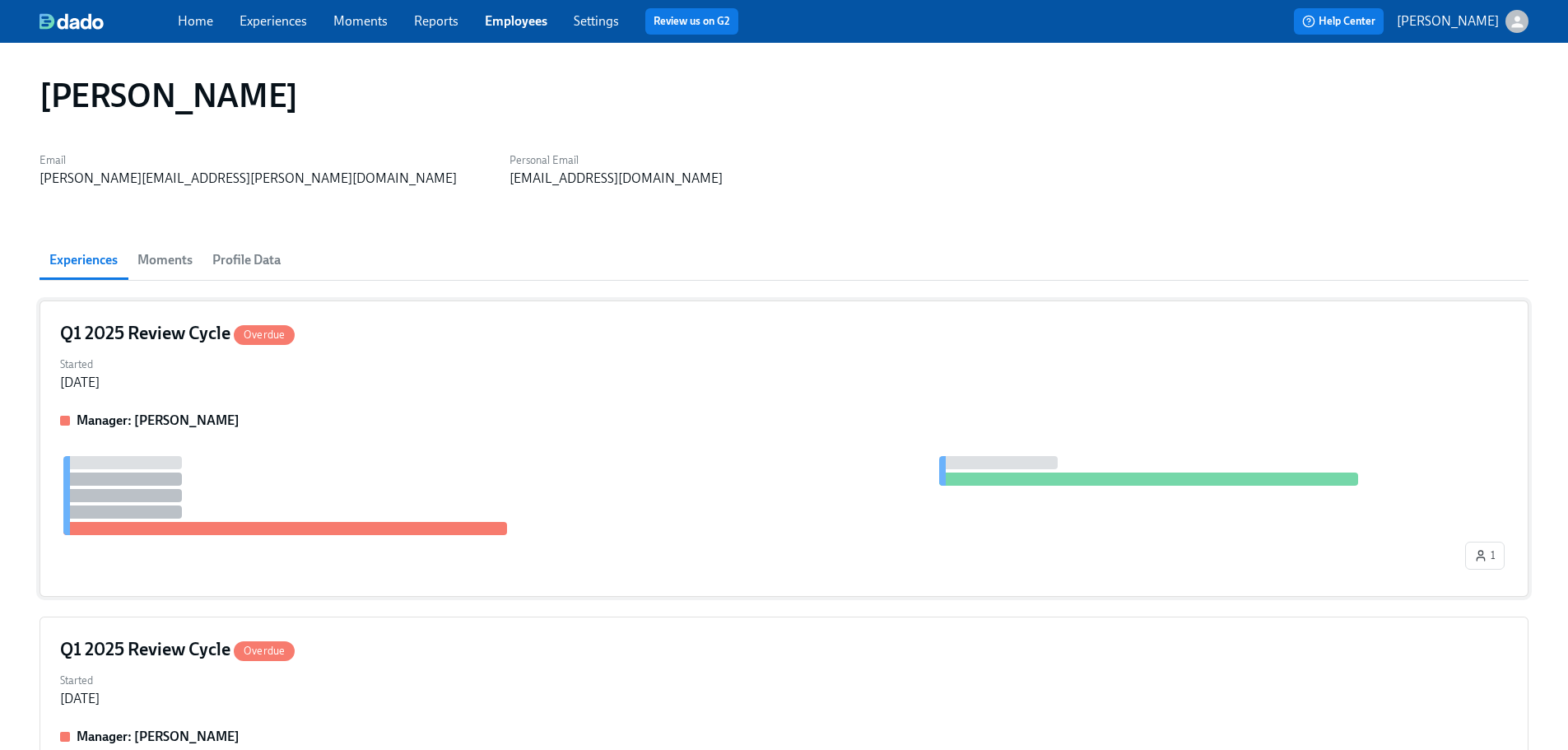
click at [523, 399] on div "Q1 2025 Review Cycle Overdue Started [DATE] Manager: [PERSON_NAME] 1" at bounding box center [784, 448] width 1488 height 296
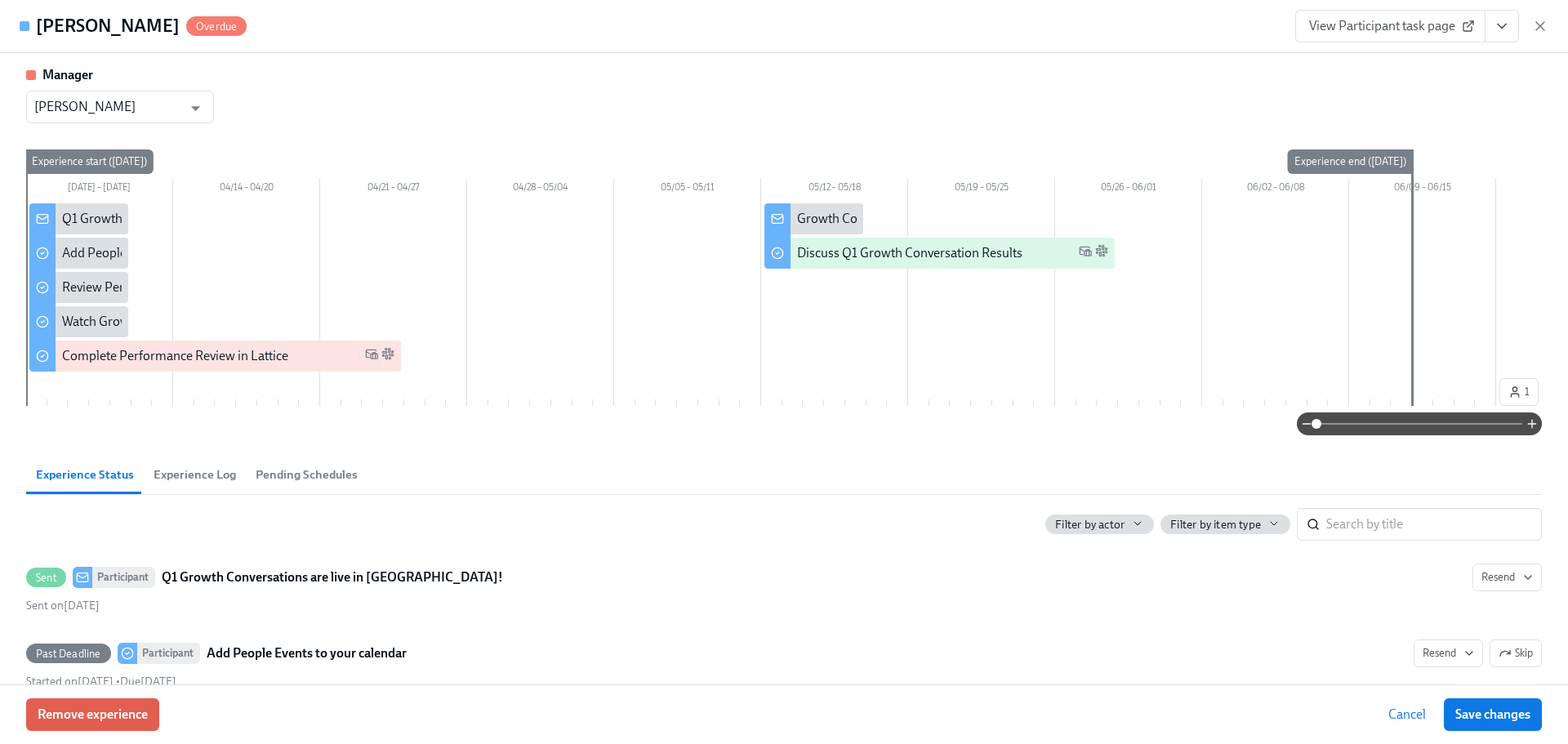
click at [135, 81] on div "Manager" at bounding box center [120, 75] width 188 height 18
click at [140, 103] on input "[PERSON_NAME]" at bounding box center [108, 106] width 147 height 32
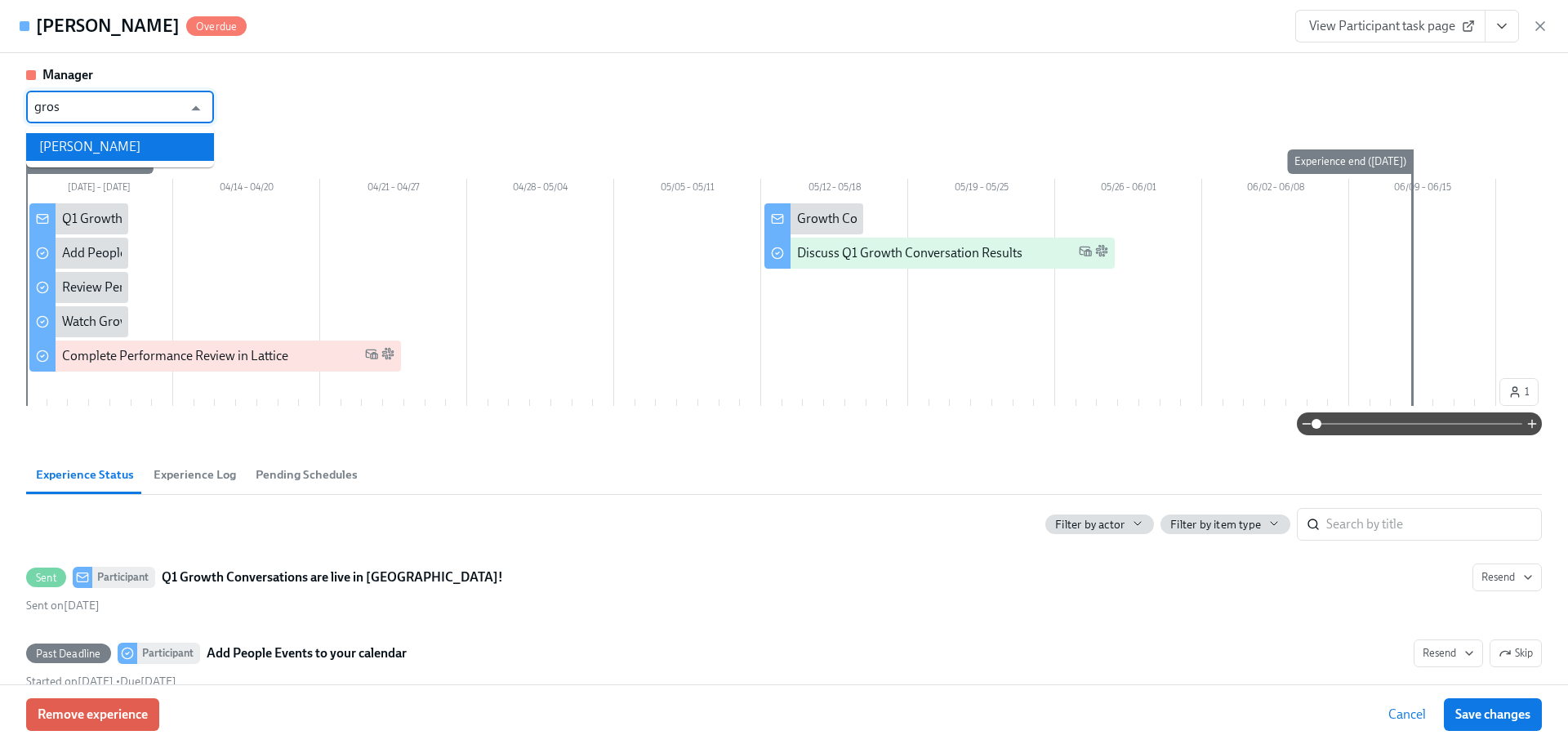
click at [119, 142] on li "[PERSON_NAME]" at bounding box center [120, 147] width 188 height 28
type input "[PERSON_NAME]"
click at [1505, 719] on span "Save changes" at bounding box center [1493, 714] width 75 height 17
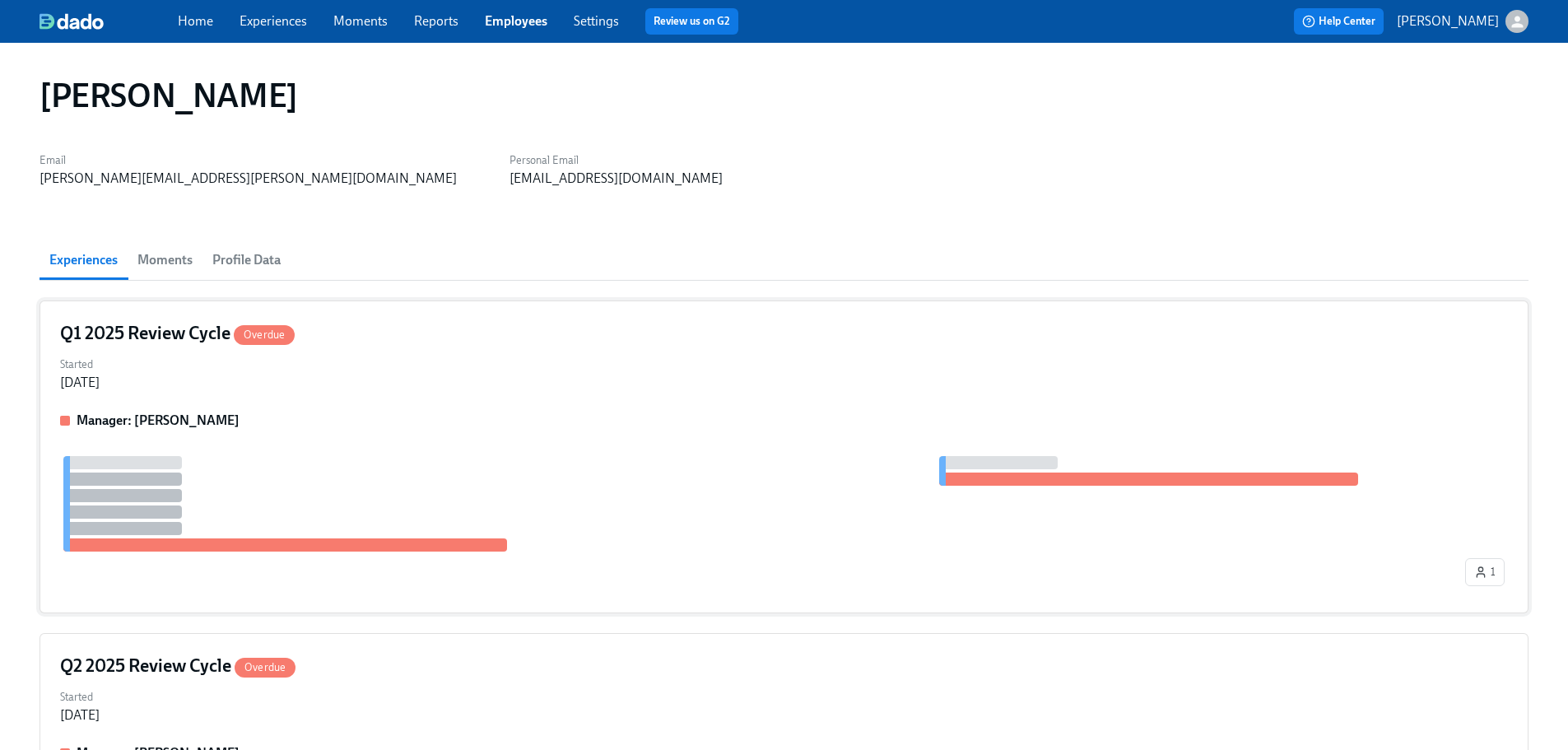
click at [456, 431] on div "Manager: [PERSON_NAME] 1" at bounding box center [784, 501] width 1448 height 181
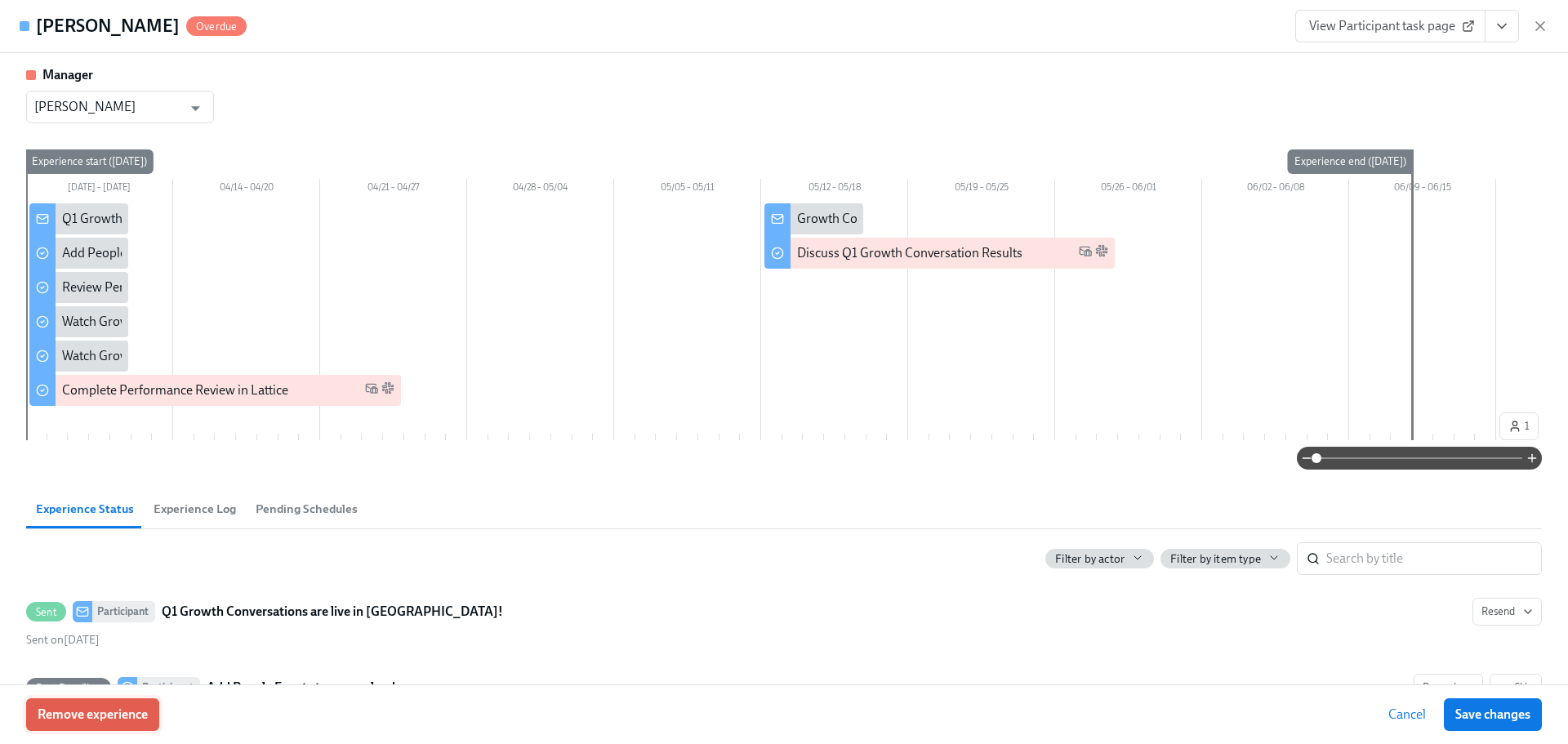
click at [122, 716] on span "Remove experience" at bounding box center [93, 714] width 111 height 17
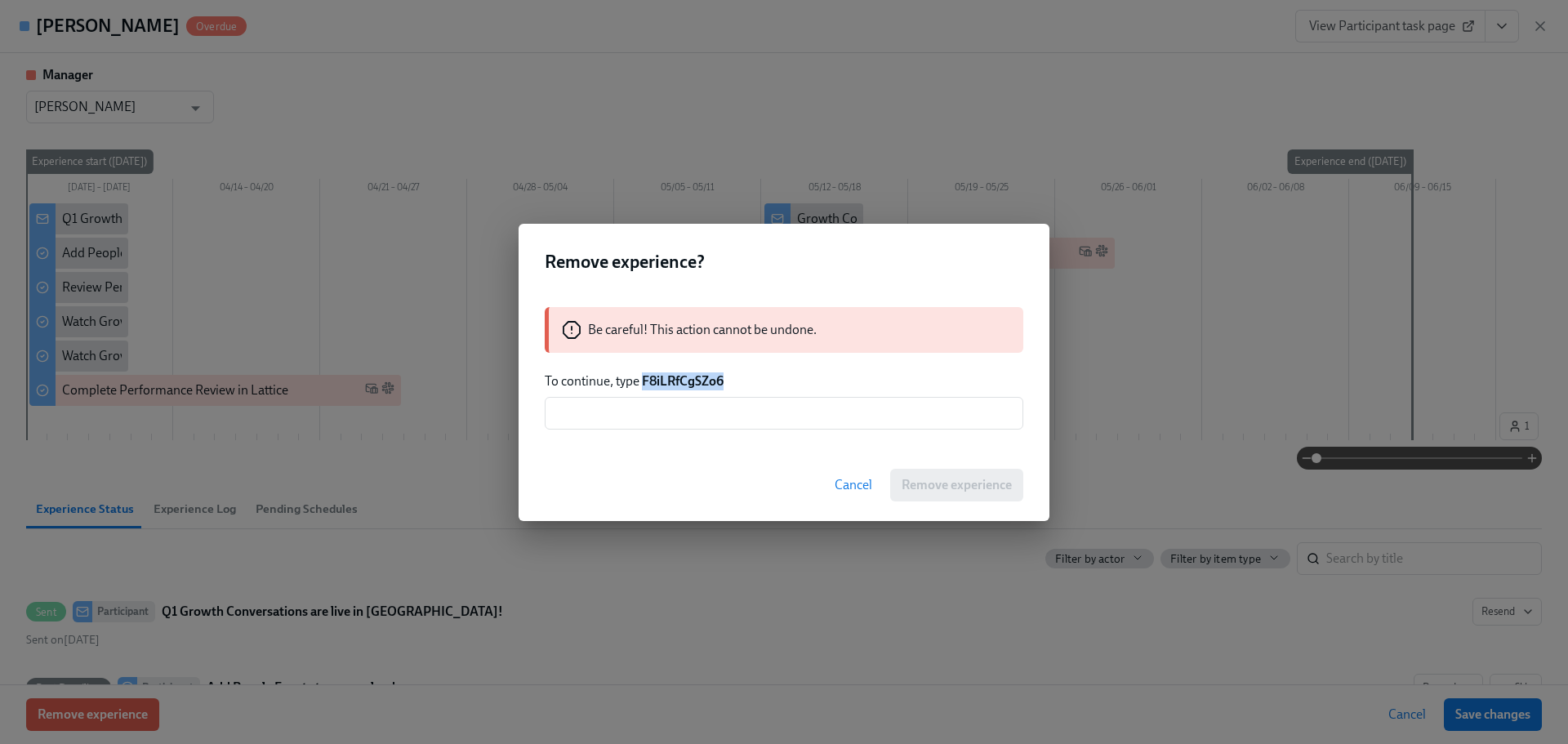
drag, startPoint x: 726, startPoint y: 376, endPoint x: 642, endPoint y: 377, distance: 84.0
click at [642, 377] on p "To continue, type F8iLRfCgSZo6" at bounding box center [784, 381] width 478 height 18
click at [711, 414] on input "text" at bounding box center [784, 412] width 478 height 32
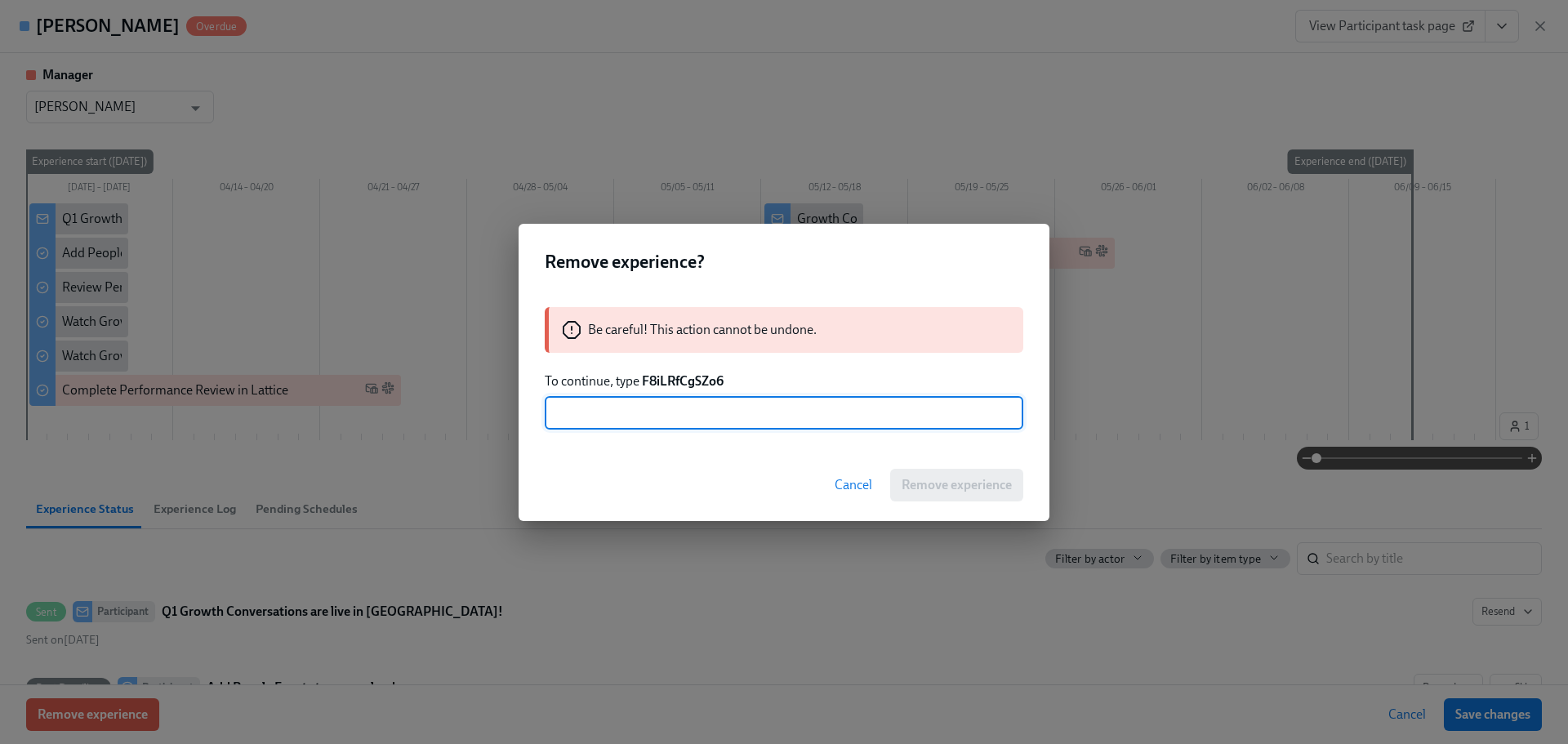
paste input "F8iLRfCgSZo6"
type input "F8iLRfCgSZo6"
click at [939, 484] on span "Remove experience" at bounding box center [956, 484] width 111 height 17
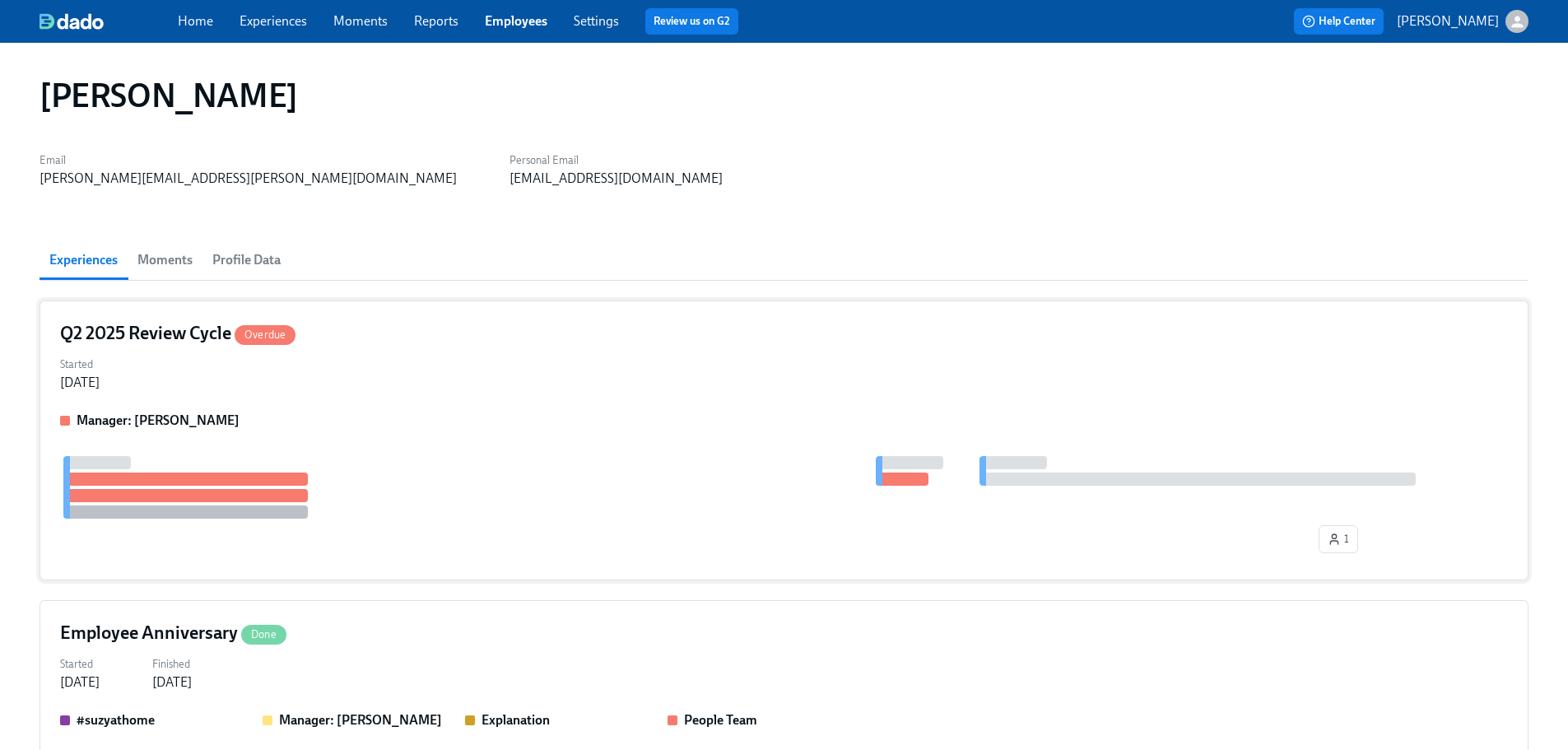
click at [331, 339] on div "Q2 2025 Review Cycle Overdue" at bounding box center [784, 333] width 1448 height 25
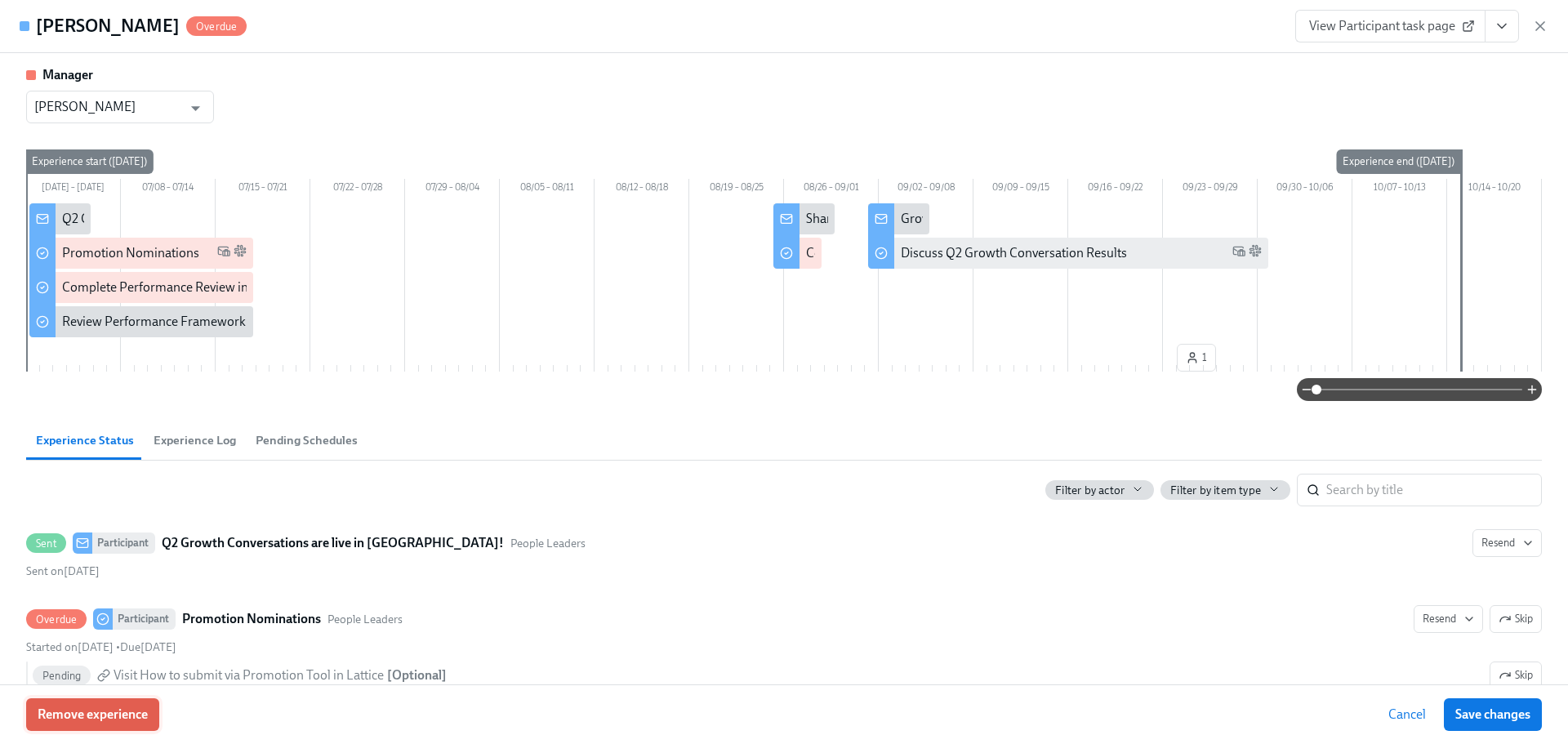
click at [125, 706] on span "Remove experience" at bounding box center [93, 714] width 111 height 17
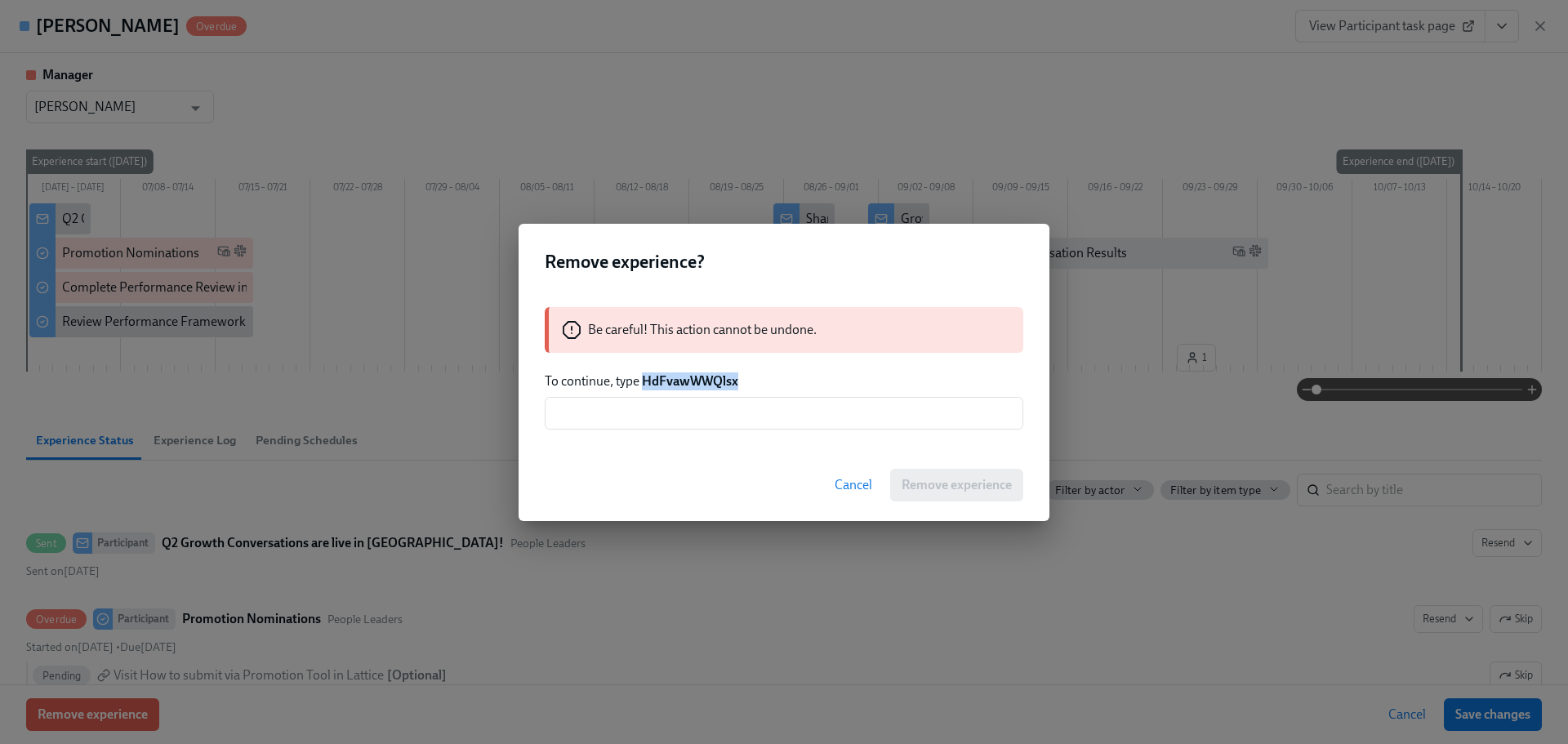
drag, startPoint x: 736, startPoint y: 379, endPoint x: 644, endPoint y: 382, distance: 92.0
click at [644, 382] on strong "HdFvawWWQlsx" at bounding box center [690, 381] width 97 height 16
click at [672, 414] on input "text" at bounding box center [784, 412] width 478 height 32
paste input "HdFvawWWQlsx"
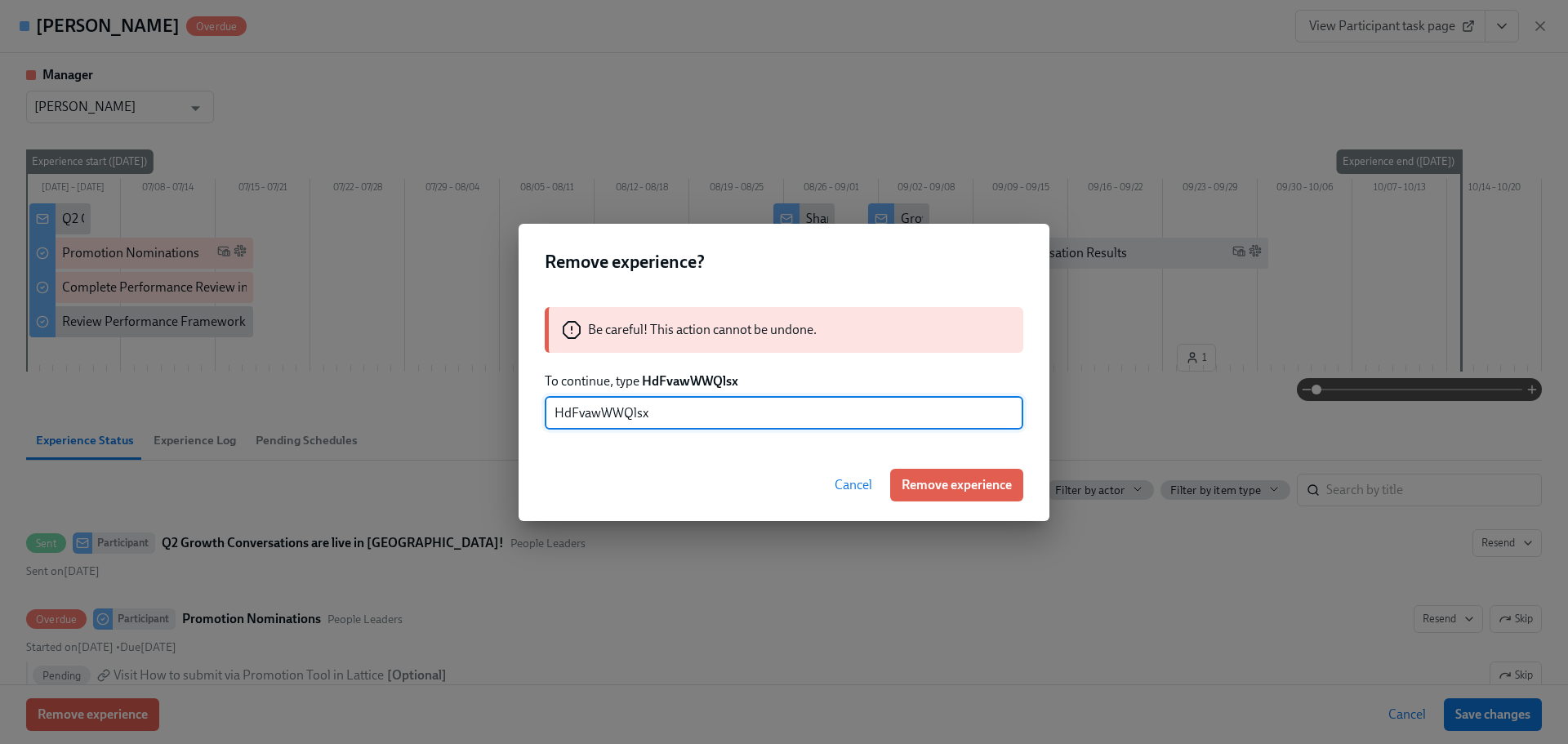
type input "HdFvawWWQlsx"
drag, startPoint x: 971, startPoint y: 507, endPoint x: 972, endPoint y: 497, distance: 10.0
click at [972, 506] on div "Cancel Remove experience" at bounding box center [784, 485] width 531 height 72
click at [971, 489] on span "Remove experience" at bounding box center [956, 484] width 111 height 17
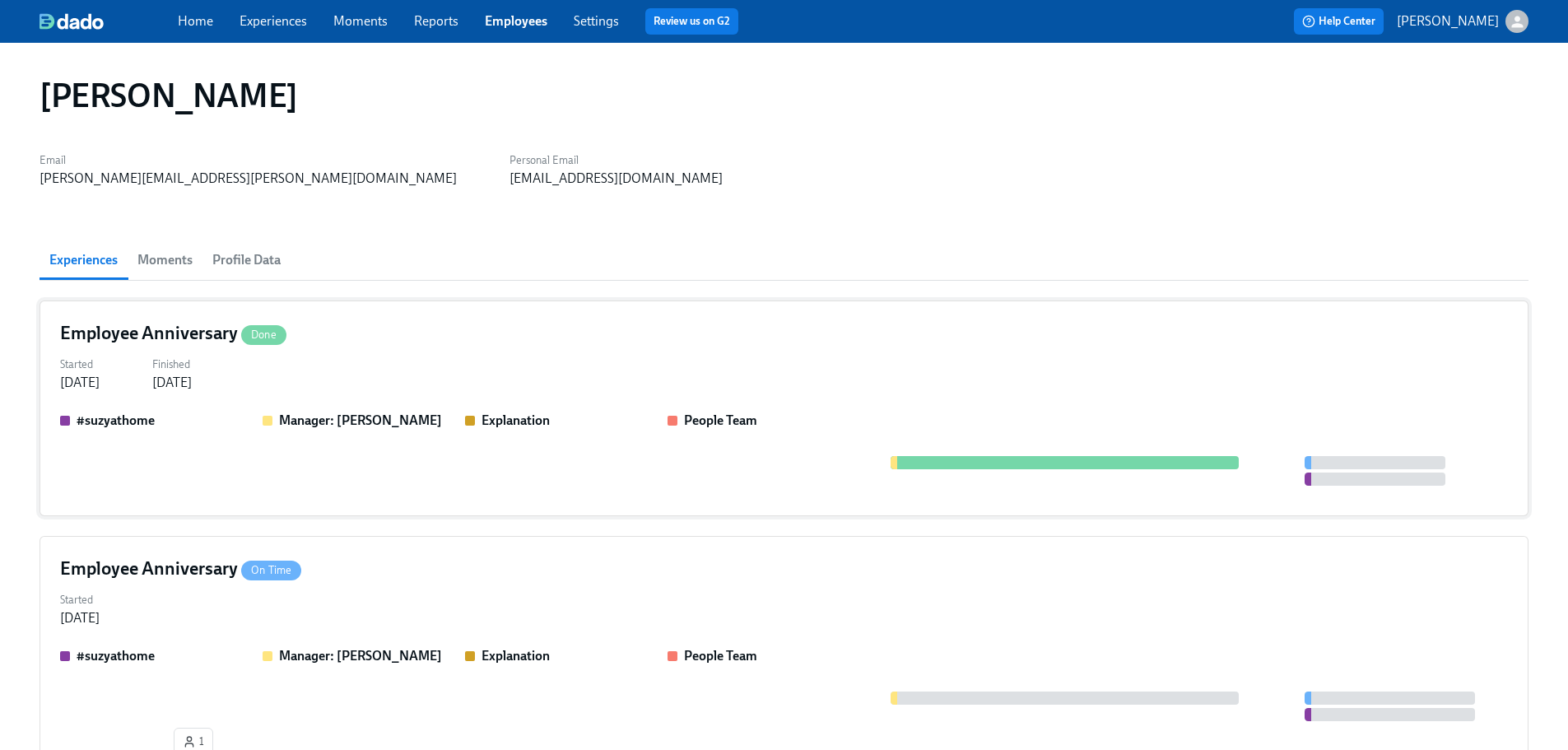
click at [445, 379] on div "Started [DATE] Finished [DATE]" at bounding box center [784, 371] width 1448 height 40
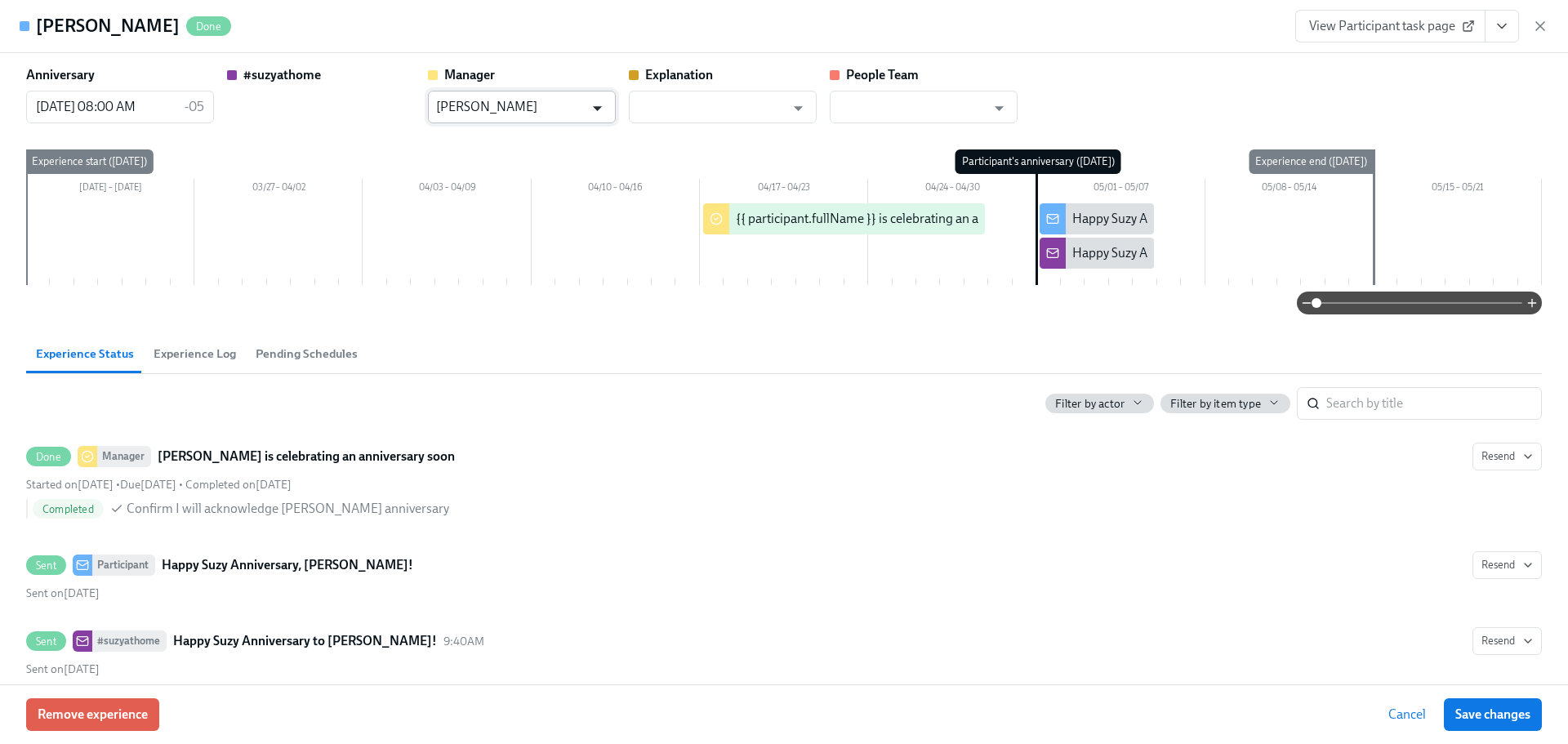
click at [595, 109] on icon "Open" at bounding box center [598, 109] width 9 height 5
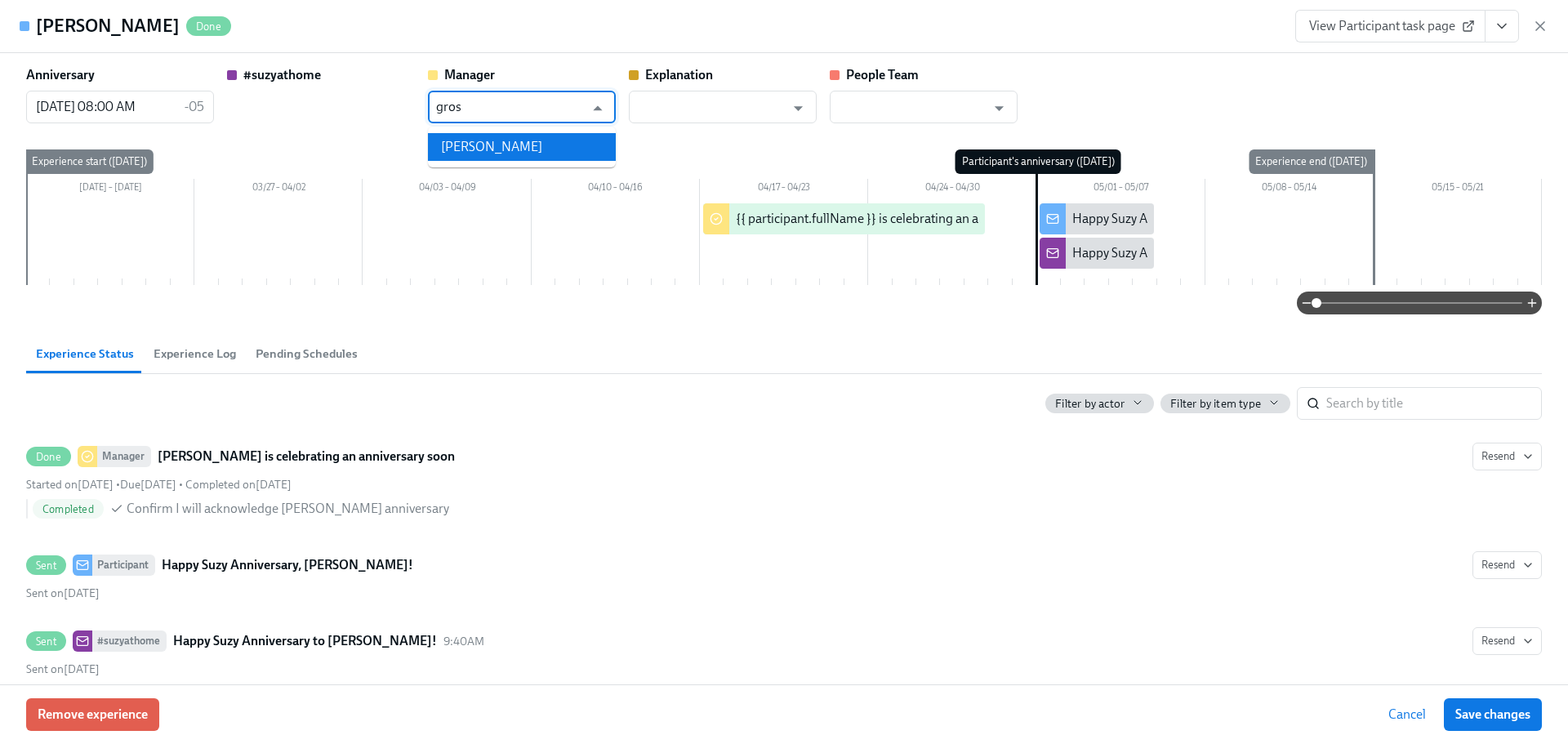
click at [475, 162] on ul "[PERSON_NAME]" at bounding box center [522, 147] width 188 height 41
click at [479, 149] on li "[PERSON_NAME]" at bounding box center [522, 147] width 188 height 28
type input "[PERSON_NAME]"
click at [1474, 707] on span "Save changes" at bounding box center [1493, 714] width 75 height 17
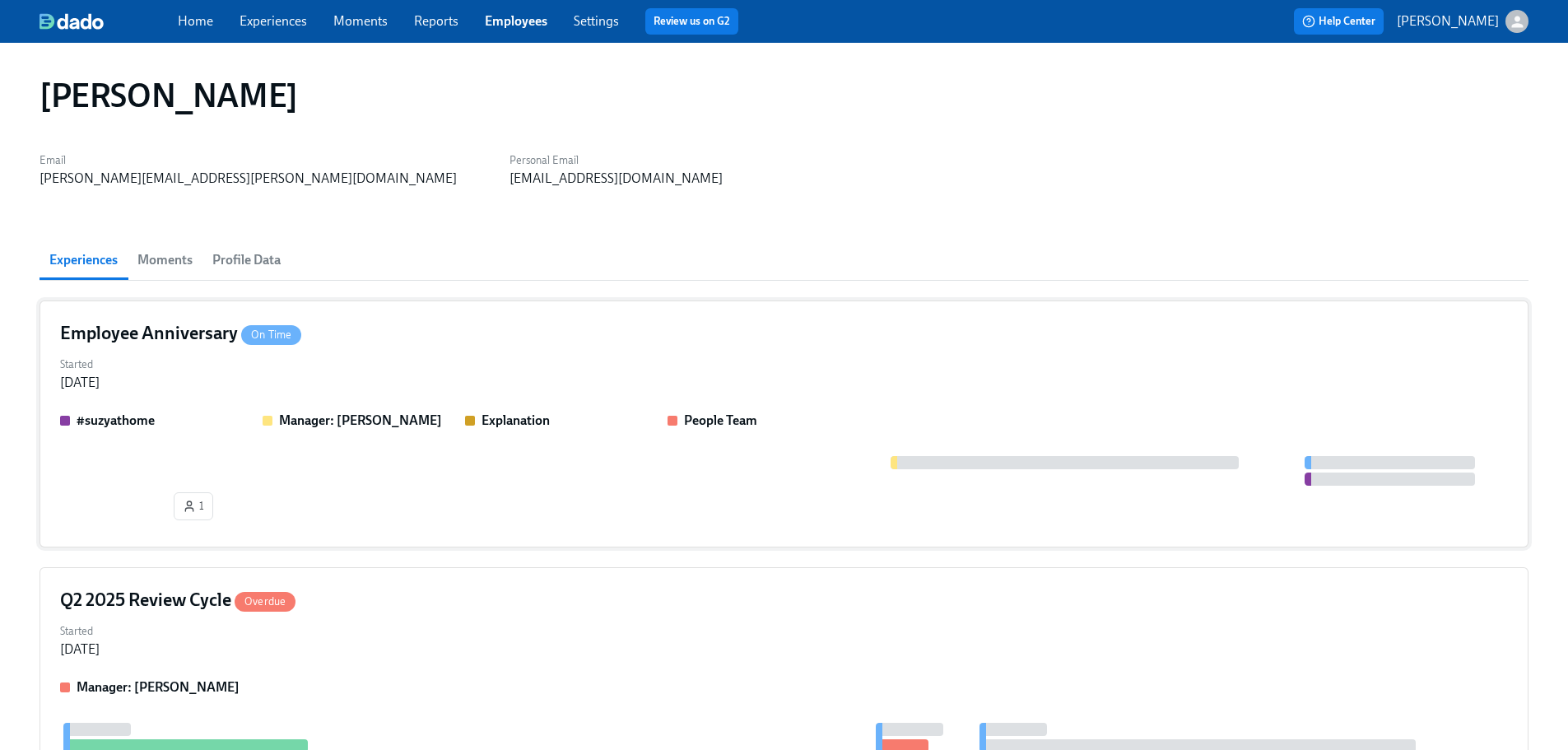
click at [475, 515] on div "1" at bounding box center [784, 491] width 1448 height 71
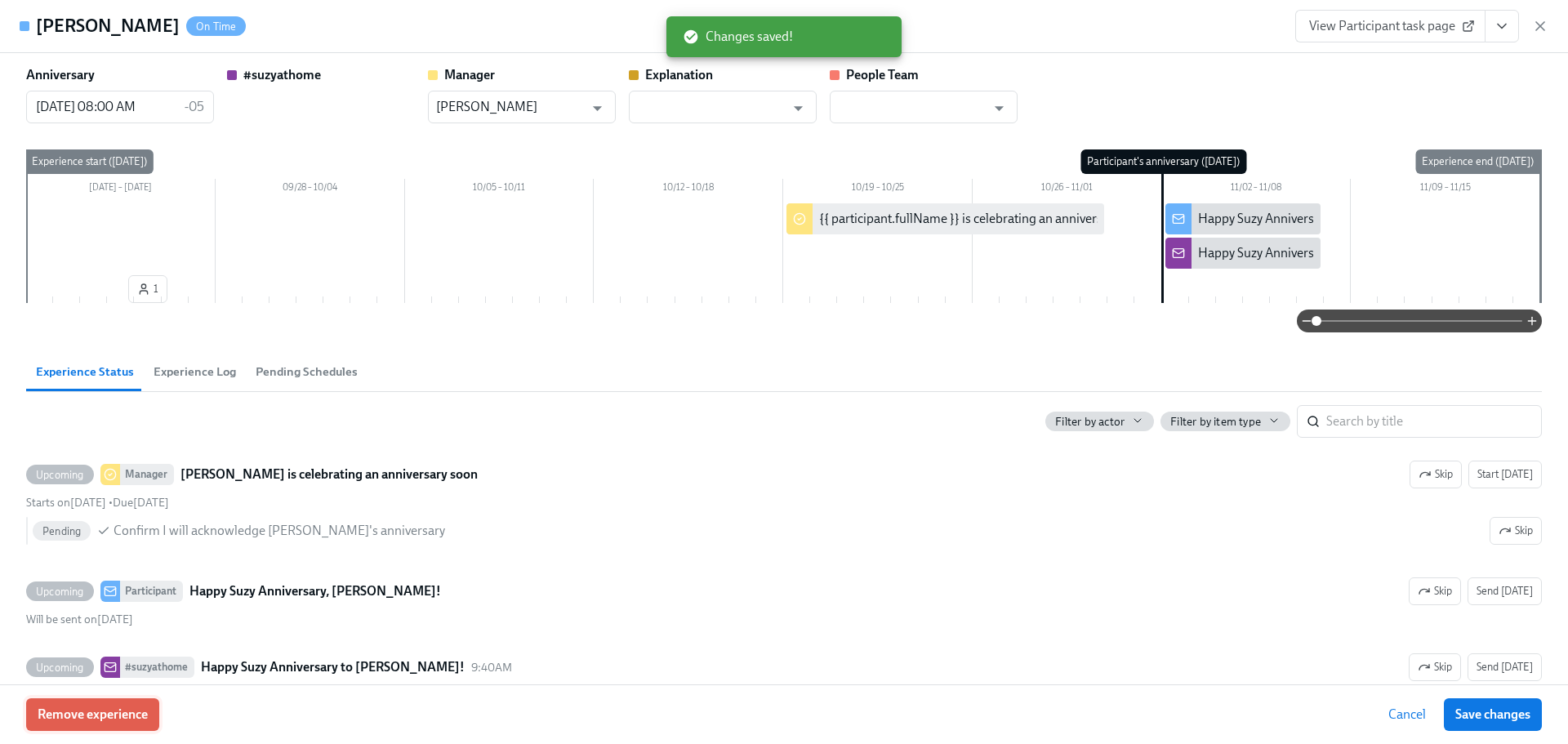
click at [135, 712] on span "Remove experience" at bounding box center [93, 714] width 111 height 17
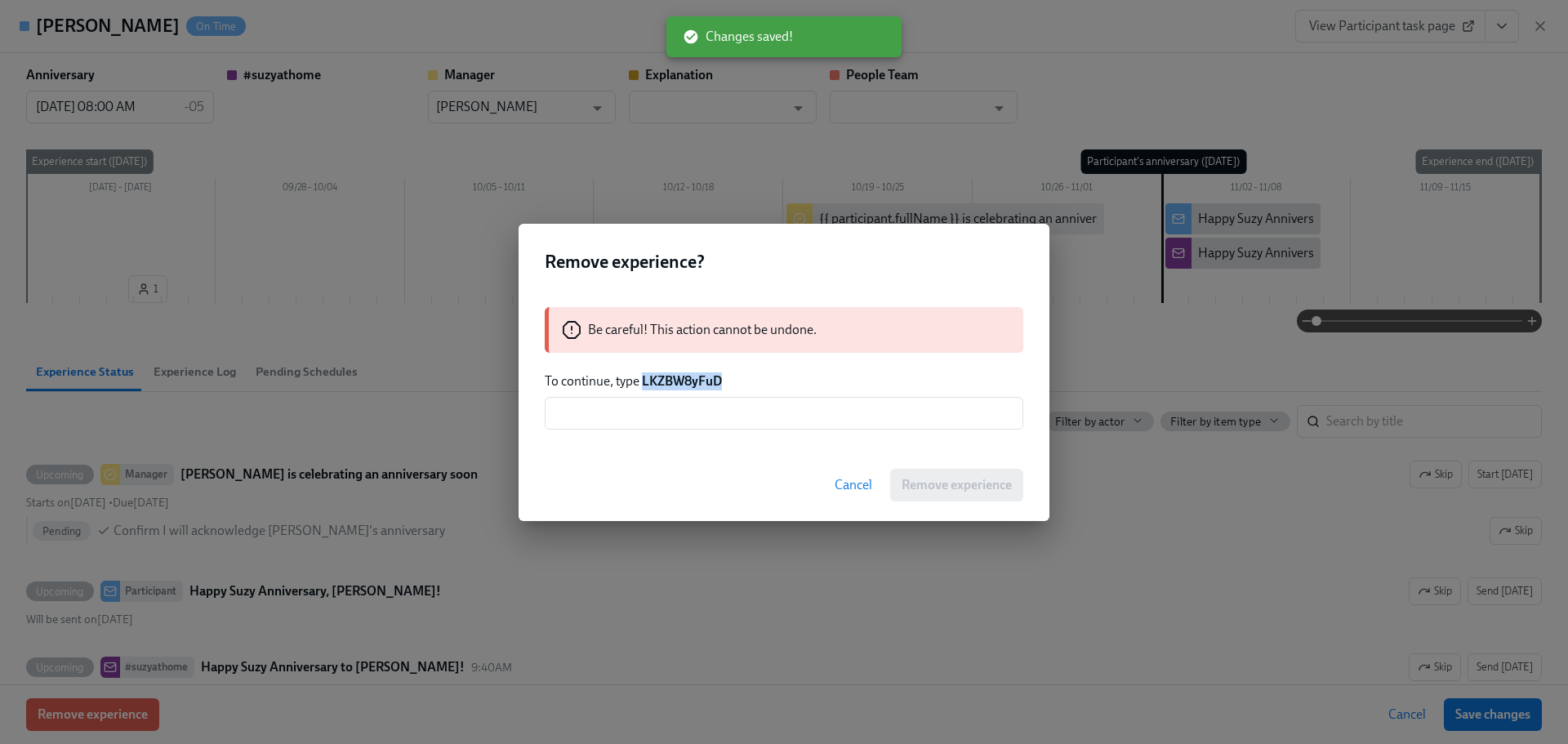
drag, startPoint x: 722, startPoint y: 376, endPoint x: 645, endPoint y: 376, distance: 77.0
click at [645, 376] on strong "LKZBW8yFuD" at bounding box center [681, 381] width 80 height 16
click at [682, 409] on input "text" at bounding box center [784, 412] width 478 height 32
paste input "LKZBW8yFuD"
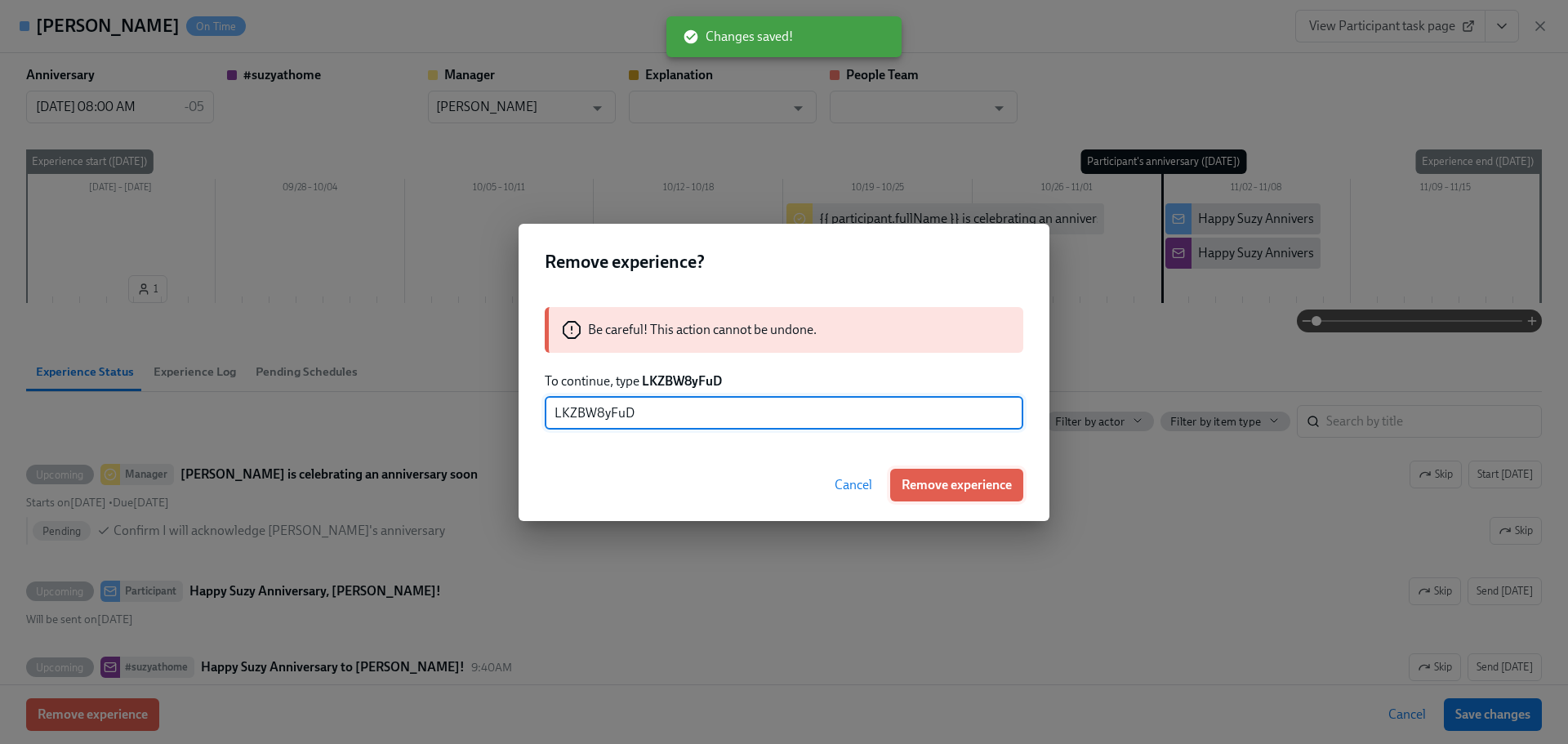
type input "LKZBW8yFuD"
click at [899, 473] on button "Remove experience" at bounding box center [956, 484] width 133 height 32
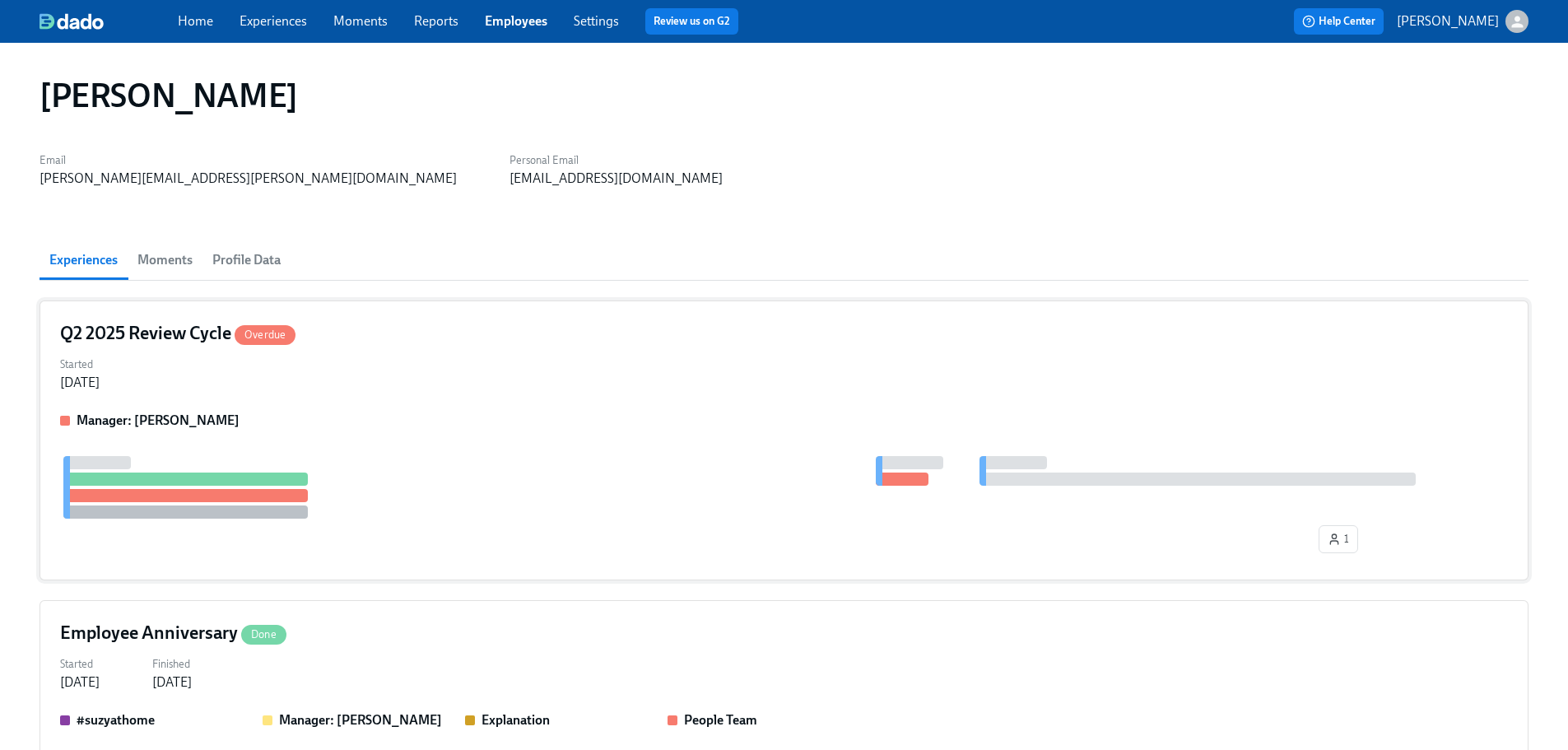
click at [467, 320] on div "Q2 2025 Review Cycle Overdue Started [DATE] Manager: [PERSON_NAME] 1" at bounding box center [784, 440] width 1488 height 279
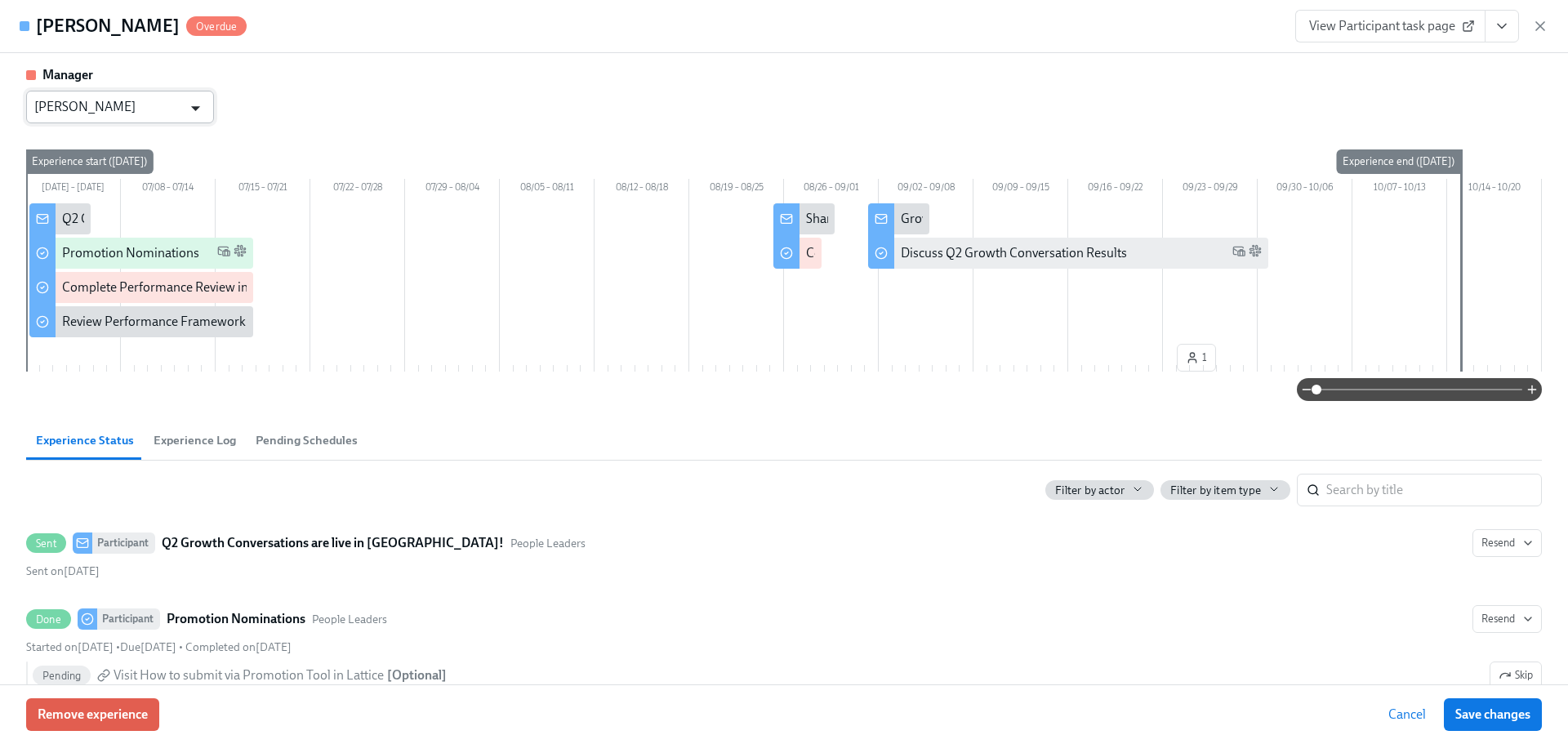
click at [204, 111] on icon "Open" at bounding box center [195, 108] width 22 height 22
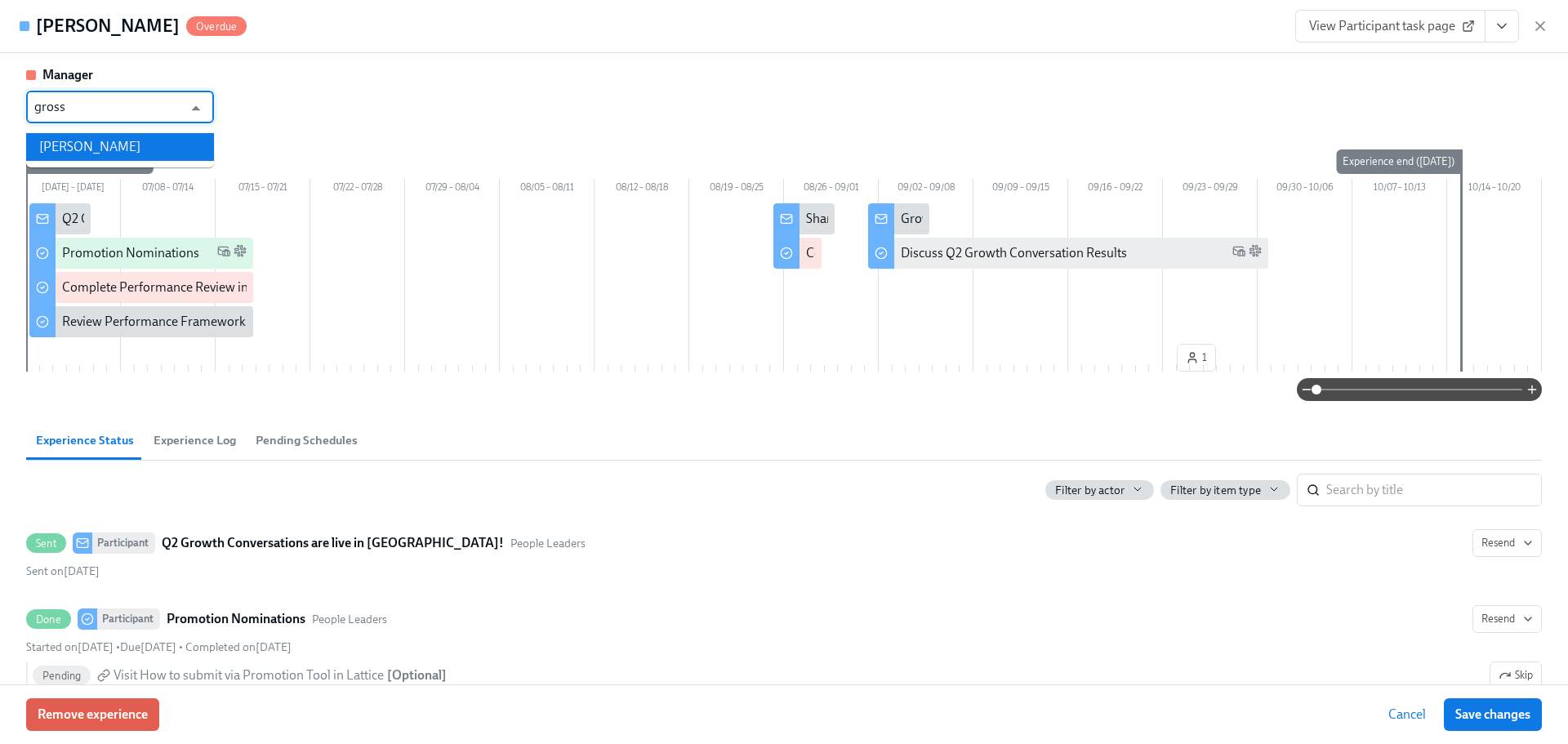
click at [132, 144] on li "[PERSON_NAME]" at bounding box center [120, 147] width 188 height 28
type input "[PERSON_NAME]"
click at [1519, 712] on span "Save changes" at bounding box center [1493, 714] width 75 height 17
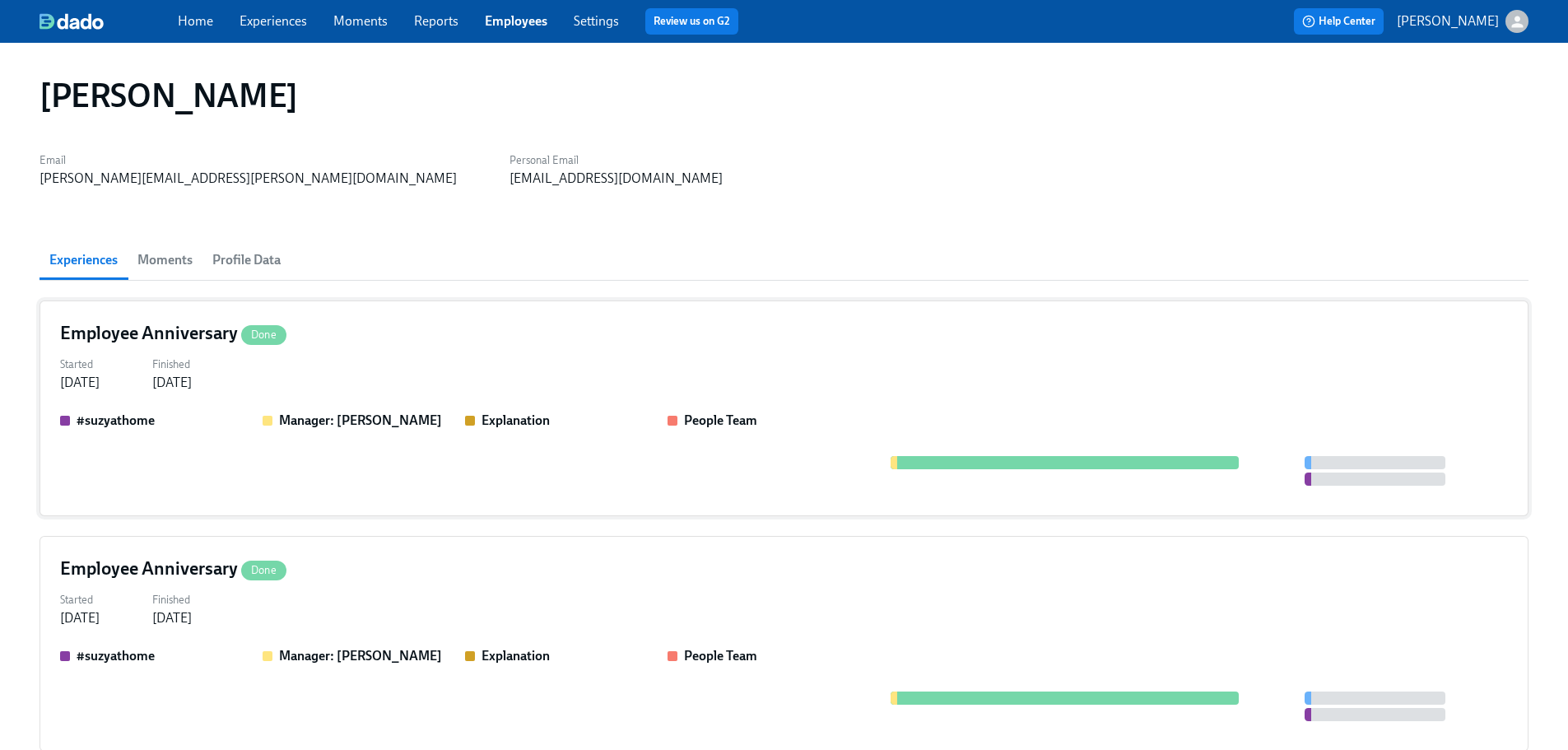
click at [617, 370] on div "Started [DATE] Finished [DATE]" at bounding box center [784, 371] width 1448 height 40
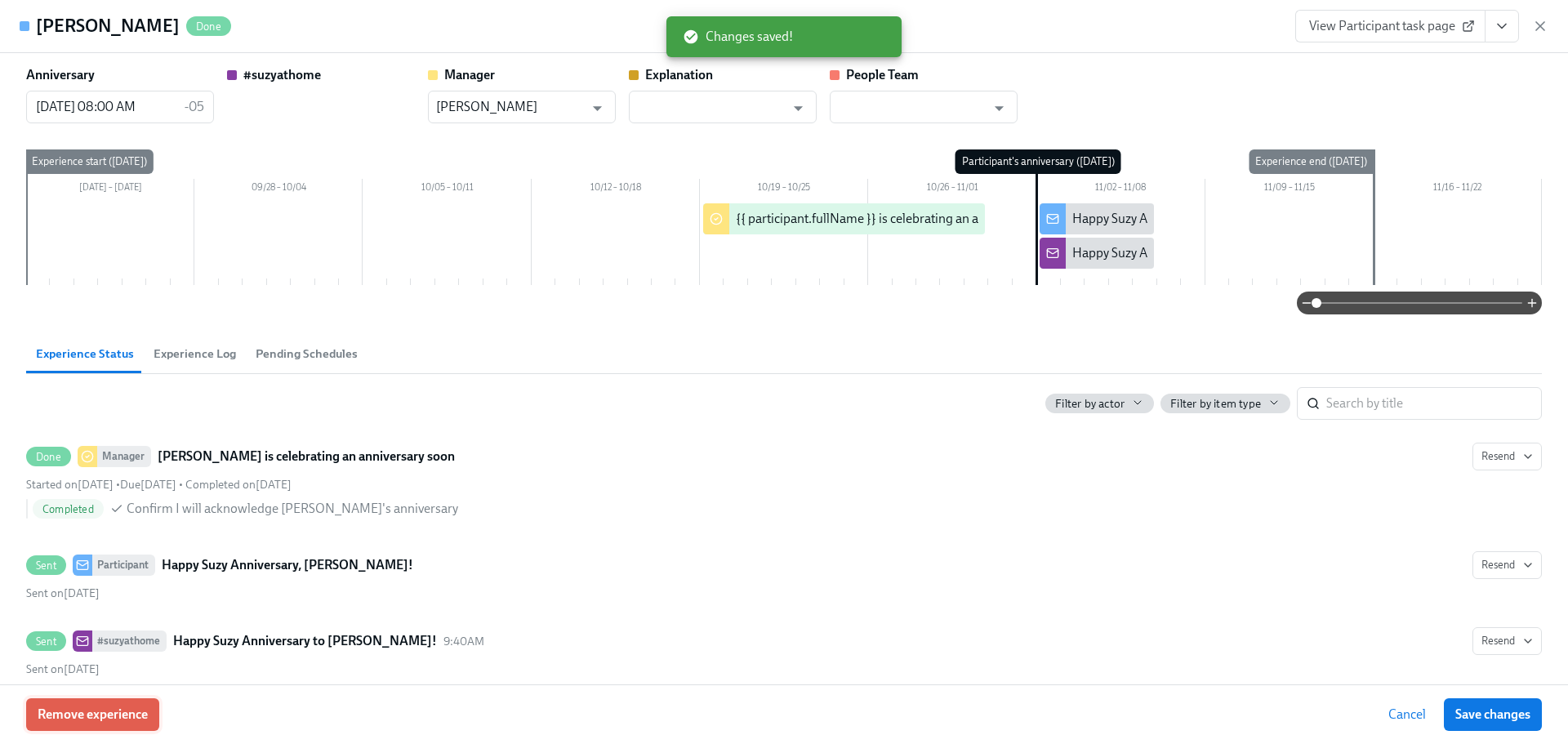
click at [73, 728] on button "Remove experience" at bounding box center [93, 714] width 133 height 32
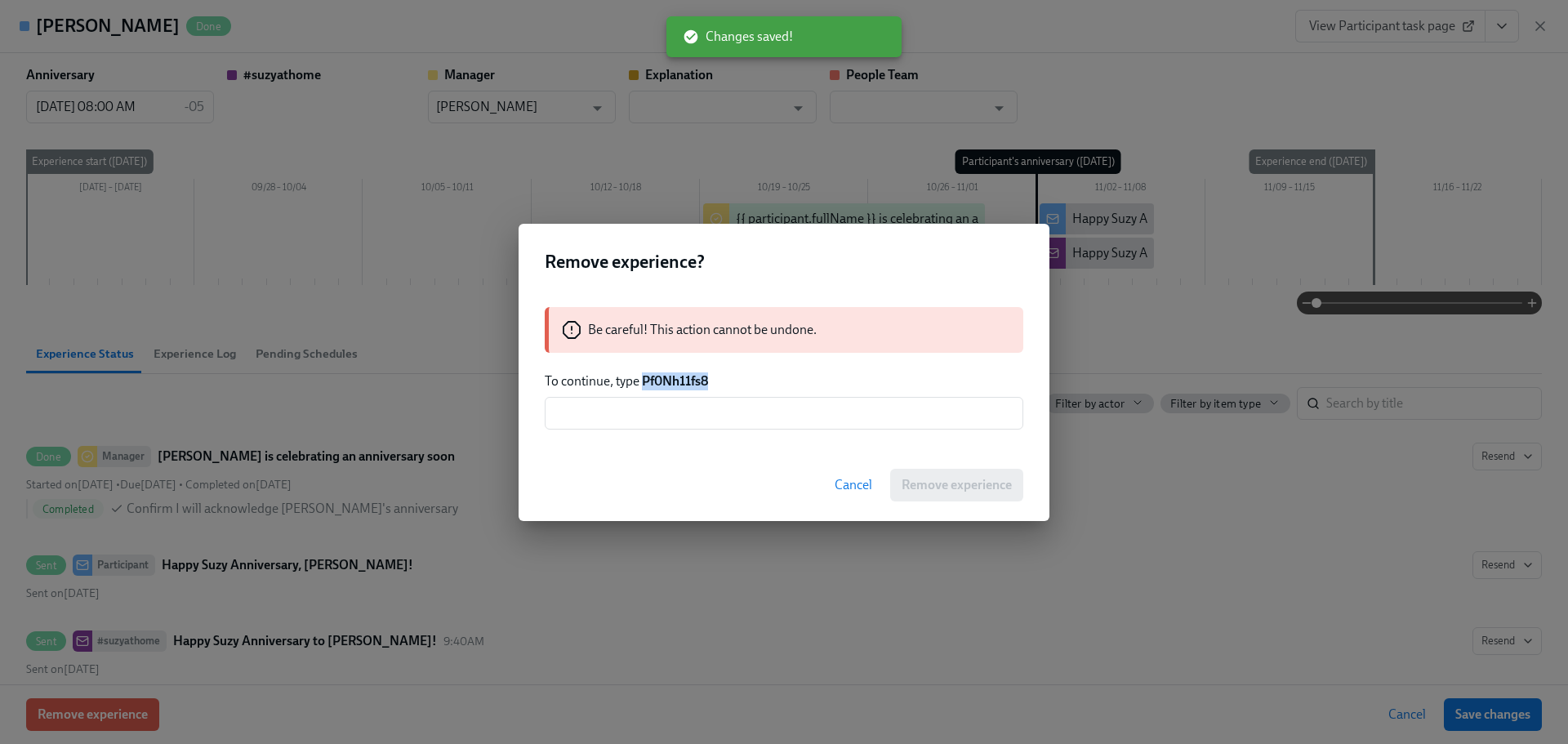
drag, startPoint x: 717, startPoint y: 384, endPoint x: 641, endPoint y: 386, distance: 76.0
click at [641, 386] on p "To continue, type Pf0Nh11fs8" at bounding box center [784, 381] width 478 height 18
click at [675, 397] on input "text" at bounding box center [784, 412] width 478 height 32
paste input "Pf0Nh11fs8"
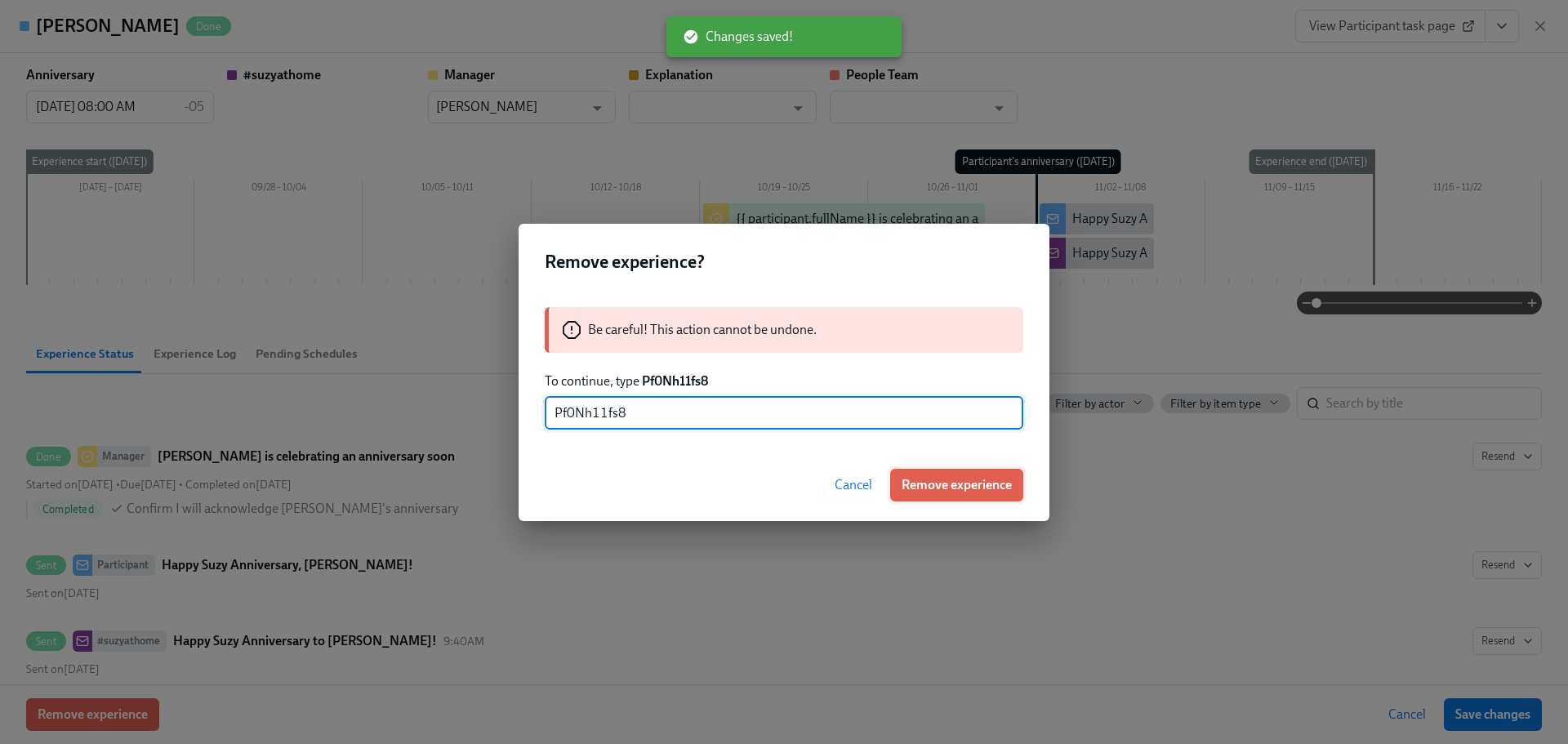
type input "Pf0Nh11fs8"
click at [947, 488] on span "Remove experience" at bounding box center [956, 484] width 111 height 17
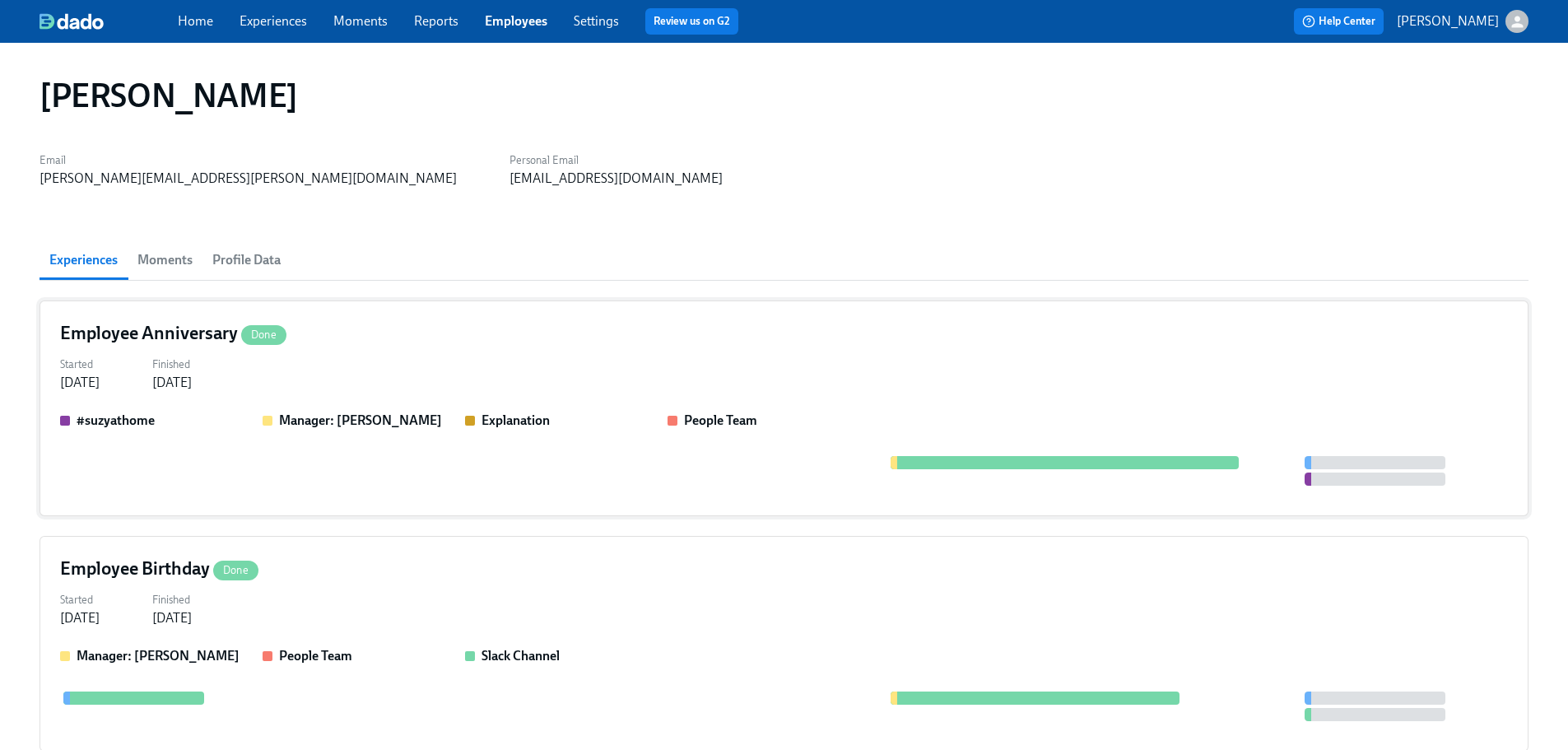
click at [373, 329] on div "Employee Anniversary Done" at bounding box center [784, 333] width 1448 height 25
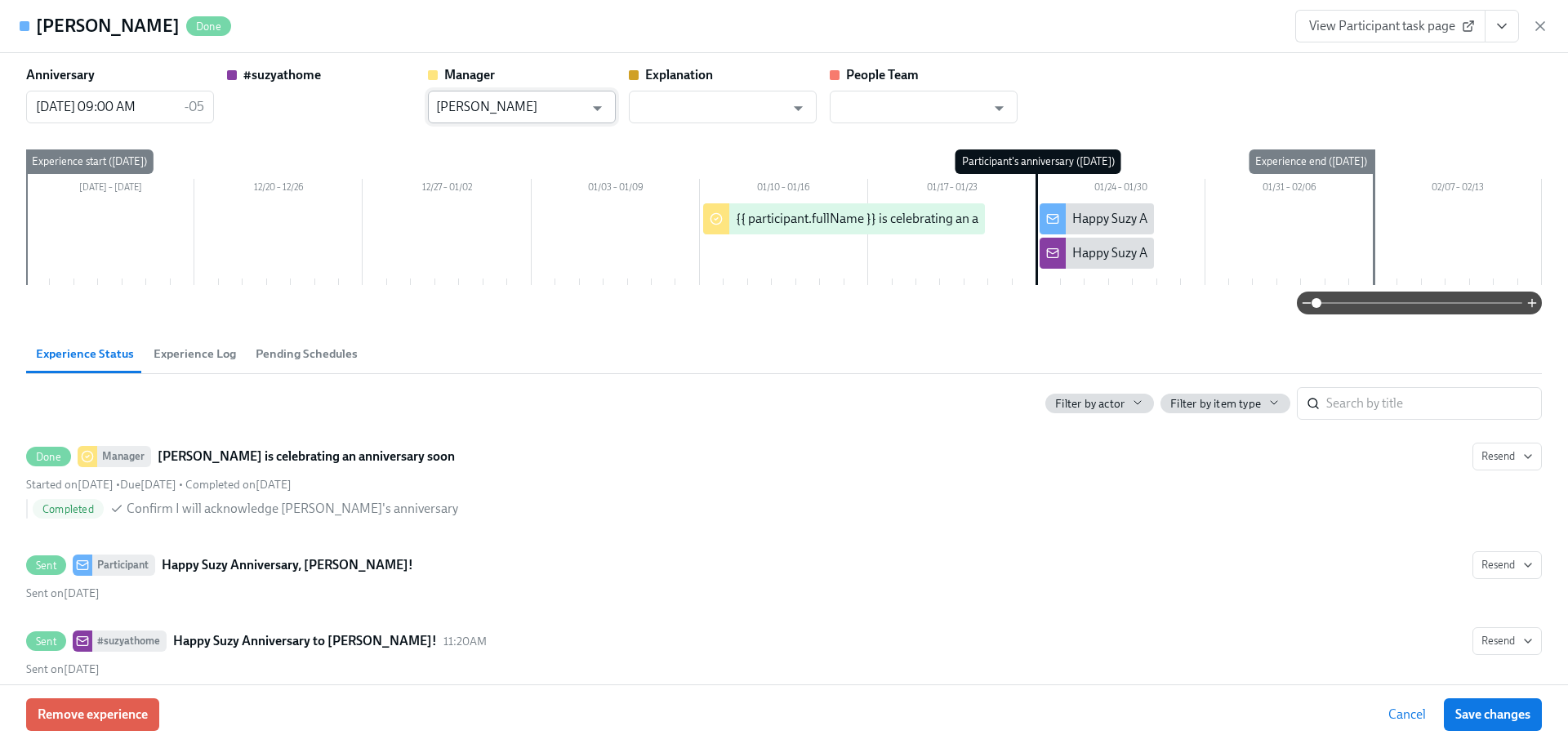
click at [558, 103] on input "[PERSON_NAME]" at bounding box center [510, 106] width 147 height 32
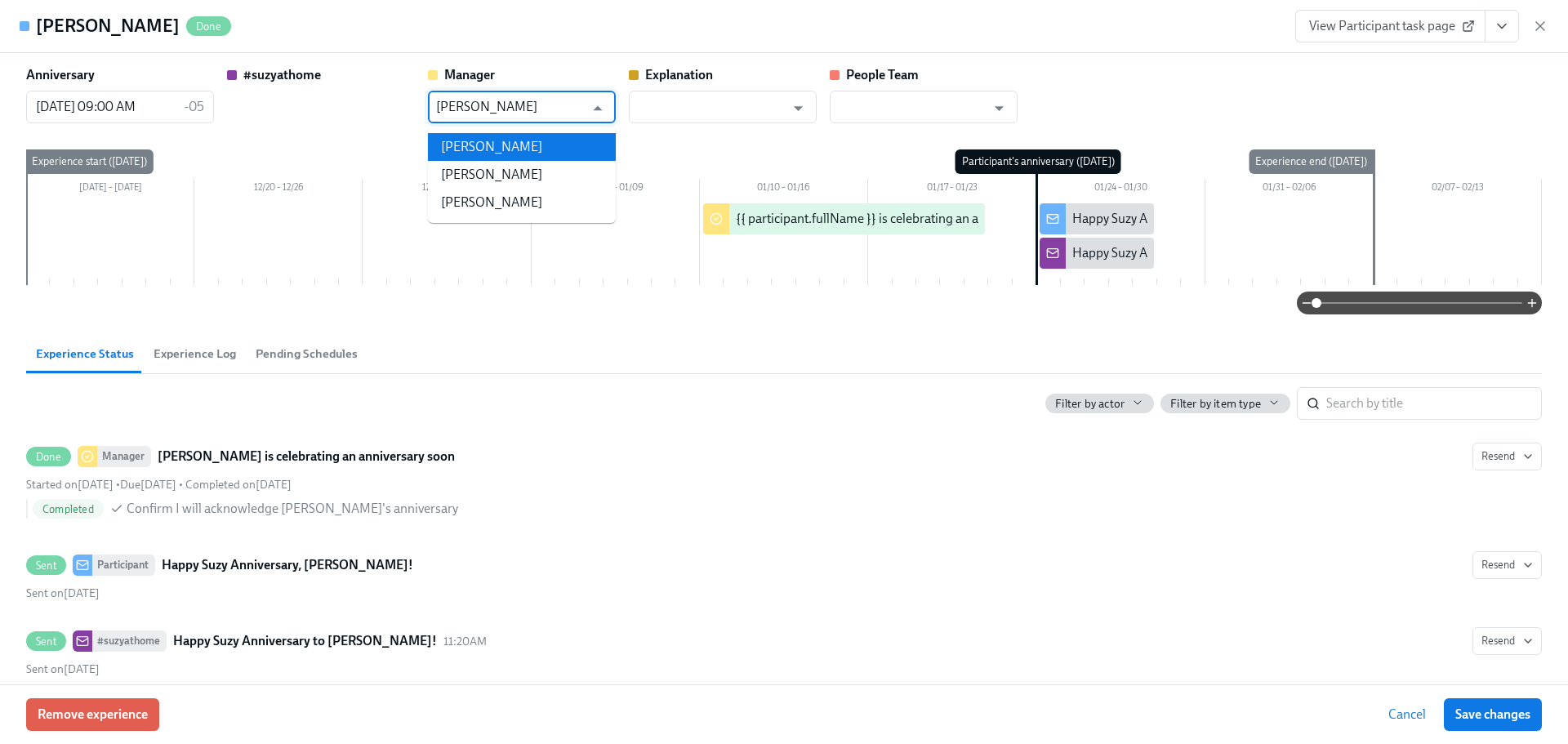
click at [529, 142] on li "[PERSON_NAME]" at bounding box center [522, 147] width 188 height 28
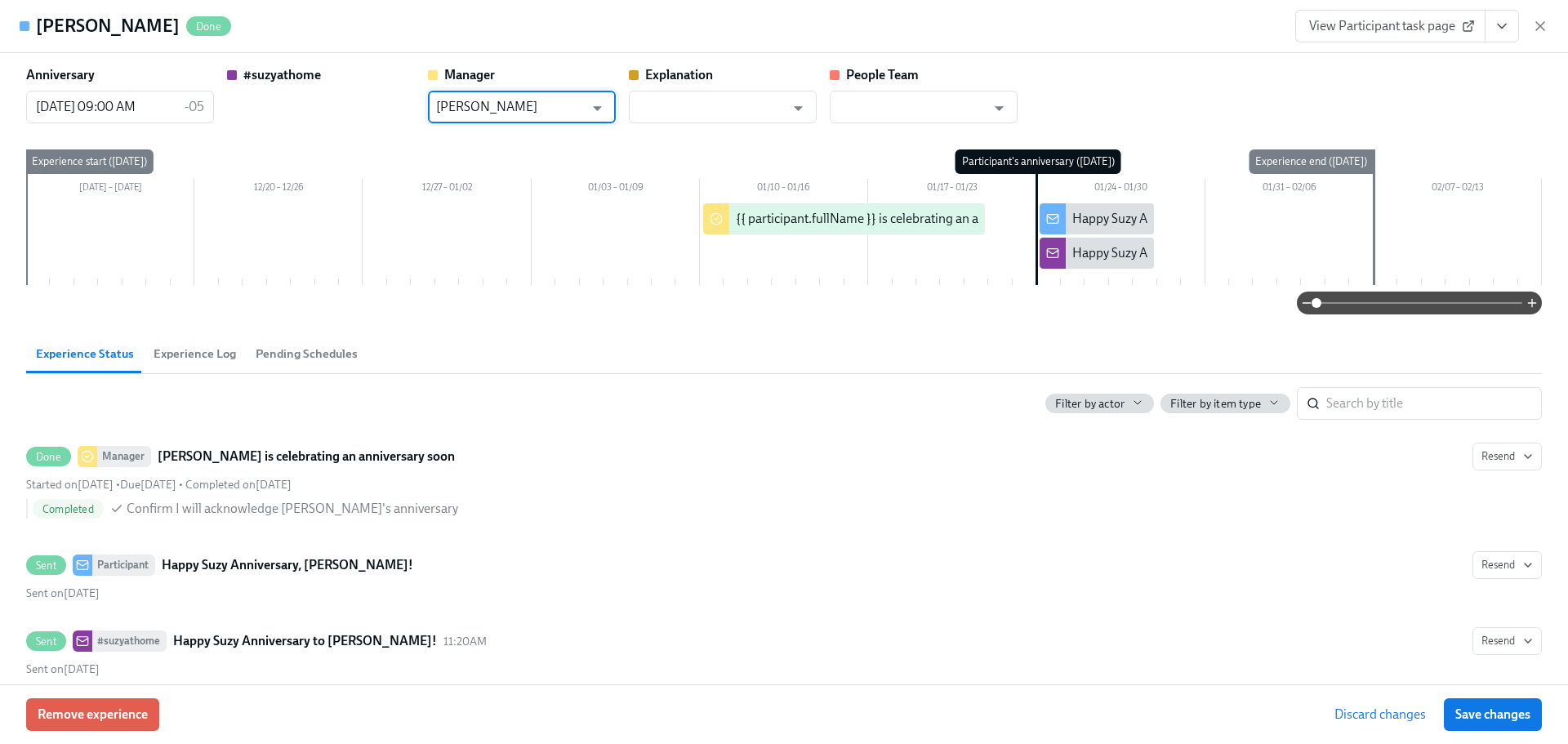
type input "[PERSON_NAME]"
click at [1518, 724] on button "Save changes" at bounding box center [1493, 714] width 98 height 32
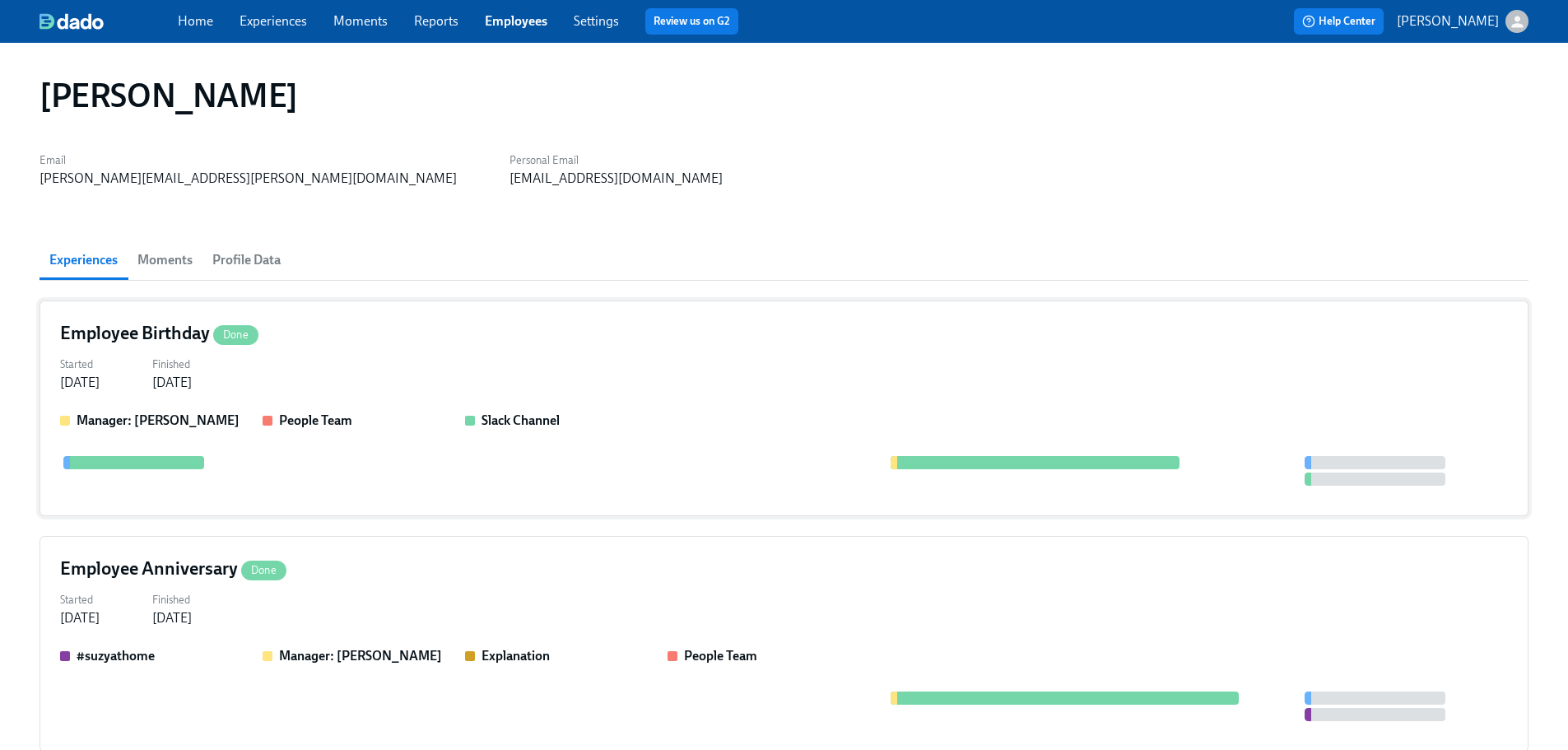
click at [517, 385] on div "Started [DATE] Finished [DATE]" at bounding box center [784, 371] width 1448 height 40
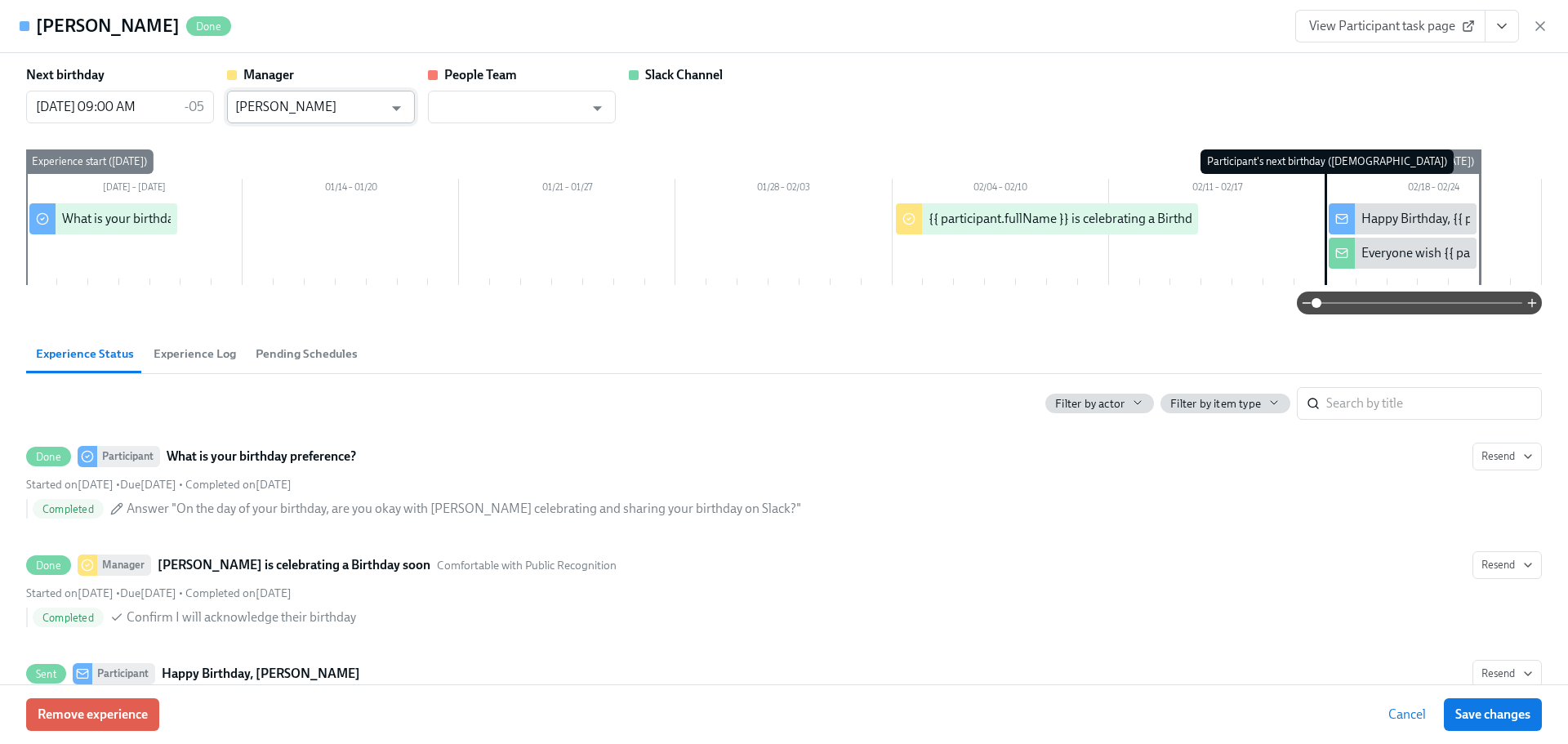
click at [372, 111] on input "[PERSON_NAME]" at bounding box center [309, 106] width 147 height 32
click at [353, 141] on li "[PERSON_NAME]" at bounding box center [321, 147] width 188 height 28
type input "[PERSON_NAME]"
click at [1529, 719] on span "Save changes" at bounding box center [1493, 714] width 75 height 17
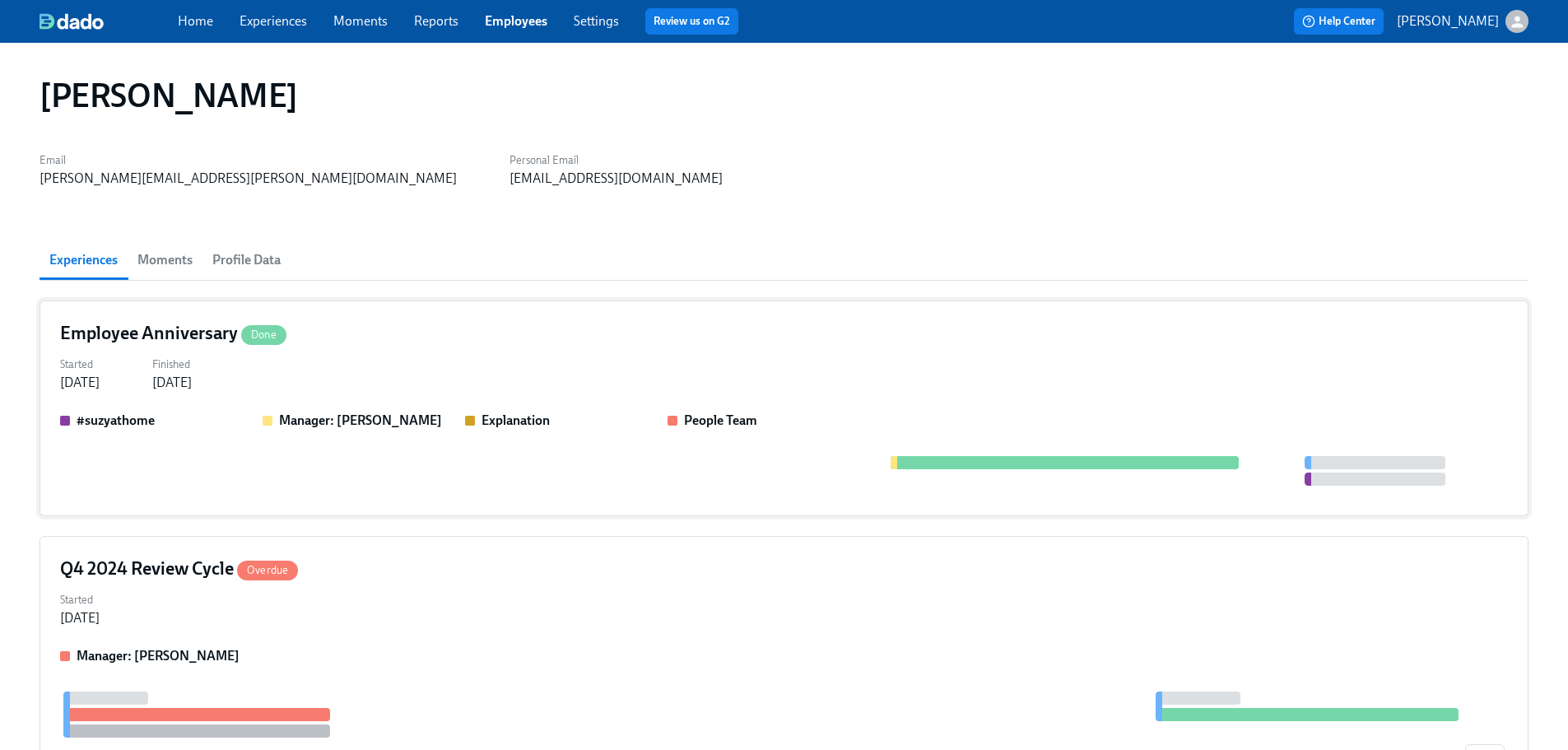
click at [796, 371] on div "Started [DATE] Finished [DATE]" at bounding box center [784, 371] width 1448 height 40
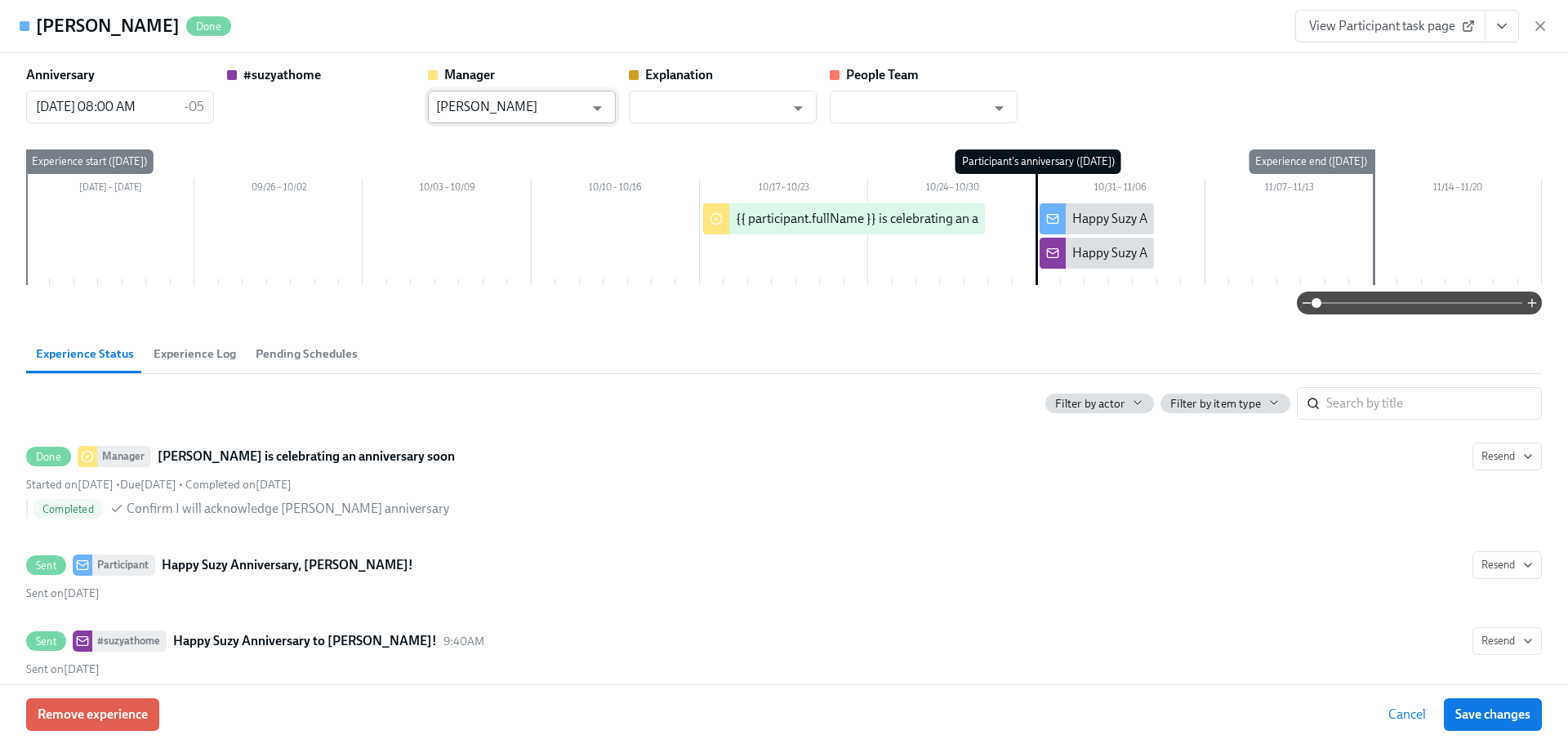
click at [507, 95] on input "[PERSON_NAME]" at bounding box center [510, 106] width 147 height 32
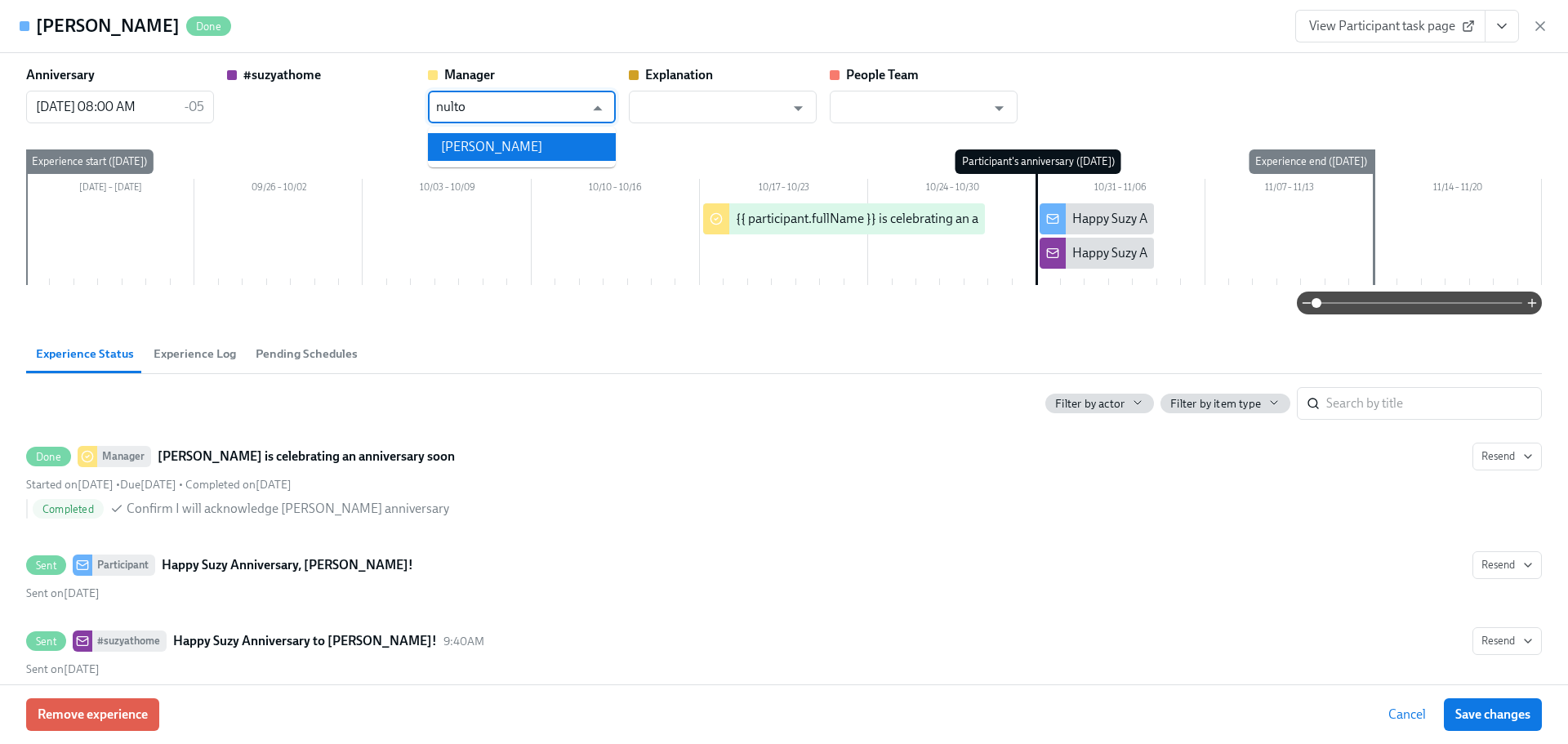
click at [561, 141] on li "[PERSON_NAME]" at bounding box center [522, 147] width 188 height 28
type input "[PERSON_NAME]"
click at [1514, 712] on span "Save changes" at bounding box center [1493, 714] width 75 height 17
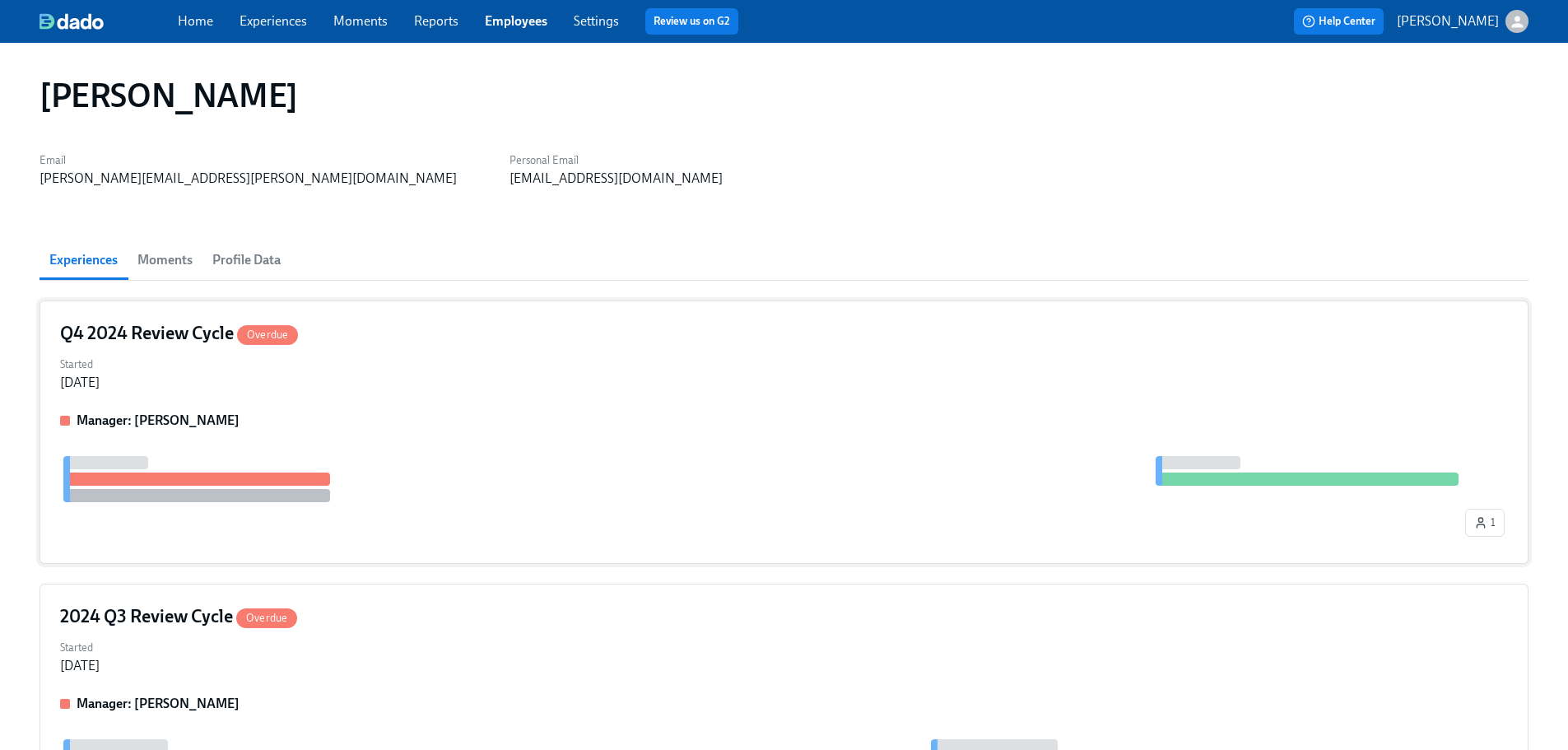
click at [439, 335] on div "Q4 2024 Review Cycle Overdue" at bounding box center [784, 333] width 1448 height 25
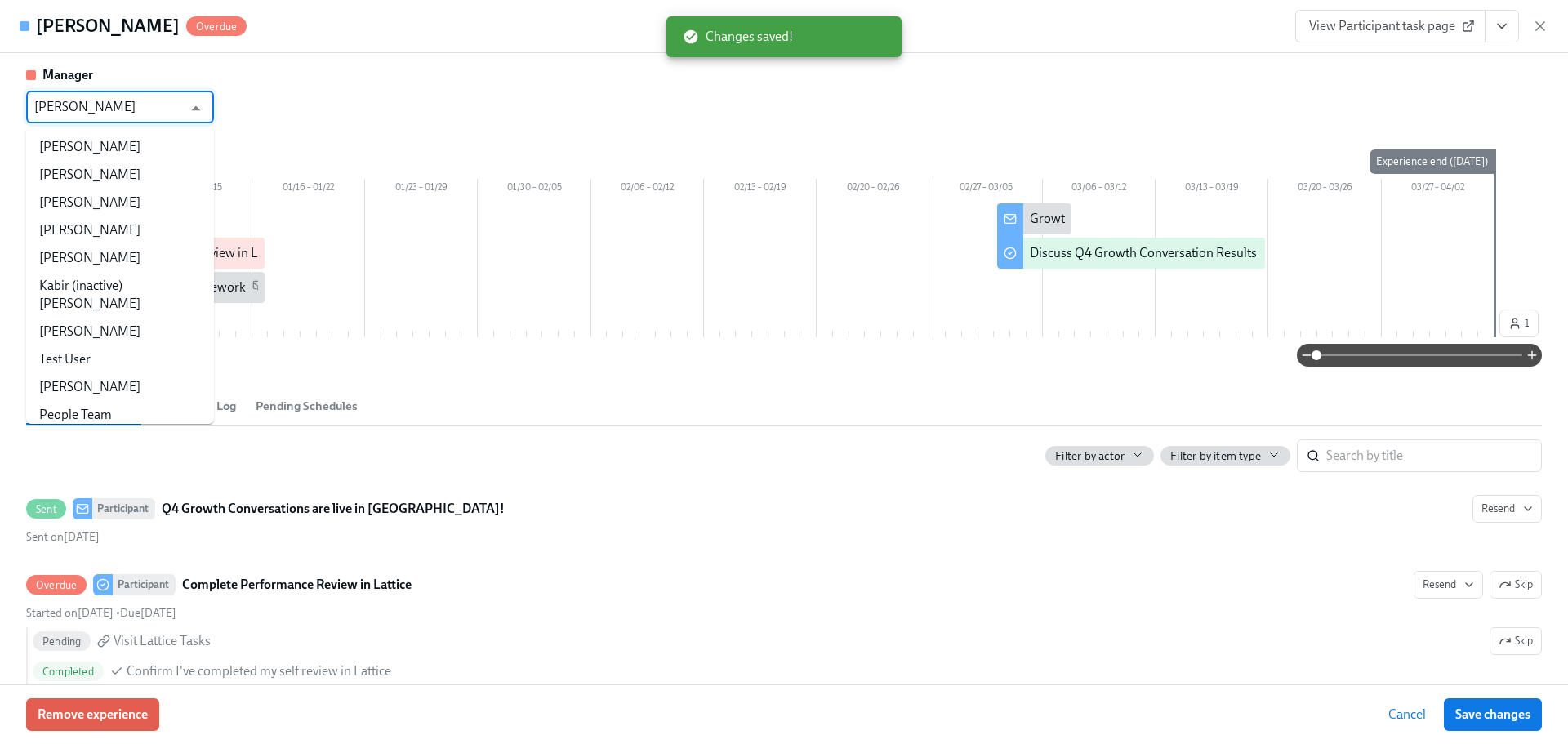
click at [158, 103] on input "[PERSON_NAME]" at bounding box center [108, 106] width 147 height 32
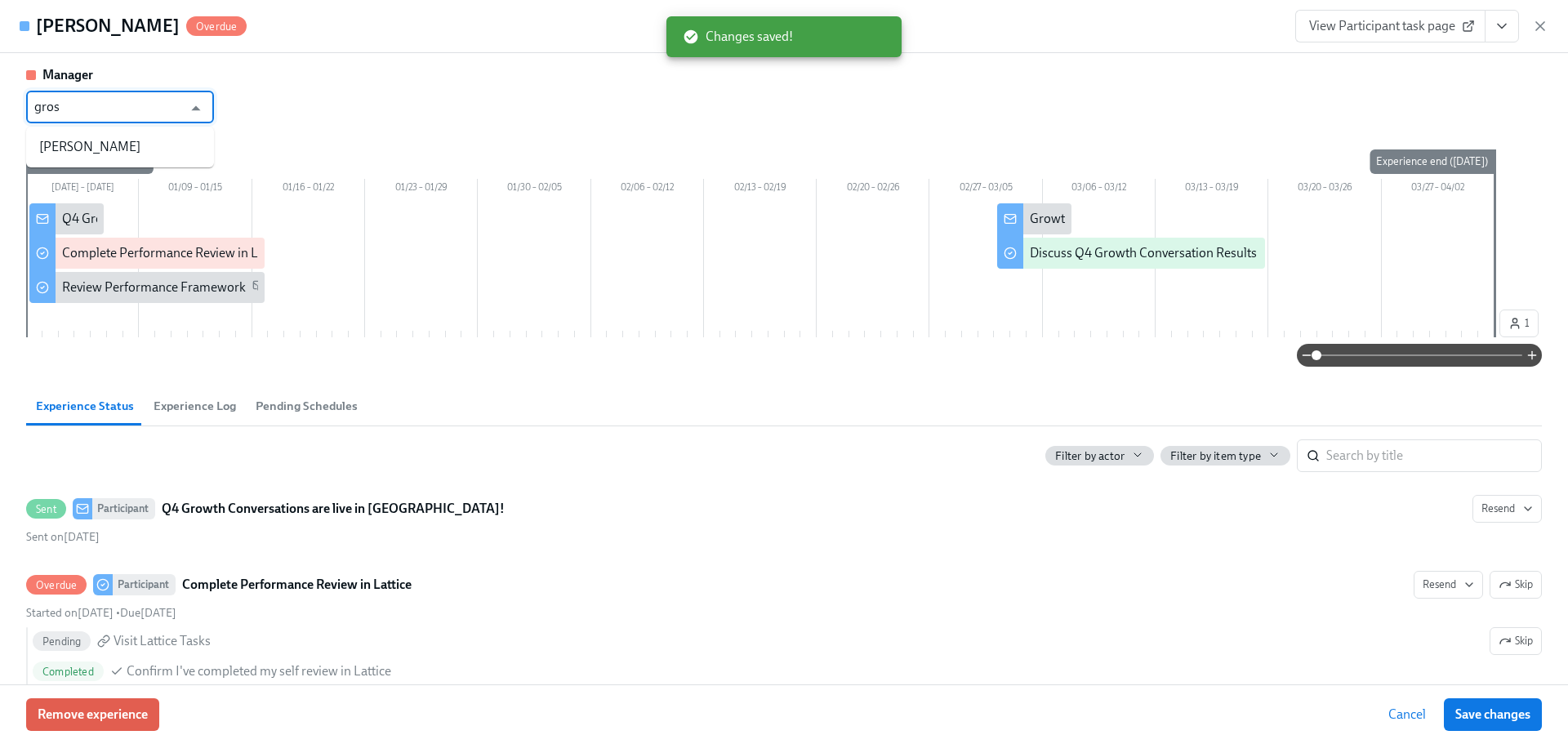
click at [163, 126] on ul "[PERSON_NAME]" at bounding box center [120, 147] width 188 height 41
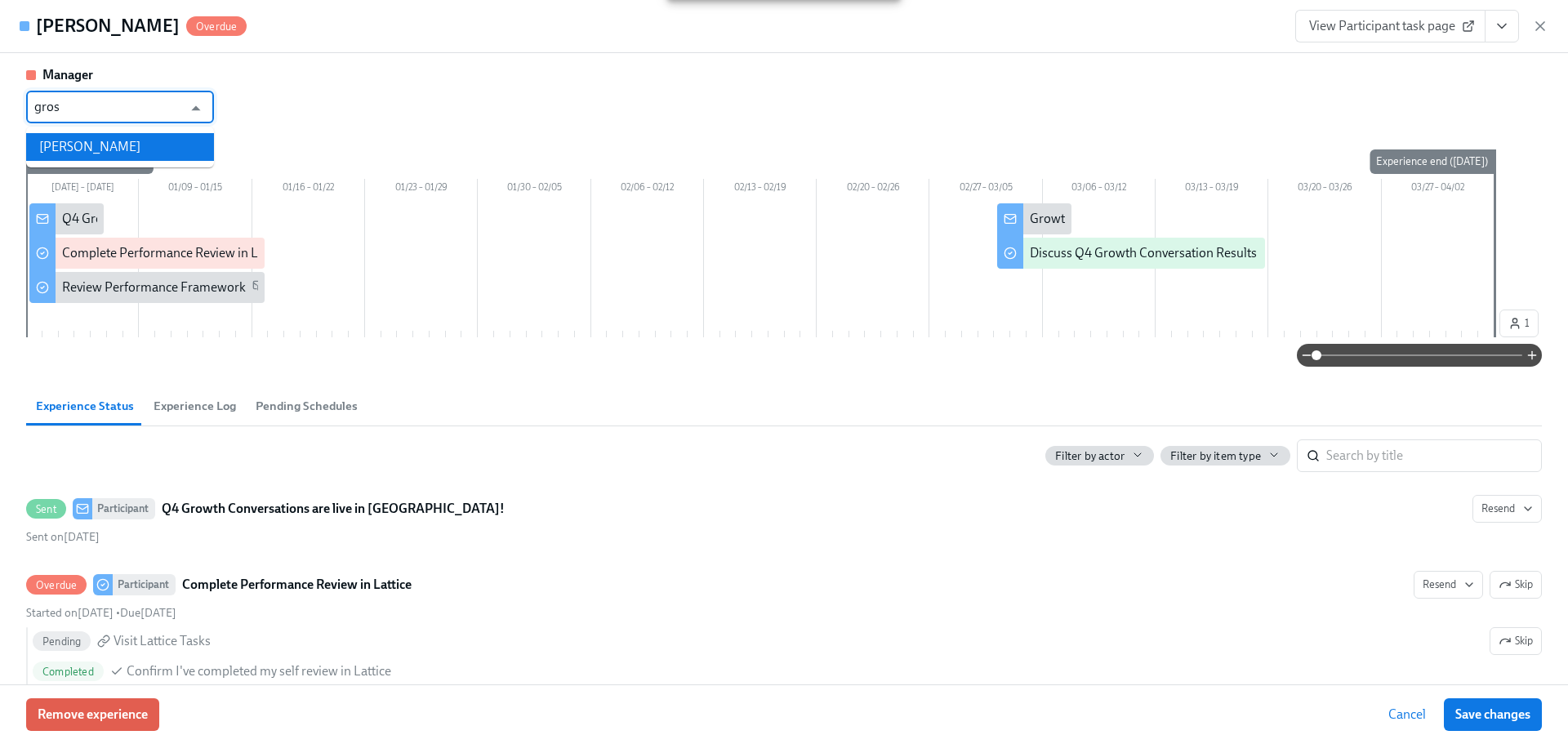
click at [163, 136] on li "[PERSON_NAME]" at bounding box center [120, 147] width 188 height 28
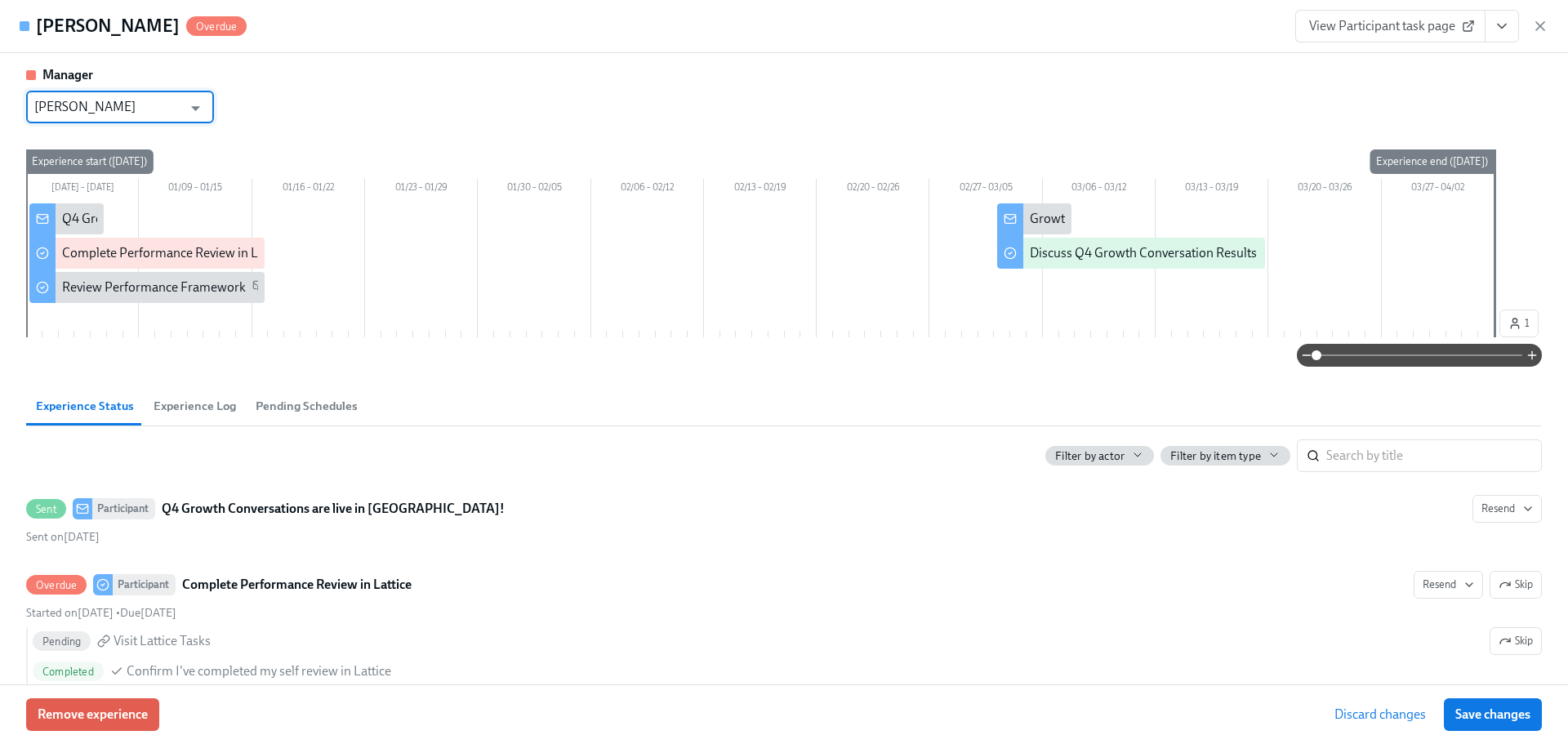
type input "[PERSON_NAME]"
click at [1524, 716] on span "Save changes" at bounding box center [1493, 714] width 75 height 17
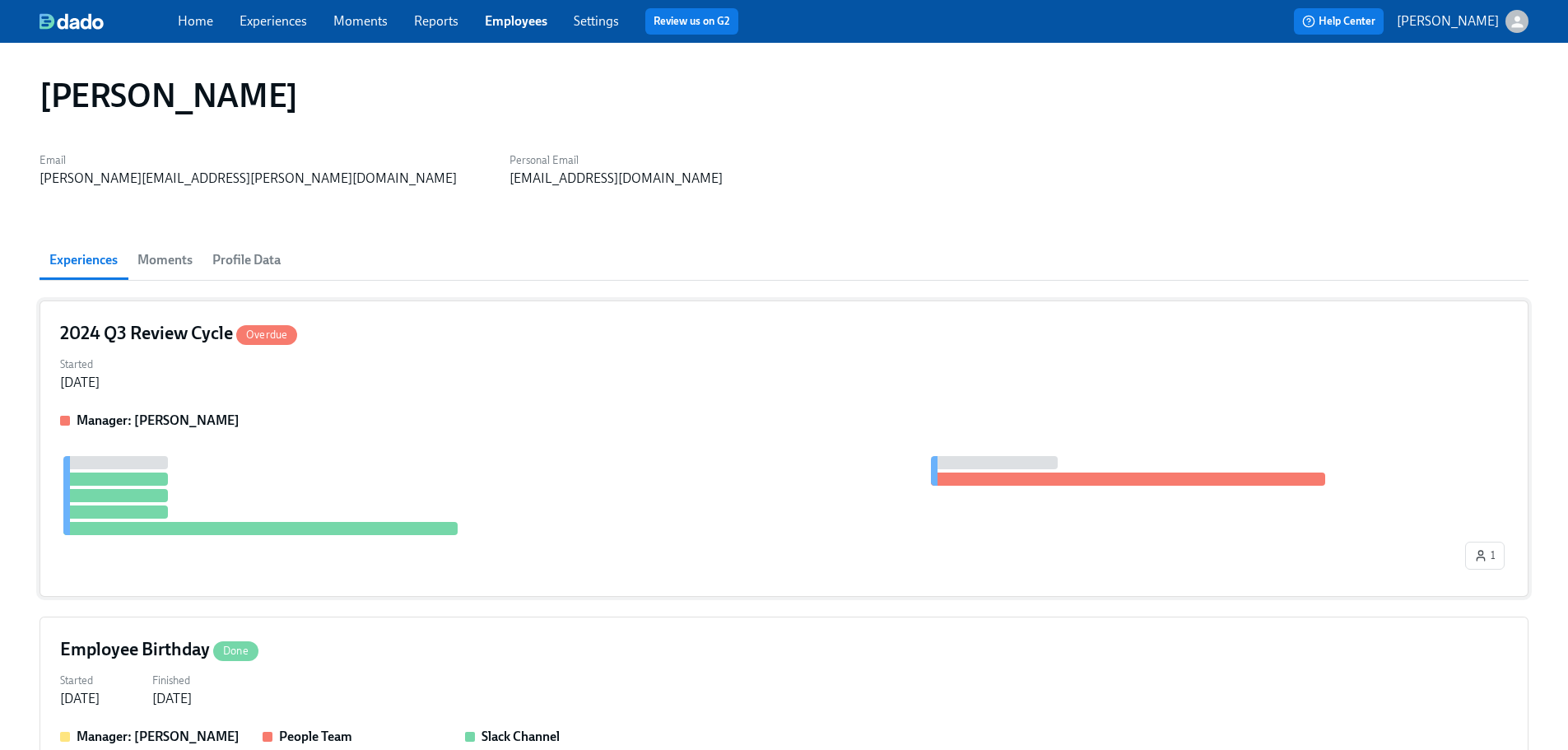
click at [657, 422] on div "Manager: [PERSON_NAME]" at bounding box center [784, 420] width 1448 height 18
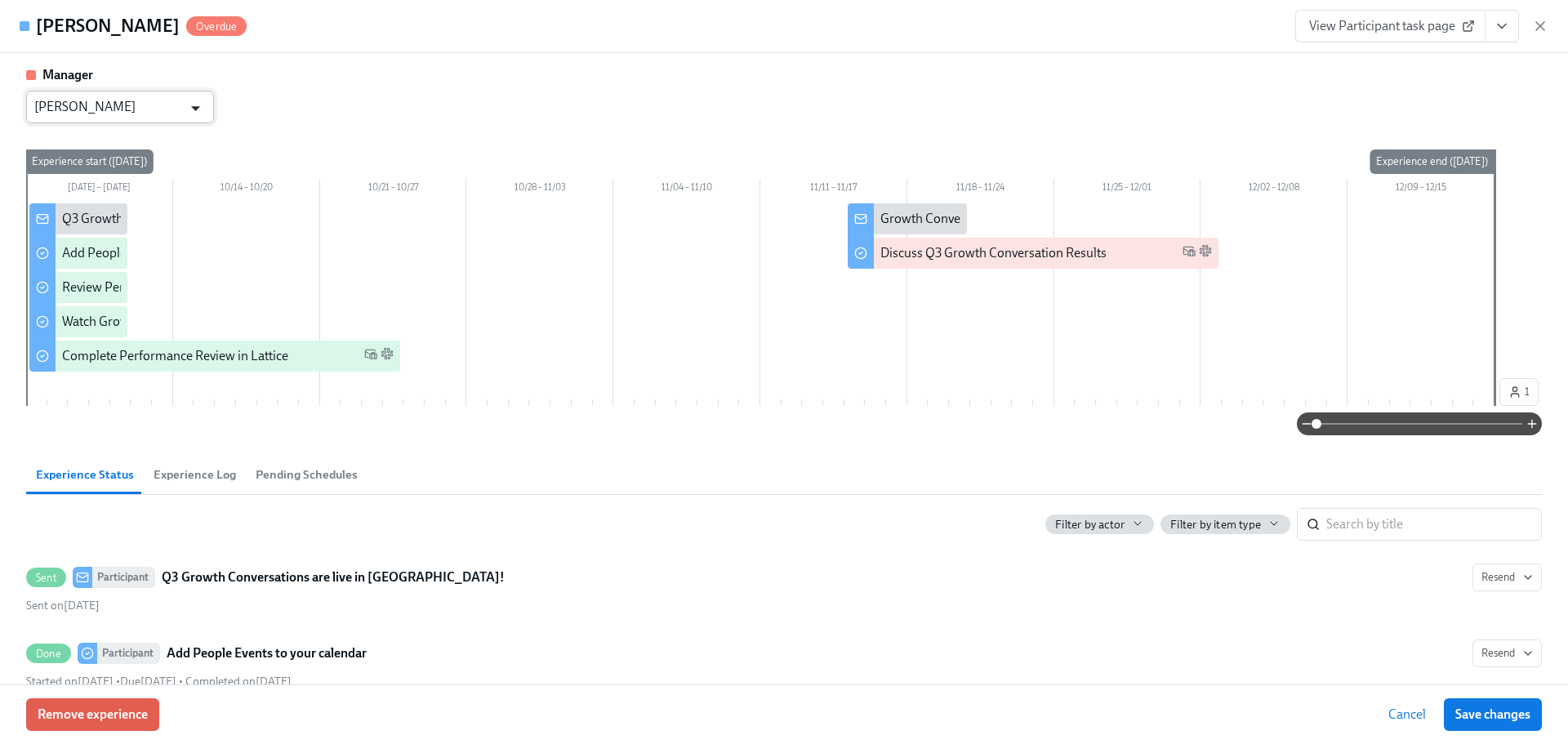
click at [187, 106] on icon "Open" at bounding box center [195, 108] width 22 height 22
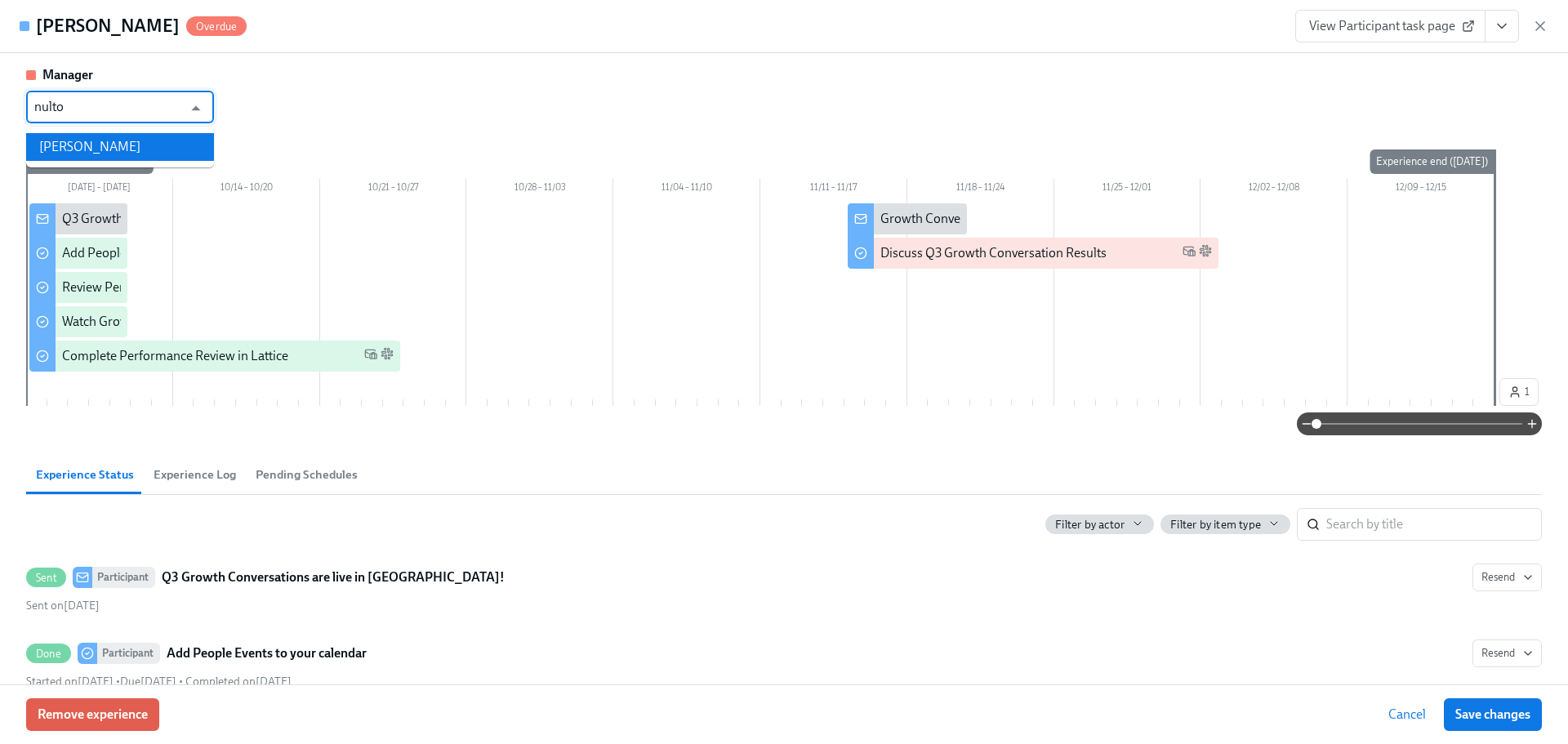
click at [140, 158] on li "[PERSON_NAME]" at bounding box center [120, 147] width 188 height 28
type input "[PERSON_NAME]"
click at [1495, 701] on button "Save changes" at bounding box center [1493, 714] width 98 height 32
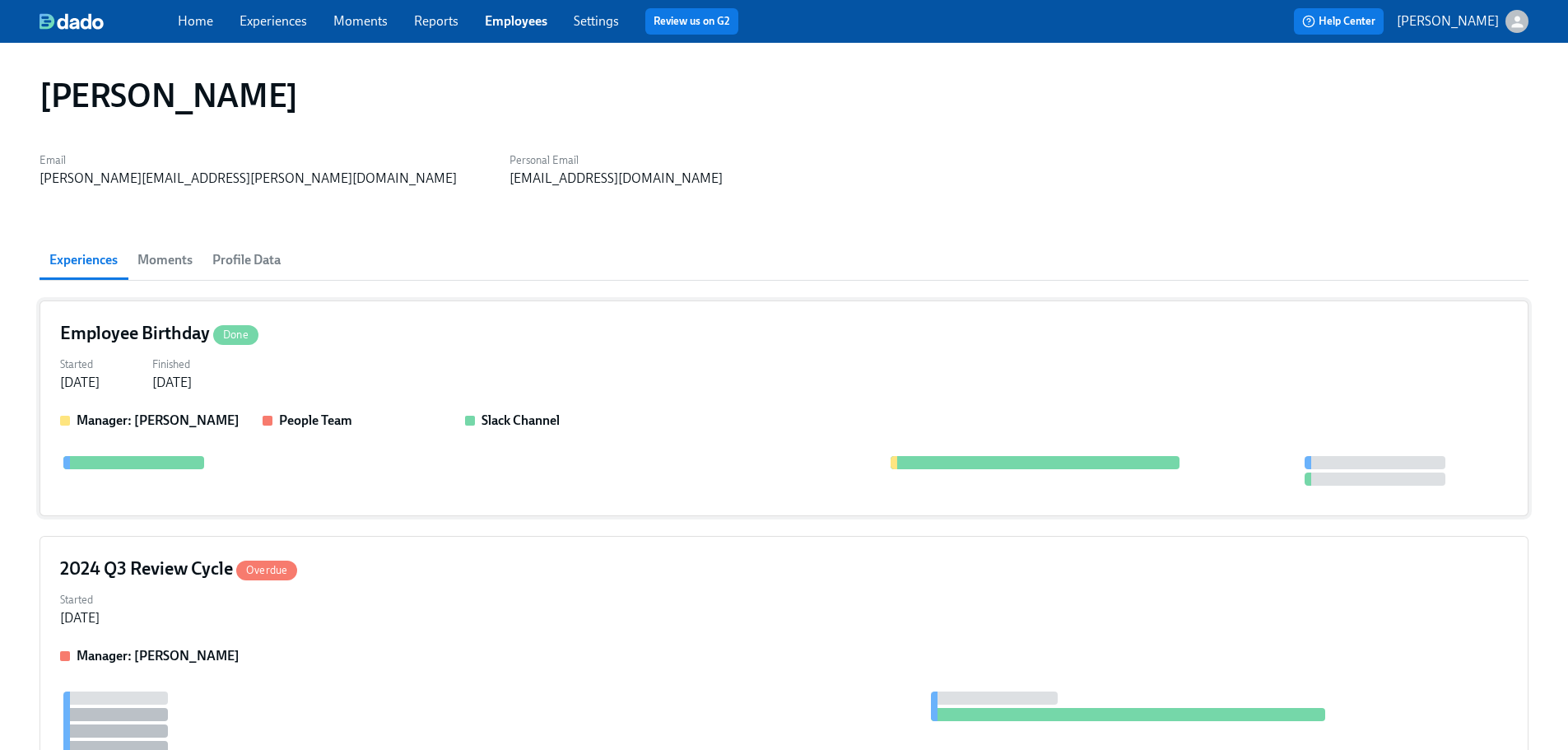
click at [588, 426] on div "Slack Channel" at bounding box center [560, 420] width 189 height 18
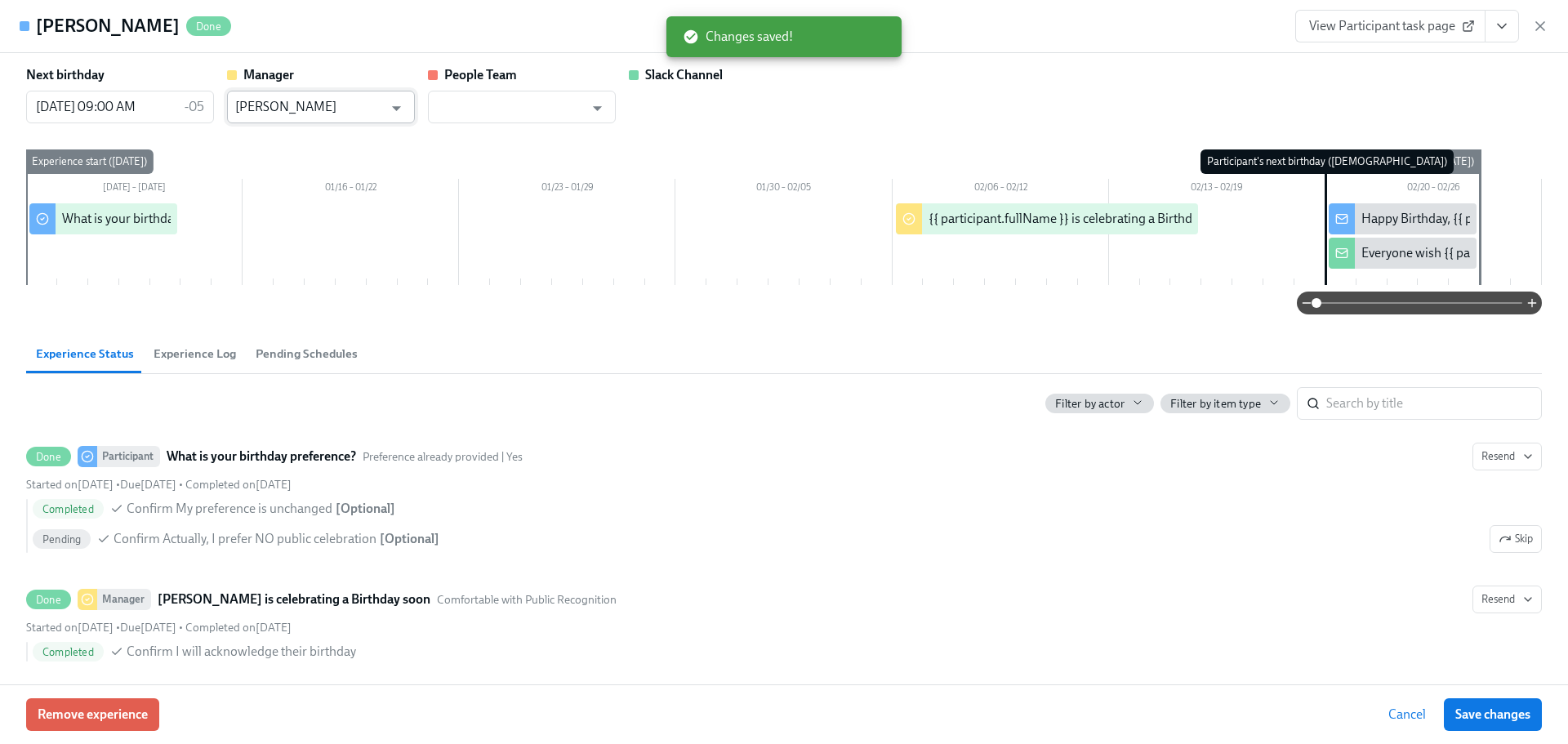
click at [386, 92] on div "[PERSON_NAME] ​" at bounding box center [321, 106] width 188 height 32
click at [392, 100] on icon "Open" at bounding box center [396, 108] width 22 height 22
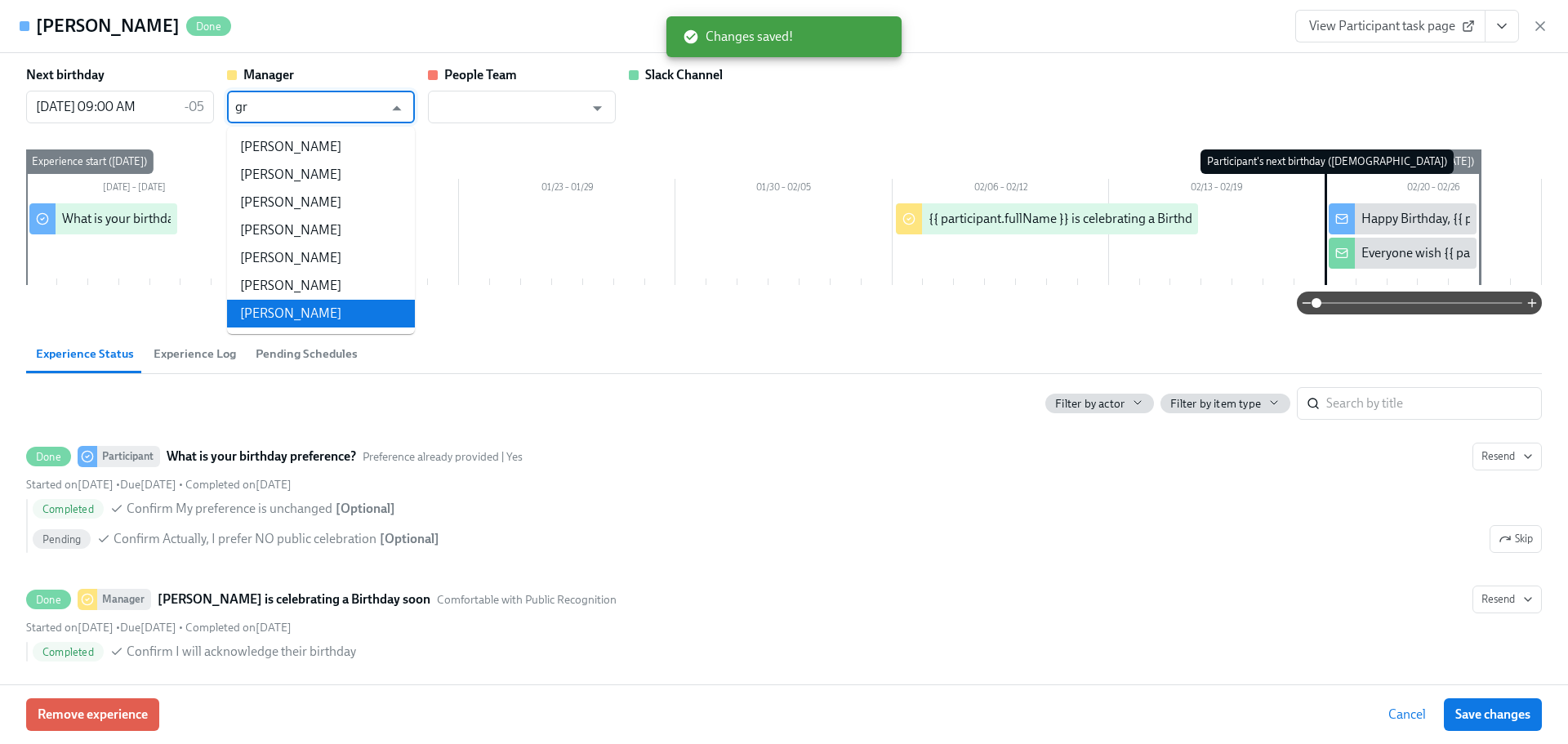
click at [349, 311] on li "[PERSON_NAME]" at bounding box center [321, 313] width 188 height 28
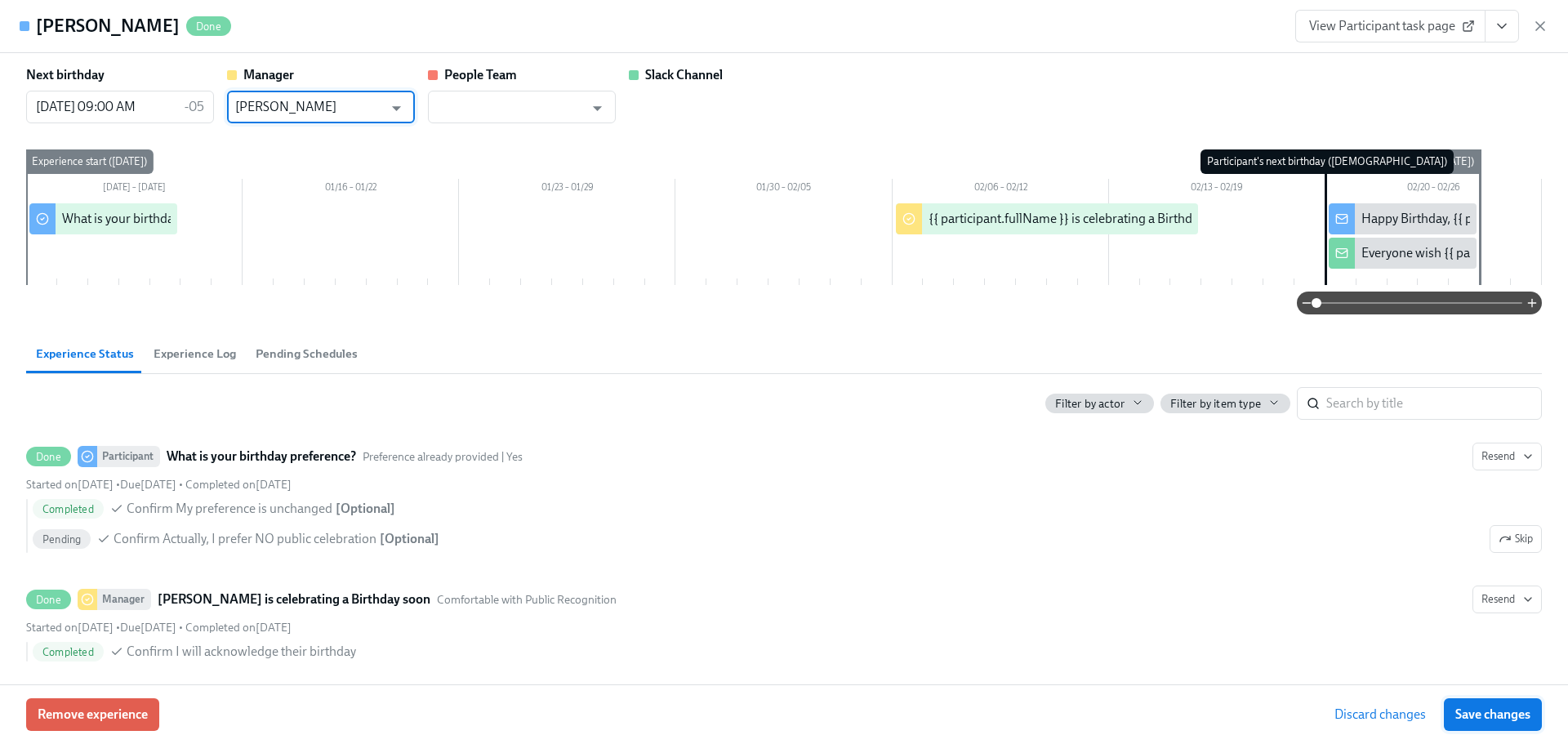
type input "[PERSON_NAME]"
click at [1518, 701] on button "Save changes" at bounding box center [1493, 714] width 98 height 32
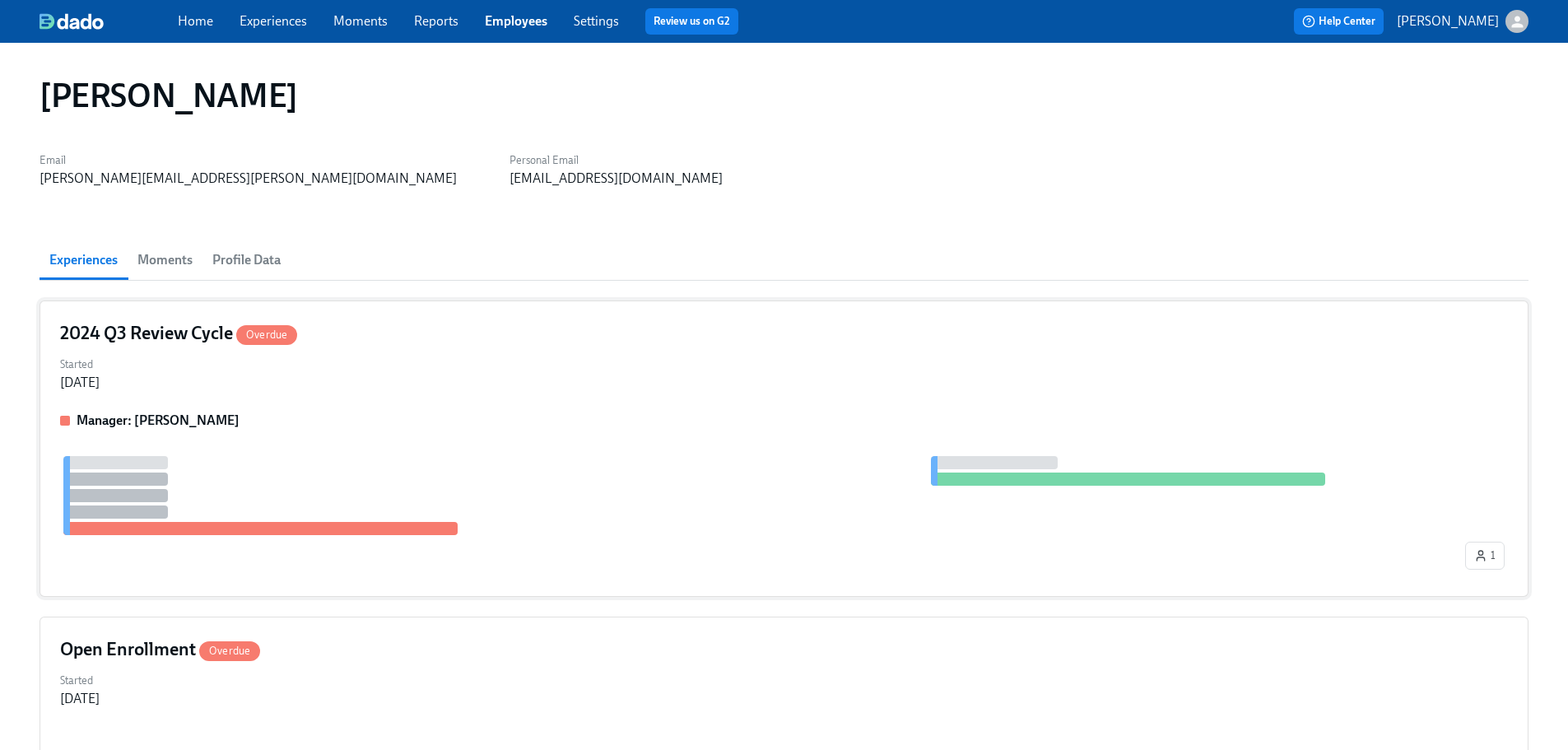
click at [417, 454] on div "Manager: [PERSON_NAME] 1" at bounding box center [784, 494] width 1448 height 165
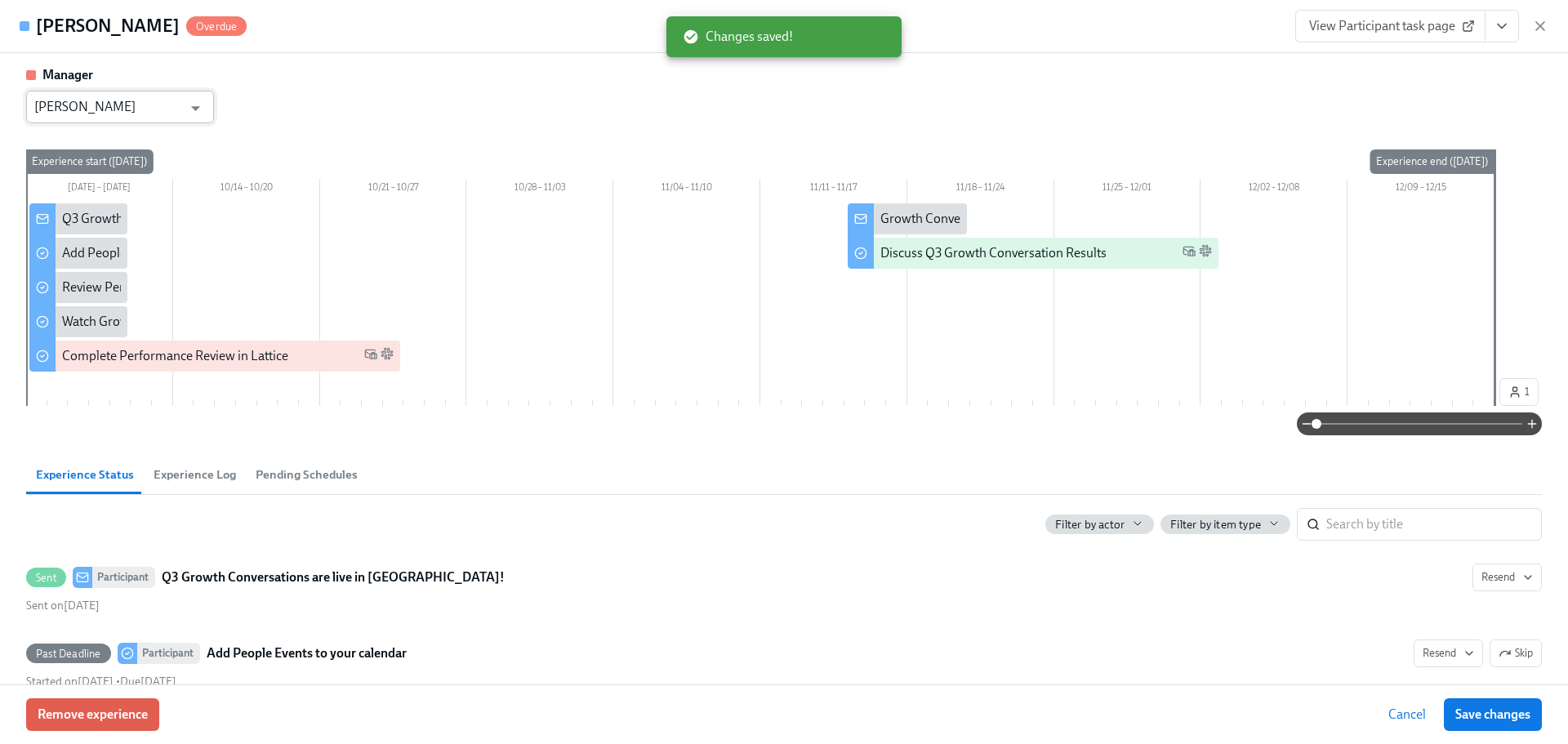
click at [148, 111] on input "[PERSON_NAME]" at bounding box center [108, 106] width 147 height 32
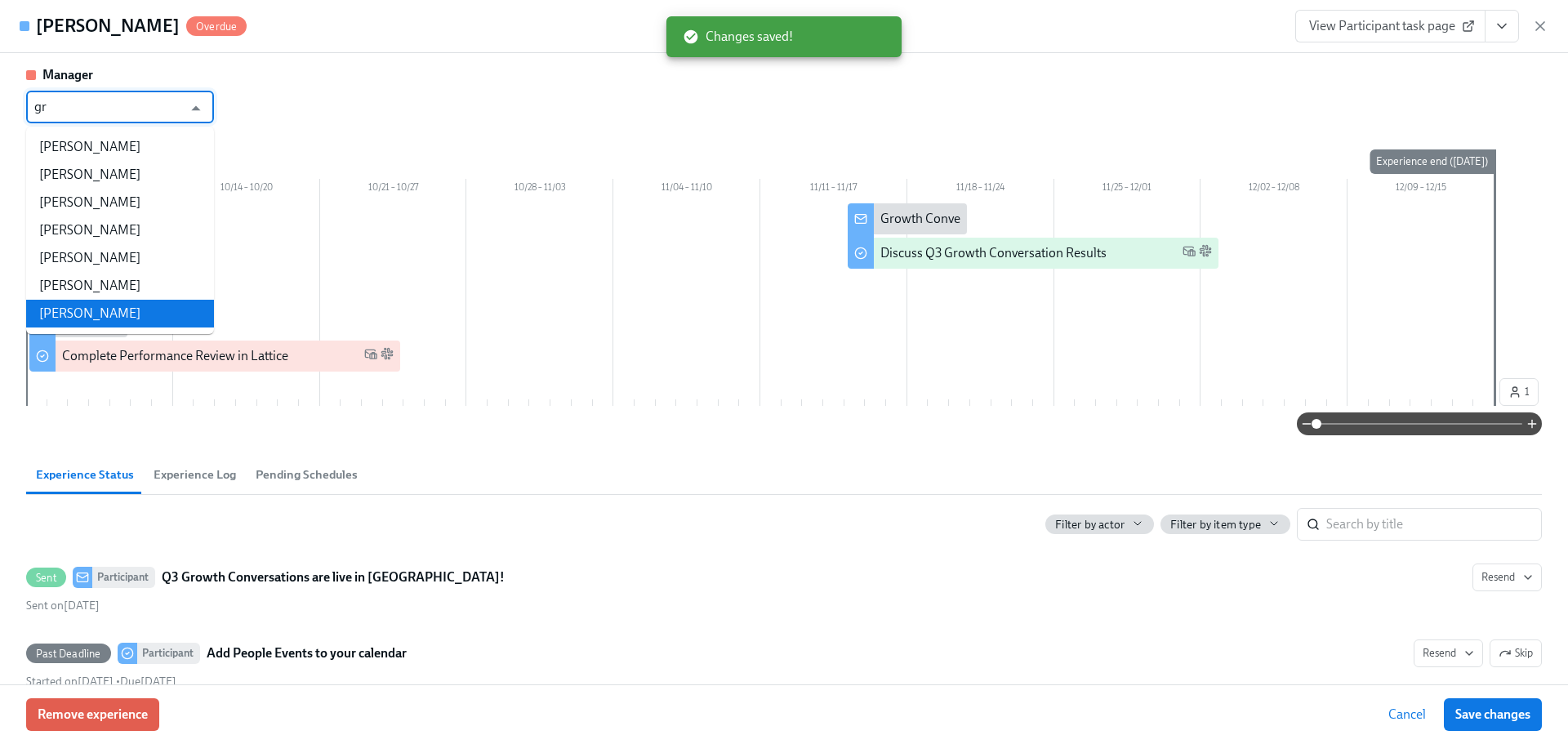
click at [125, 309] on li "[PERSON_NAME]" at bounding box center [120, 313] width 188 height 28
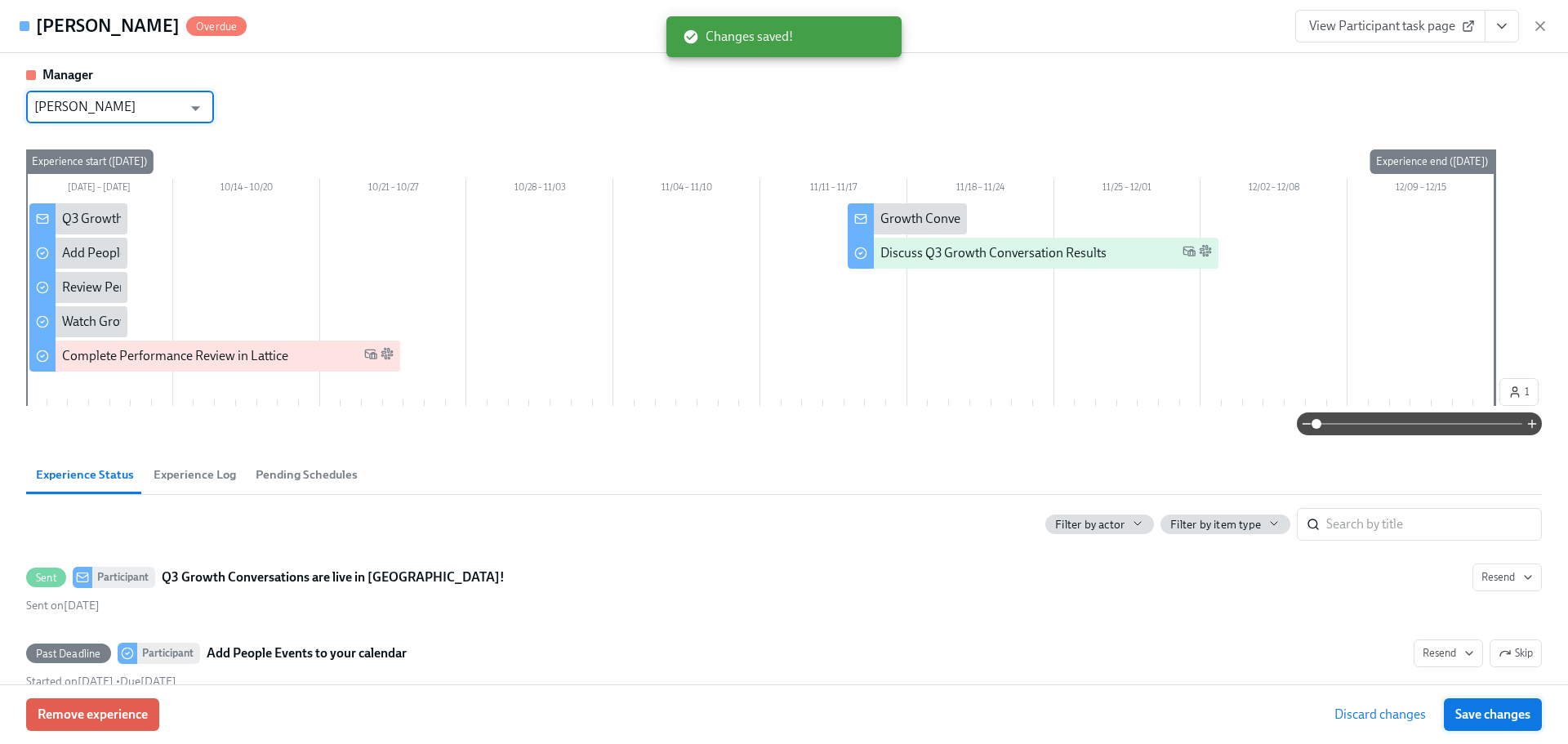
type input "[PERSON_NAME]"
click at [1514, 726] on button "Save changes" at bounding box center [1493, 714] width 98 height 32
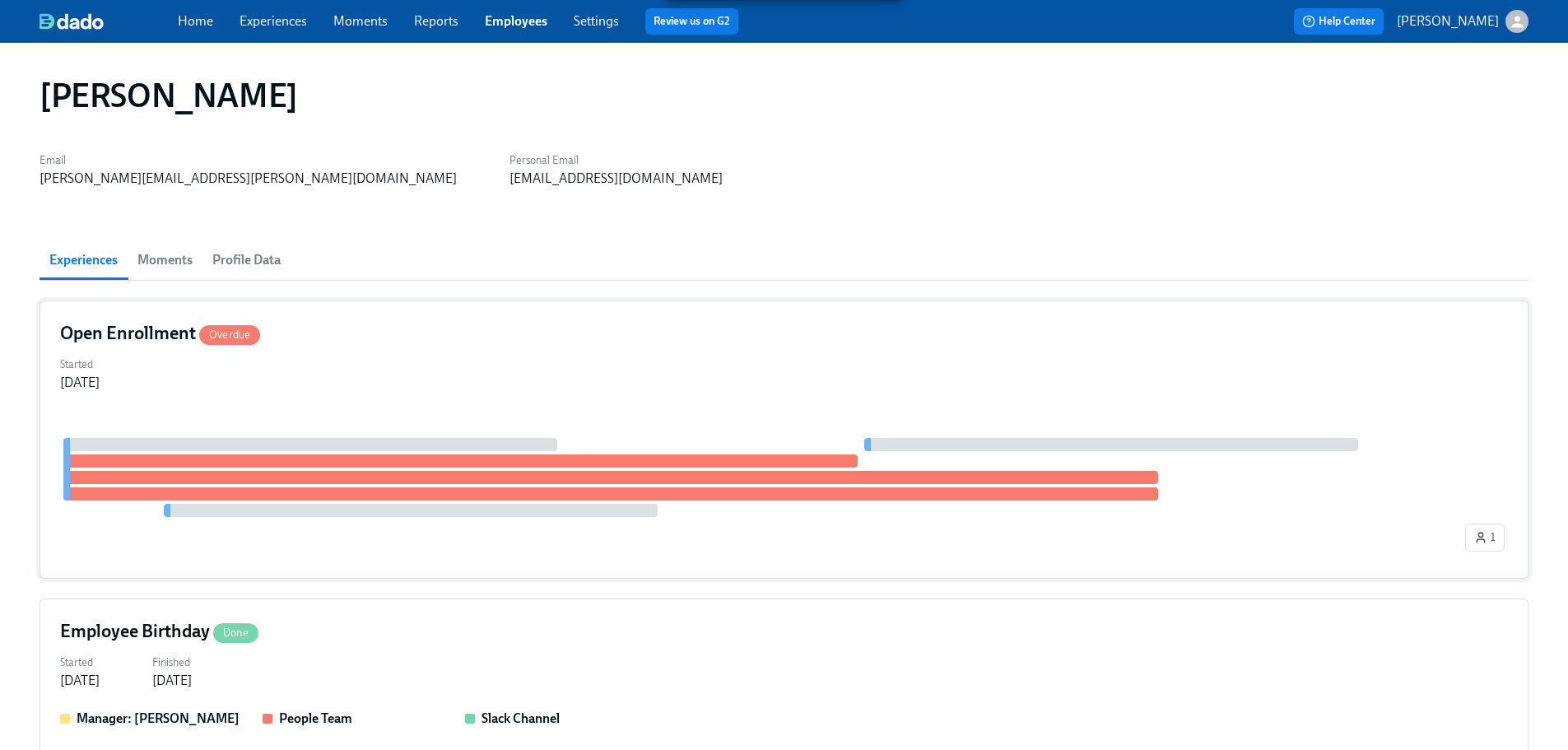
click at [493, 376] on div "Started [DATE]" at bounding box center [784, 371] width 1448 height 40
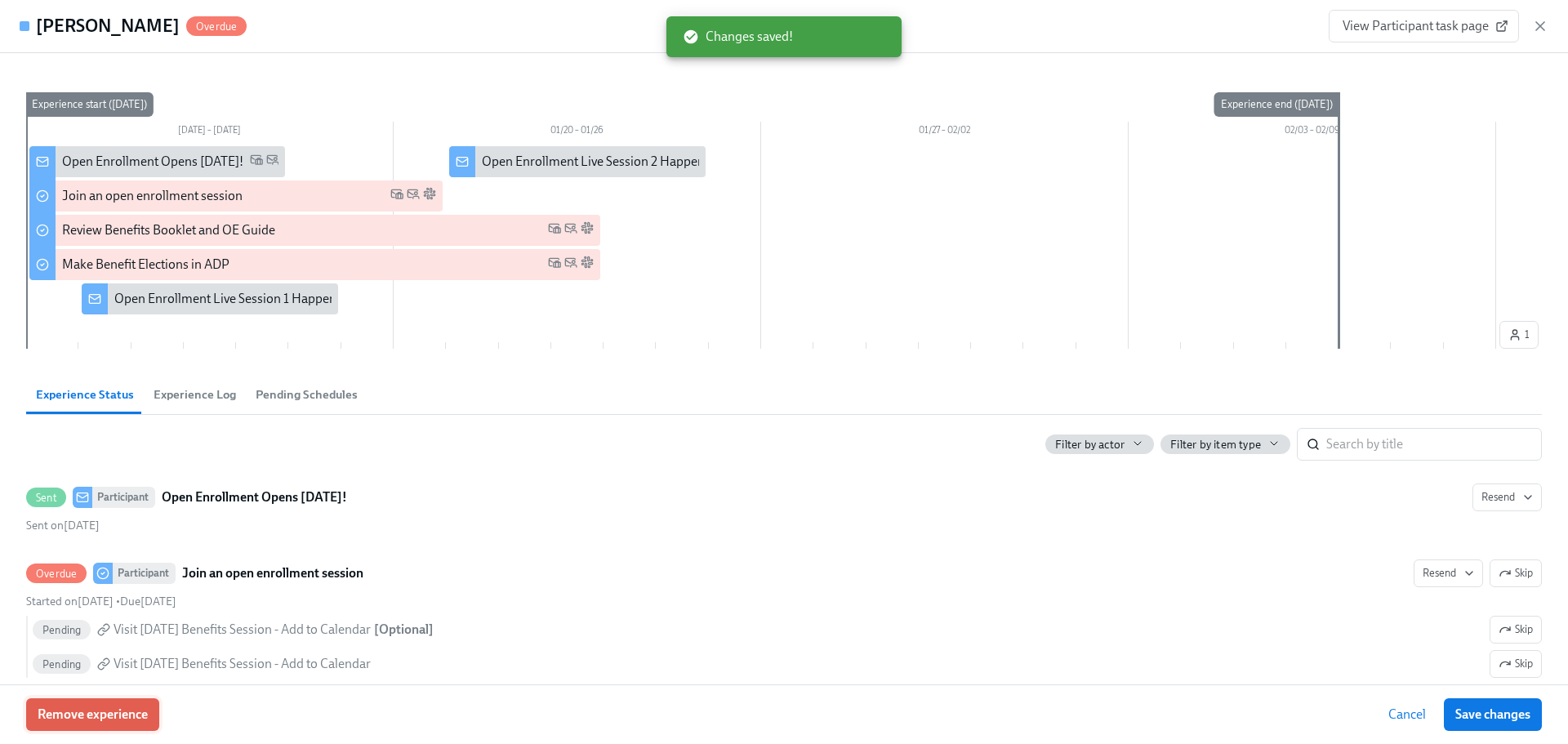
click at [123, 726] on button "Remove experience" at bounding box center [93, 714] width 133 height 32
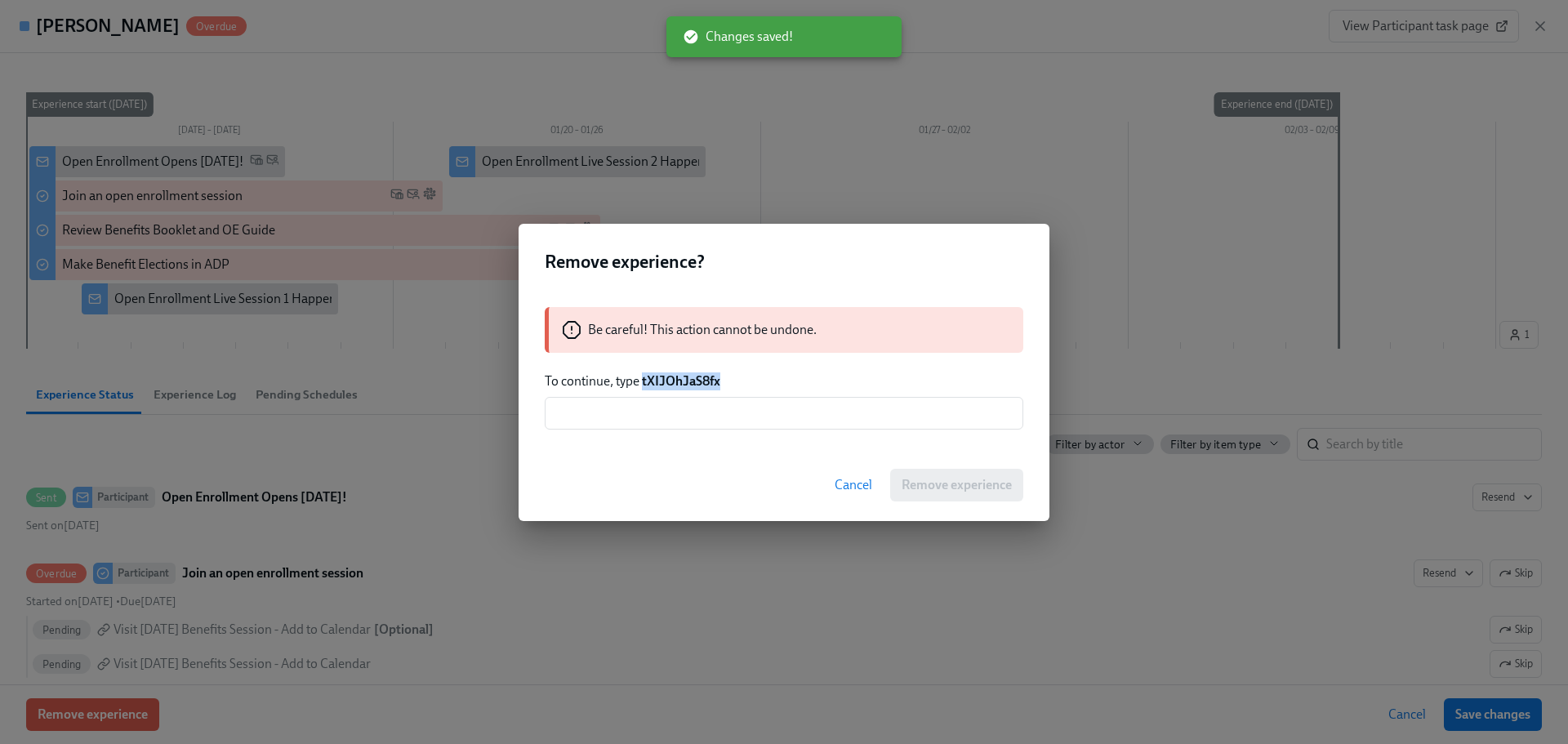
drag, startPoint x: 725, startPoint y: 383, endPoint x: 641, endPoint y: 388, distance: 84.1
click at [641, 388] on p "To continue, type tXIJOhJaS8fx" at bounding box center [784, 381] width 478 height 18
click at [676, 418] on input "text" at bounding box center [784, 412] width 478 height 32
paste input "tXIJOhJaS8fx"
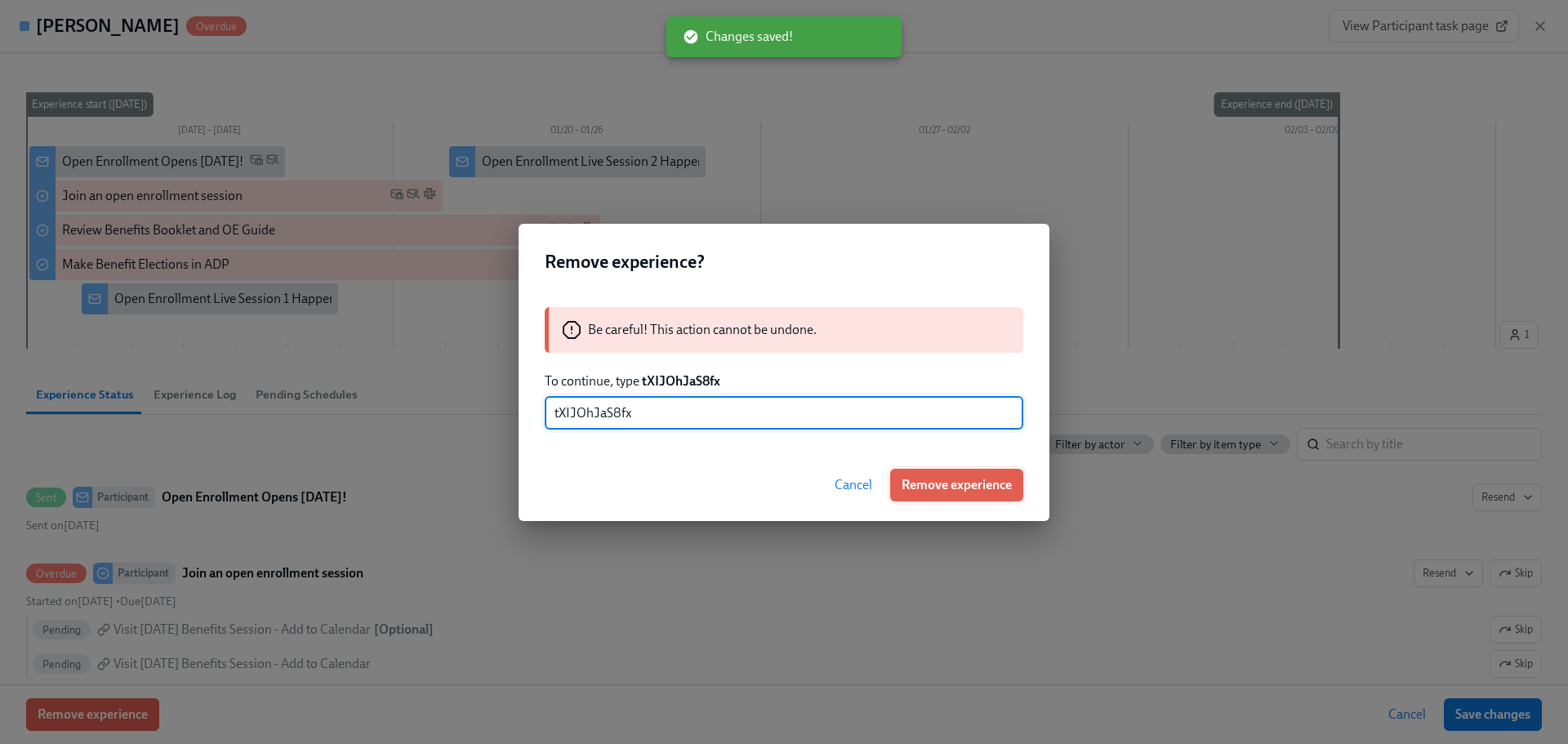
type input "tXIJOhJaS8fx"
click at [999, 486] on span "Remove experience" at bounding box center [956, 484] width 111 height 17
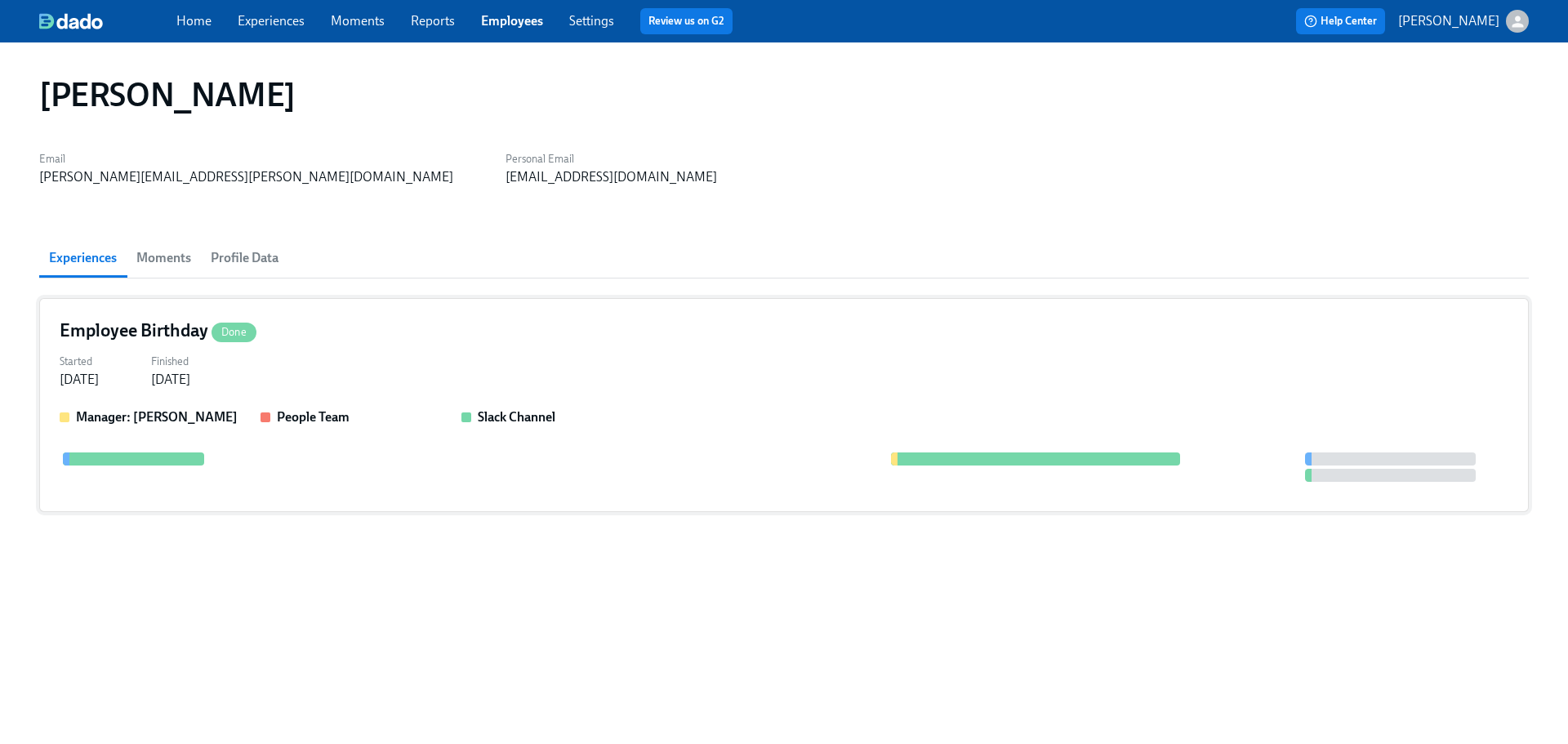
click at [403, 347] on div "Employee Birthday Done Started [DATE] Finished [DATE] Manager: [PERSON_NAME] Pe…" at bounding box center [784, 405] width 1489 height 214
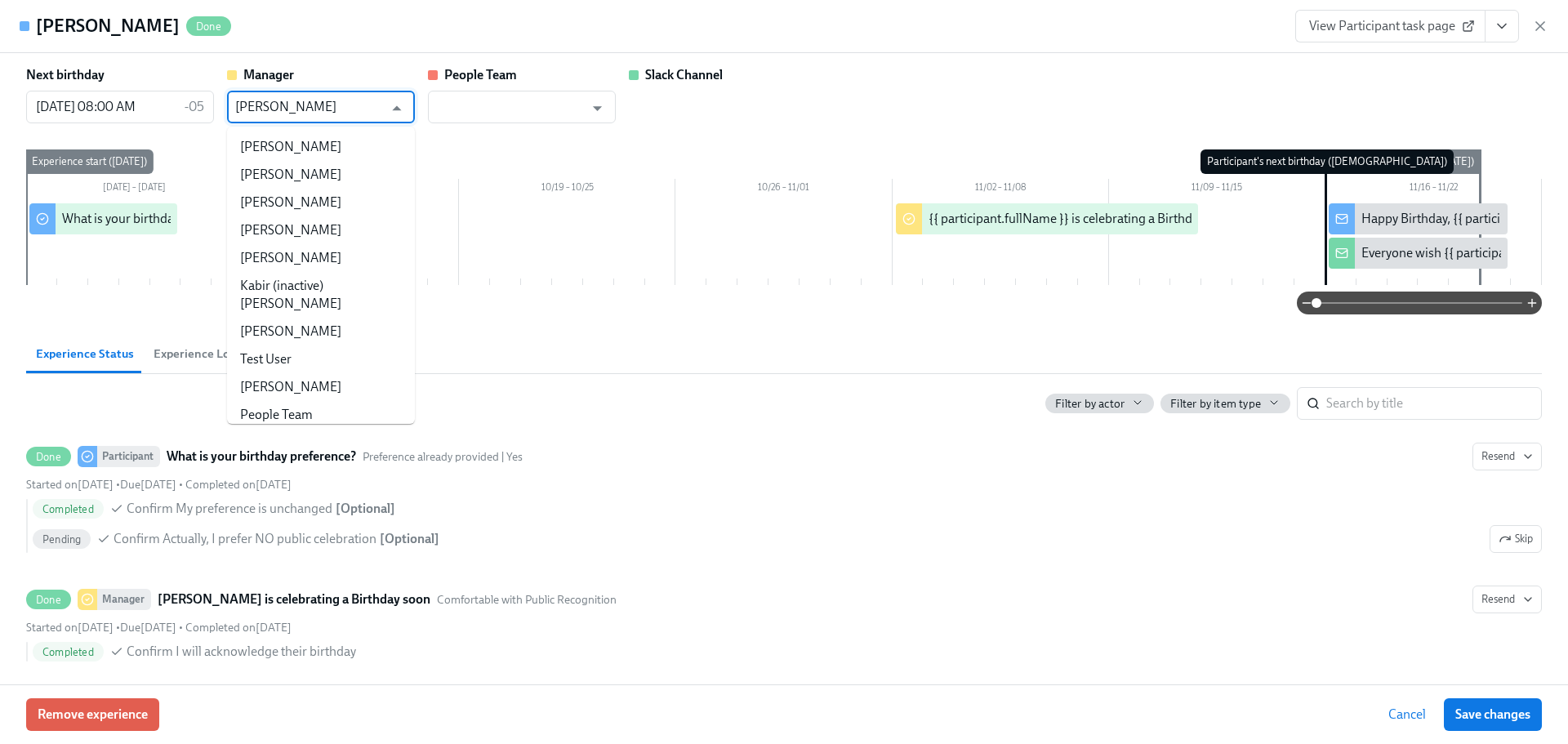
click at [347, 109] on input "[PERSON_NAME]" at bounding box center [309, 106] width 147 height 32
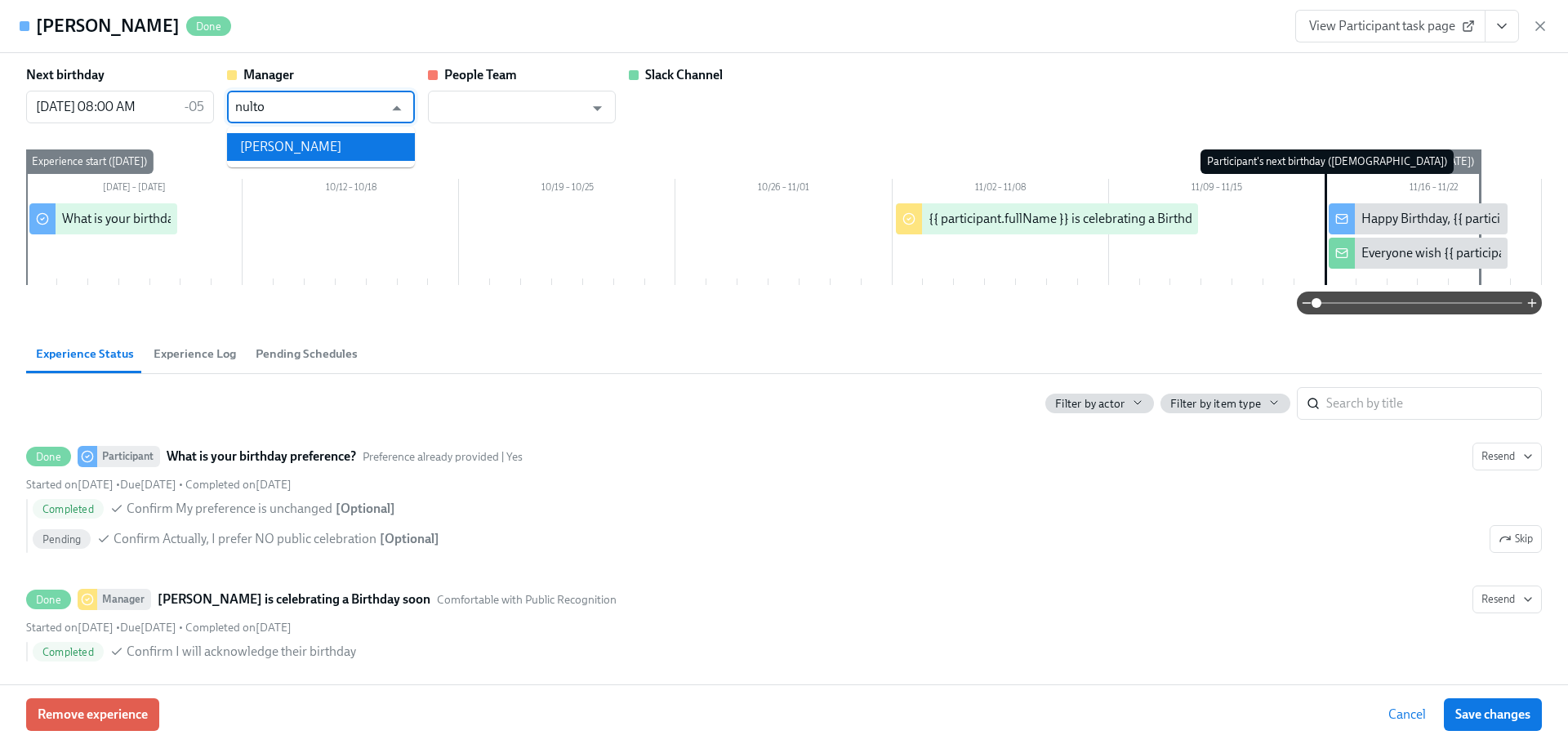
click at [342, 147] on li "[PERSON_NAME]" at bounding box center [321, 147] width 188 height 28
type input "[PERSON_NAME]"
click at [1472, 708] on span "Save changes" at bounding box center [1493, 714] width 75 height 17
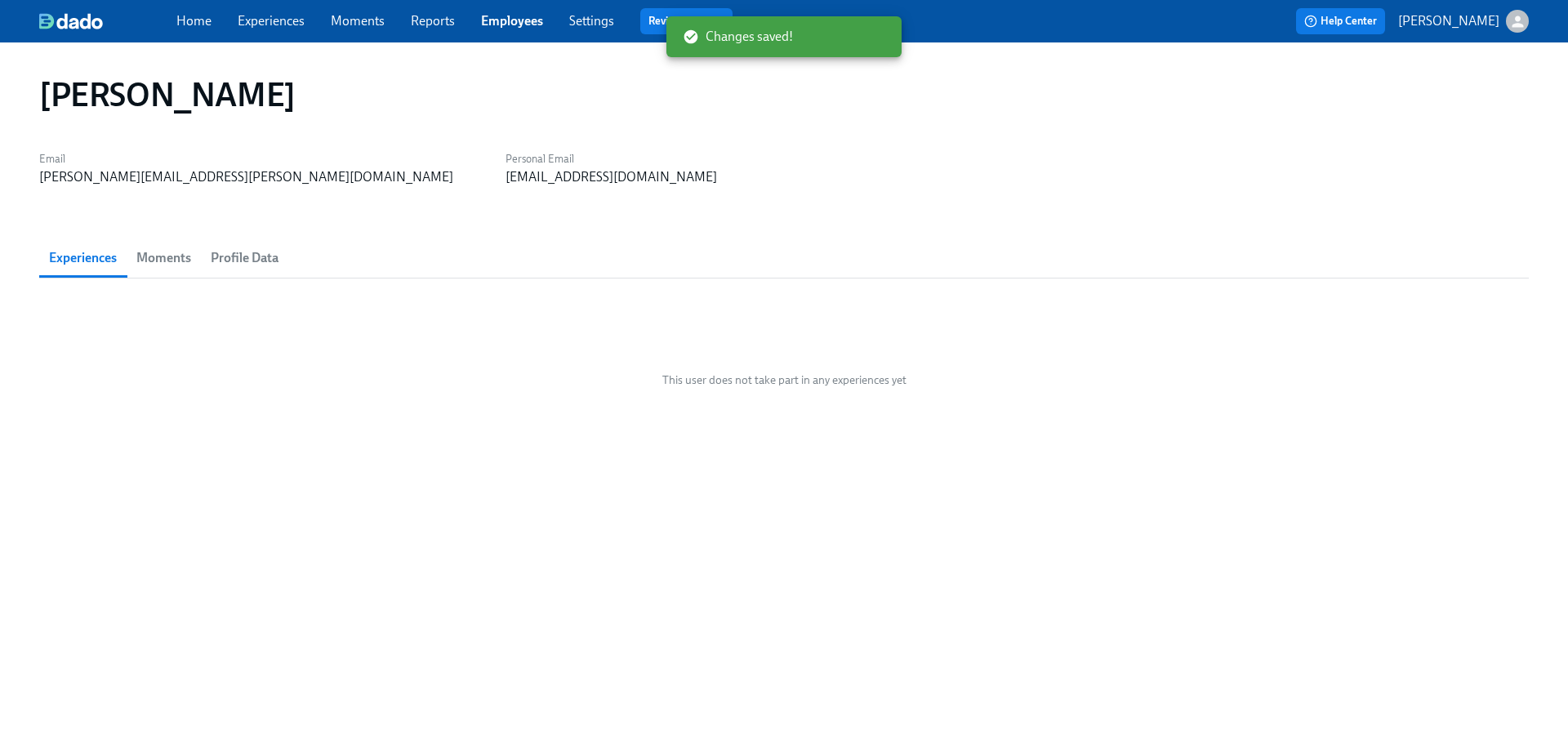
click at [508, 528] on div "[PERSON_NAME] Email [PERSON_NAME][EMAIL_ADDRESS][PERSON_NAME][DOMAIN_NAME] Pers…" at bounding box center [784, 383] width 1489 height 642
